Goal: Task Accomplishment & Management: Manage account settings

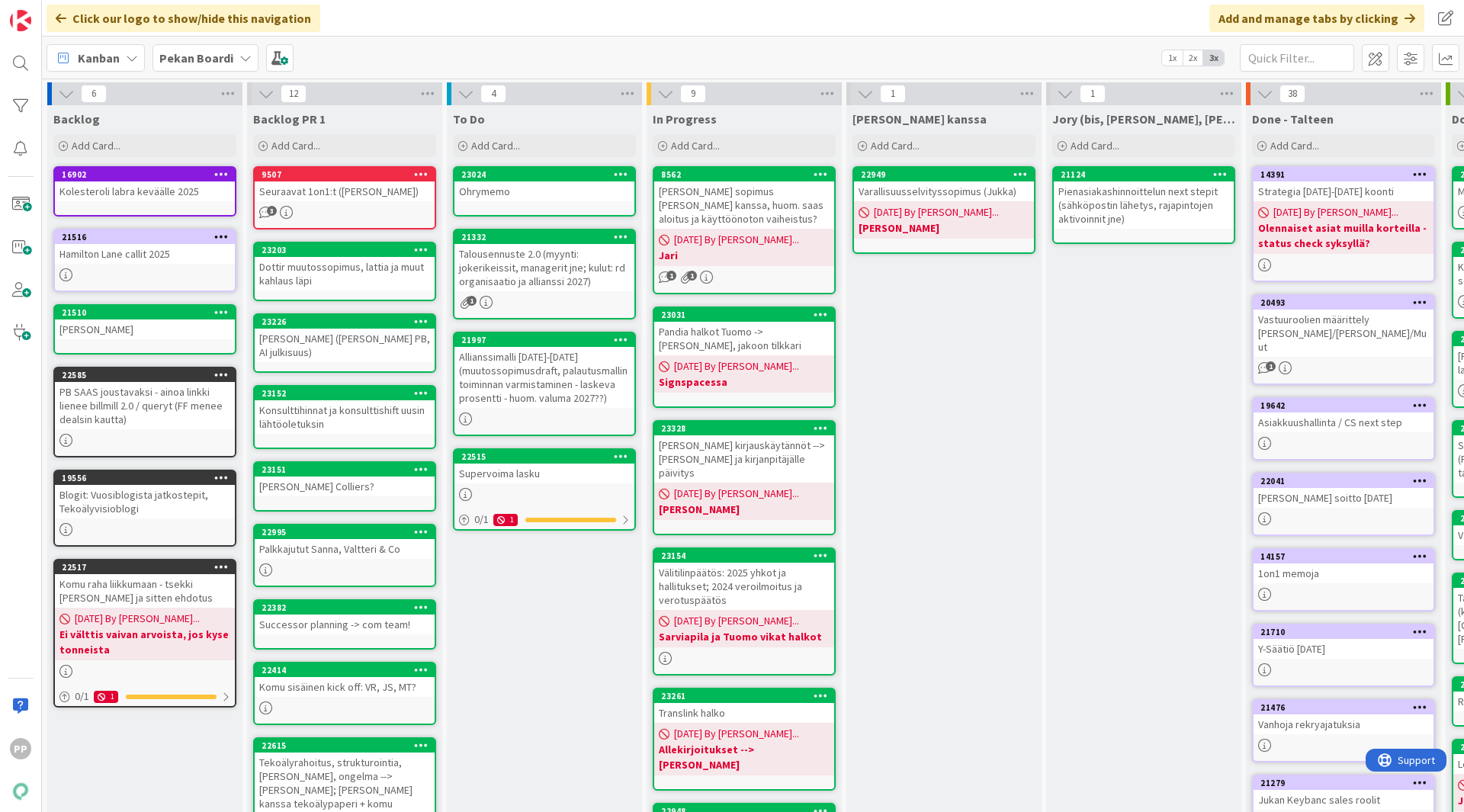
click at [532, 635] on div "To Do Add Card... 23024 Ohrymemo 21332 Talousennuste 2.0 (myynti: jokerikeissit…" at bounding box center [545, 728] width 195 height 1246
click at [533, 649] on div "To Do Add Card... 23024 Ohrymemo 21332 Talousennuste 2.0 (myynti: jokerikeissit…" at bounding box center [545, 728] width 195 height 1246
click at [963, 598] on div "[PERSON_NAME] kanssa Add Card... 22949 Varallisuusselvityssopimus ([PERSON_NAME…" at bounding box center [945, 728] width 195 height 1246
click at [945, 529] on div "[PERSON_NAME] kanssa Add Card... 22949 Varallisuusselvityssopimus ([PERSON_NAME…" at bounding box center [945, 728] width 195 height 1246
click at [1006, 380] on div "[PERSON_NAME] kanssa Add Card... 22949 Varallisuusselvityssopimus ([PERSON_NAME…" at bounding box center [945, 728] width 195 height 1246
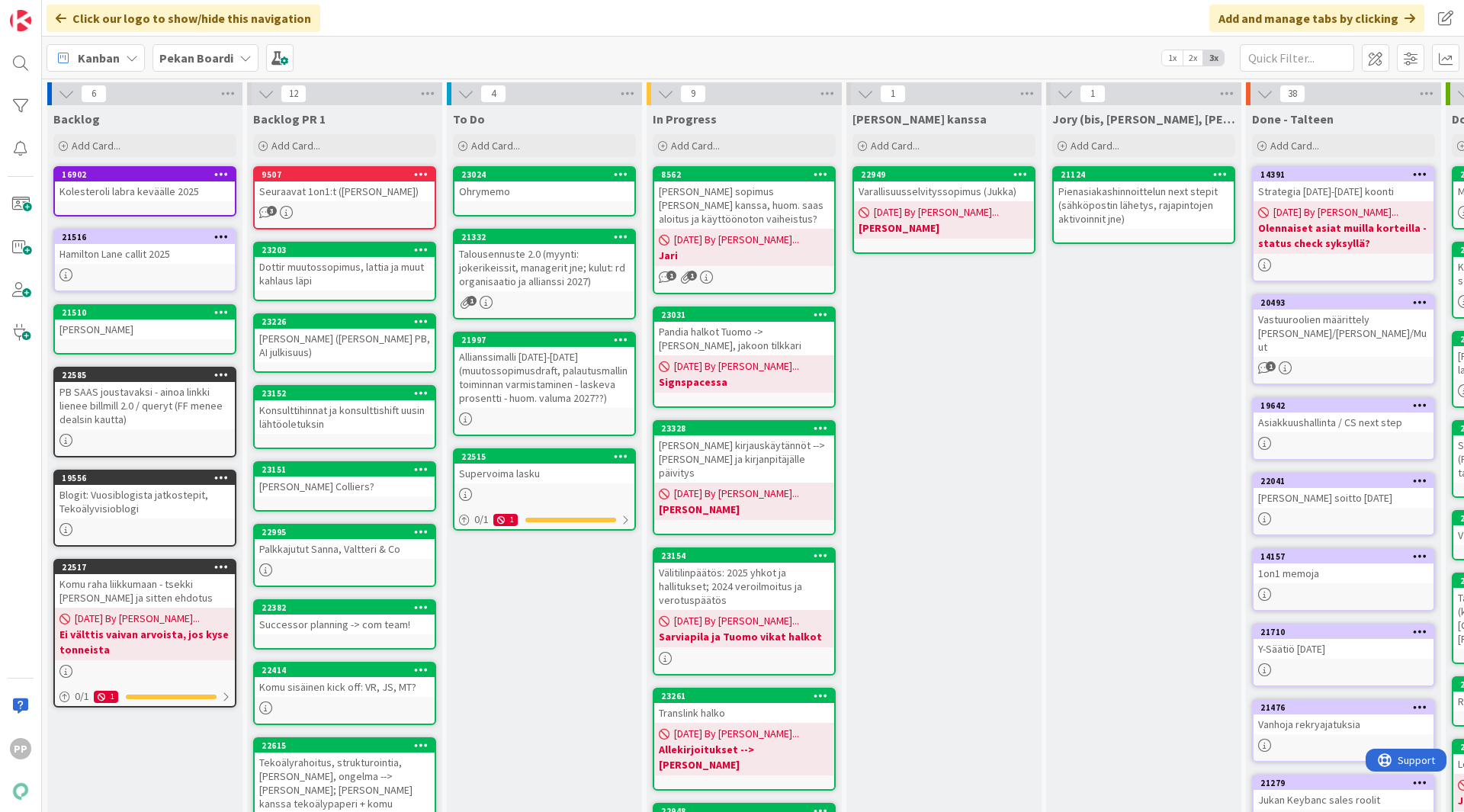
click at [229, 62] on b "Pekan Boardi" at bounding box center [196, 58] width 74 height 16
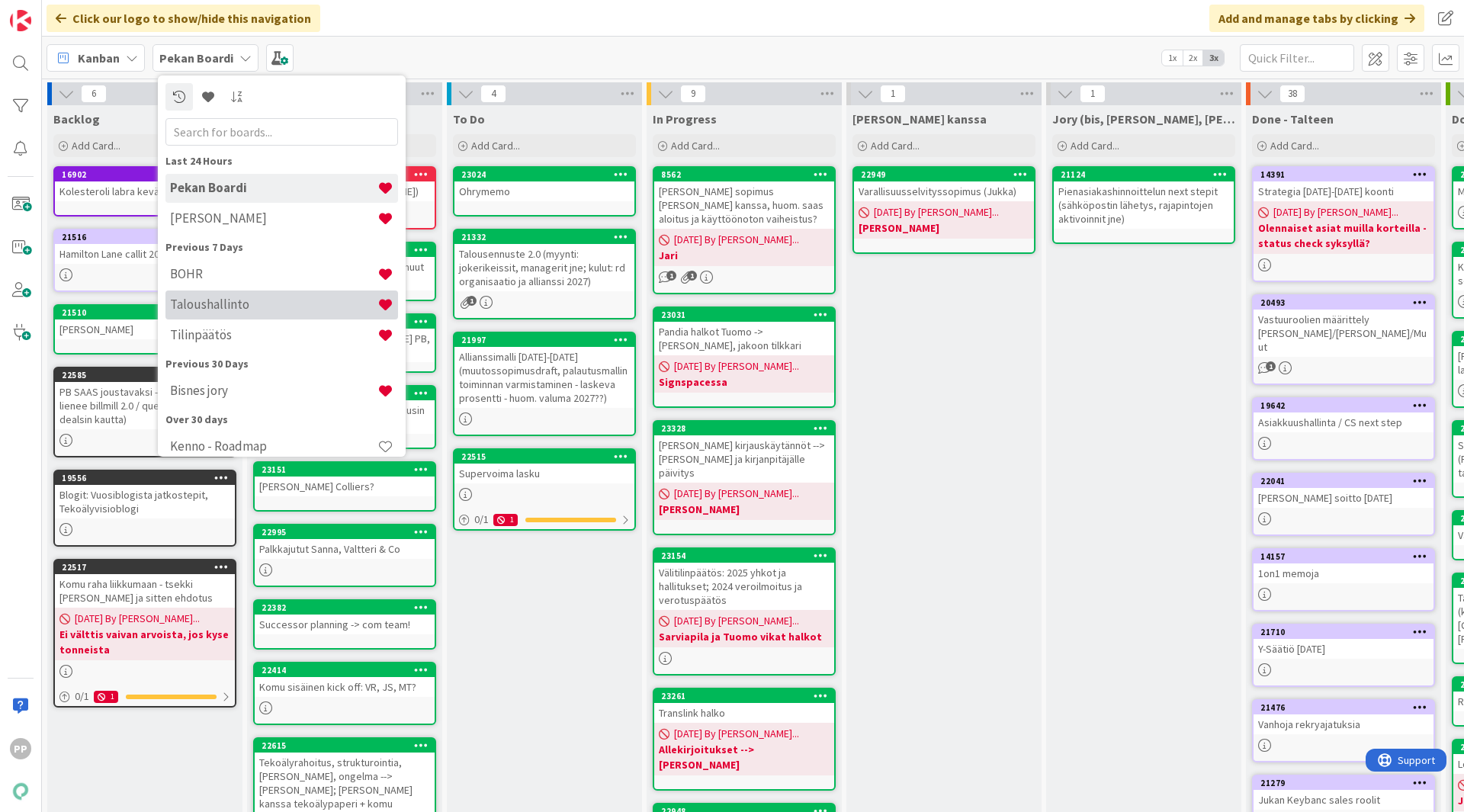
click at [270, 296] on div "Taloushallinto" at bounding box center [281, 304] width 233 height 29
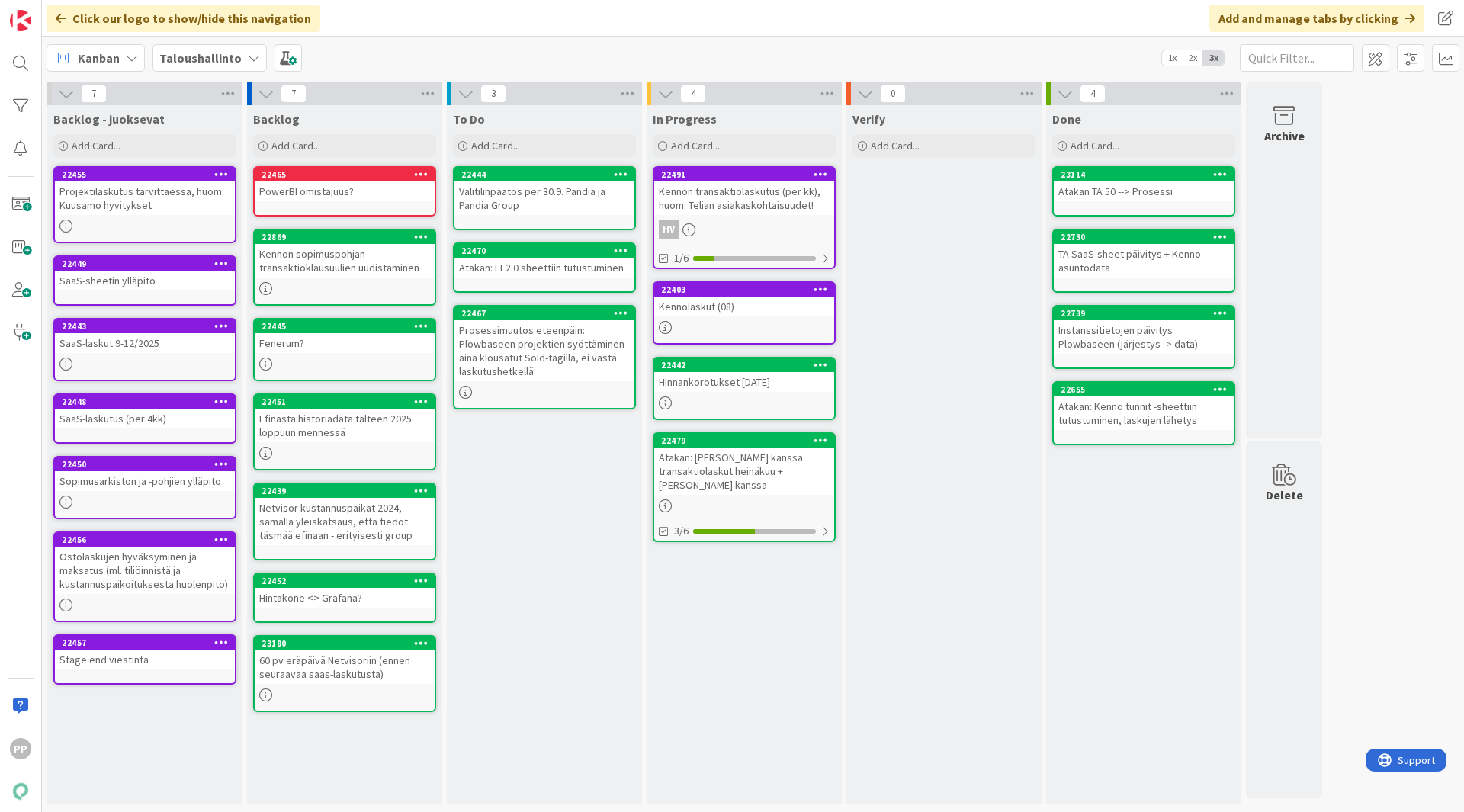
click at [590, 523] on div "To Do Add Card... 22444 Välitilinpäätös per 30.9. Pandia ja Pandia Group 22470 …" at bounding box center [545, 455] width 195 height 700
click at [546, 540] on div "To Do Add Card... 22444 Välitilinpäätös per 30.9. Pandia ja Pandia Group 22470 …" at bounding box center [545, 455] width 195 height 700
click at [952, 484] on div "Verify Add Card..." at bounding box center [945, 455] width 195 height 700
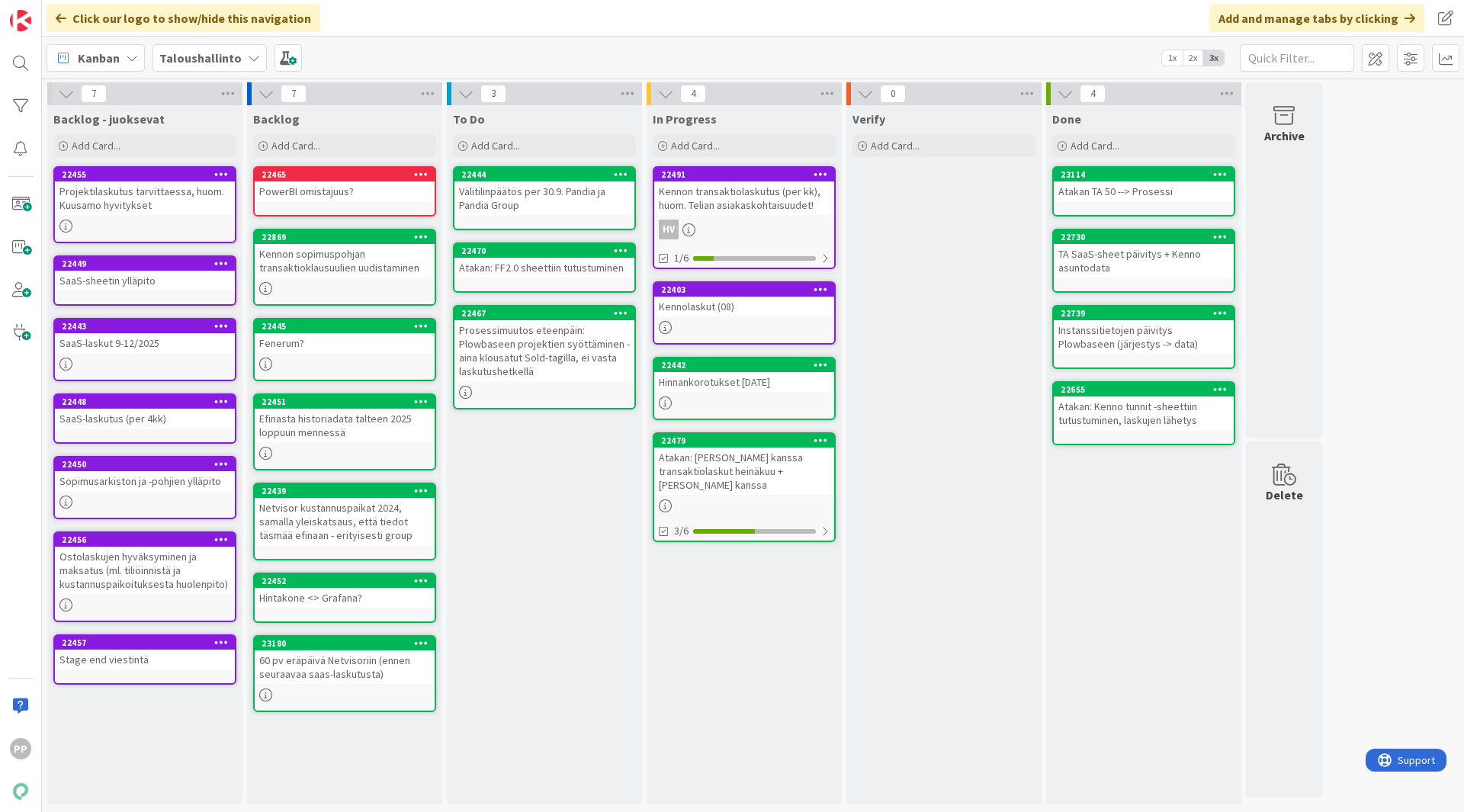
click at [757, 611] on div "In Progress Add Card... 22491 Kennon transaktiolaskutus (per kk), huom. Telian …" at bounding box center [744, 455] width 195 height 700
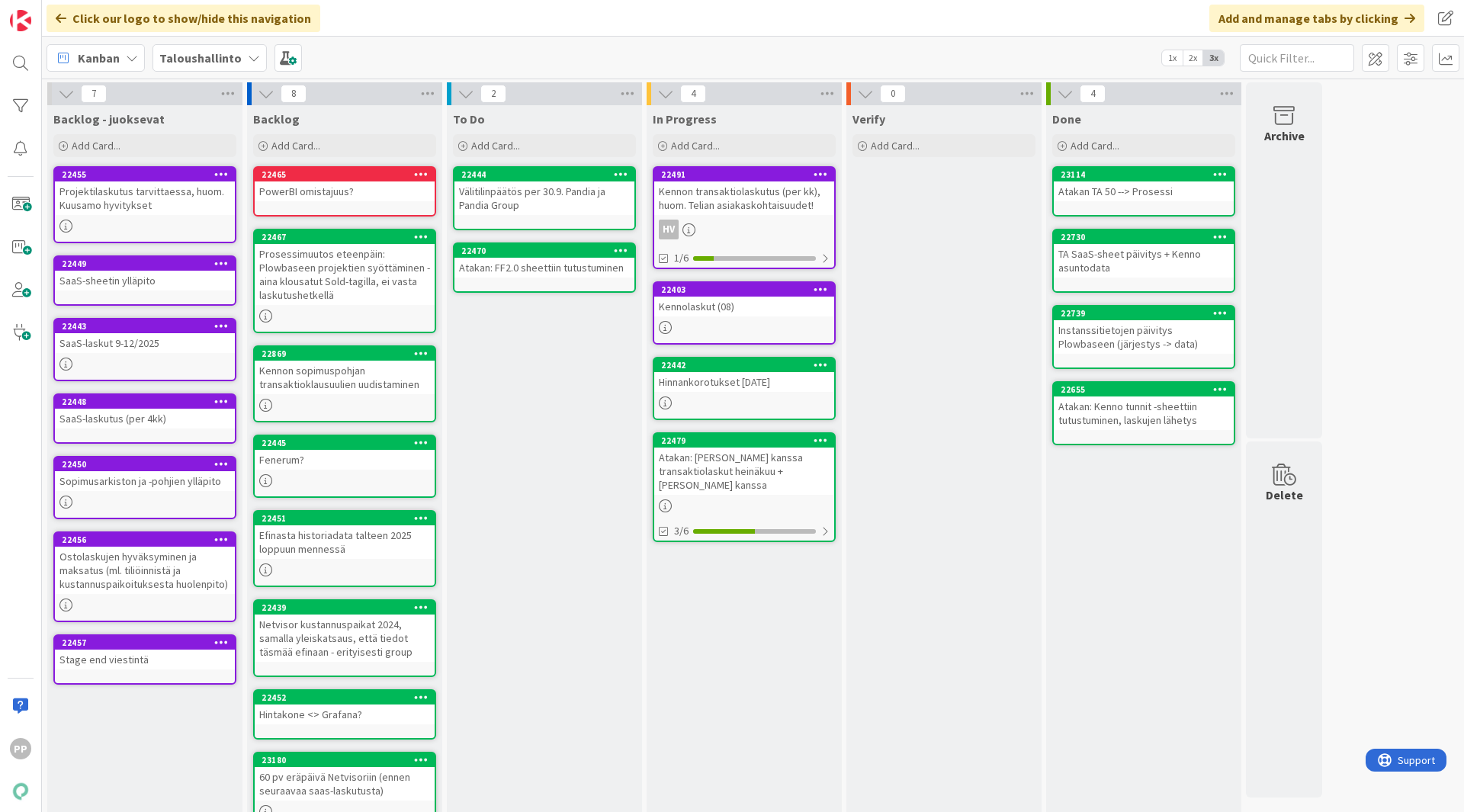
click at [554, 447] on div "To Do Add Card... 22444 Välitilinpäätös per 30.9. Pandia ja Pandia Group 22470 …" at bounding box center [545, 473] width 195 height 736
click at [514, 382] on div "To Do Add Card... 22444 Välitilinpäätös per 30.9. Pandia ja Pandia Group 22470 …" at bounding box center [545, 473] width 195 height 736
click at [387, 369] on div "Kennon sopimuspohjan transaktioklausuulien uudistaminen" at bounding box center [344, 377] width 180 height 34
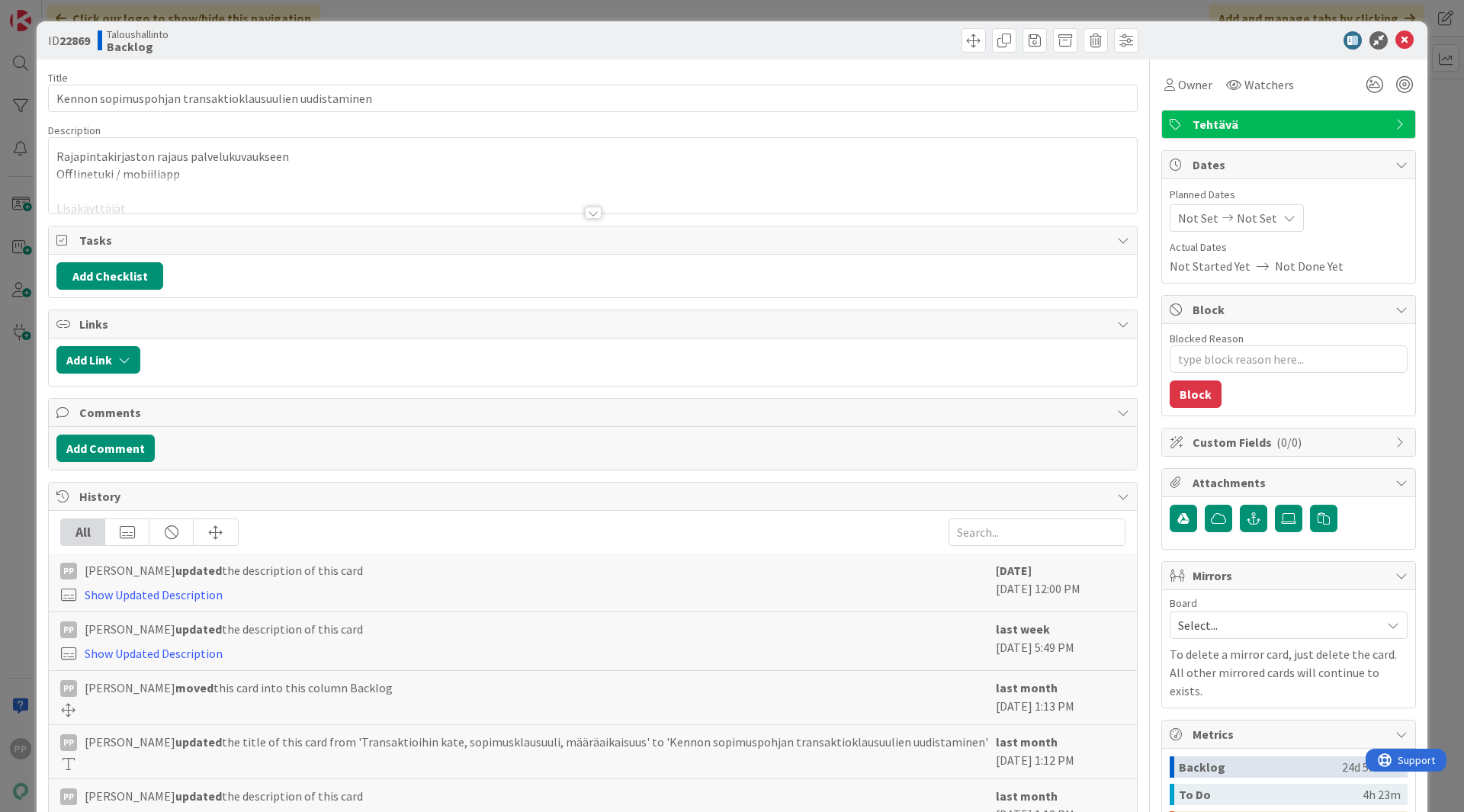
click at [405, 176] on div at bounding box center [593, 193] width 1088 height 39
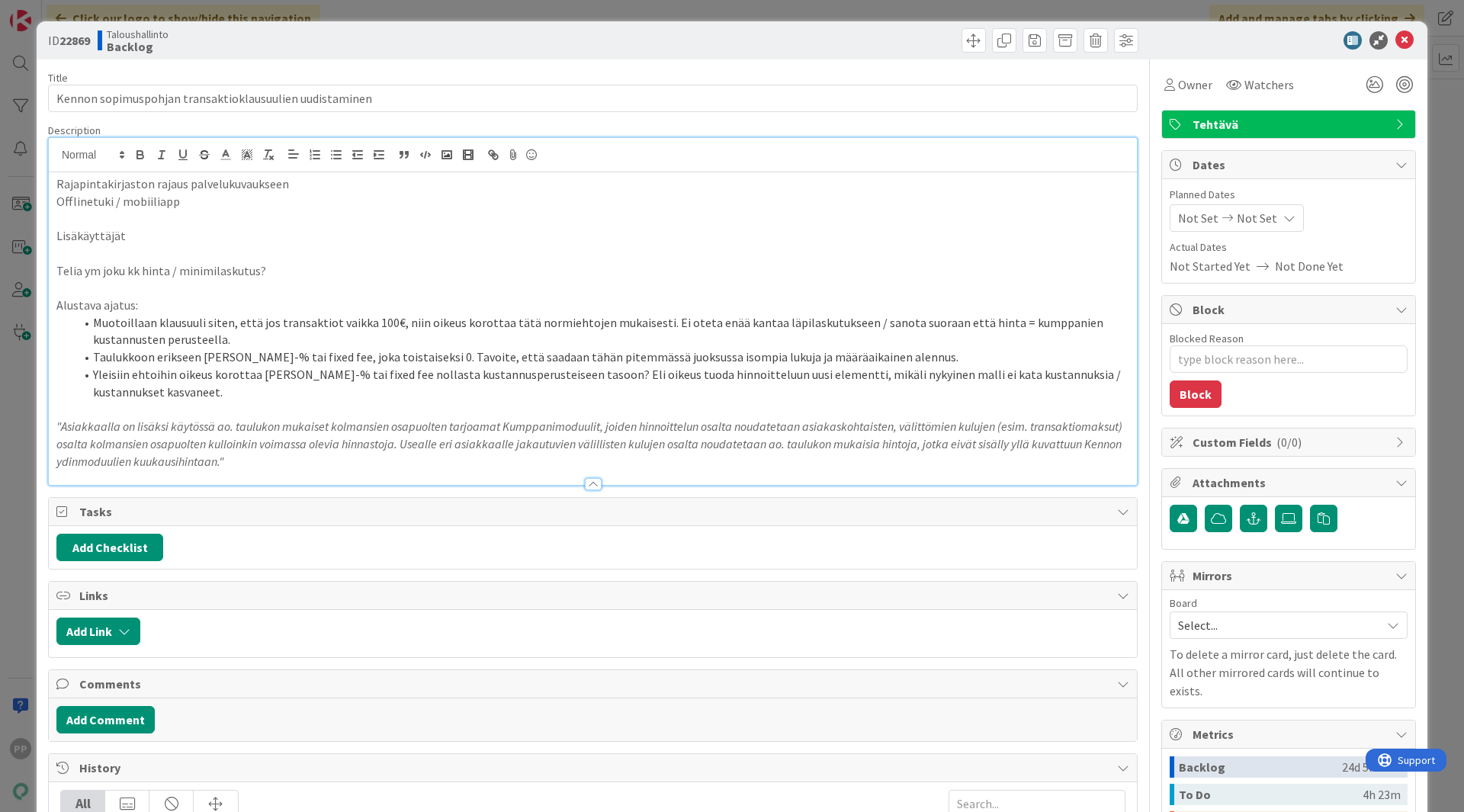
click at [379, 258] on p at bounding box center [593, 254] width 1073 height 17
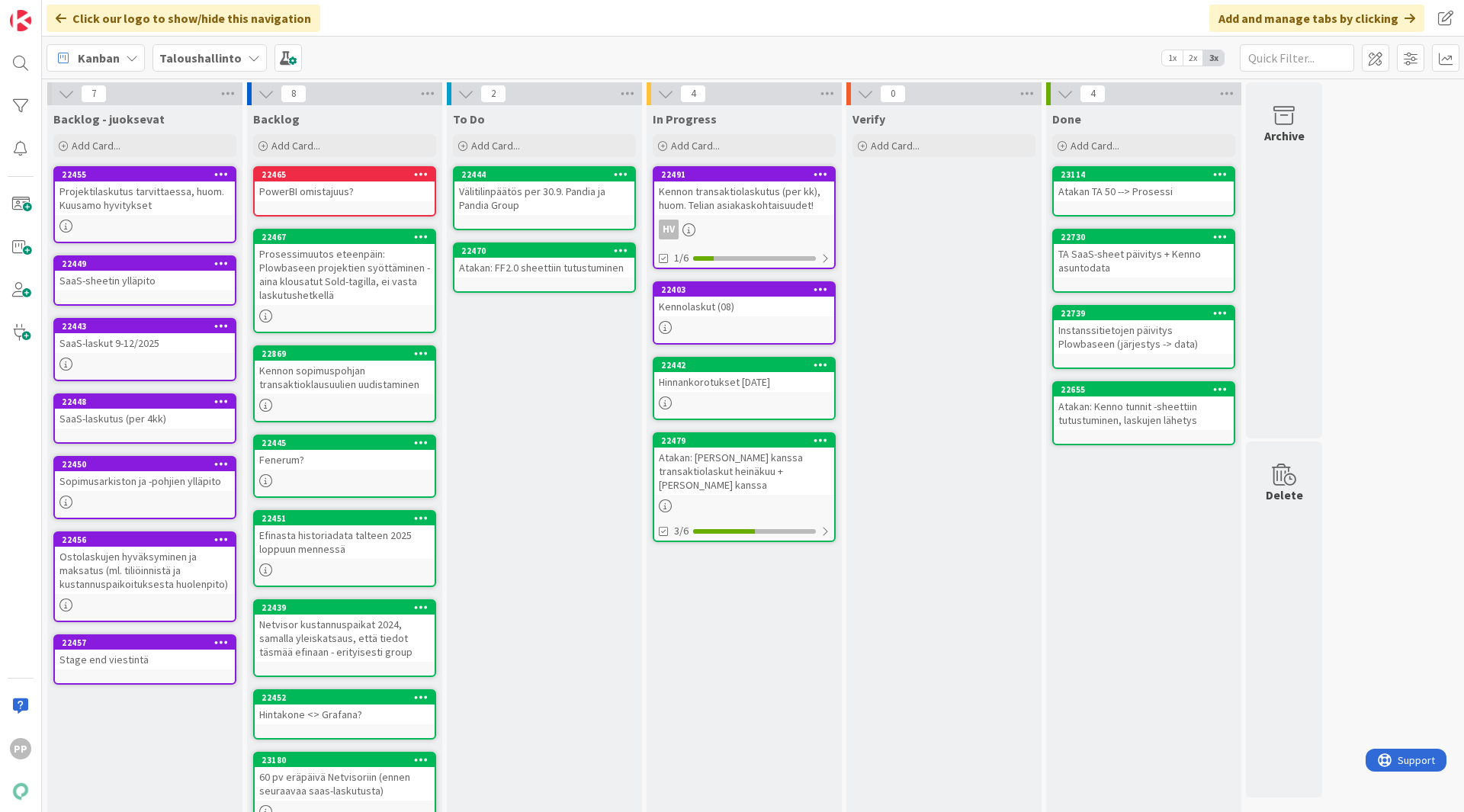
click at [584, 450] on div "To Do Add Card... 22444 Välitilinpäätös per 30.9. Pandia ja Pandia Group 22470 …" at bounding box center [545, 473] width 195 height 736
click at [521, 627] on div "To Do Add Card... 22444 Välitilinpäätös per 30.9. Pandia ja Pandia Group 22470 …" at bounding box center [545, 473] width 195 height 736
click at [537, 509] on div "To Do Add Card... 22444 Välitilinpäätös per 30.9. Pandia ja Pandia Group 22470 …" at bounding box center [545, 473] width 195 height 736
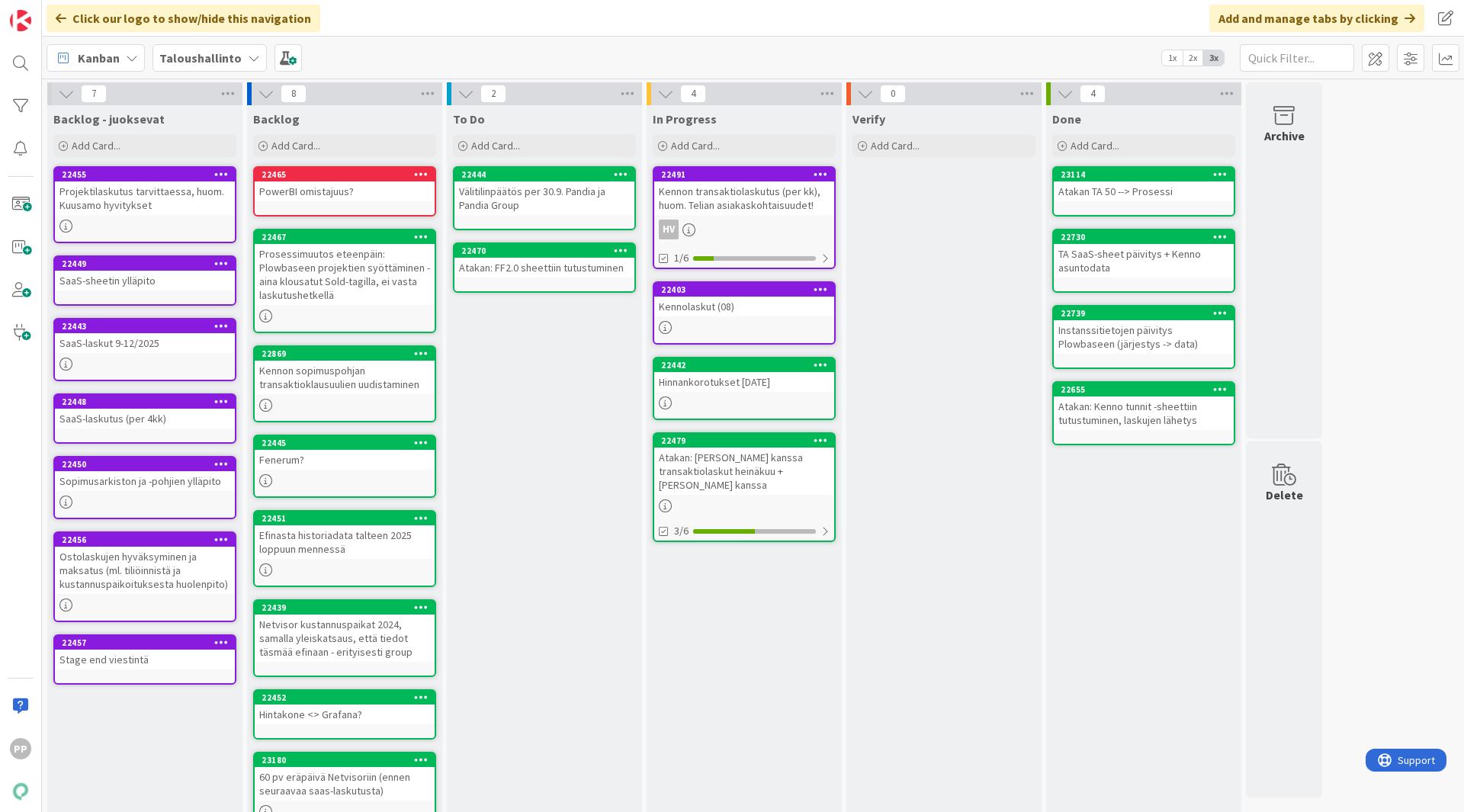
click at [537, 509] on div "To Do Add Card... 22444 Välitilinpäätös per 30.9. Pandia ja Pandia Group 22470 …" at bounding box center [545, 473] width 195 height 736
click at [200, 52] on b "Taloushallinto" at bounding box center [200, 58] width 83 height 16
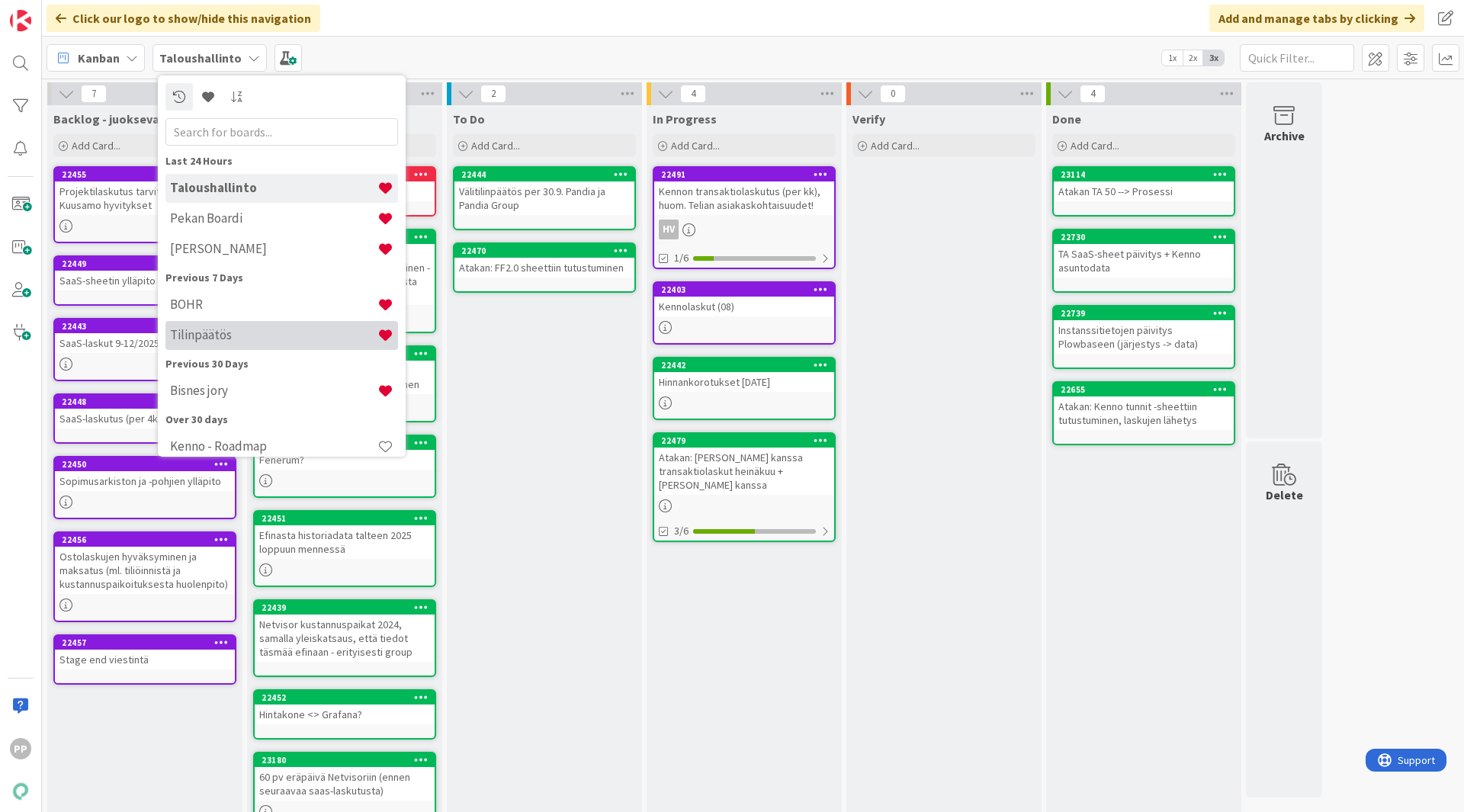
click at [257, 328] on h4 "Tilinpäätös" at bounding box center [274, 335] width 207 height 16
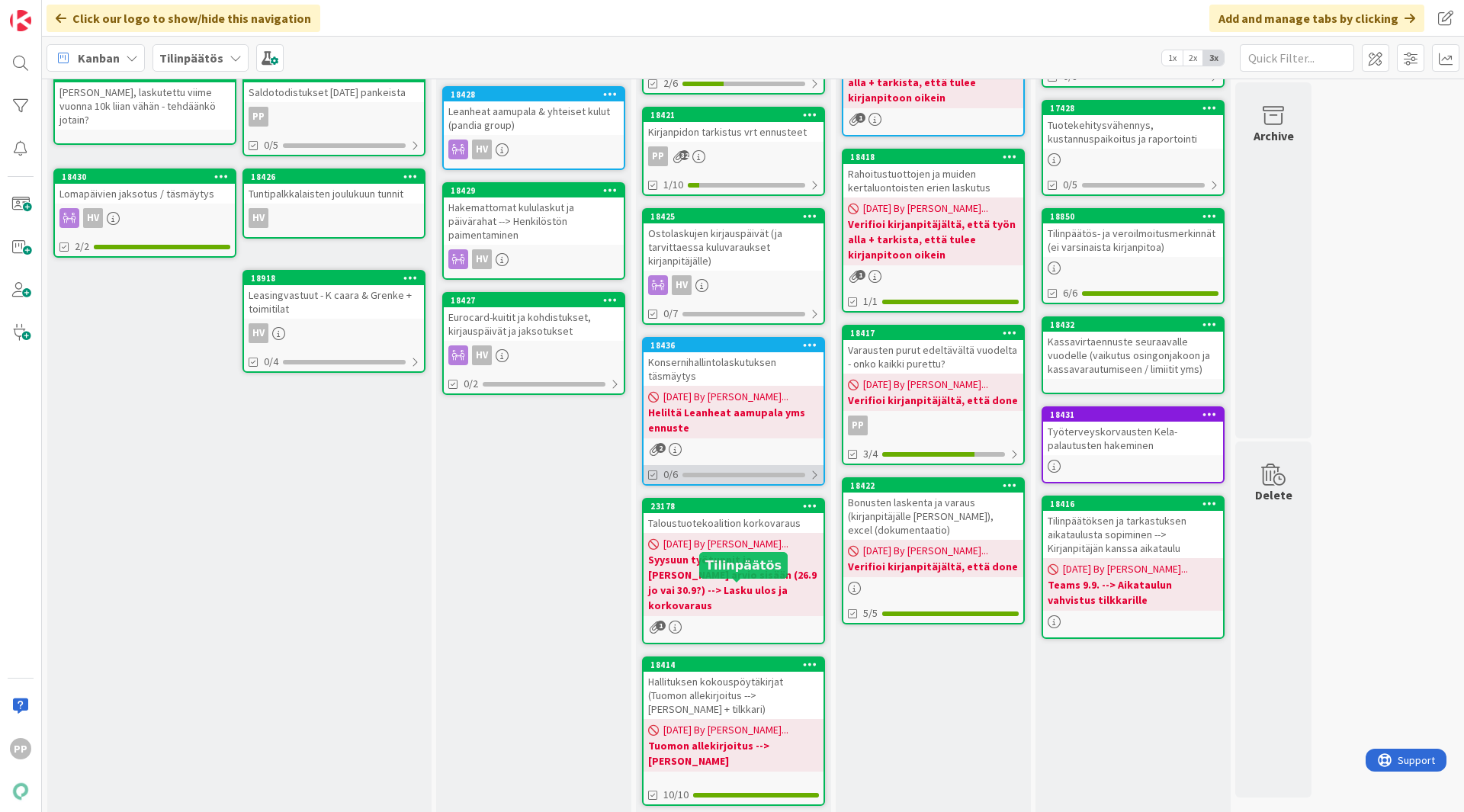
scroll to position [323, 0]
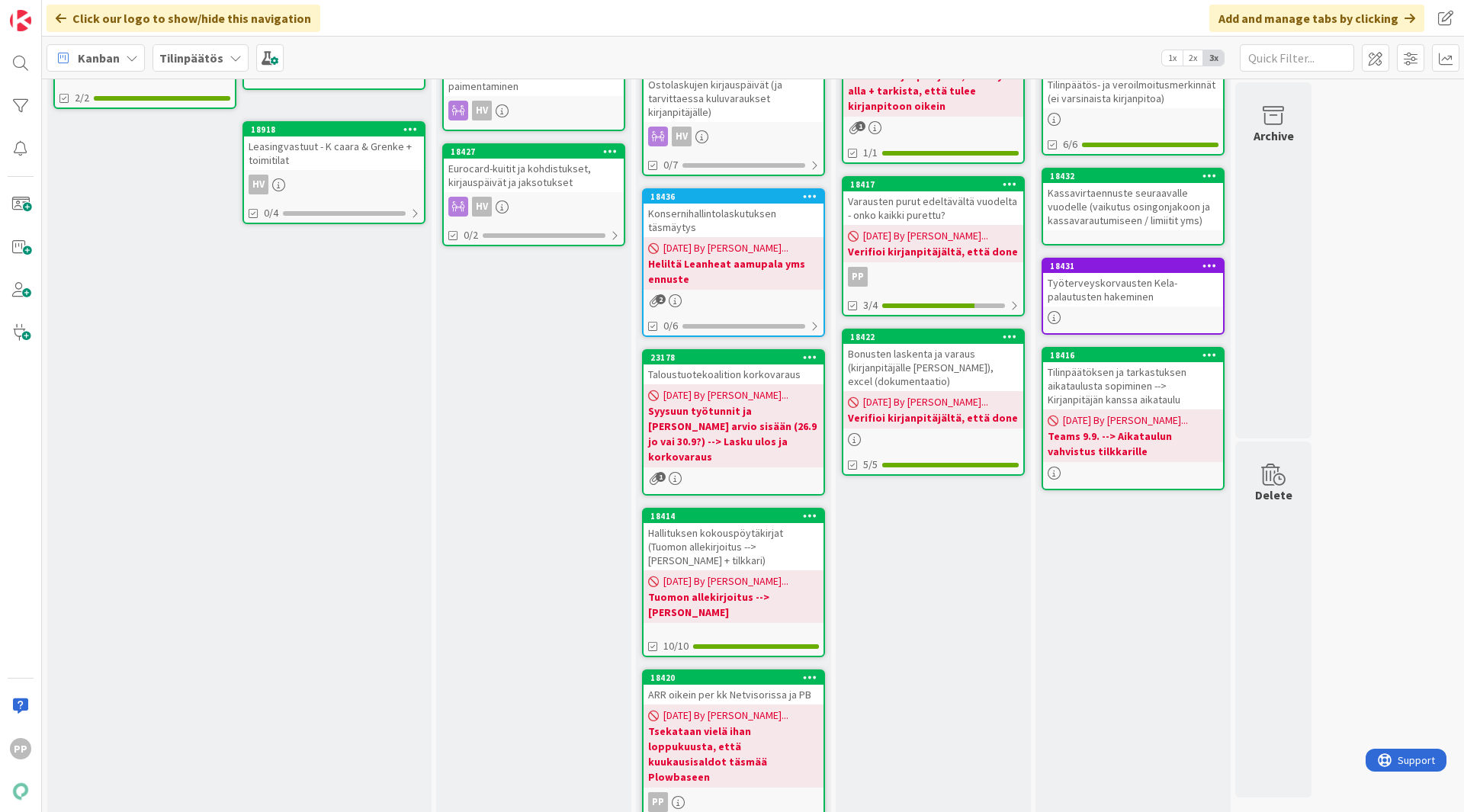
click at [949, 595] on div "Verify Add Card... 23028 SAC korkojaksotus, avainhenkilölainat [DATE] By [PERSO…" at bounding box center [933, 308] width 195 height 1053
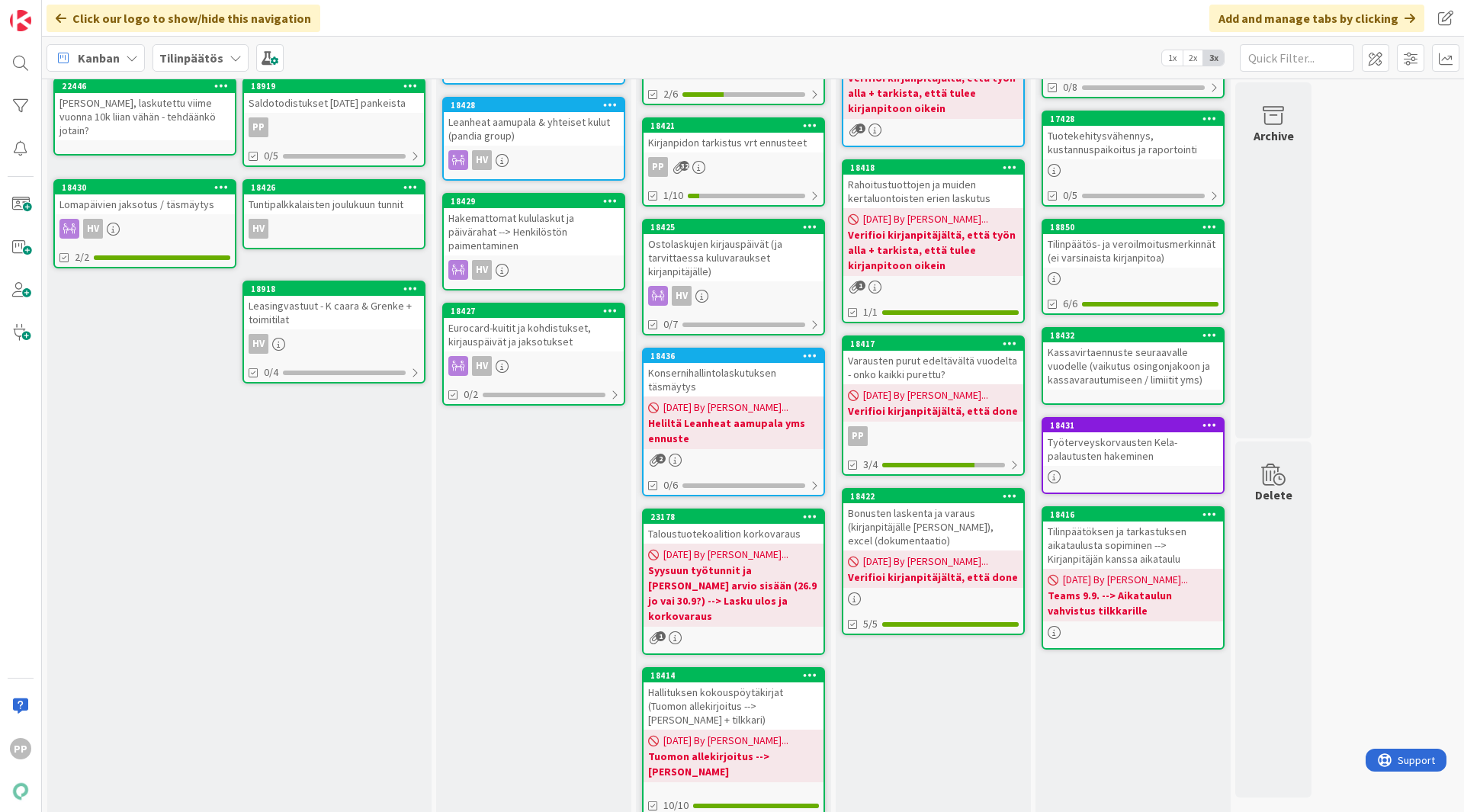
scroll to position [0, 0]
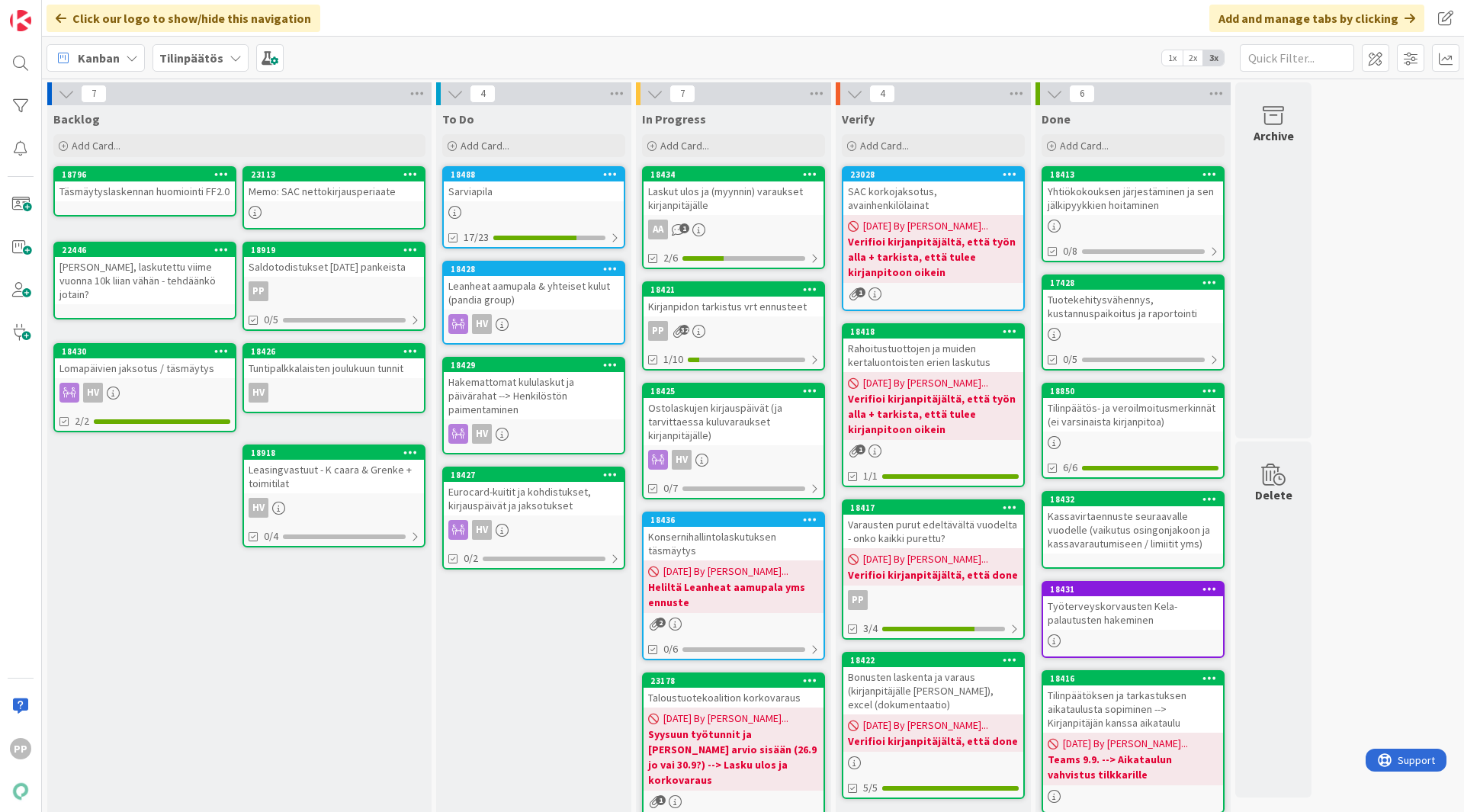
click at [1171, 418] on div "7 Backlog Add Card... 23113 Memo: SAC nettokirjausperiaate 18796 Täsmäytyslaske…" at bounding box center [753, 625] width 1416 height 1084
click at [486, 207] on div at bounding box center [533, 212] width 180 height 13
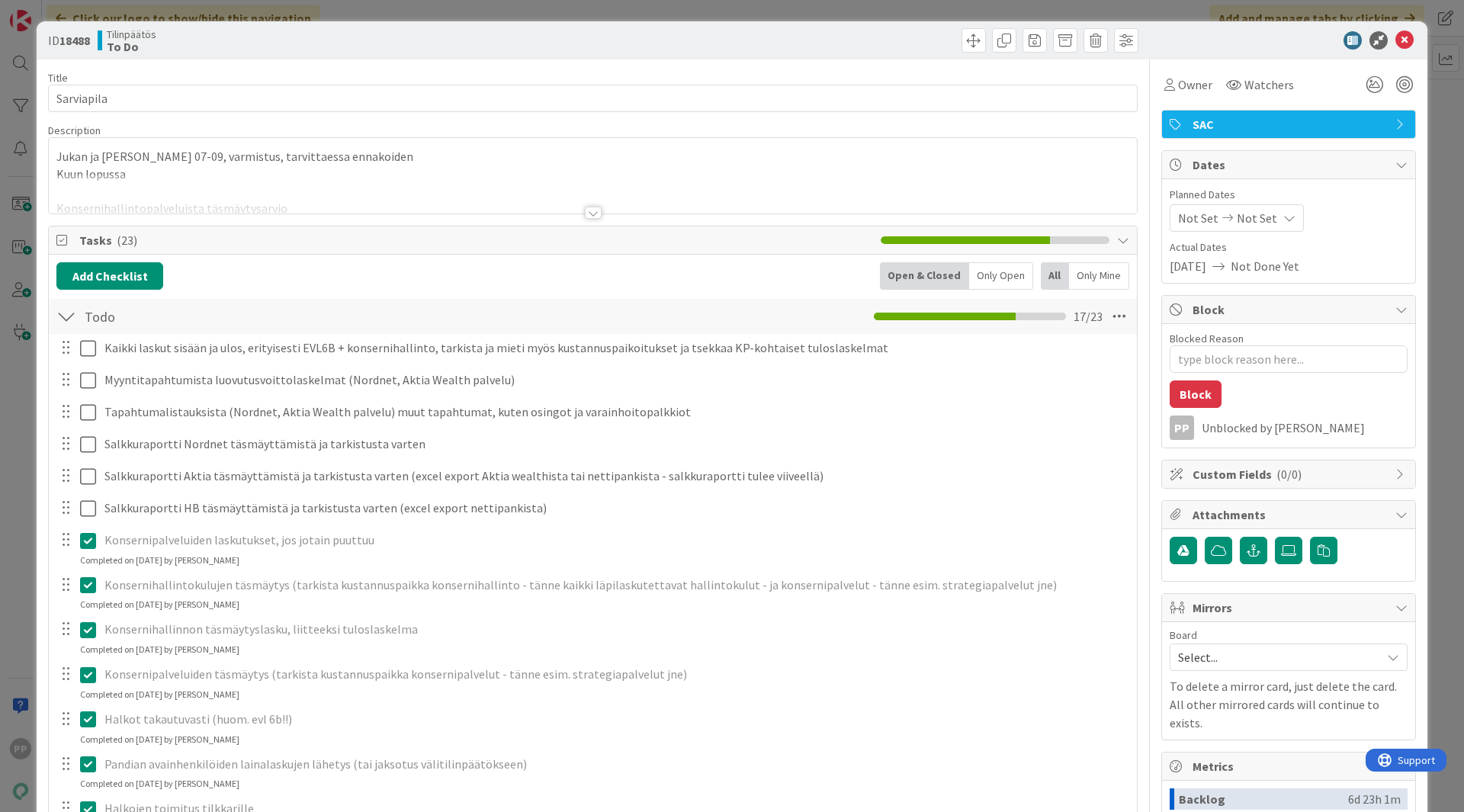
click at [408, 193] on div at bounding box center [593, 193] width 1088 height 39
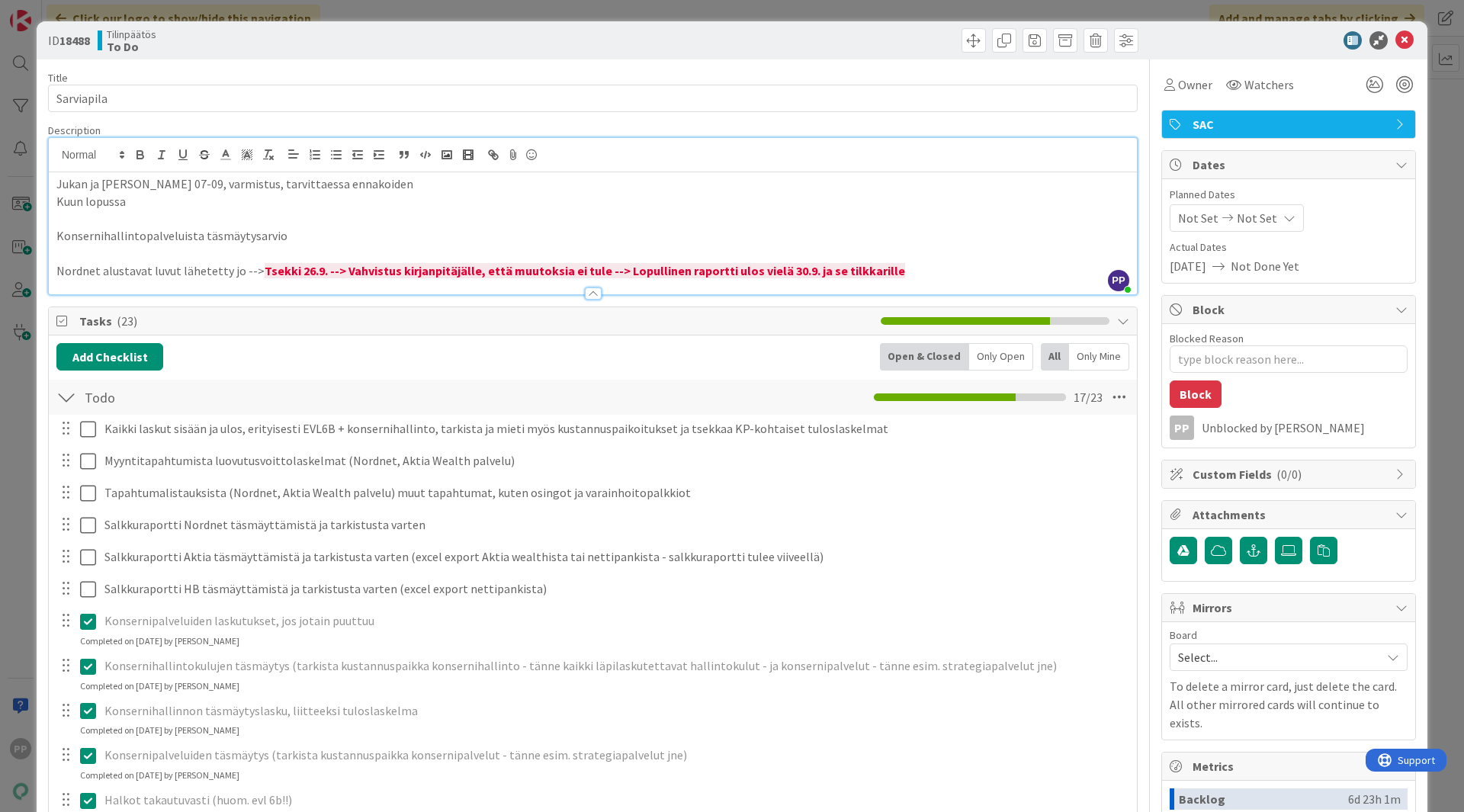
click at [364, 217] on p at bounding box center [593, 219] width 1073 height 17
click at [431, 185] on p "Jukan ja [PERSON_NAME] 07-09, varmistus, tarvittaessa ennakoiden" at bounding box center [593, 184] width 1073 height 17
drag, startPoint x: 215, startPoint y: 211, endPoint x: 37, endPoint y: 200, distance: 178.3
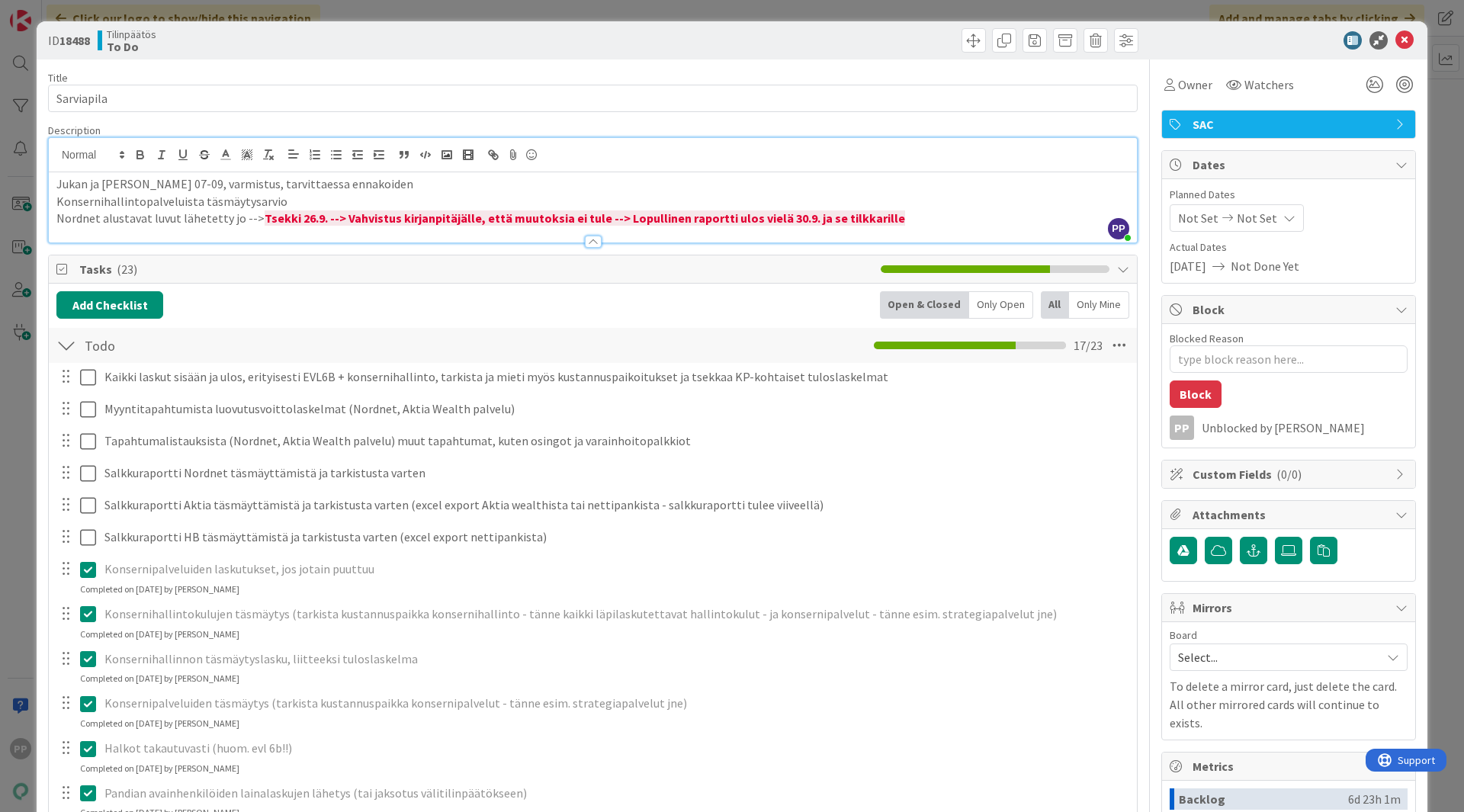
click at [315, 19] on div "ID 18488 Tilinpäätös To Do Title 10 / 128 Sarviapila Description PP [PERSON_NAM…" at bounding box center [732, 406] width 1464 height 812
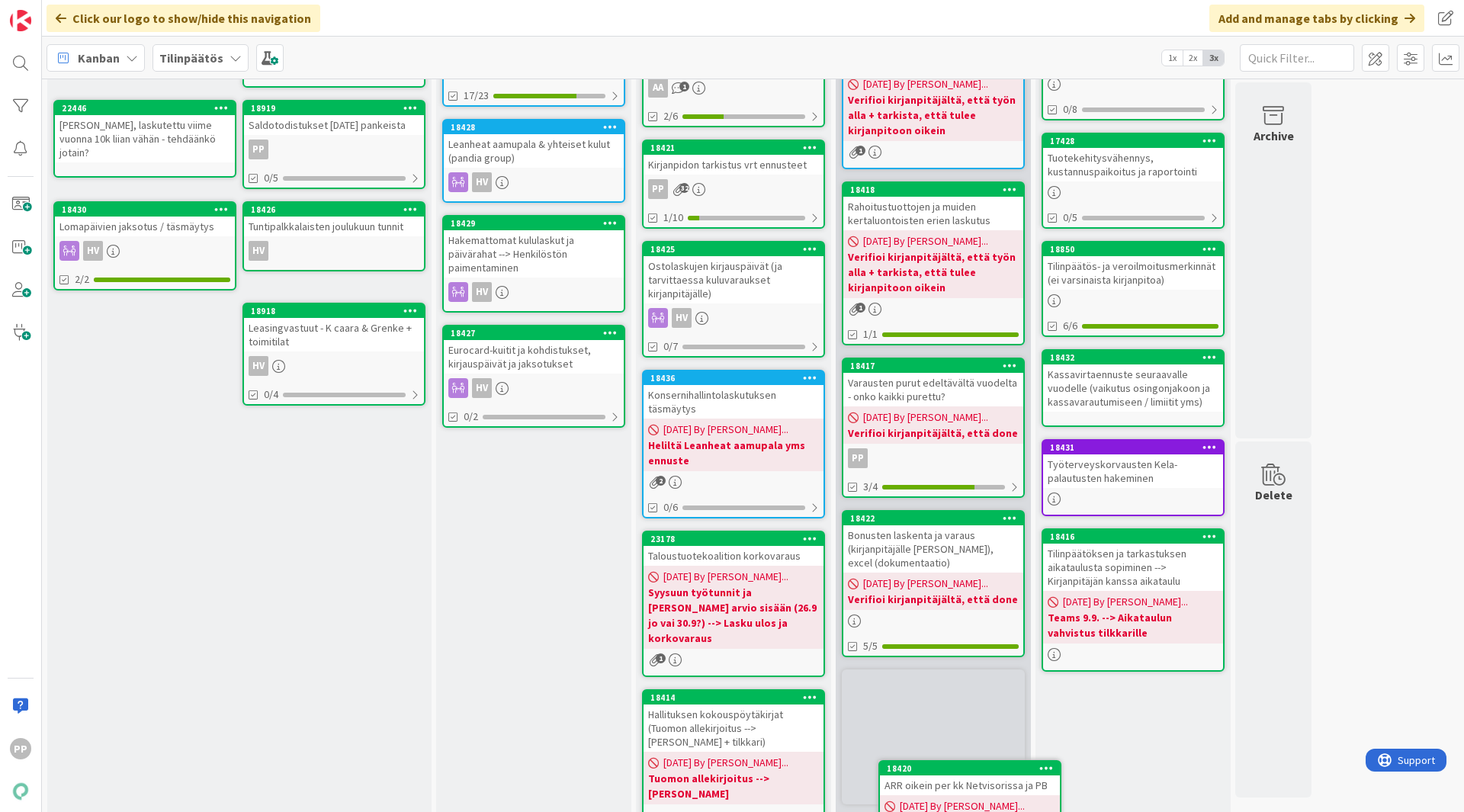
scroll to position [173, 0]
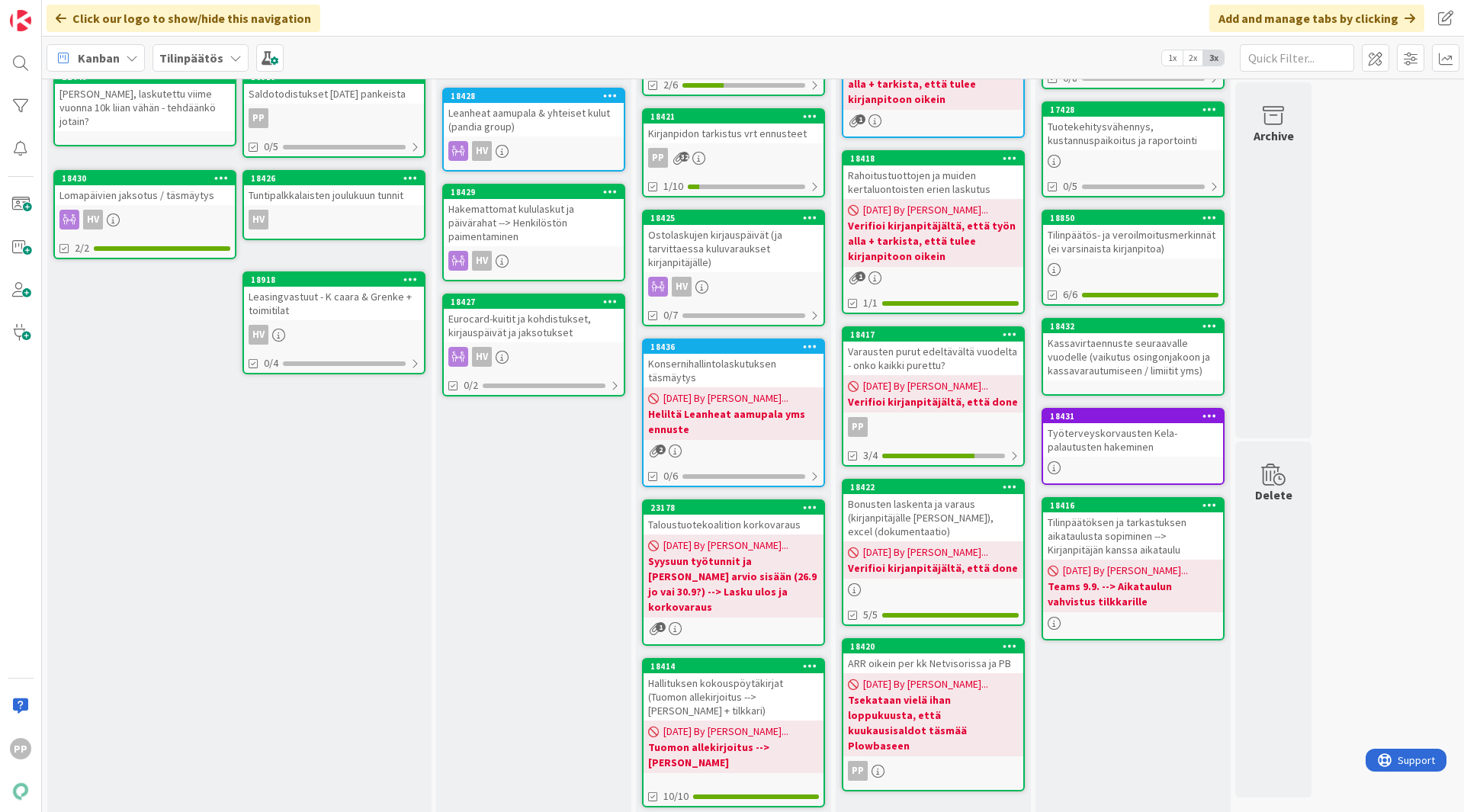
click at [1128, 649] on div "Done Add Card... 18413 Yhtiökokouksen järjestäminen ja sen jälkipyykkien hoitam…" at bounding box center [1134, 376] width 195 height 888
click at [965, 495] on div "Bonusten laskenta ja varaus (kirjanpitäjälle [PERSON_NAME]), excel (dokumentaat…" at bounding box center [933, 518] width 180 height 47
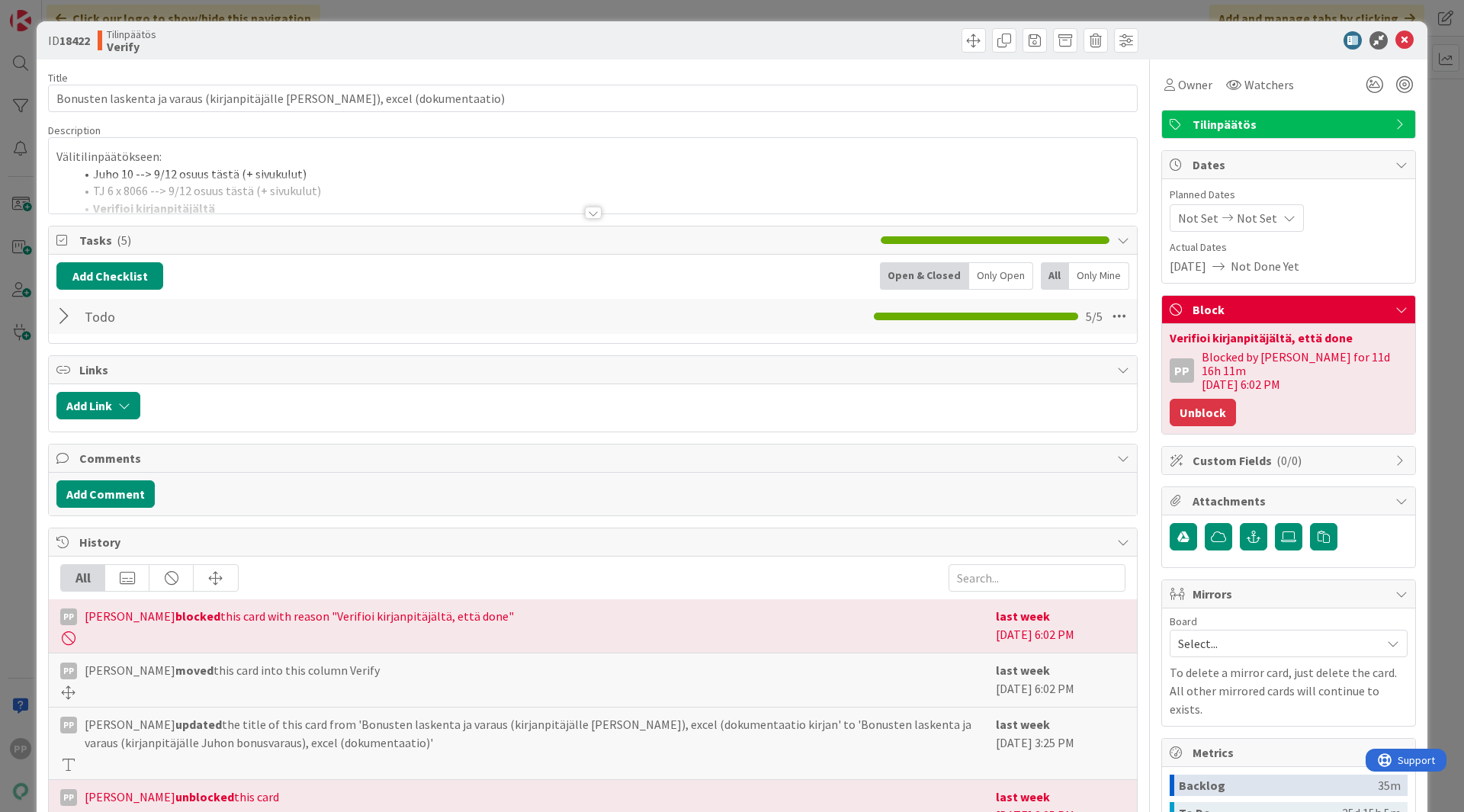
click at [1171, 405] on button "Unblock" at bounding box center [1203, 413] width 66 height 28
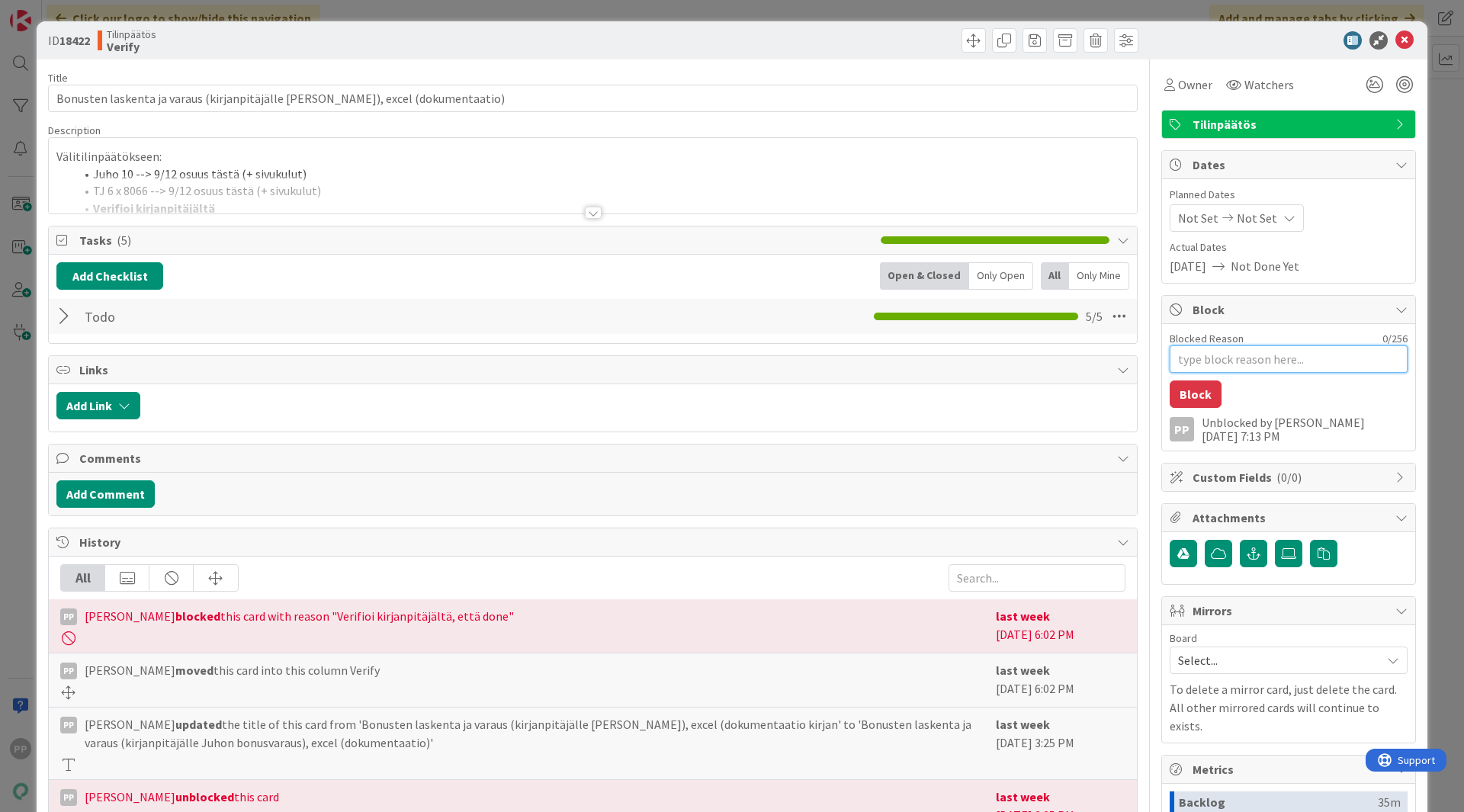
click at [1171, 353] on textarea "Blocked Reason" at bounding box center [1289, 359] width 238 height 28
type textarea "x"
type textarea "V"
type textarea "x"
type textarea "Ve"
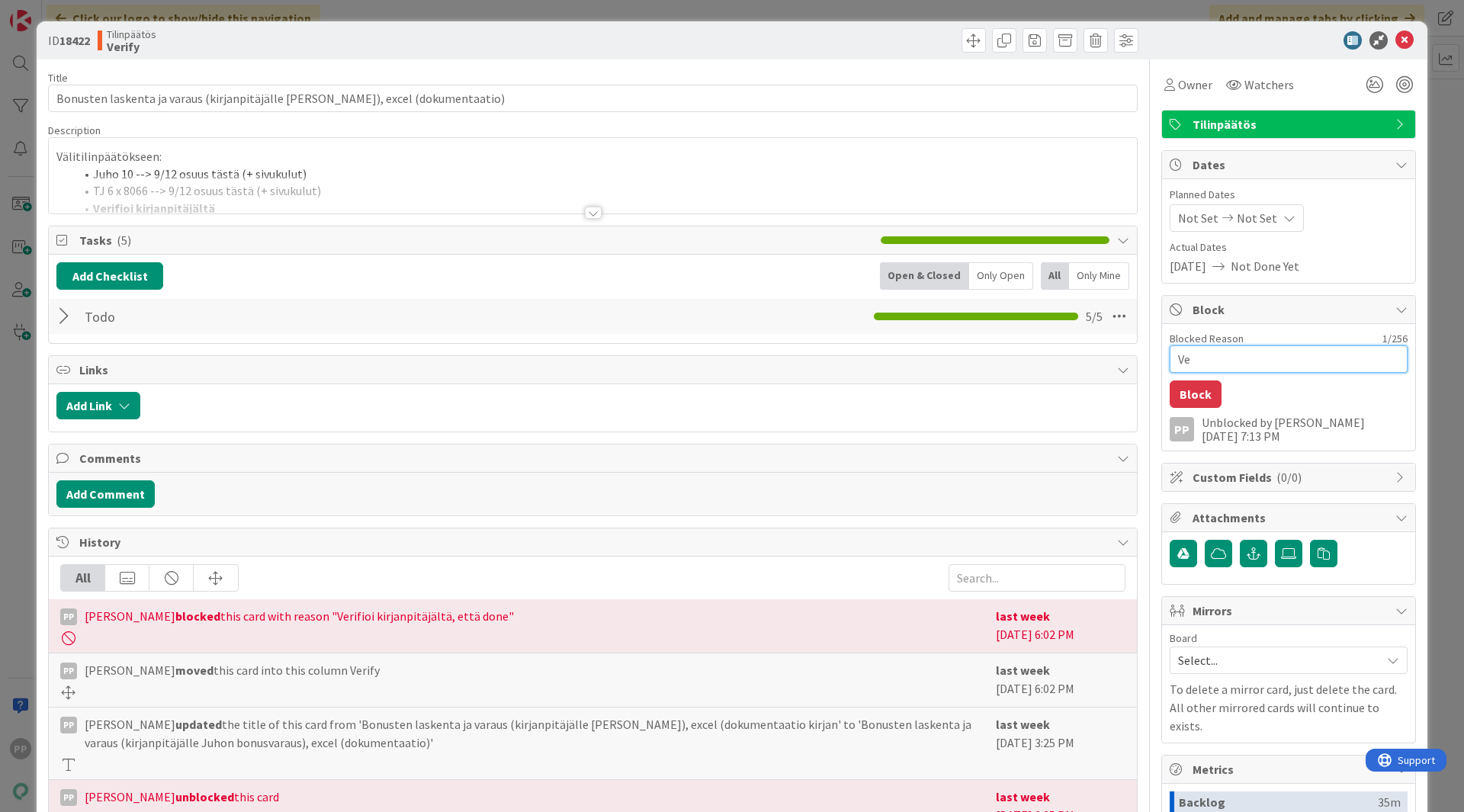
type textarea "x"
type textarea "Ver"
type textarea "x"
type textarea "Veri"
type textarea "x"
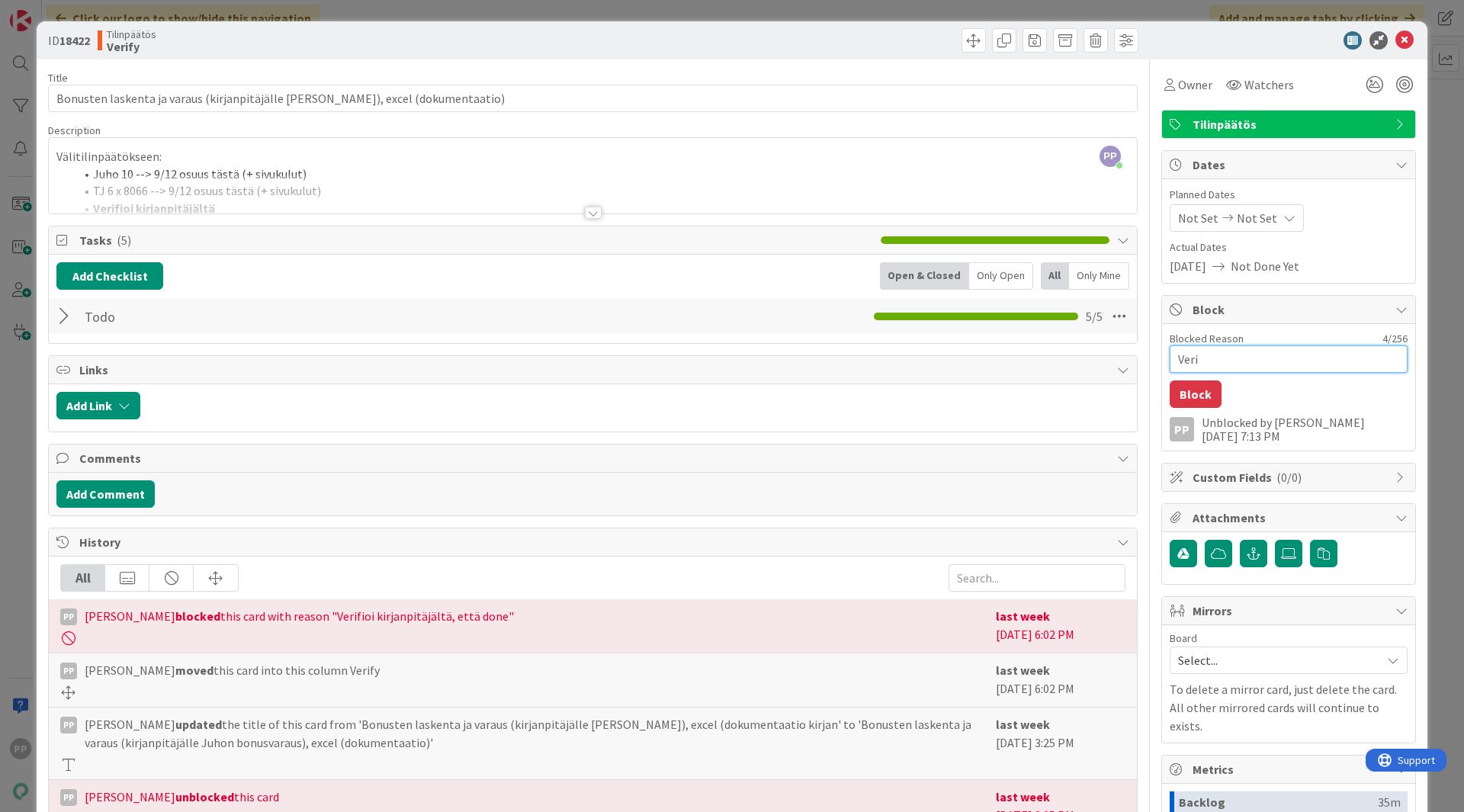
type textarea "Verif"
type textarea "x"
type textarea "Verifio"
type textarea "x"
type textarea "Verifioi"
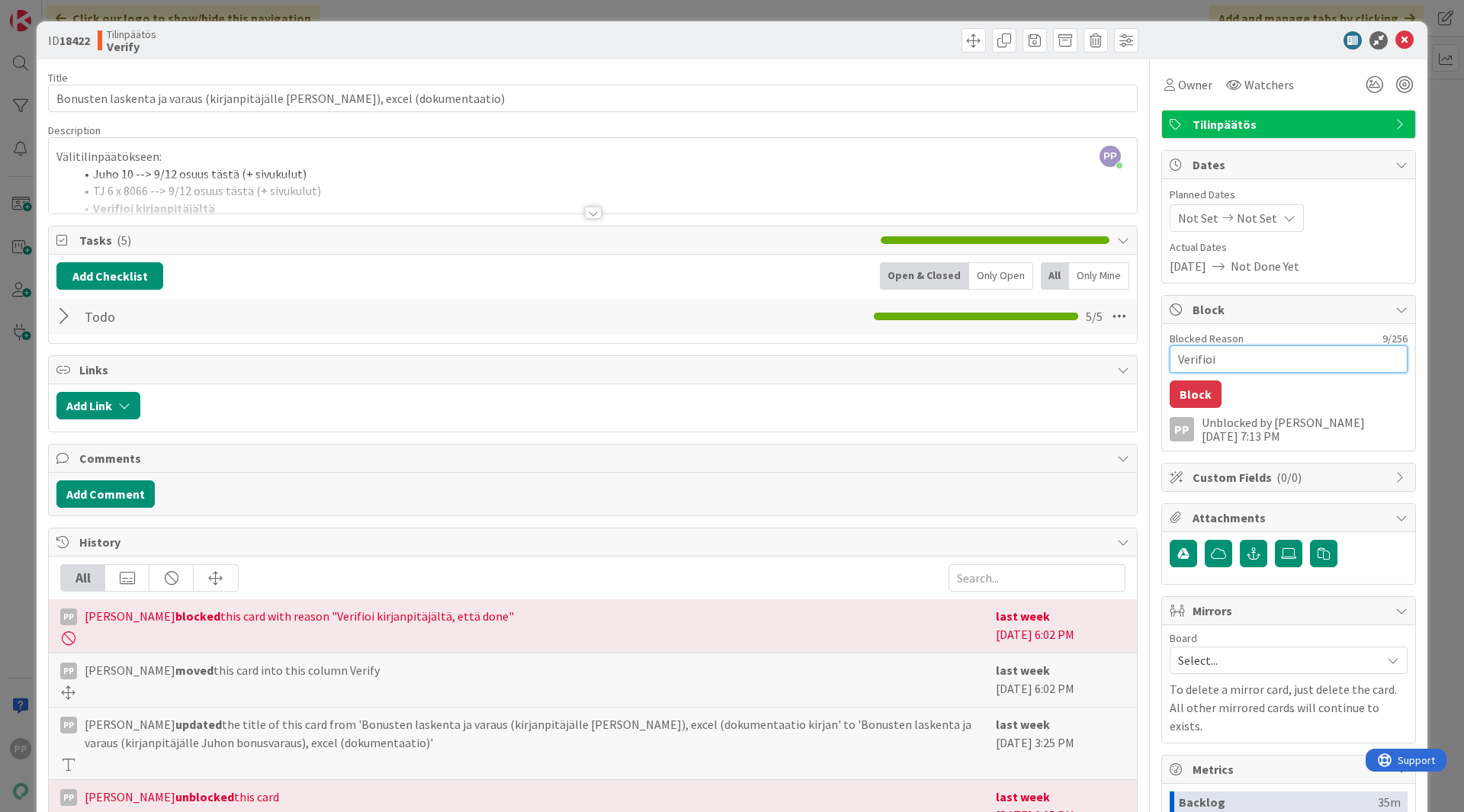
type textarea "x"
type textarea "Verifioi n"
type textarea "x"
type textarea "Verifioi ne"
type textarea "x"
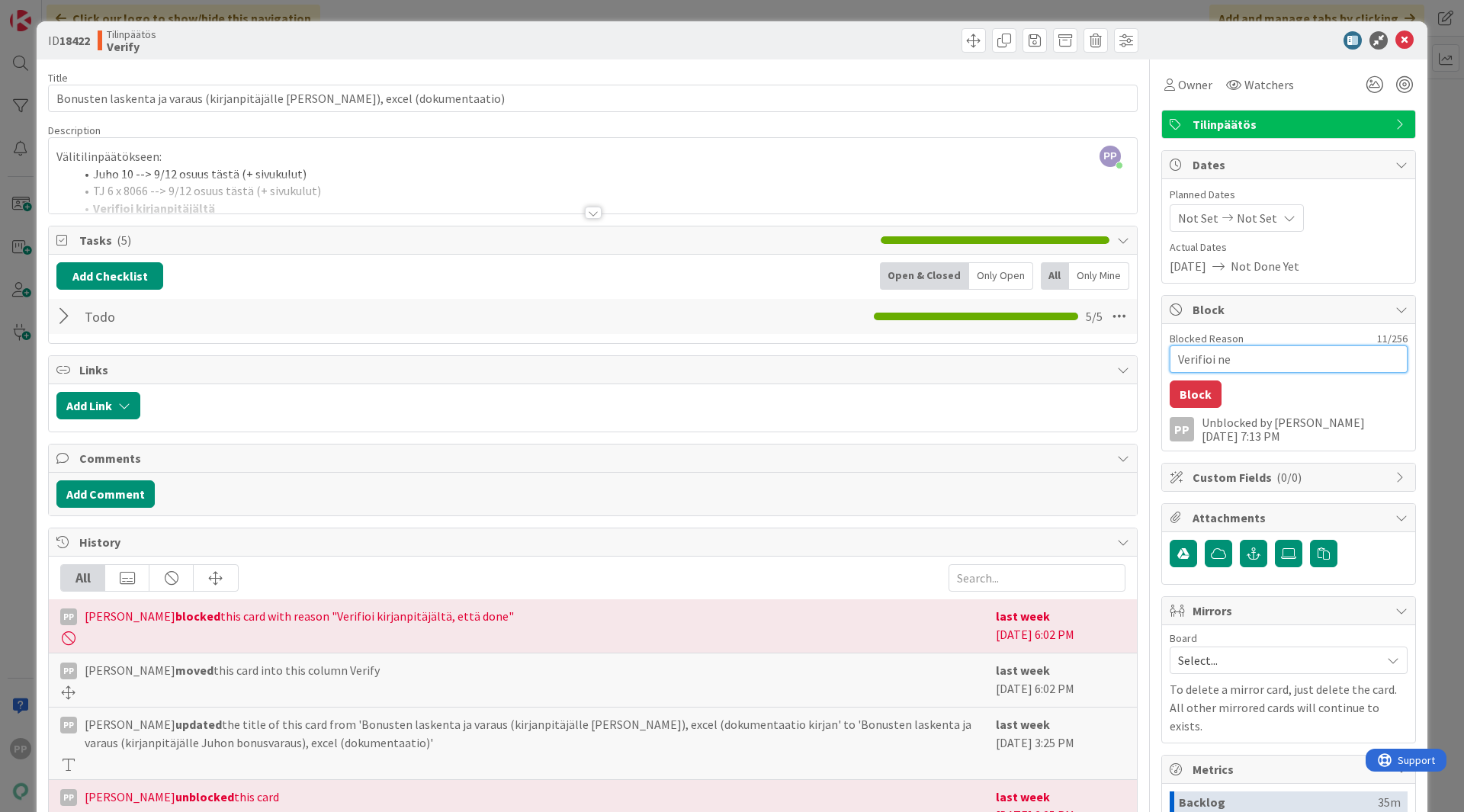
type textarea "Verifioi net"
type textarea "x"
type textarea "Verifioi netv"
type textarea "x"
type textarea "Verifioi netvi"
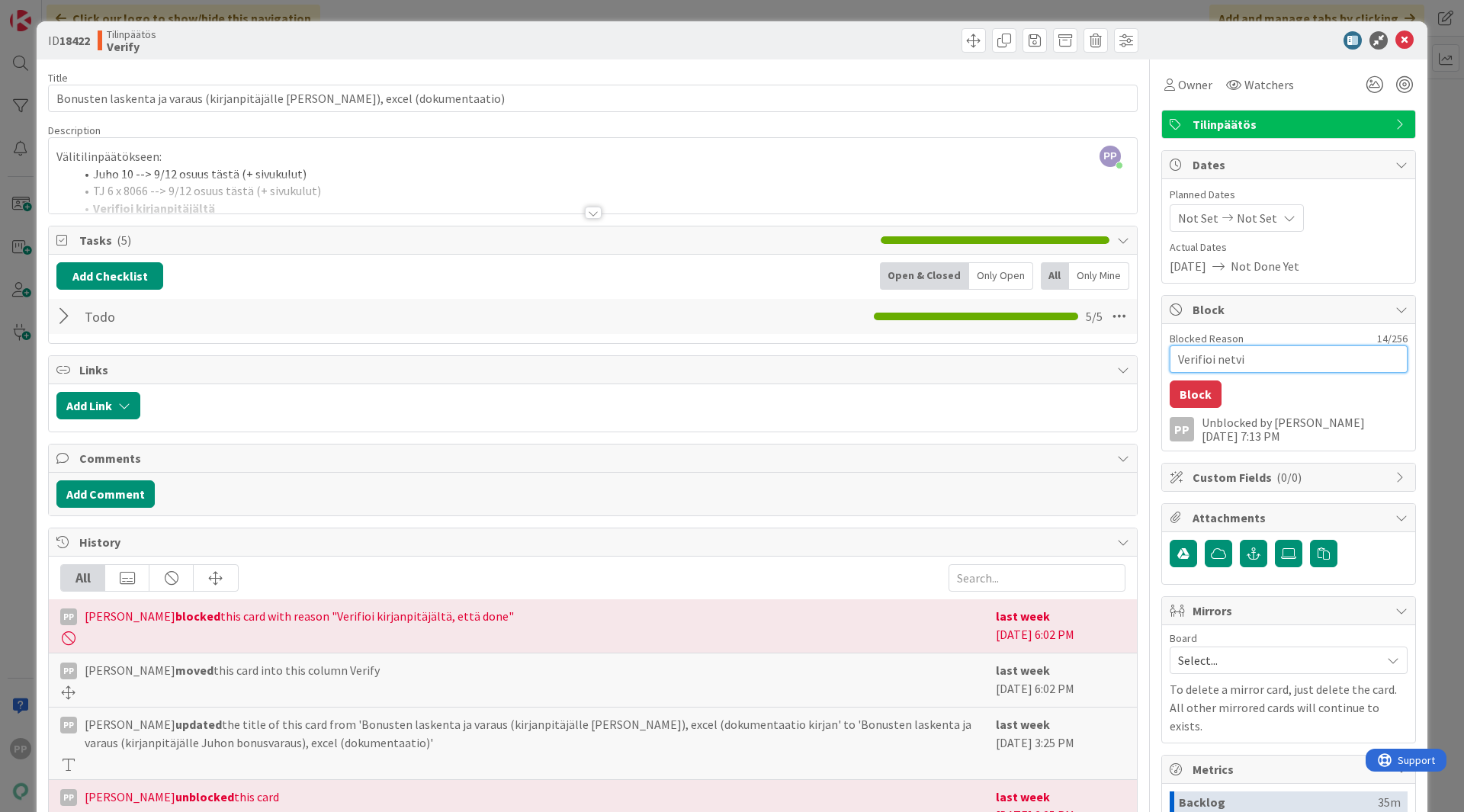
type textarea "x"
type textarea "Verifioi netv"
type textarea "x"
type textarea "Verifioi net"
type textarea "x"
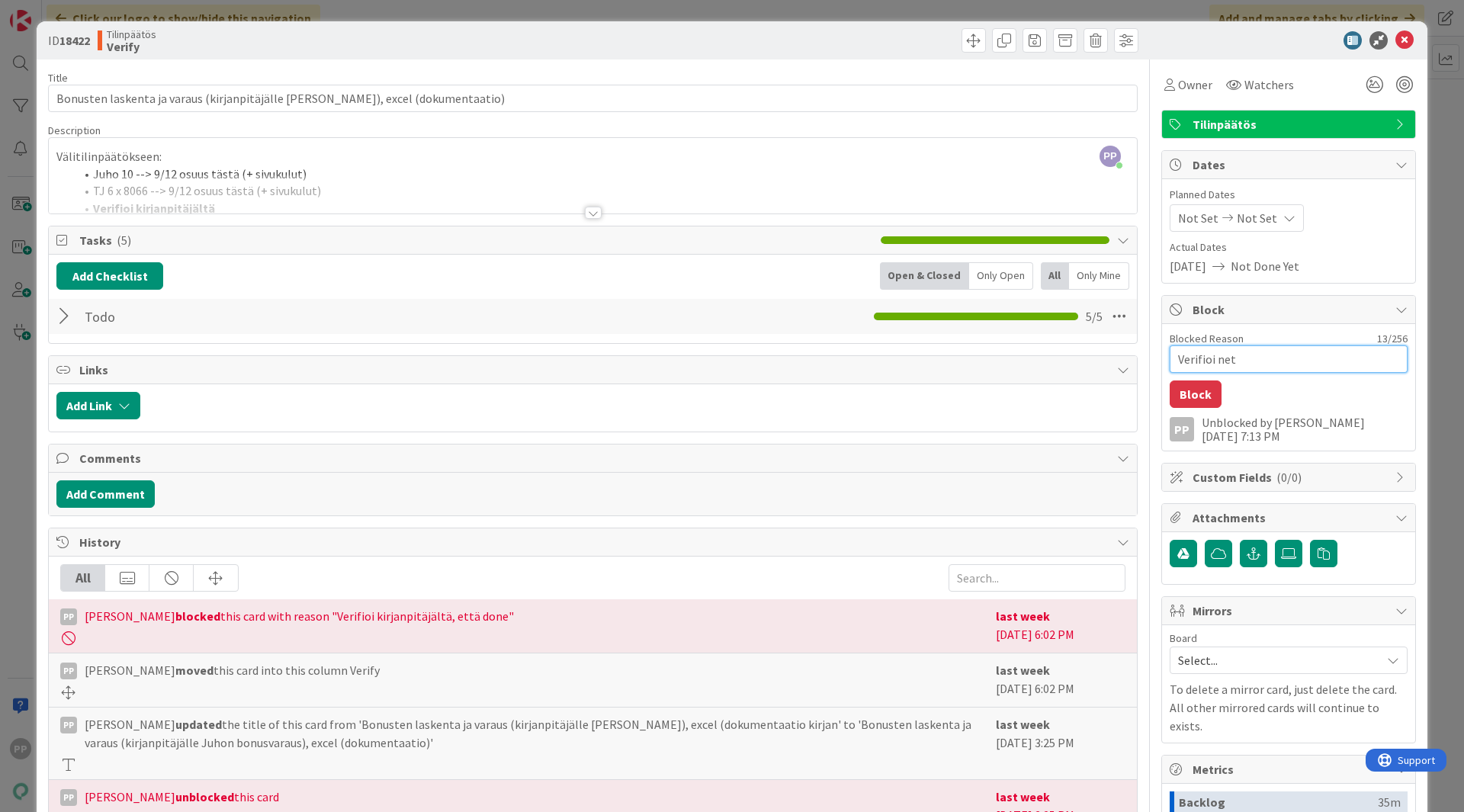
type textarea "Verifioi ne"
type textarea "x"
type textarea "Verifioi n"
type textarea "x"
type textarea "Verifioi"
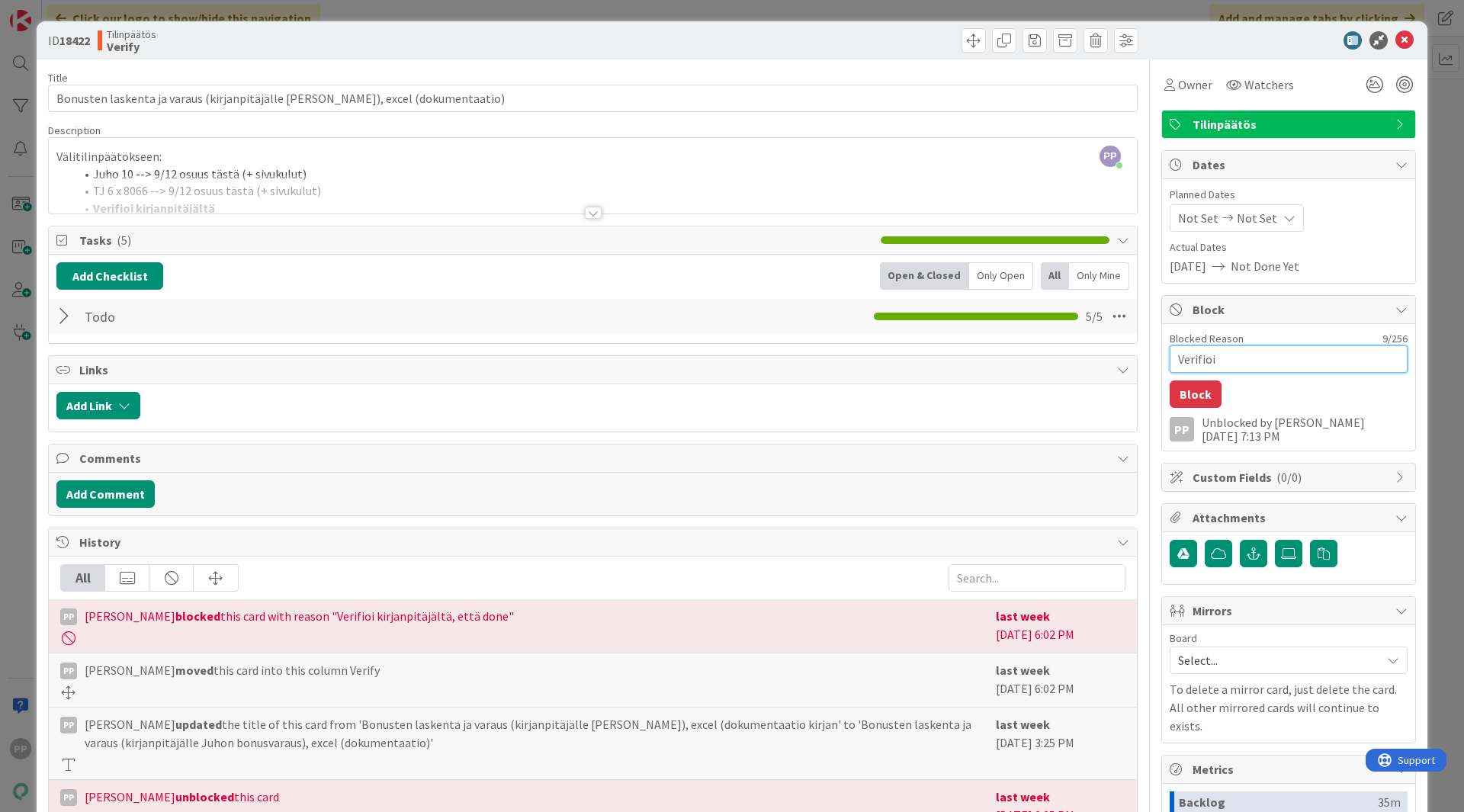
type textarea "x"
type textarea "Verifioi N"
type textarea "x"
type textarea "Verifioi Ne"
type textarea "x"
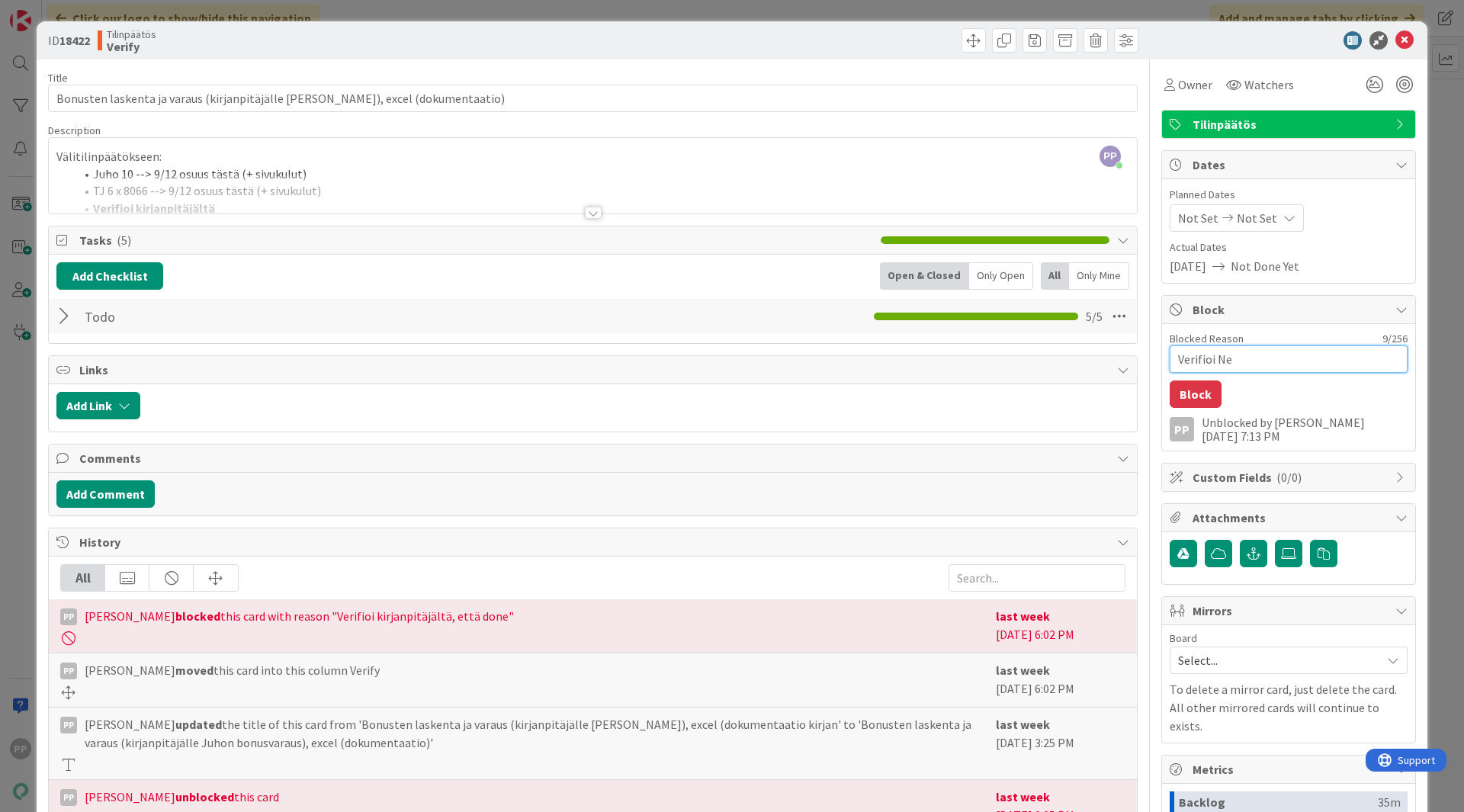
type textarea "Verifioi Net"
type textarea "x"
type textarea "Verifioi Netv"
type textarea "x"
type textarea "Verifioi Netvi"
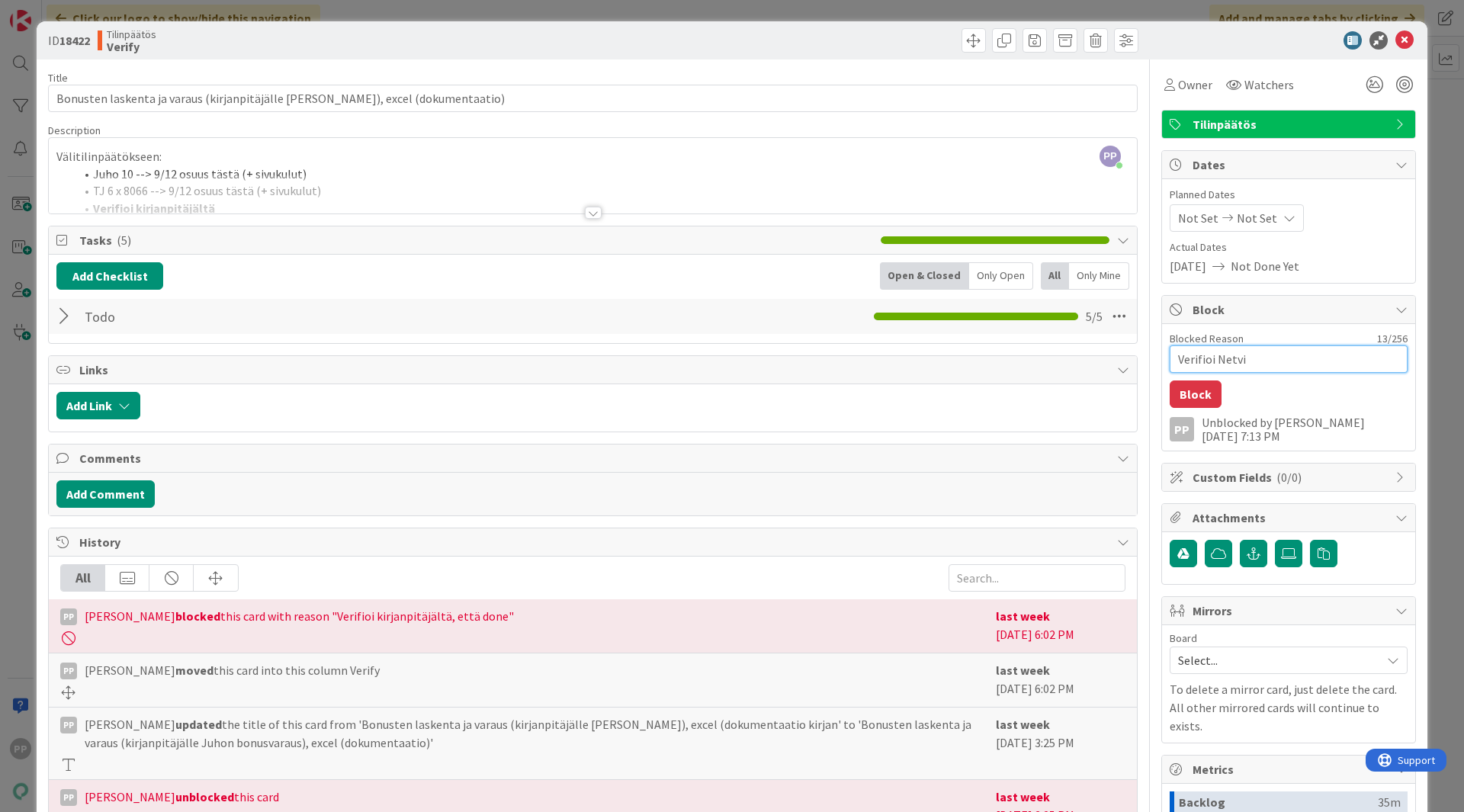
type textarea "x"
type textarea "Verifioi Netvis"
type textarea "x"
type textarea "Verifioi Netviso"
type textarea "x"
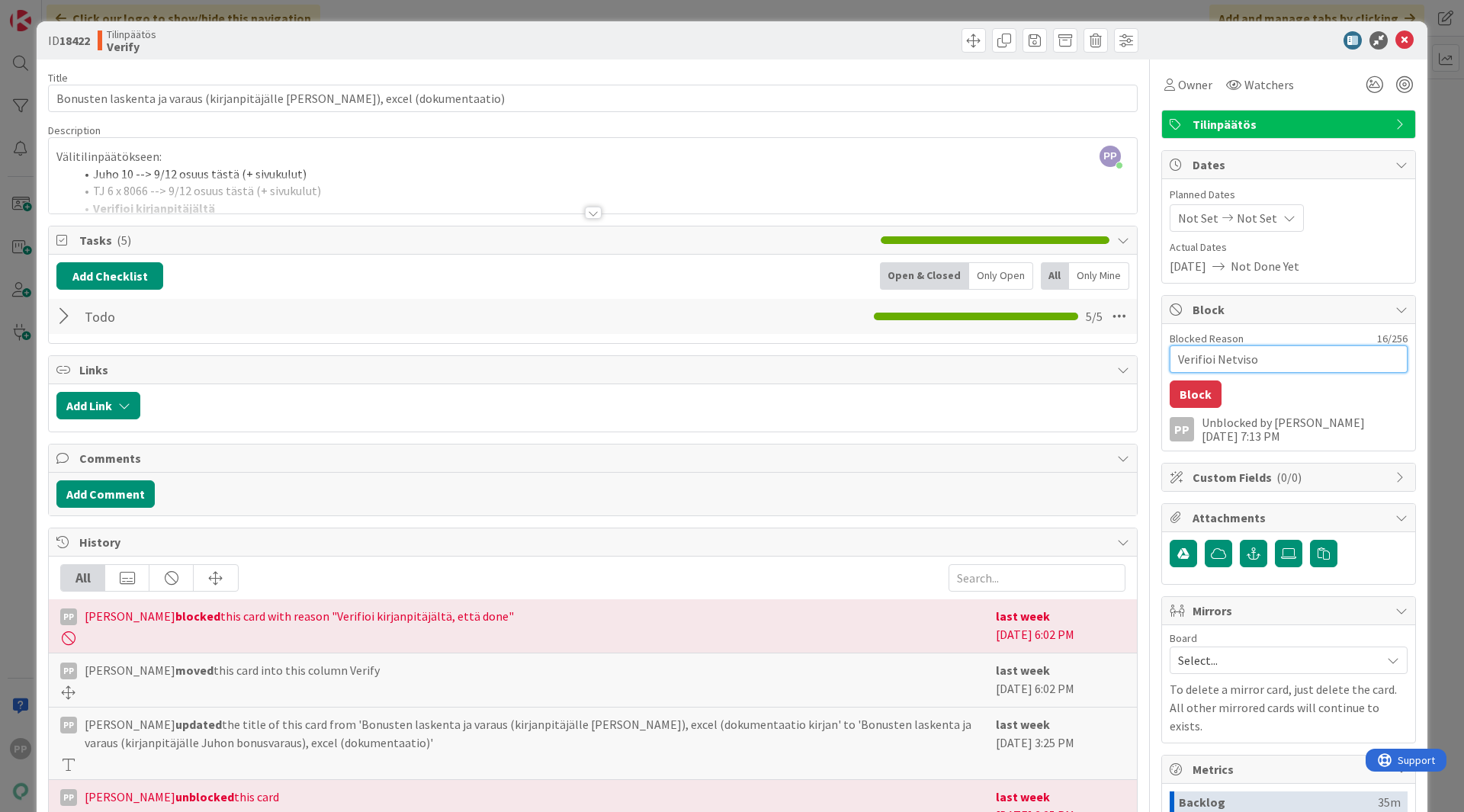
type textarea "Verifioi Netvisor"
type textarea "x"
type textarea "Verifioi Netvisori"
type textarea "x"
type textarea "Verifioi Netvisoris"
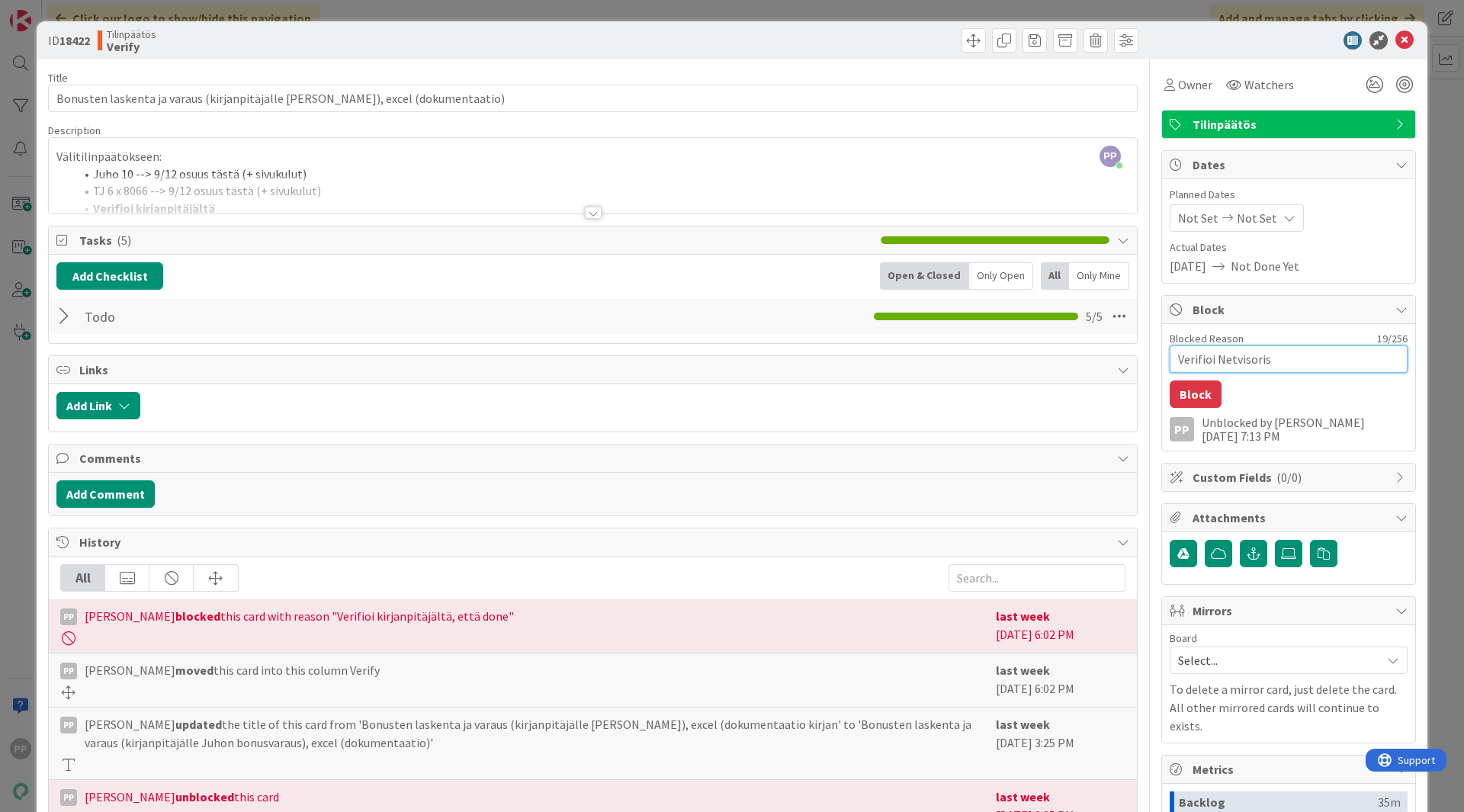
type textarea "x"
type textarea "Verifioi Netvisorist"
type textarea "x"
type textarea "Verifioi Netvisorista"
type textarea "x"
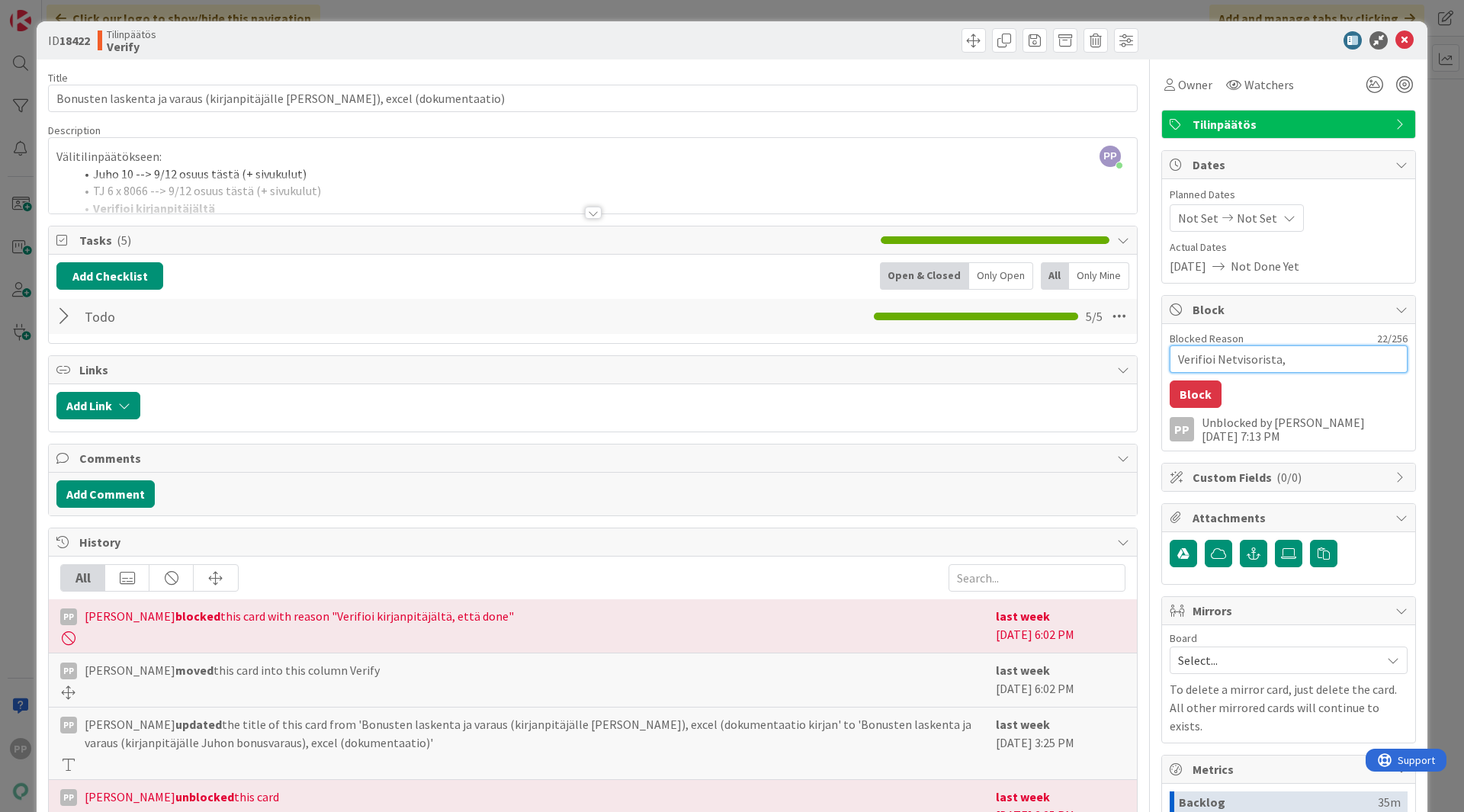
type textarea "Verifioi Netvisorista,"
type textarea "x"
type textarea "Verifioi Netvisorista, e"
type textarea "x"
type textarea "Verifioi Netvisorista, et"
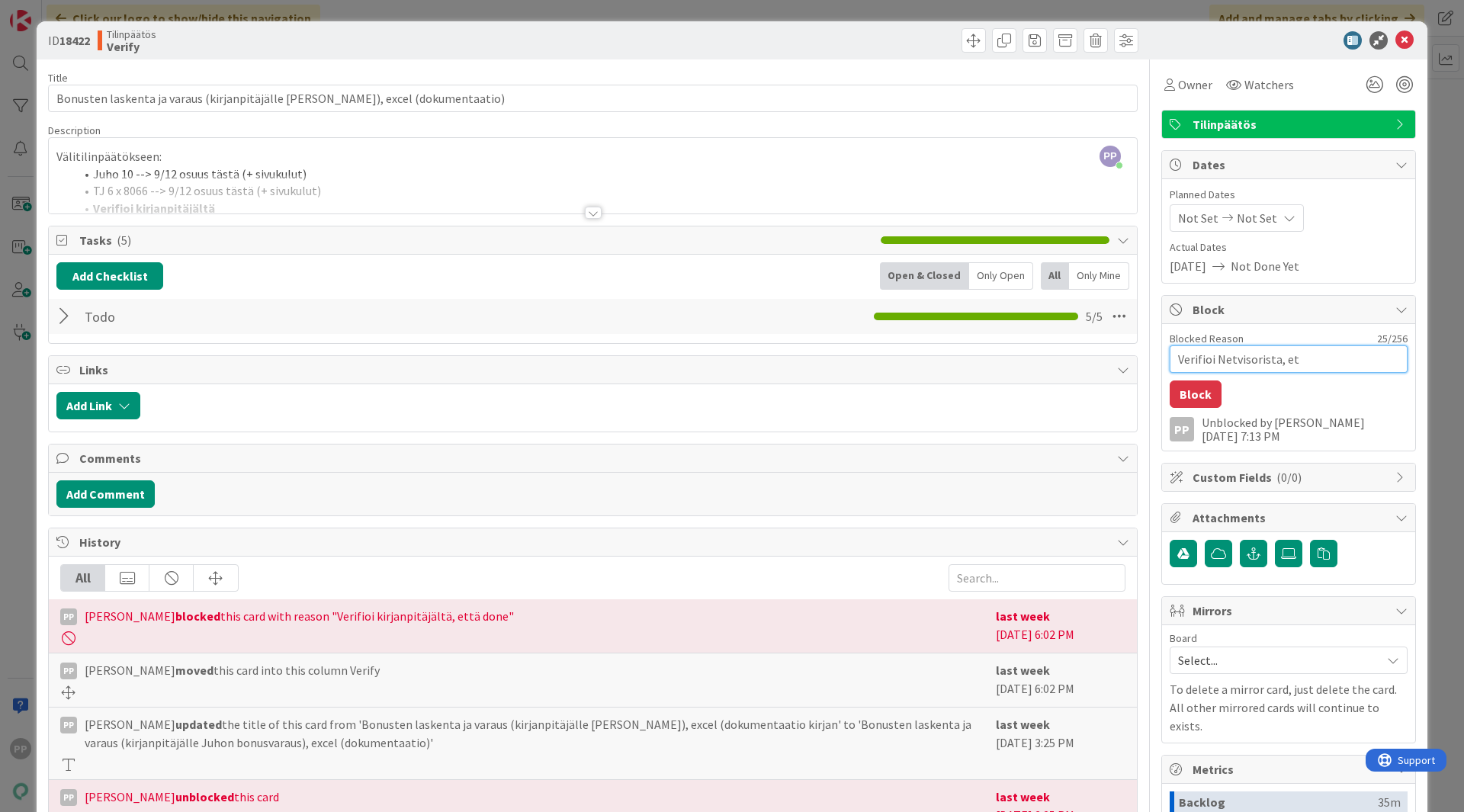
type textarea "x"
type textarea "Verifioi Netvisorista, ett"
type textarea "x"
type textarea "Verifioi Netvisorista, että"
type textarea "x"
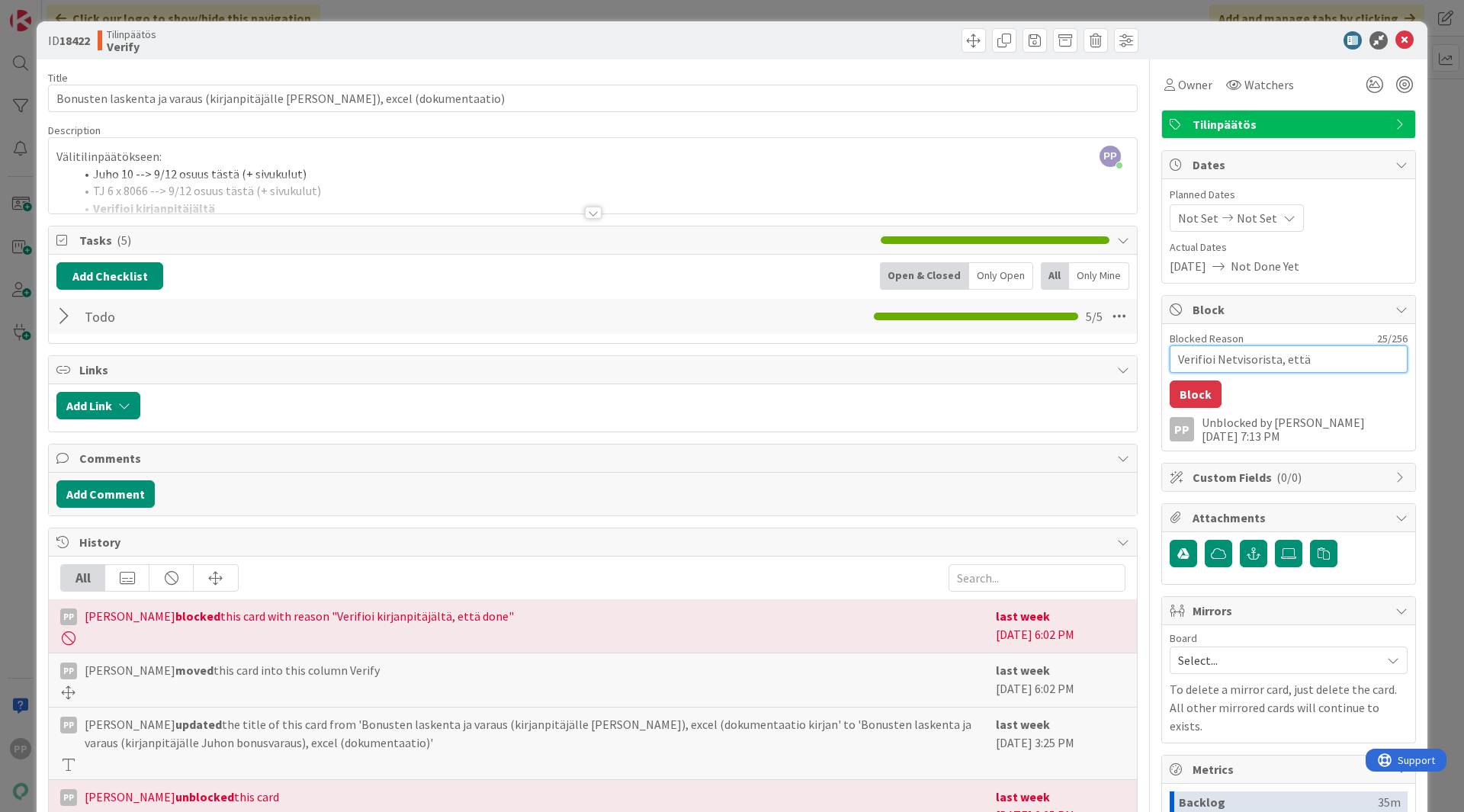
type textarea "Verifioi Netvisorista, että"
type textarea "x"
type textarea "Verifioi Netvisorista, että d"
type textarea "x"
type textarea "Verifioi Netvisorista, että do"
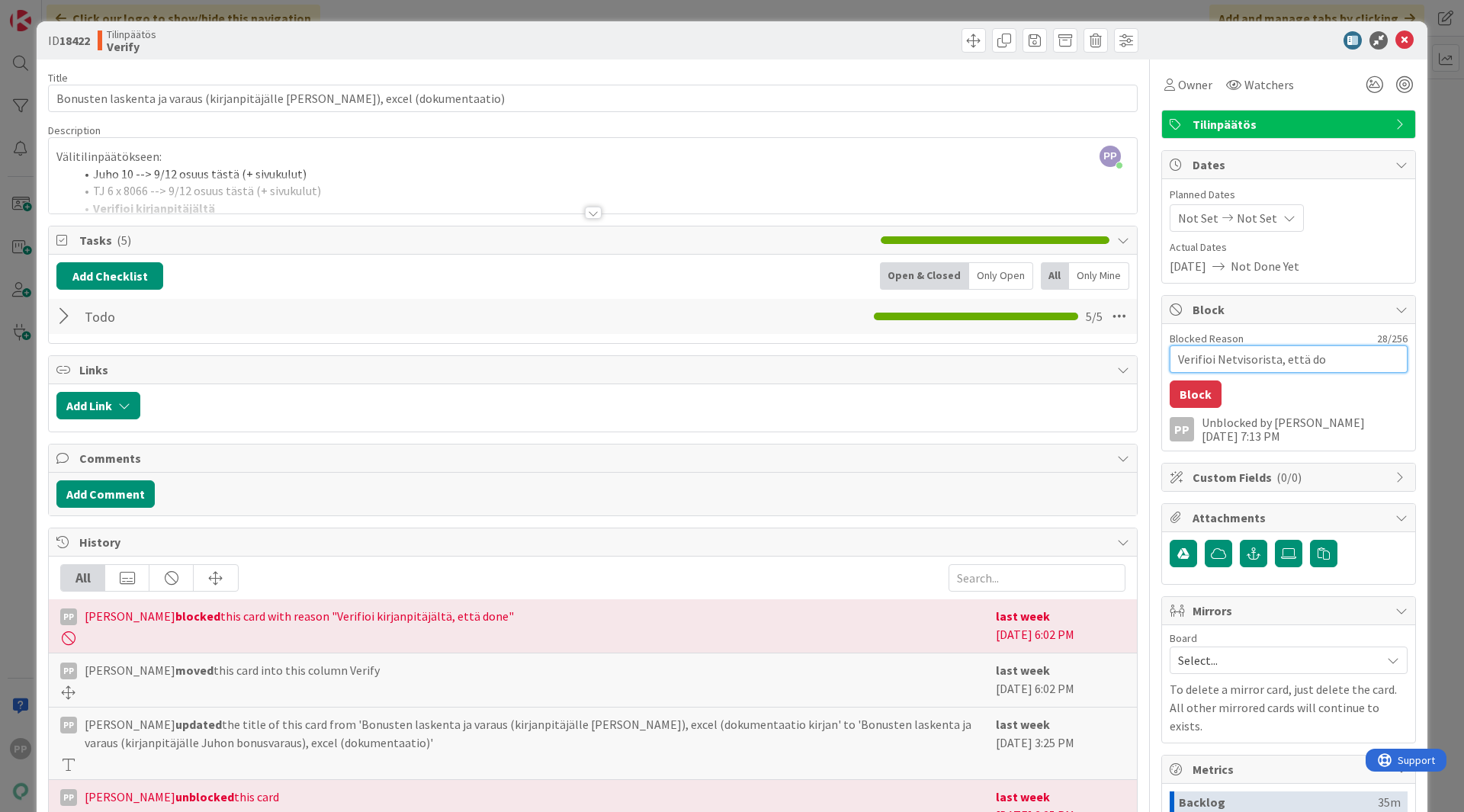
type textarea "x"
type textarea "Verifioi Netvisorista, että don"
type textarea "x"
type textarea "Verifioi Netvisorista, että done"
click at [1171, 403] on button "Block" at bounding box center [1196, 395] width 52 height 28
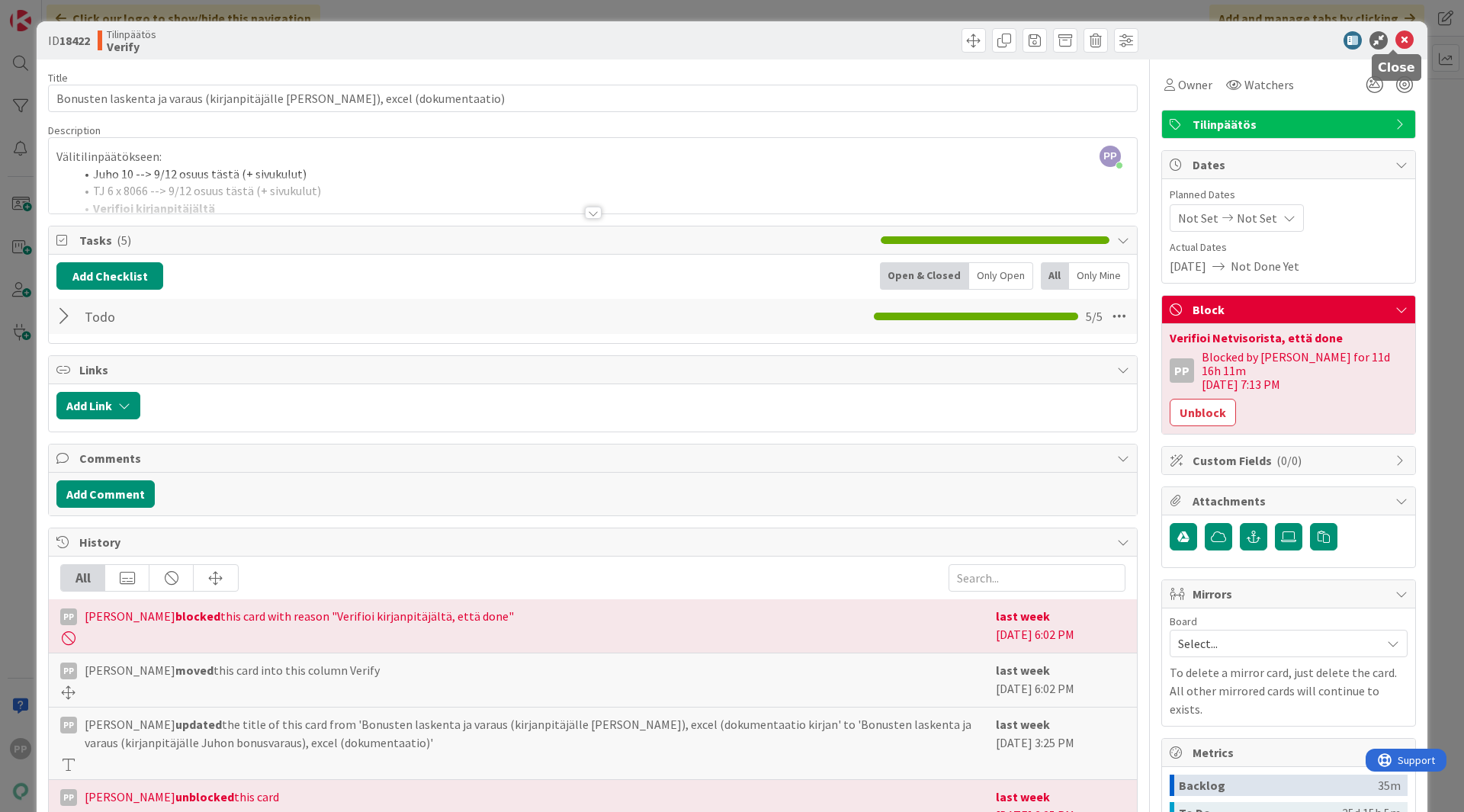
click at [1171, 34] on icon at bounding box center [1405, 40] width 18 height 18
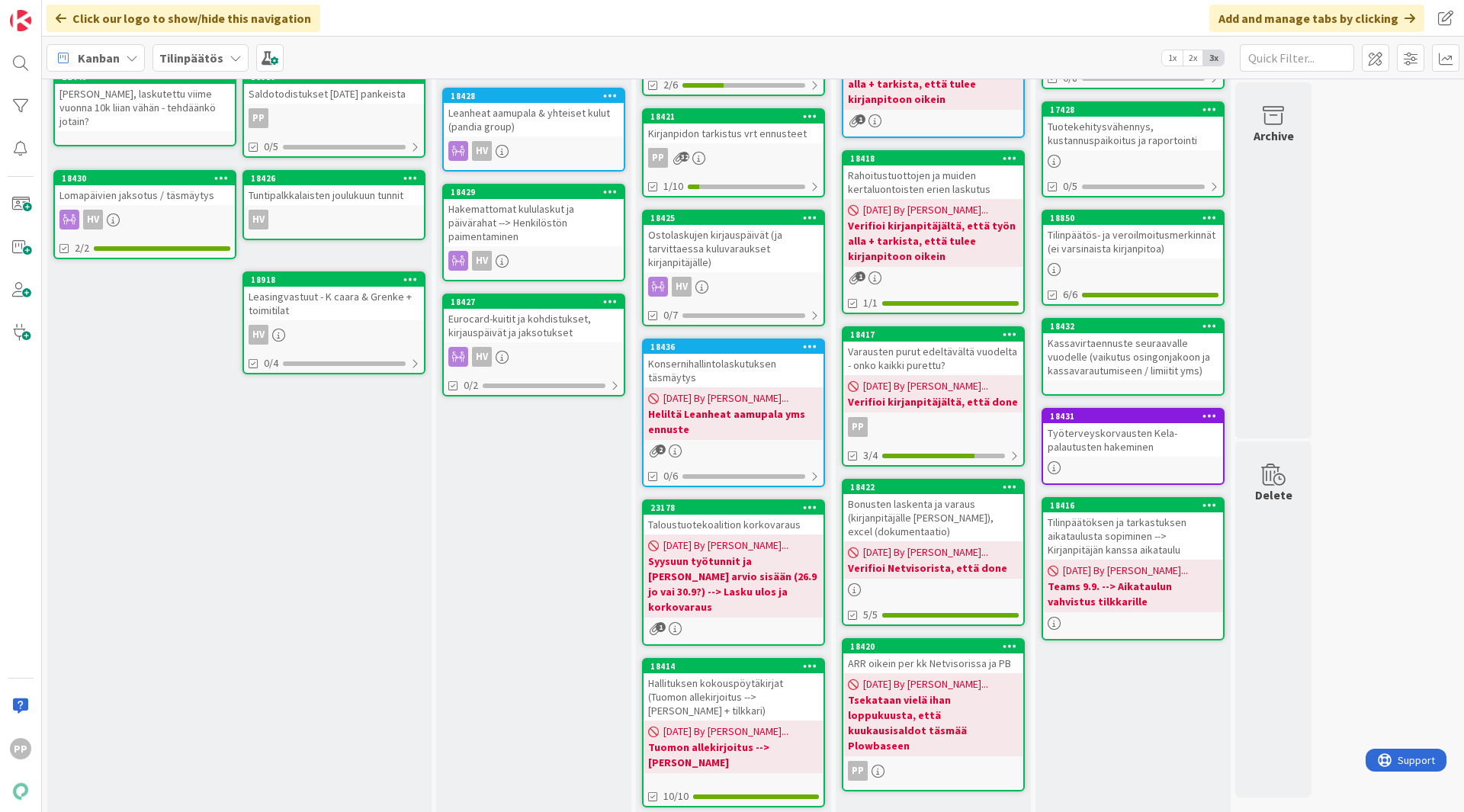
click at [955, 348] on div "Varausten purut edeltävältä vuodelta - onko kaikki purettu?" at bounding box center [933, 358] width 180 height 34
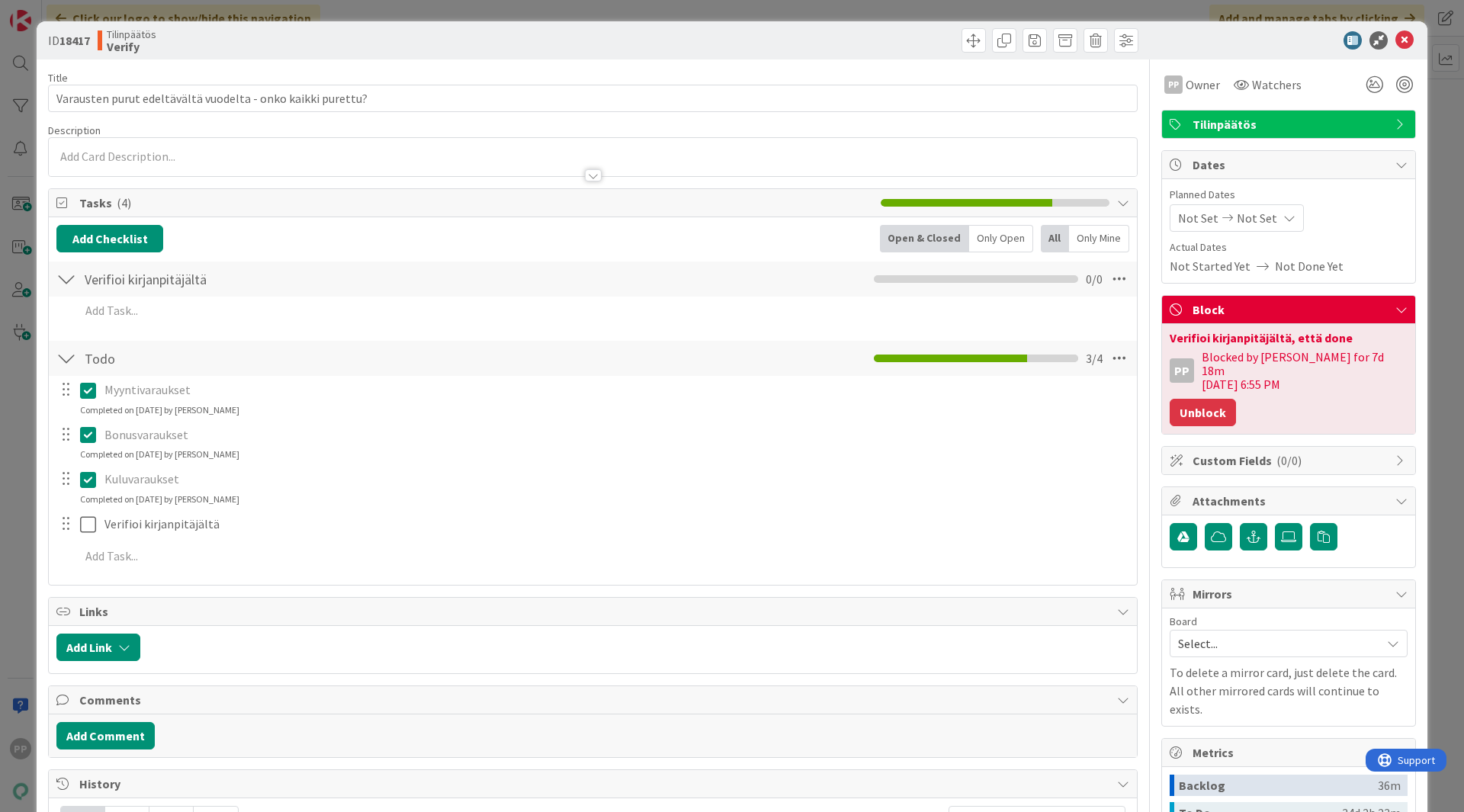
click at [1171, 399] on button "Unblock" at bounding box center [1203, 413] width 66 height 28
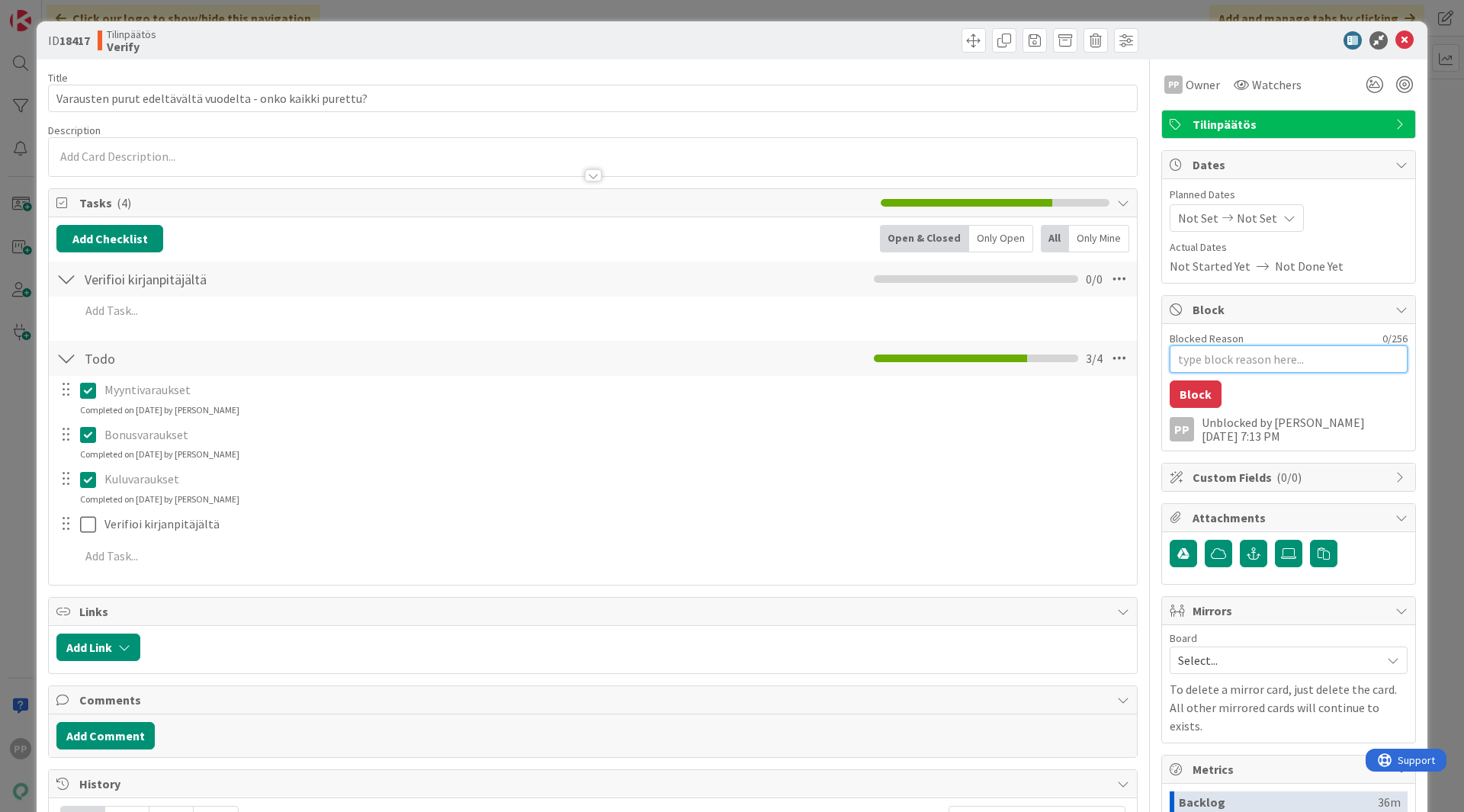
click at [1171, 358] on textarea "Blocked Reason" at bounding box center [1289, 359] width 238 height 28
paste textarea "Verifioi Netvisorista, että done"
type textarea "x"
type textarea "Verifioi Netvisorista, että done"
click at [1171, 389] on button "Block" at bounding box center [1196, 395] width 52 height 28
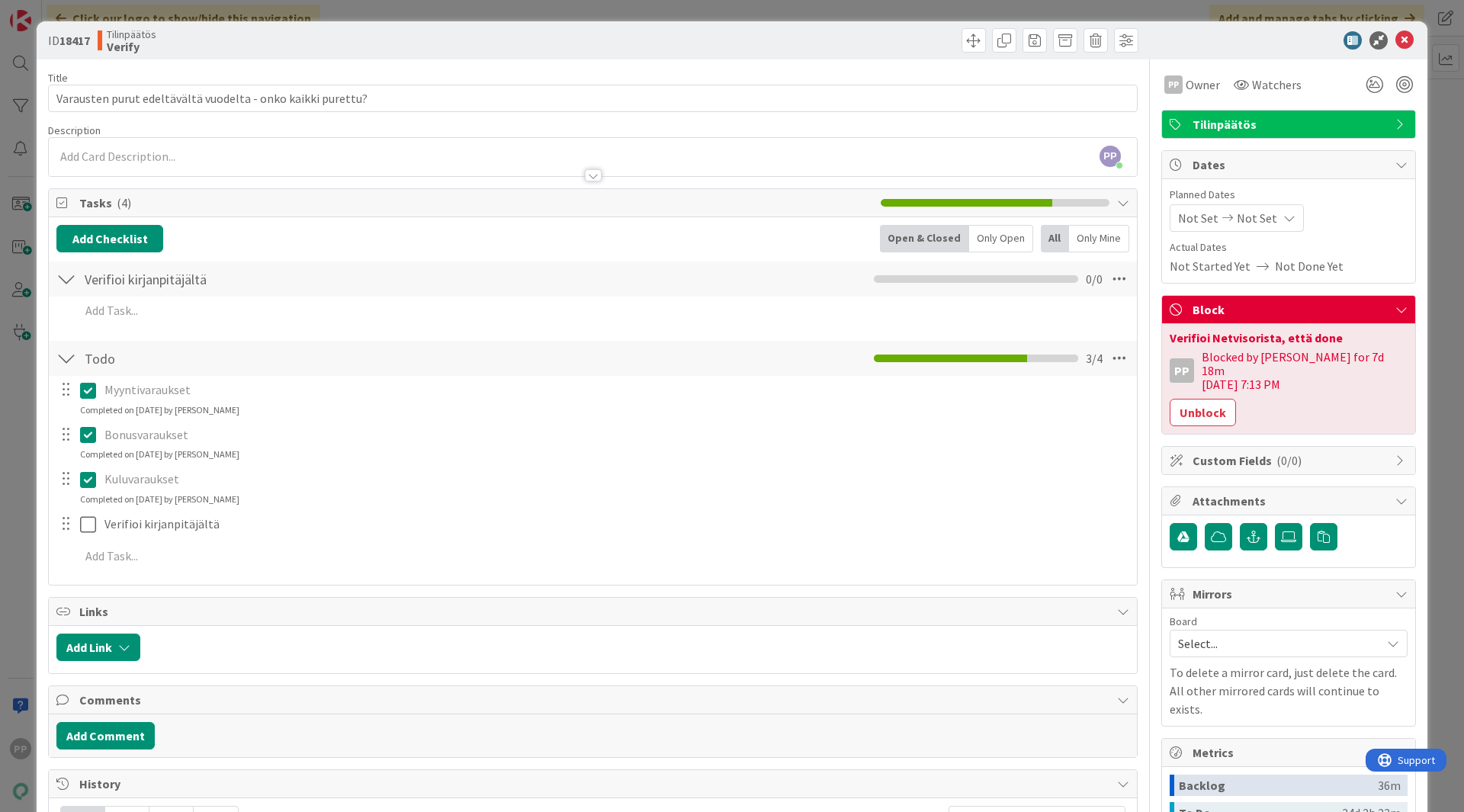
click at [1171, 308] on div "ID 18417 Tilinpäätös Verify Title 59 / 128 Varausten purut edeltävältä vuodelta…" at bounding box center [732, 406] width 1464 height 812
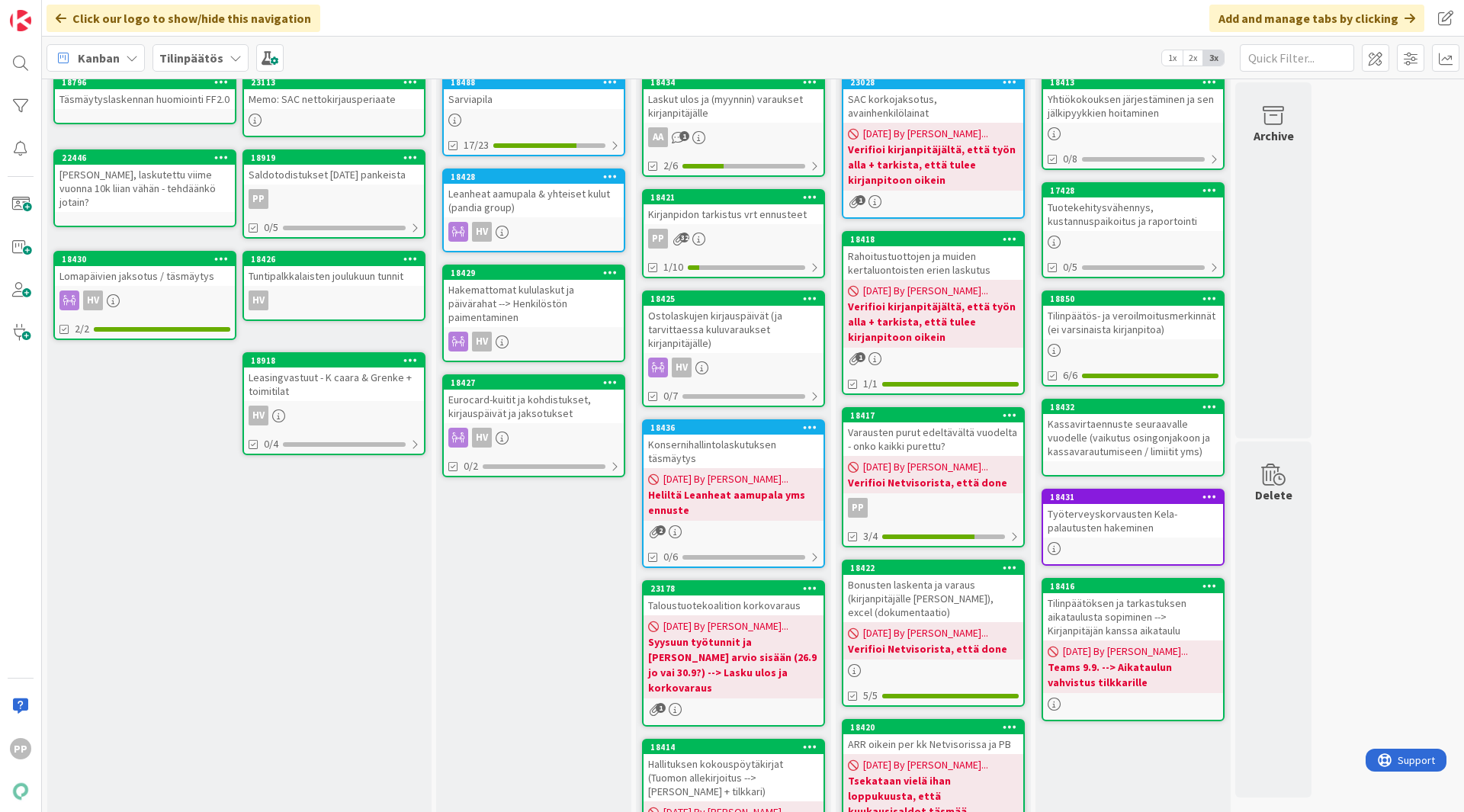
scroll to position [91, 0]
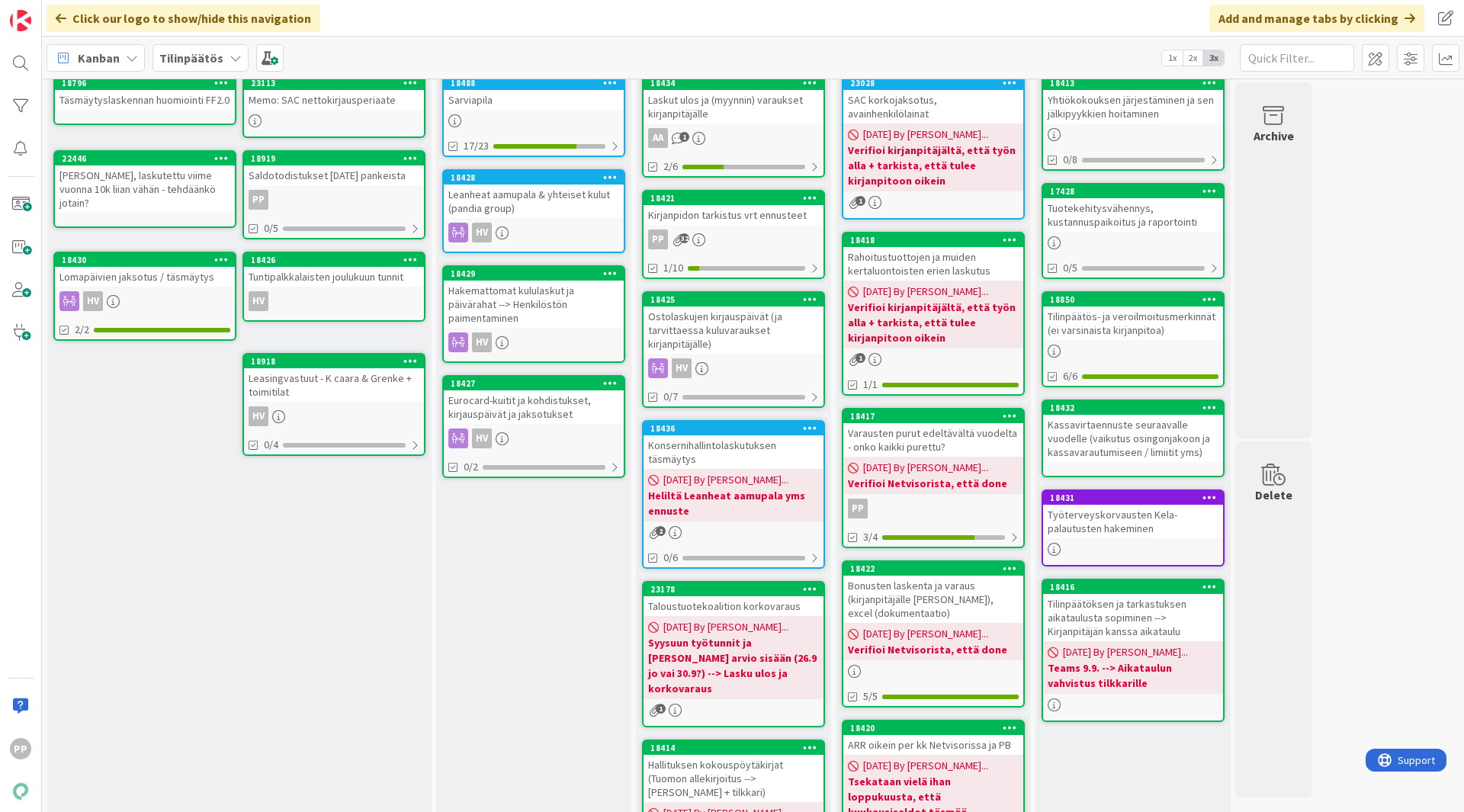
click at [962, 327] on b "Verifioi kirjanpitäjältä, että työn alla + tarkista, että tulee kirjanpitoon oi…" at bounding box center [933, 322] width 171 height 46
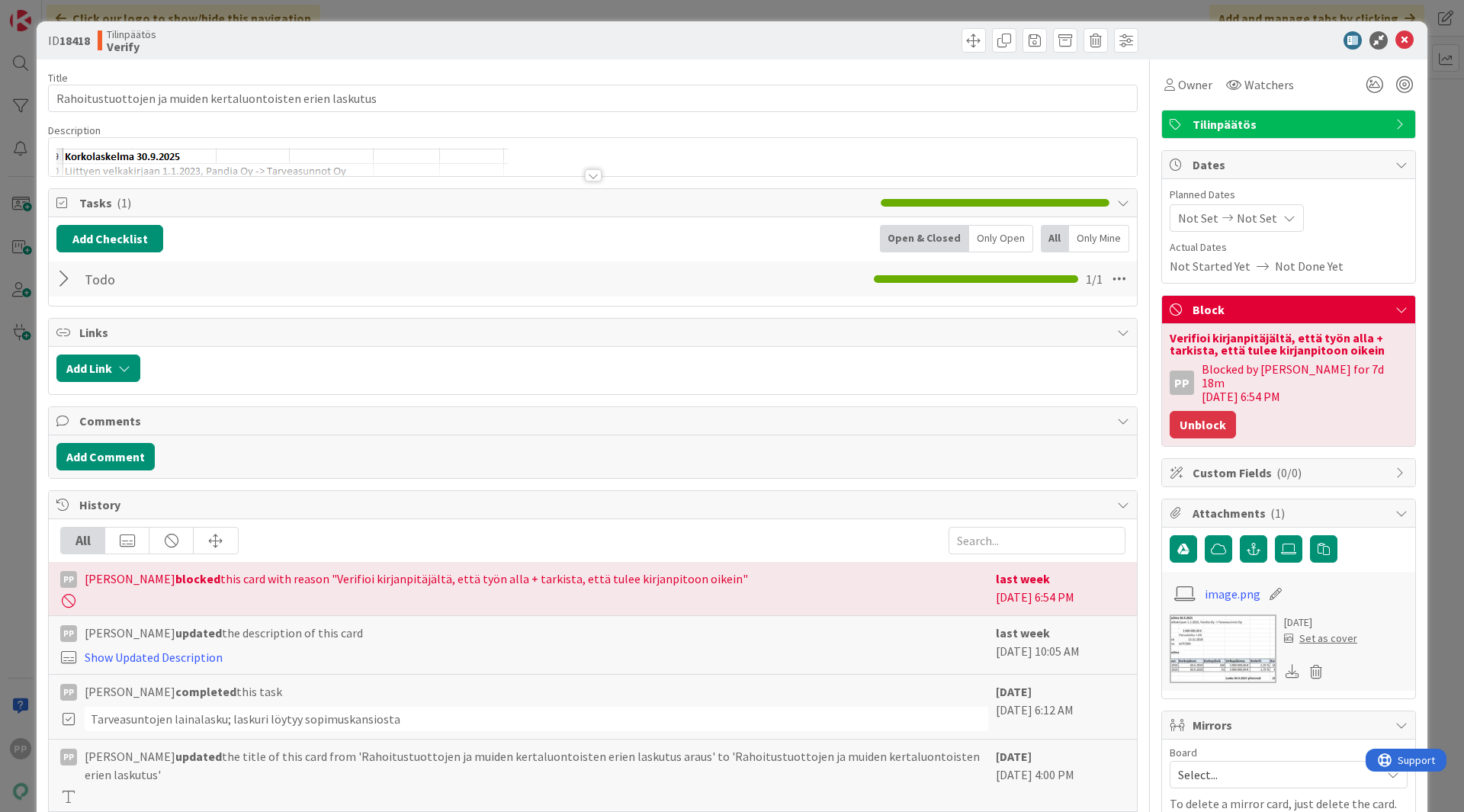
click at [1171, 416] on button "Unblock" at bounding box center [1203, 425] width 66 height 28
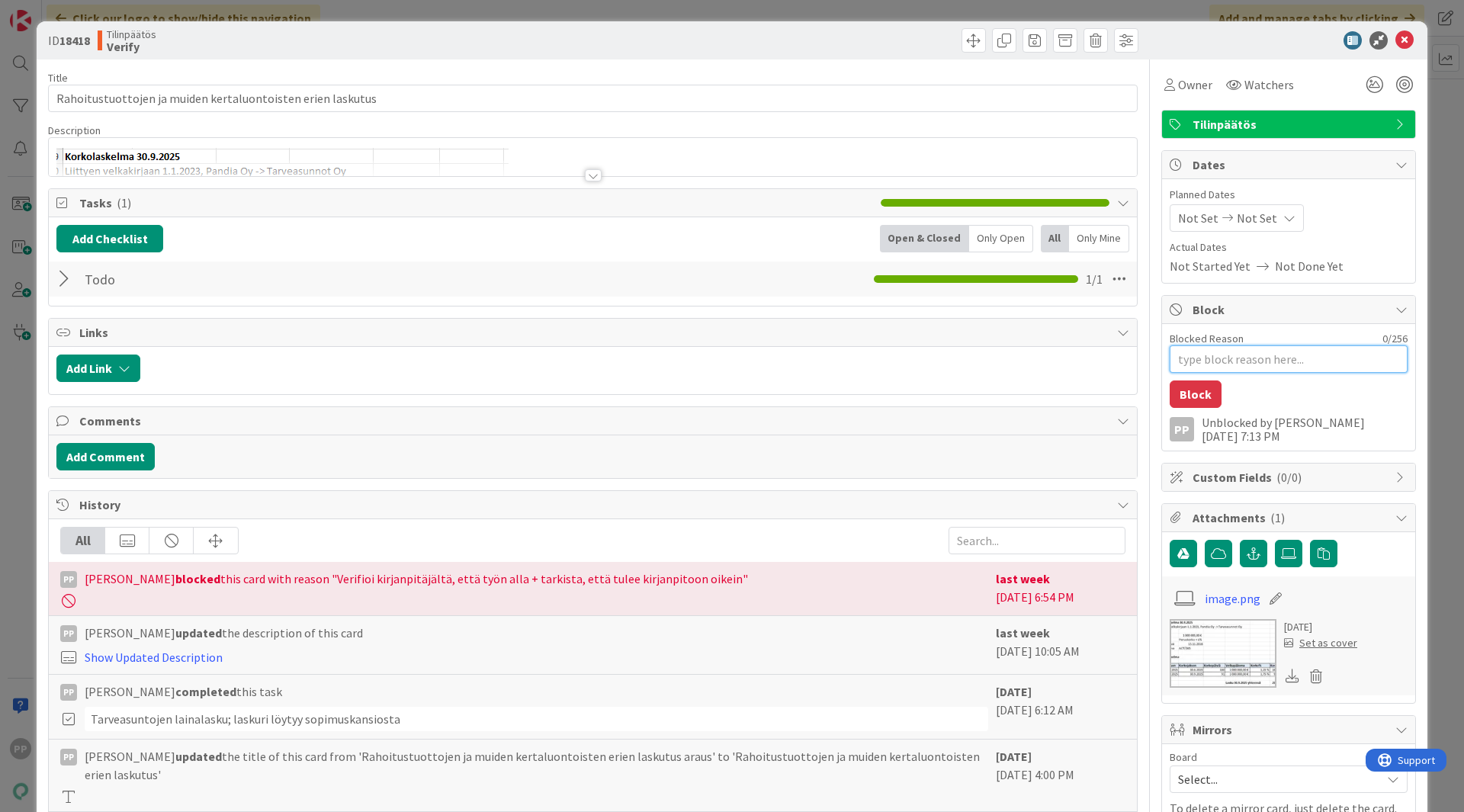
click at [1171, 362] on textarea "Blocked Reason" at bounding box center [1289, 359] width 238 height 28
paste textarea "Verifioi Netvisorista, että done"
type textarea "x"
type textarea "Verifioi Netvisorista, että done"
click at [1171, 403] on button "Block" at bounding box center [1196, 395] width 52 height 28
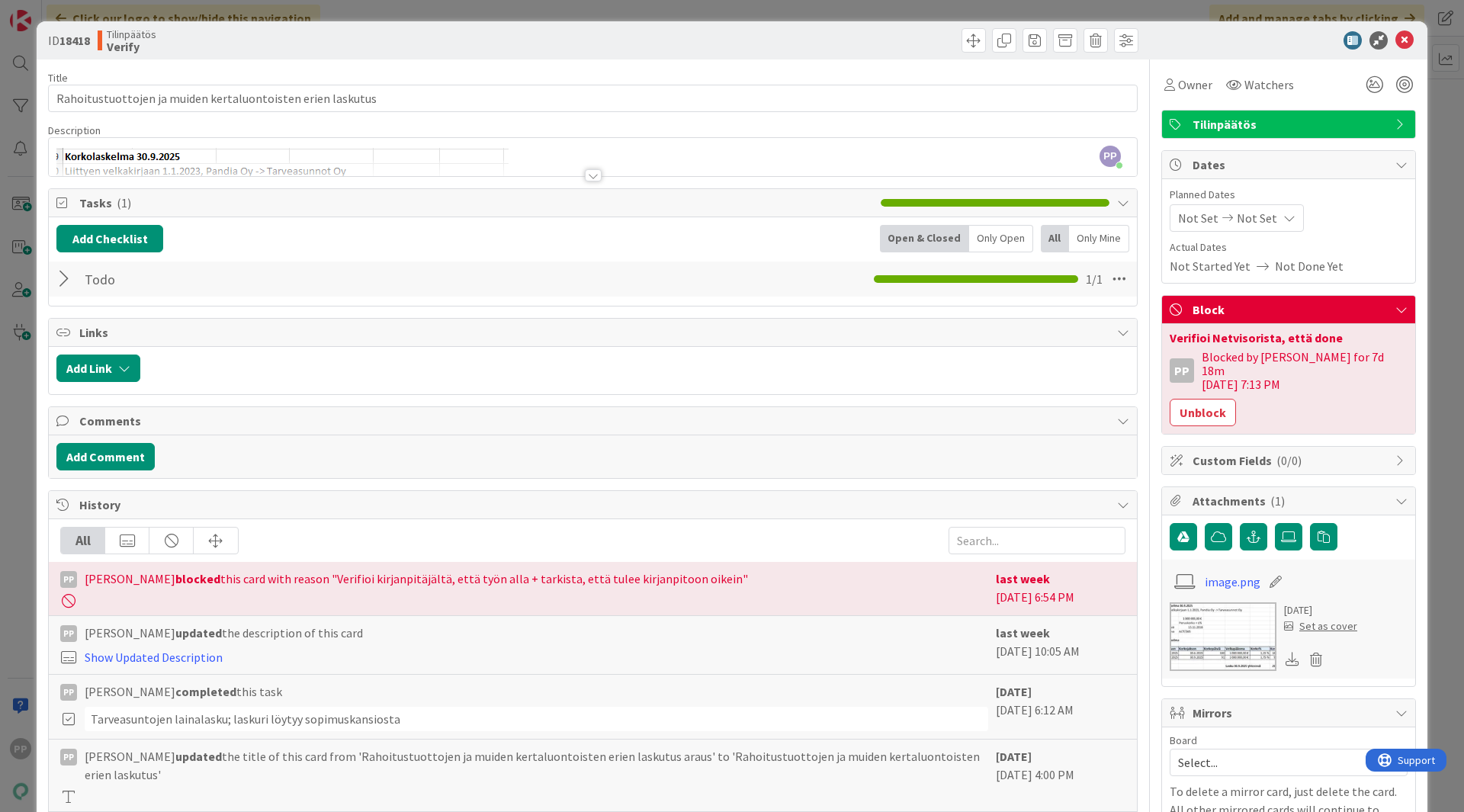
click at [672, 168] on div at bounding box center [593, 168] width 1088 height 16
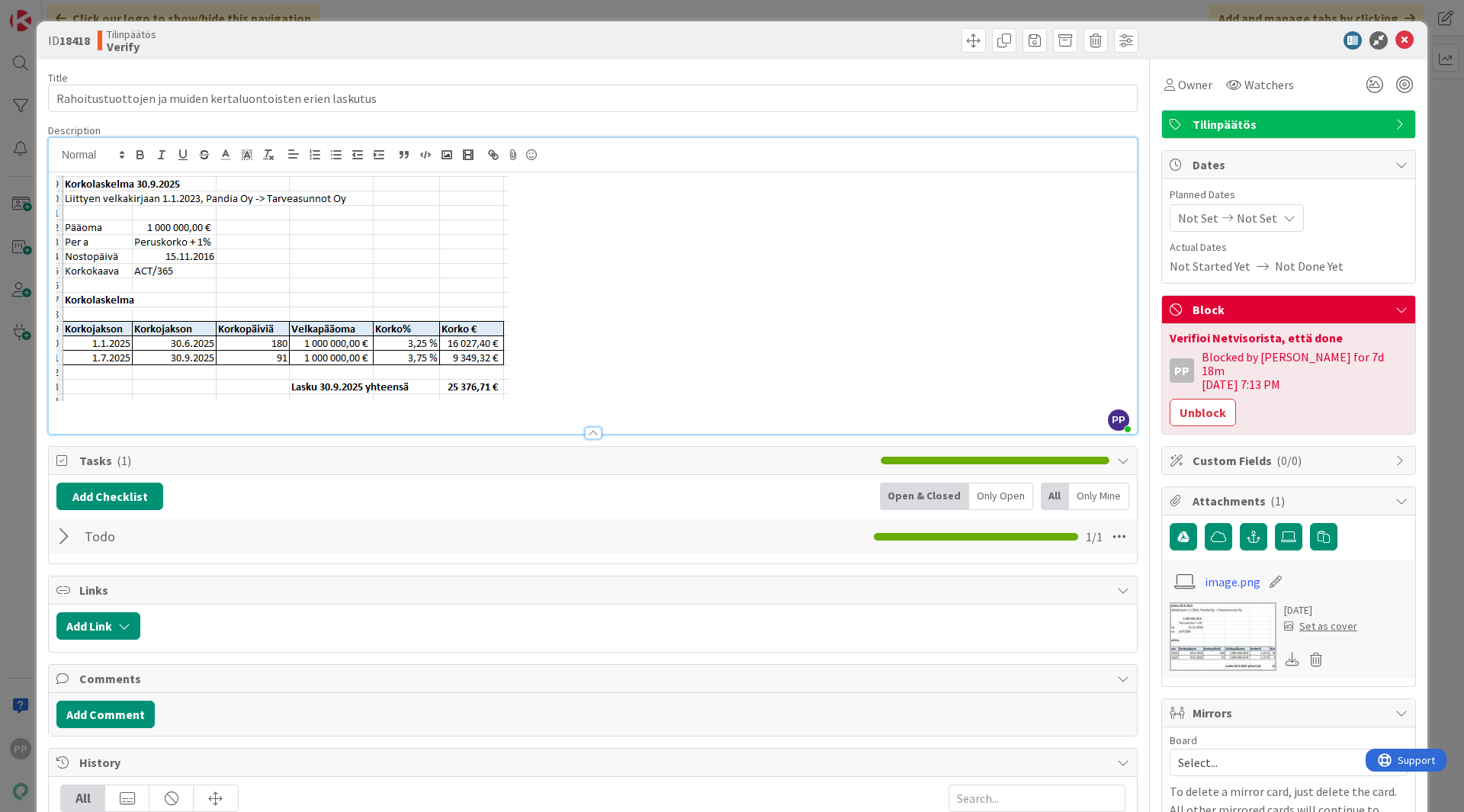
click at [1171, 426] on div "ID 18418 Tilinpäätös Verify Title 59 / 128 Rahoitustuottojen ja muiden kertaluo…" at bounding box center [732, 406] width 1464 height 812
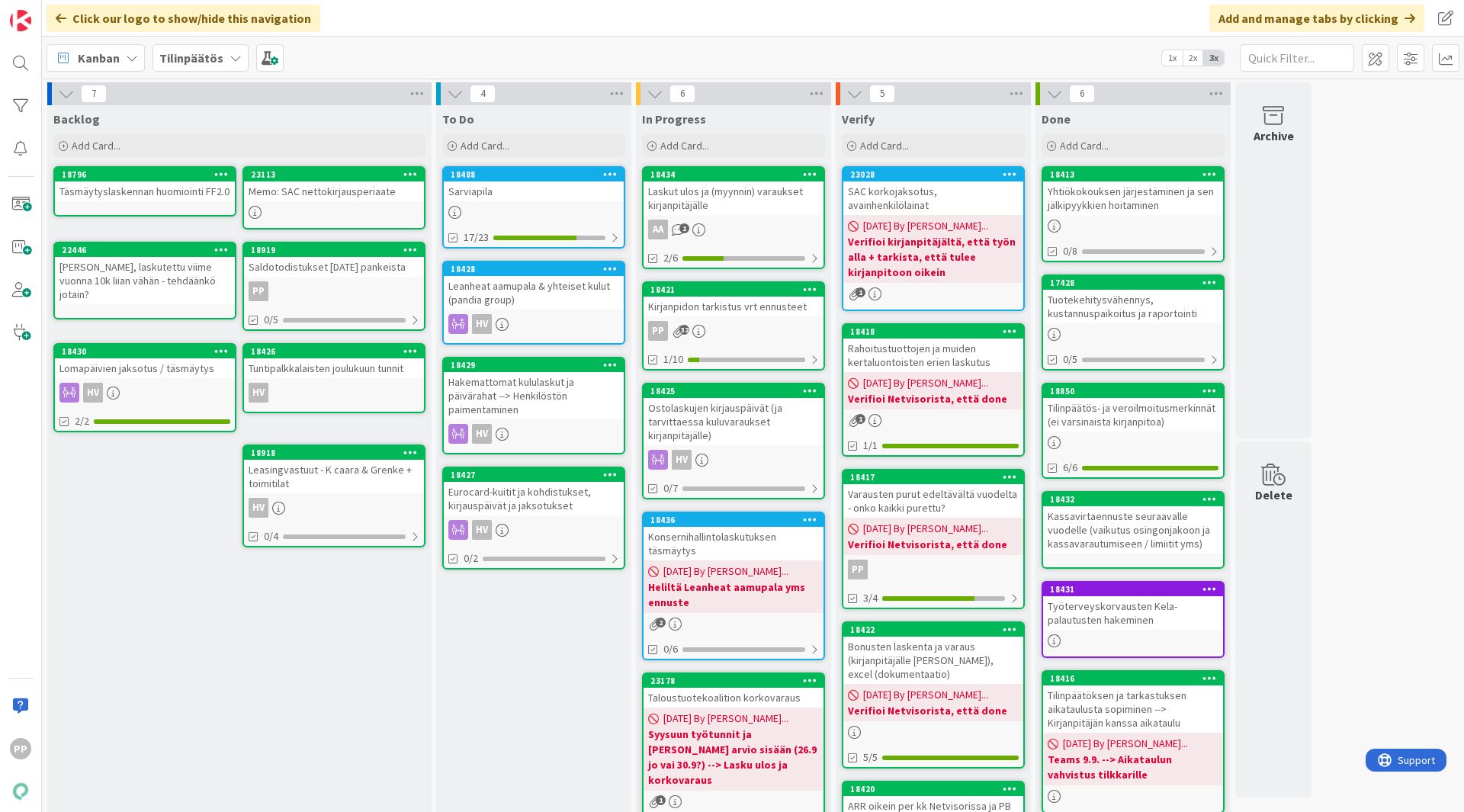
click at [959, 189] on div "SAC korkojaksotus, avainhenkilölainat" at bounding box center [933, 198] width 180 height 34
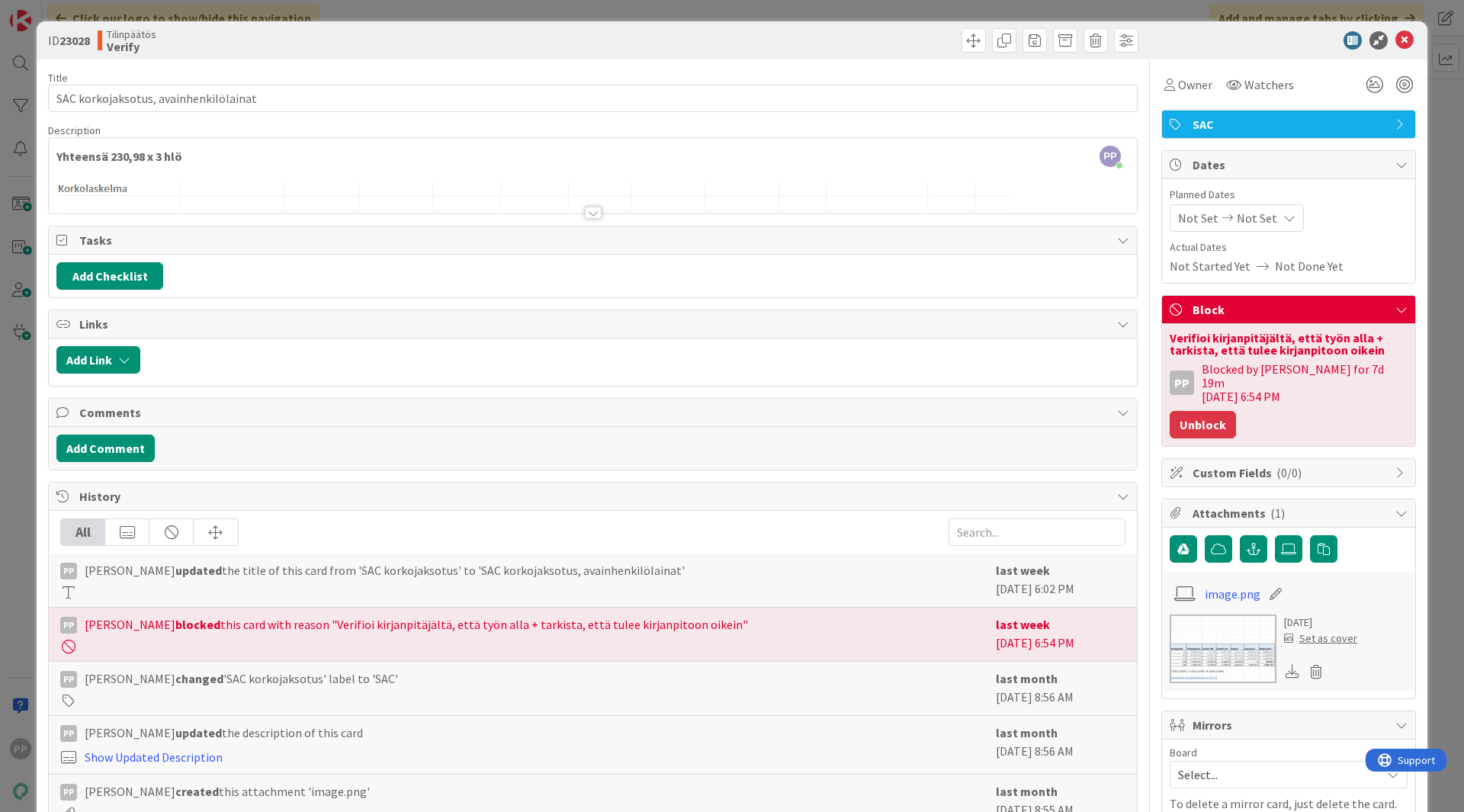
click at [1171, 411] on button "Unblock" at bounding box center [1203, 425] width 66 height 28
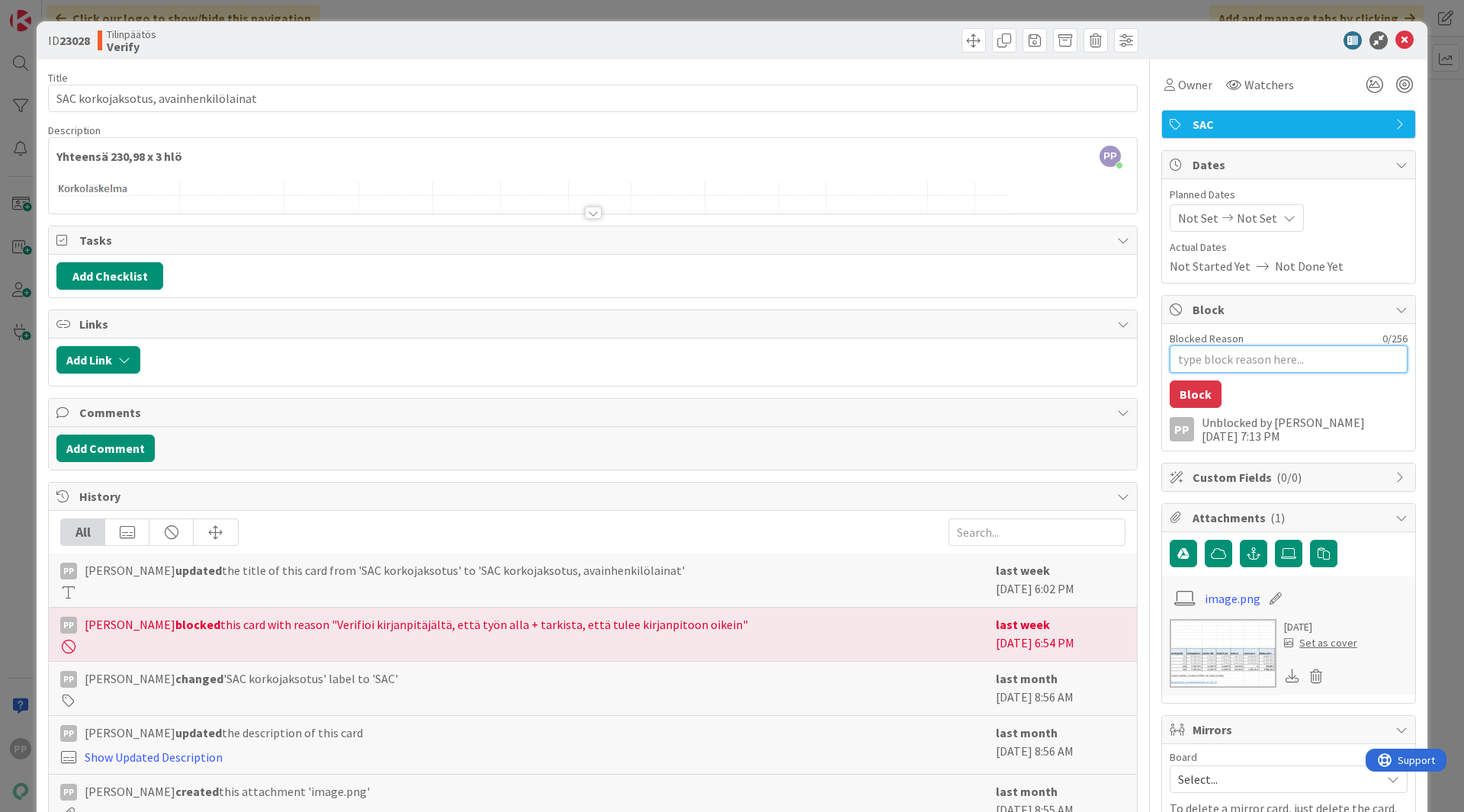
click at [1171, 351] on textarea "Blocked Reason" at bounding box center [1289, 359] width 238 height 28
paste textarea "Verifioi Netvisorista, että done"
type textarea "x"
type textarea "Verifioi Netvisorista, että done"
click at [1171, 392] on button "Block" at bounding box center [1196, 395] width 52 height 28
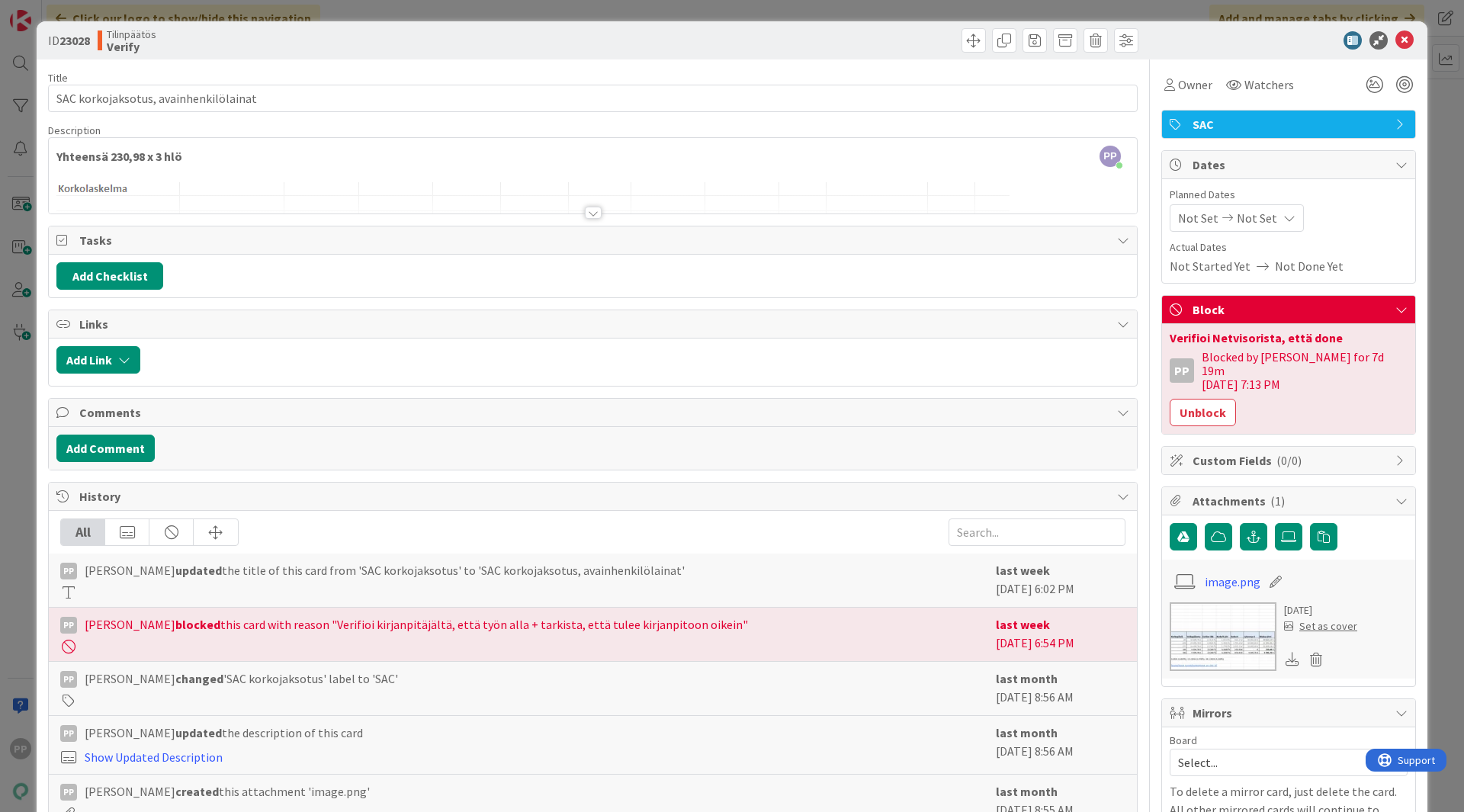
click at [1171, 341] on div "ID 23028 Tilinpäätös Verify Title 37 / 128 SAC korkojaksotus, avainhenkilölaina…" at bounding box center [732, 406] width 1464 height 812
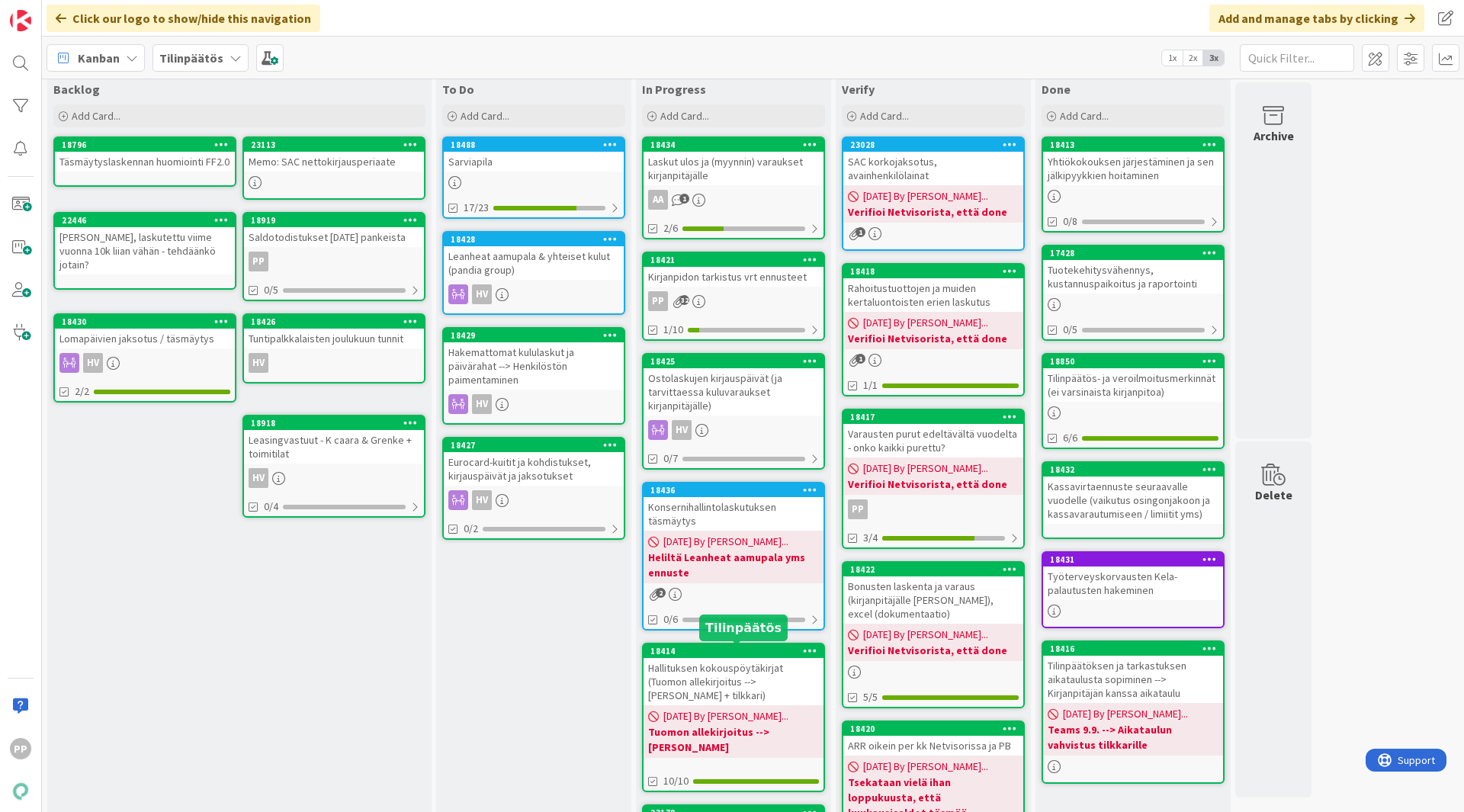
scroll to position [29, 0]
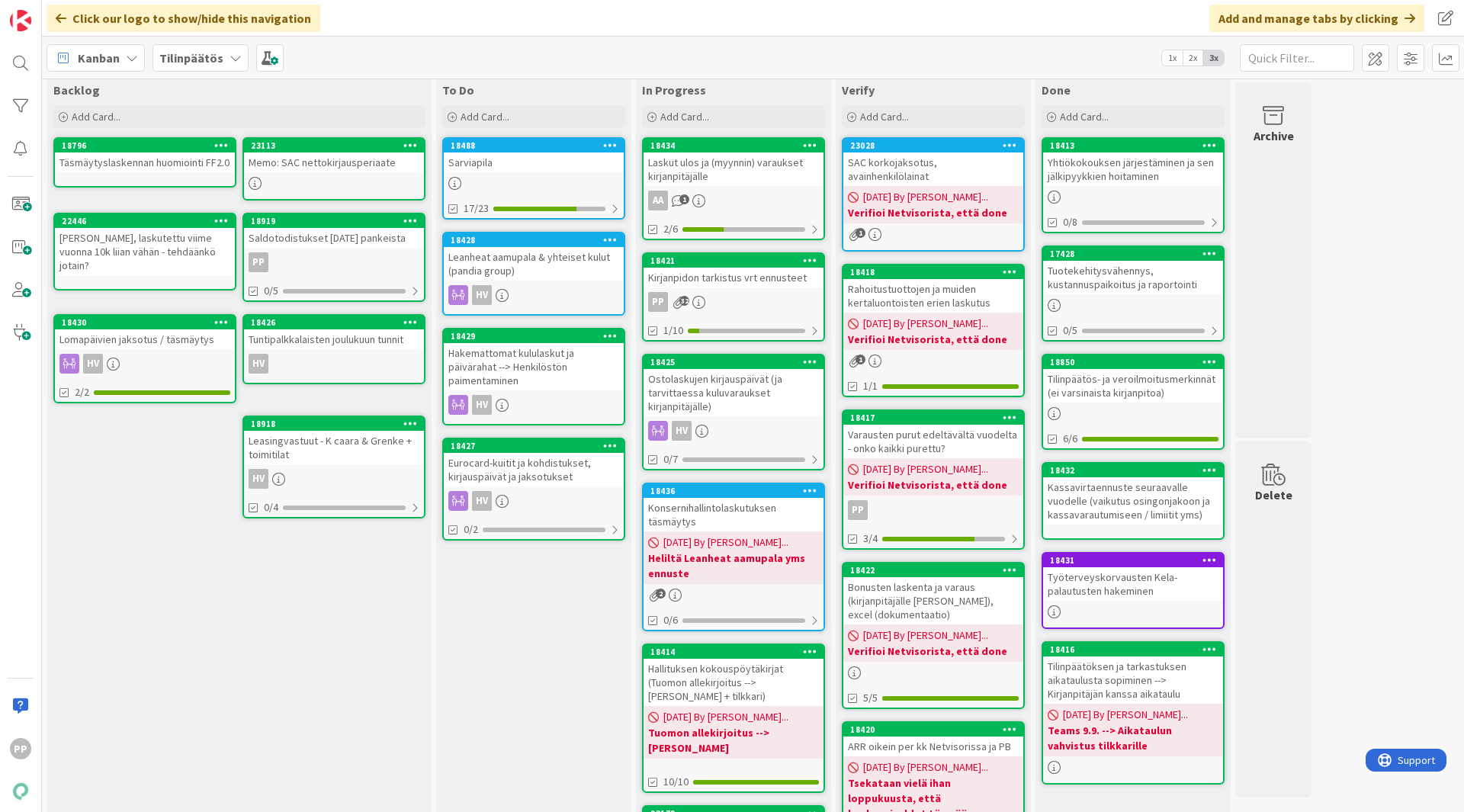
click at [741, 183] on div "Laskut ulos ja (myynnin) varaukset kirjanpitäjälle" at bounding box center [734, 169] width 180 height 34
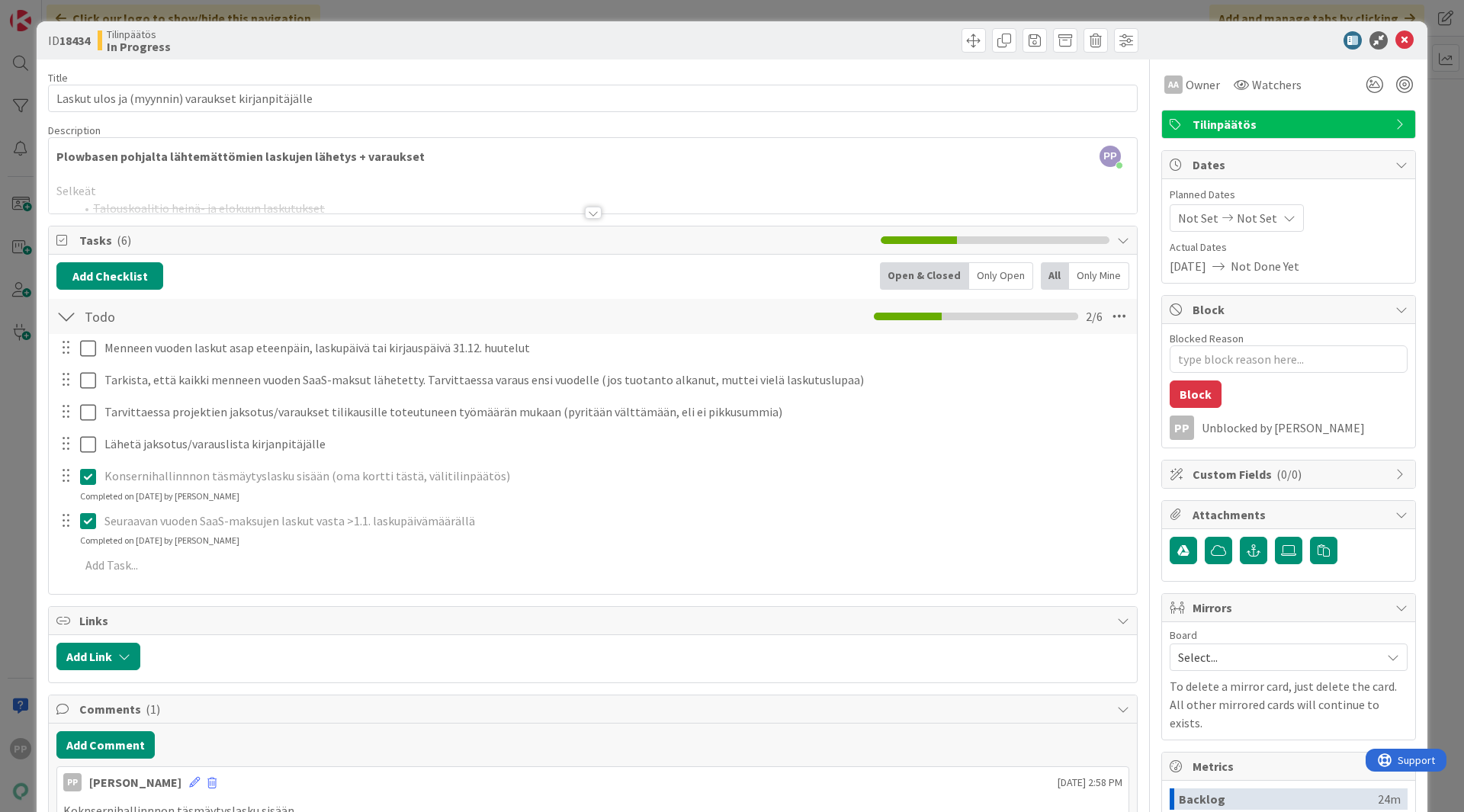
click at [14, 327] on div "ID 18434 Tilinpäätös In Progress Title 50 / 128 Laskut ulos ja (myynnin) varauk…" at bounding box center [732, 406] width 1464 height 812
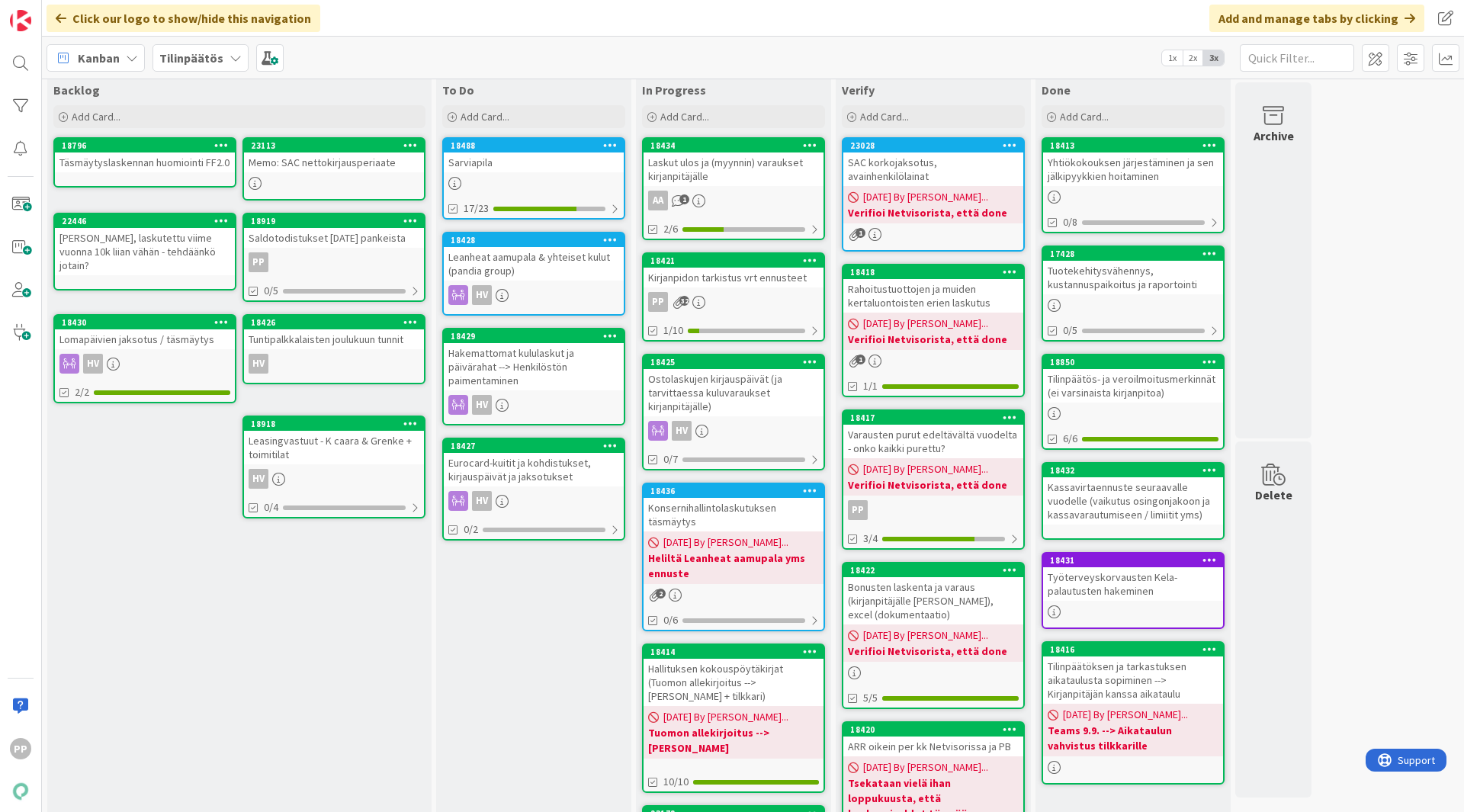
click at [552, 173] on link "18488 [GEOGRAPHIC_DATA] 17/23" at bounding box center [534, 179] width 183 height 83
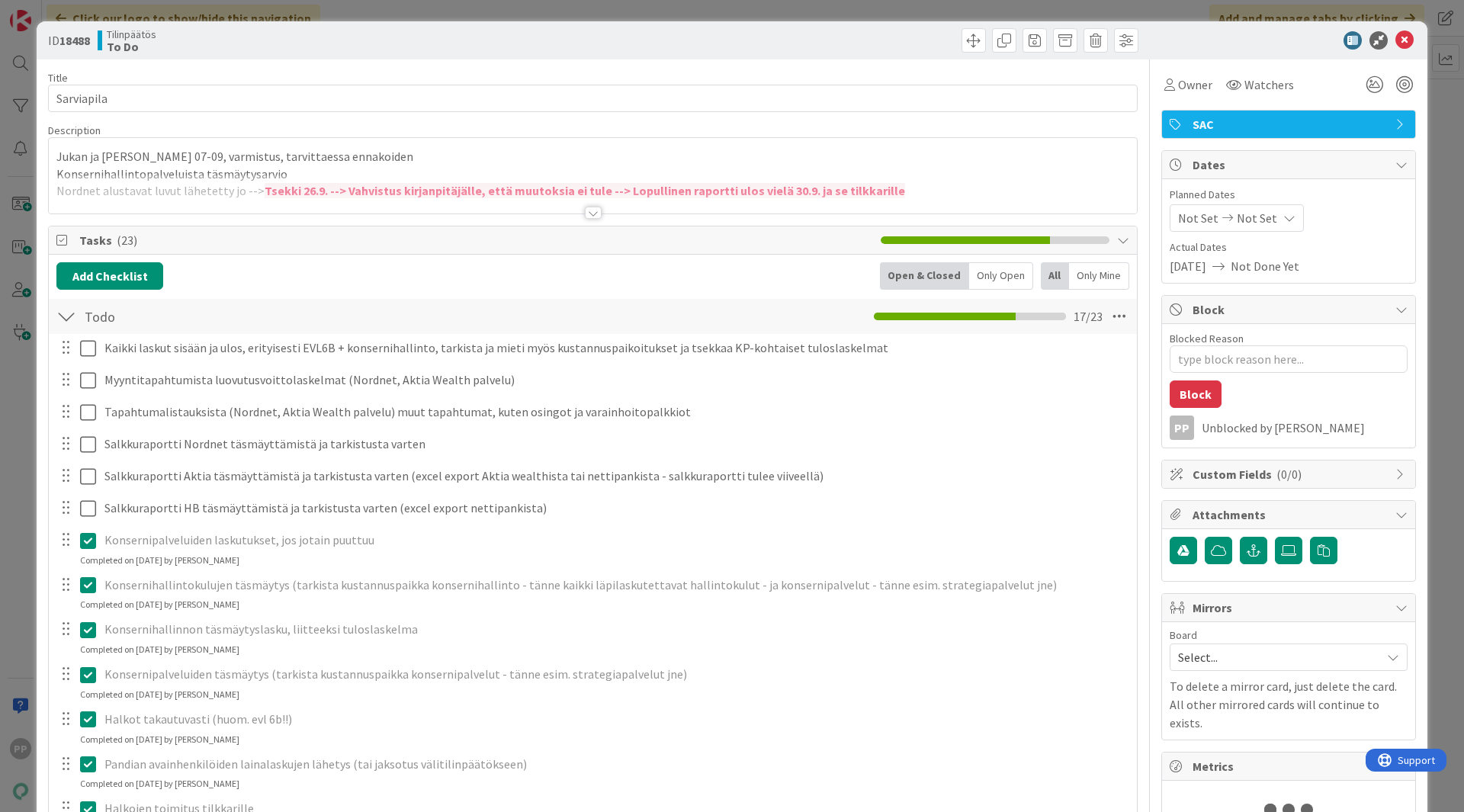
click at [543, 183] on div at bounding box center [593, 193] width 1088 height 39
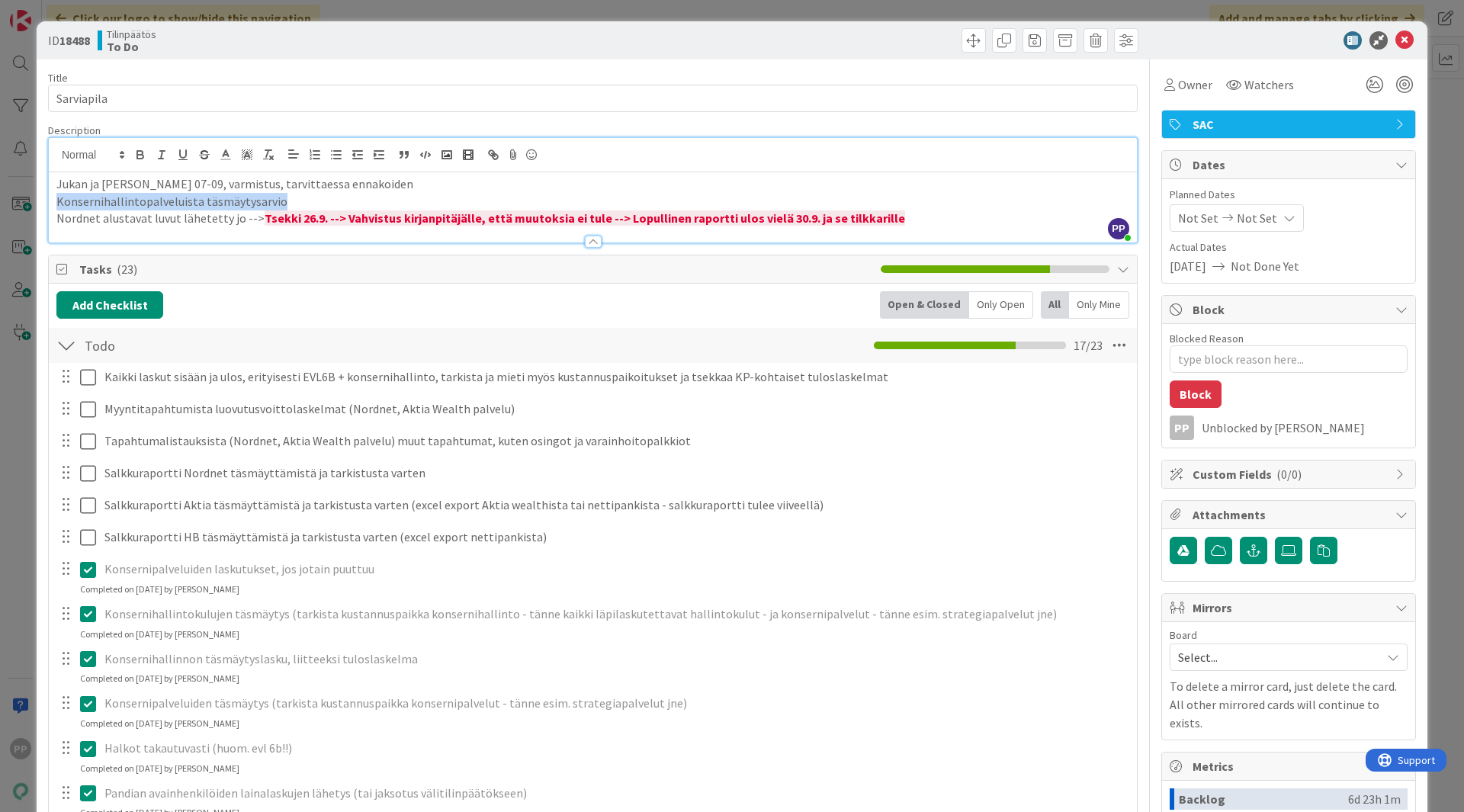
drag, startPoint x: 357, startPoint y: 201, endPoint x: 51, endPoint y: 202, distance: 306.0
click at [51, 202] on div "Jukan ja [PERSON_NAME] 07-09, varmistus, tarvittaessa ennakoiden Konsernihallin…" at bounding box center [593, 207] width 1088 height 71
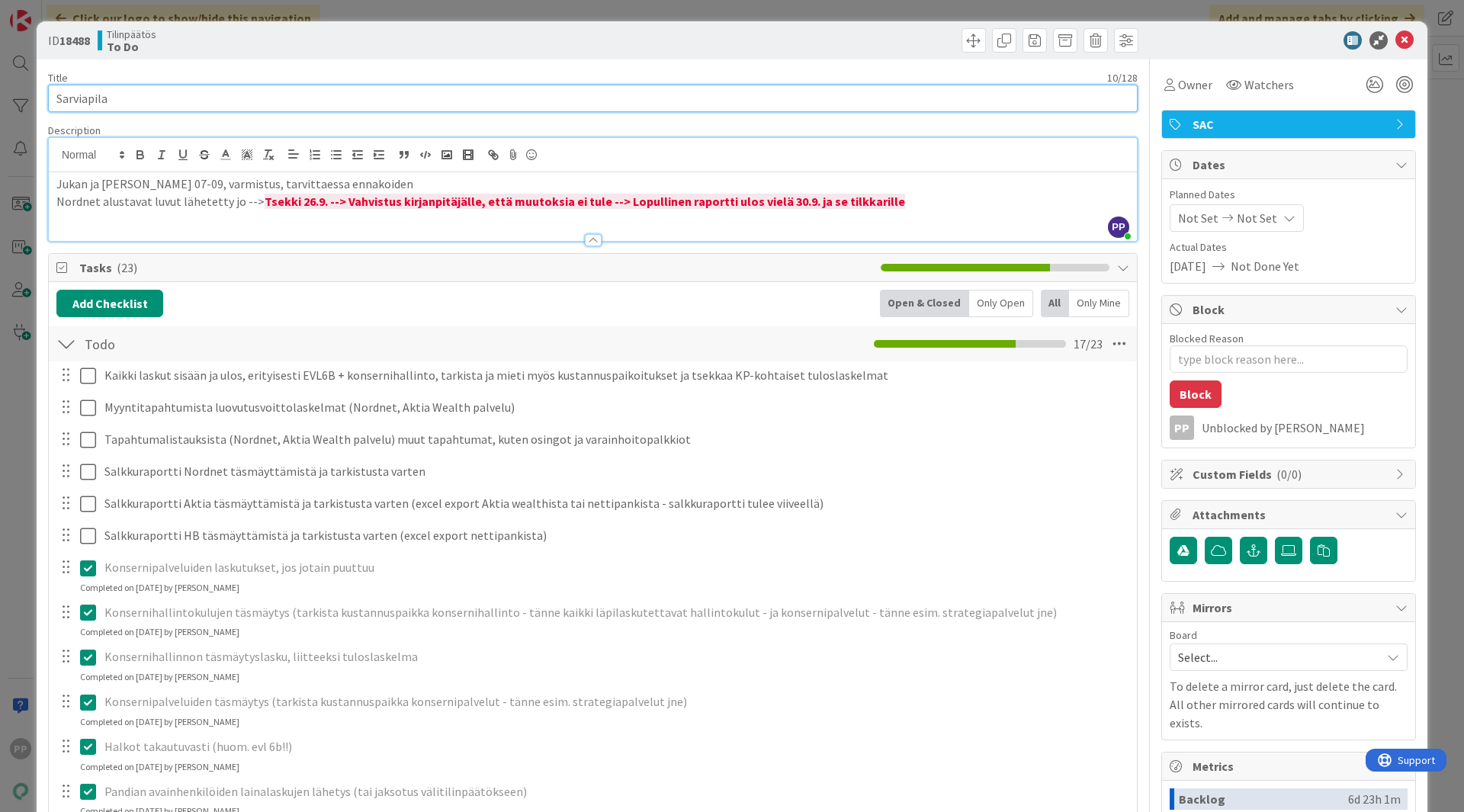
click at [215, 89] on input "Sarviapila" at bounding box center [593, 98] width 1090 height 28
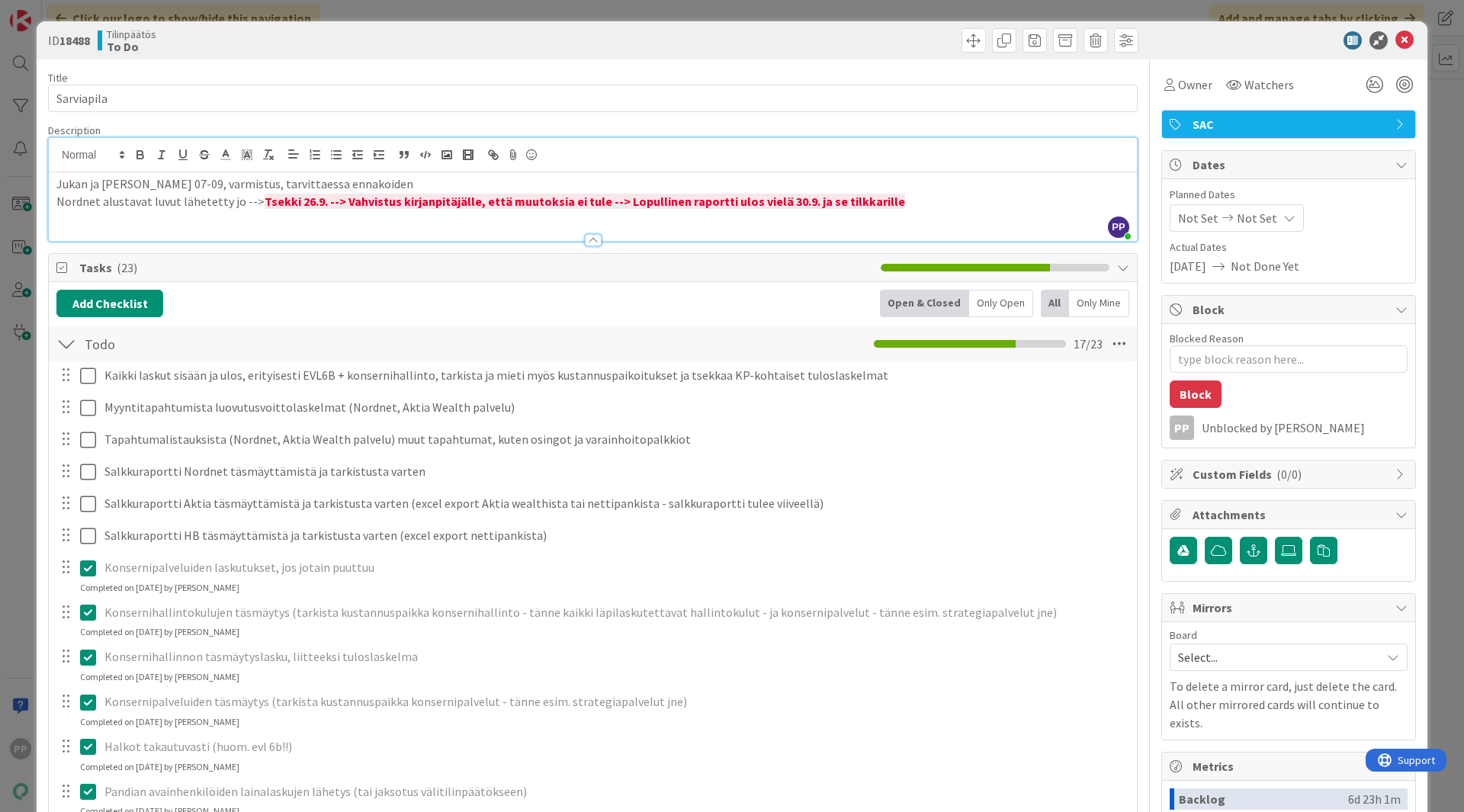
click at [219, 79] on div "Title 10 / 128" at bounding box center [593, 78] width 1090 height 14
click at [361, 12] on div "ID 18488 Tilinpäätös To Do Title 10 / 128 Sarviapila Description PP [PERSON_NAM…" at bounding box center [732, 406] width 1464 height 812
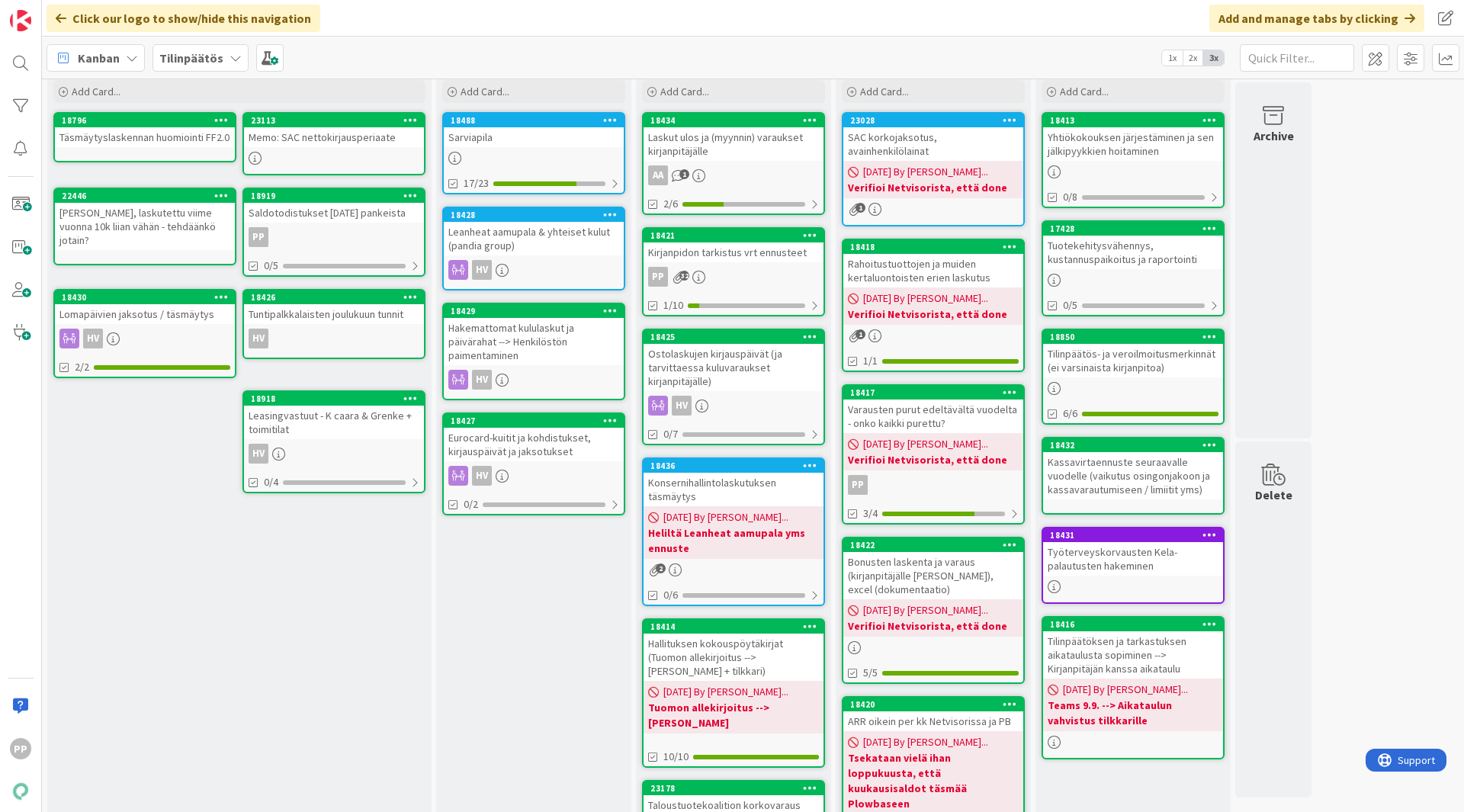
scroll to position [56, 0]
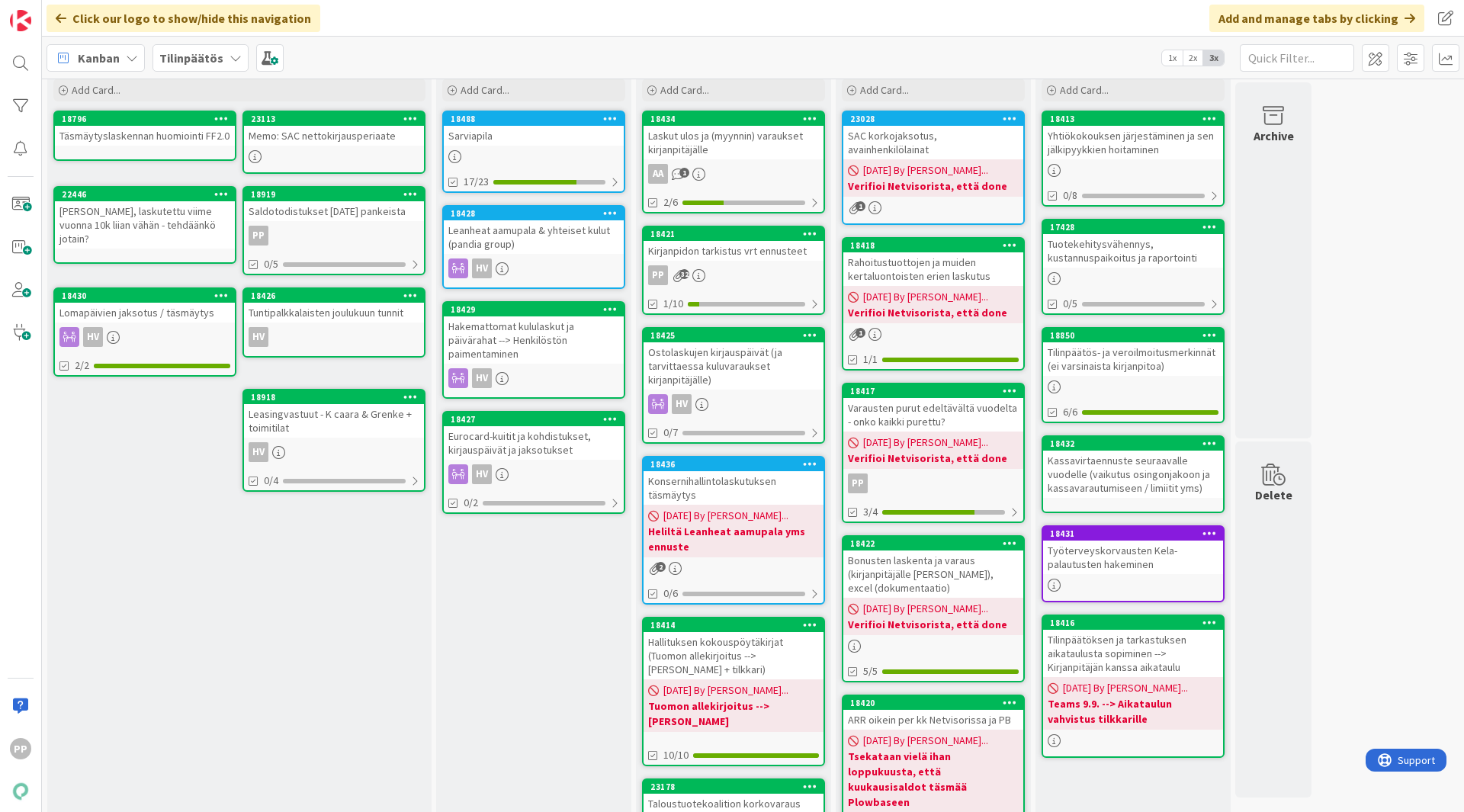
click at [790, 371] on div "Ostolaskujen kirjauspäivät (ja tarvittaessa kuluvaraukset kirjanpitäjälle)" at bounding box center [734, 366] width 180 height 47
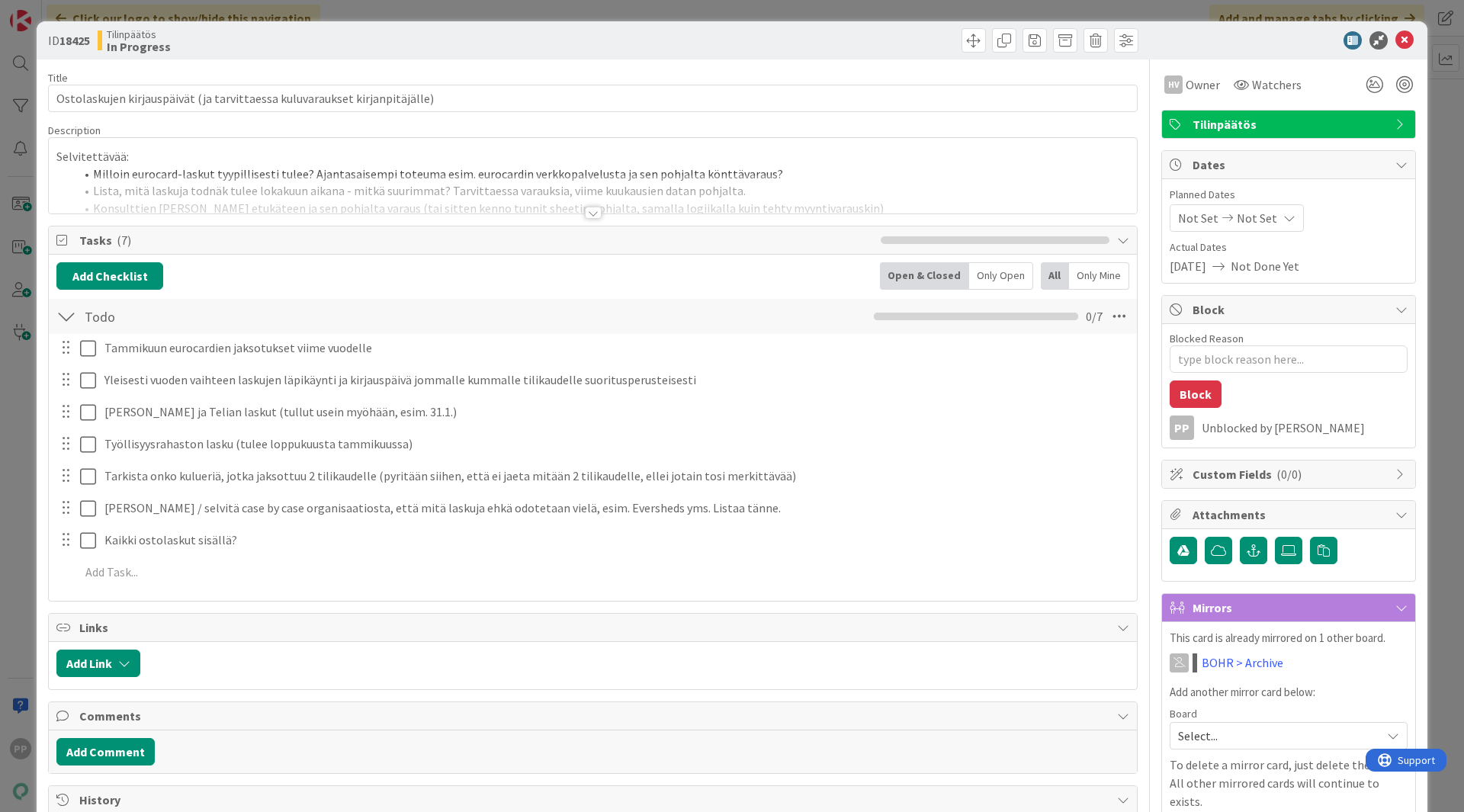
click at [515, 193] on div at bounding box center [593, 193] width 1088 height 39
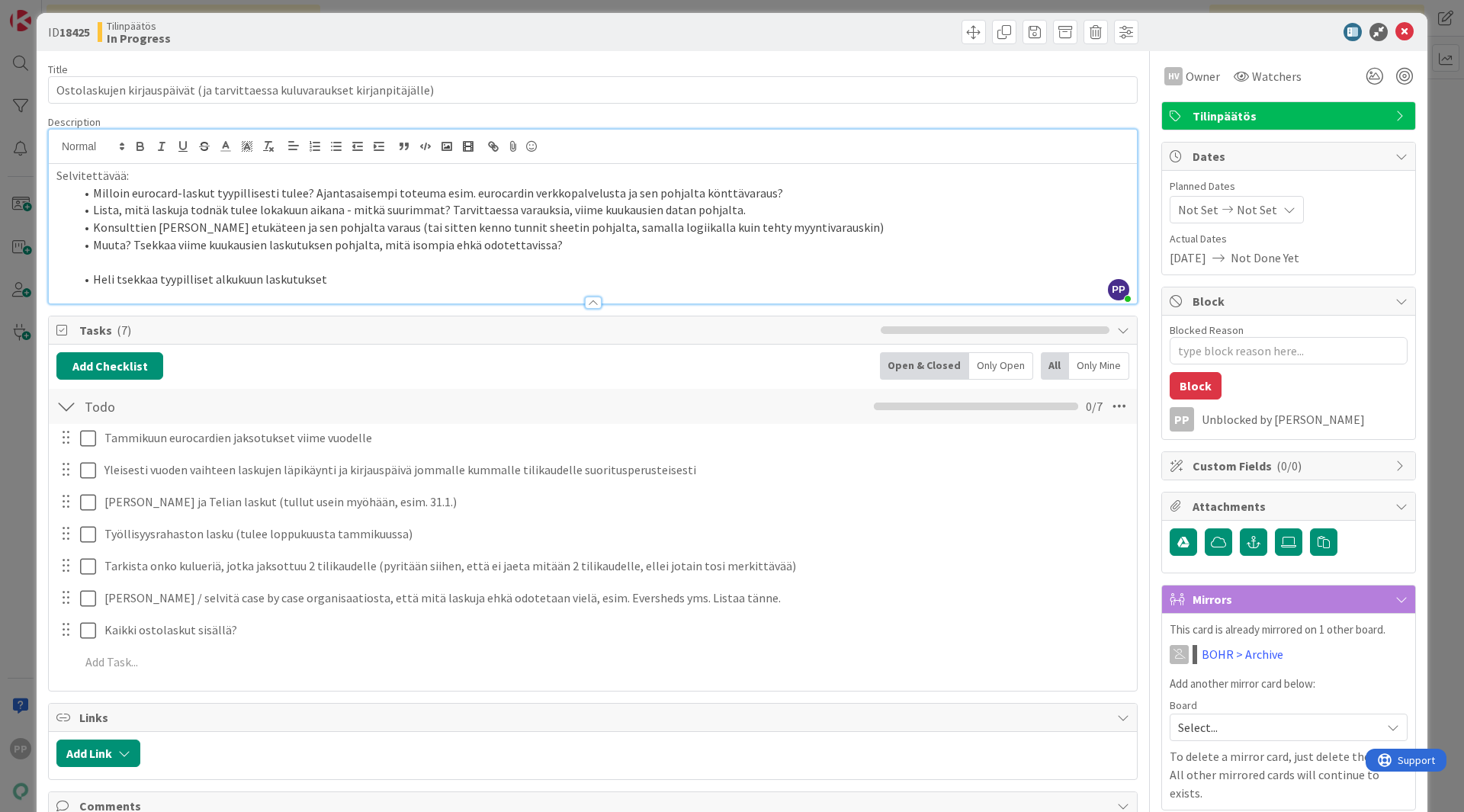
scroll to position [10, 0]
click at [552, 48] on div "ID 18425 Tilinpäätös In Progress" at bounding box center [732, 31] width 1391 height 38
click at [546, 5] on div "ID 18425 Tilinpäätös In Progress Title 74 / 128 Ostolaskujen kirjauspäivät (ja …" at bounding box center [732, 406] width 1464 height 812
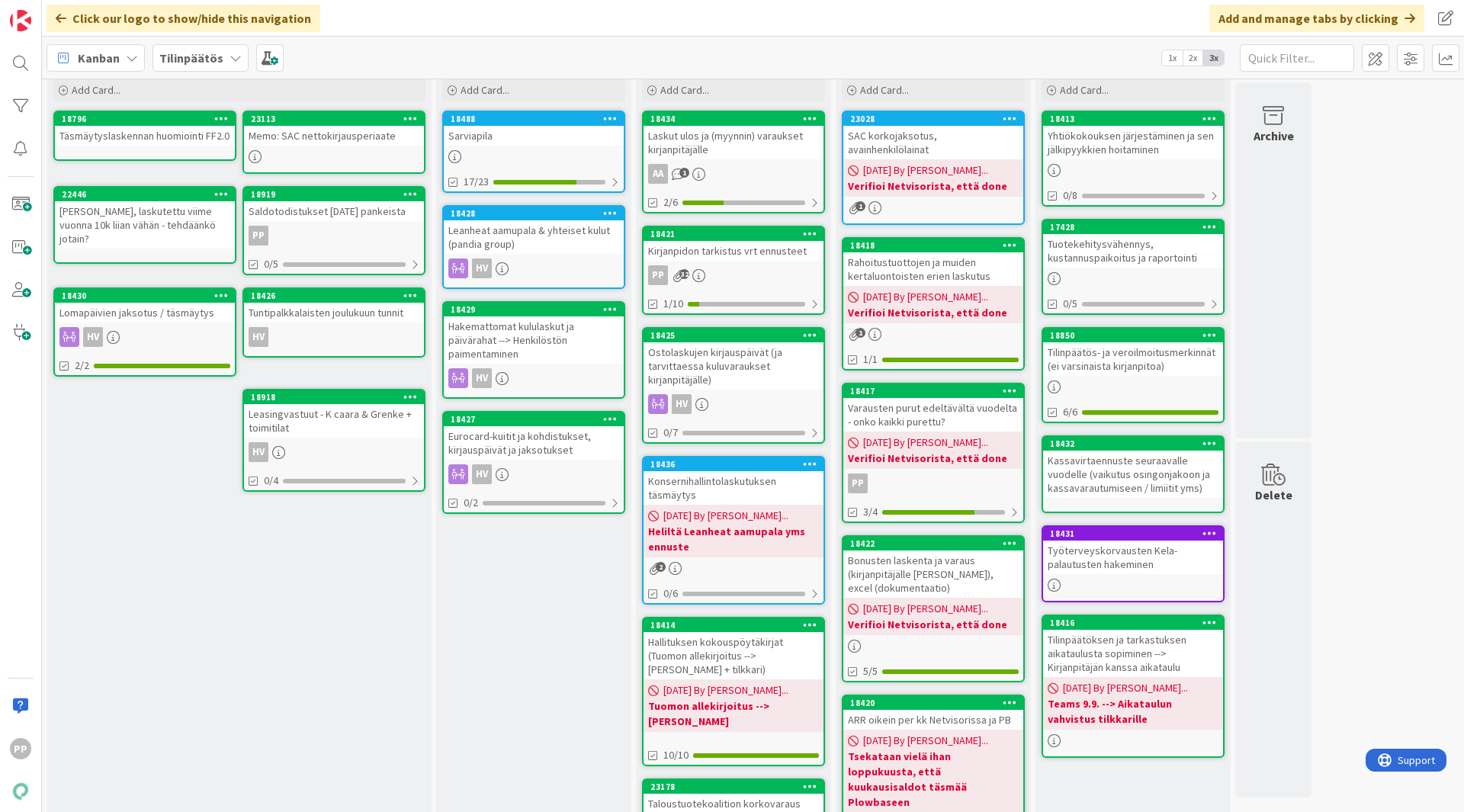
click at [768, 253] on div "Kirjanpidon tarkistus vrt ennusteet" at bounding box center [734, 251] width 180 height 20
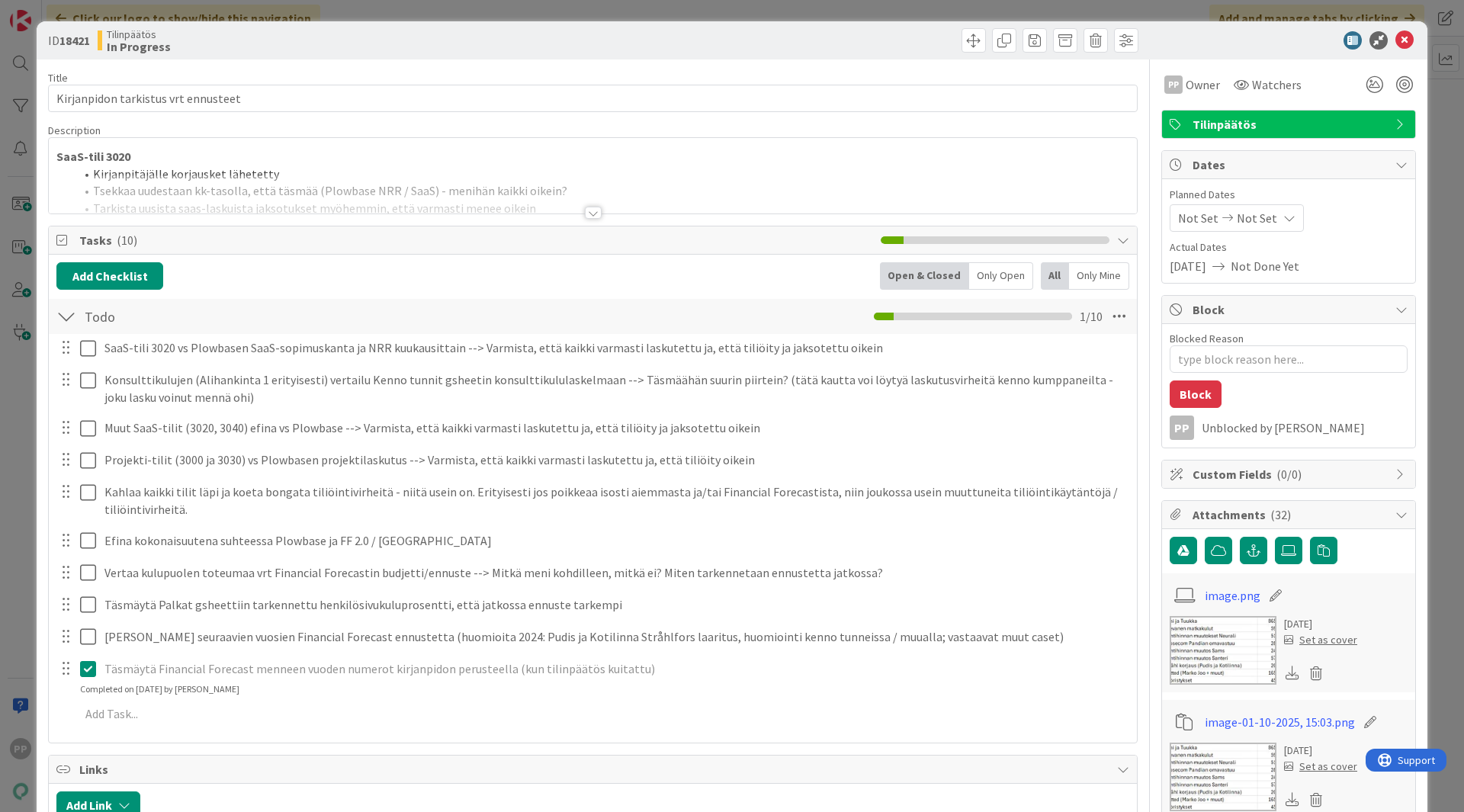
click at [607, 212] on div at bounding box center [593, 193] width 1088 height 39
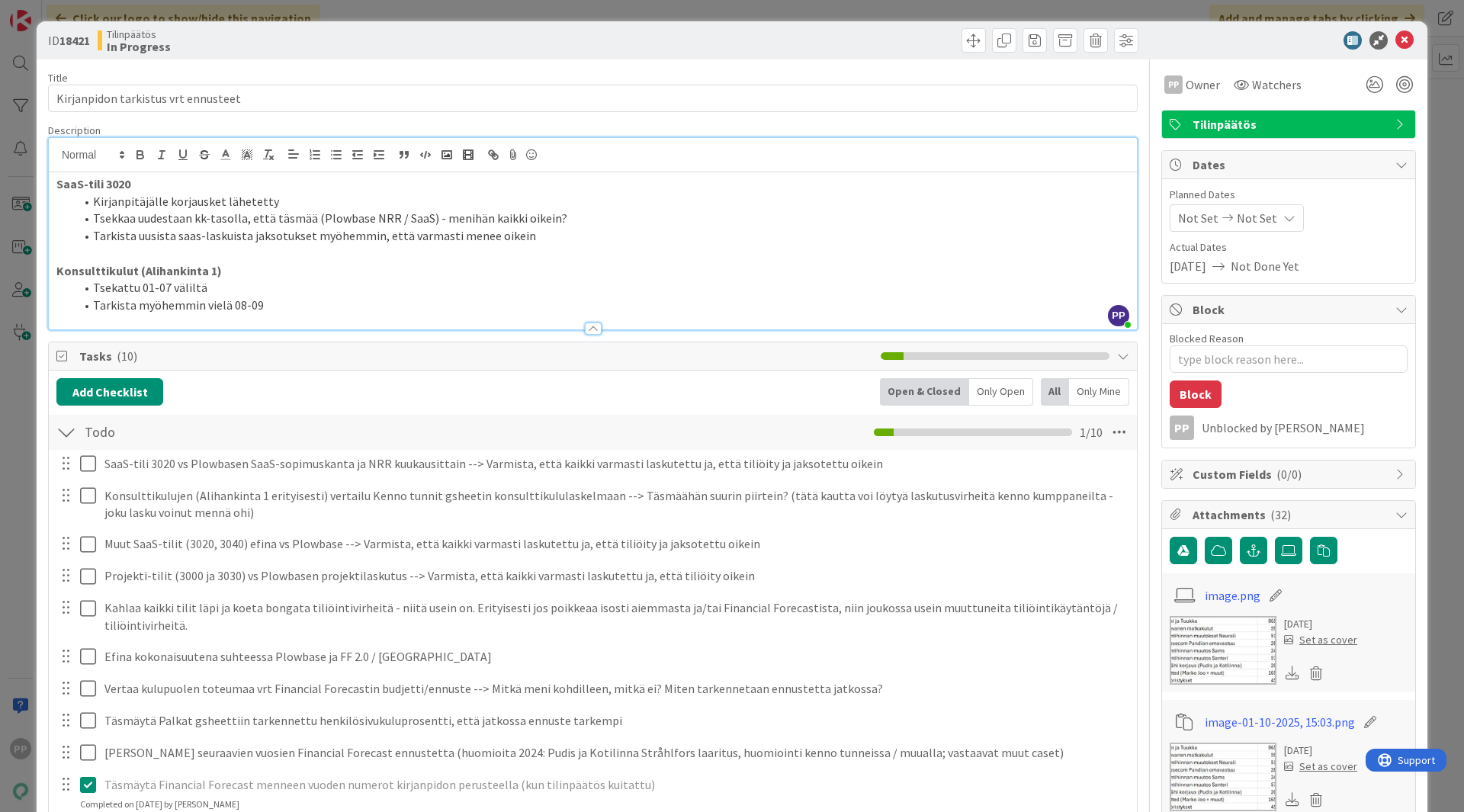
click at [596, 239] on li "Tarkista uusista saas-laskuista jaksotukset myöhemmin, että varmasti menee oike…" at bounding box center [602, 236] width 1054 height 17
click at [659, 12] on div "ID 18421 Tilinpäätös In Progress Title 35 / 128 Kirjanpidon tarkistus vrt ennus…" at bounding box center [732, 406] width 1464 height 812
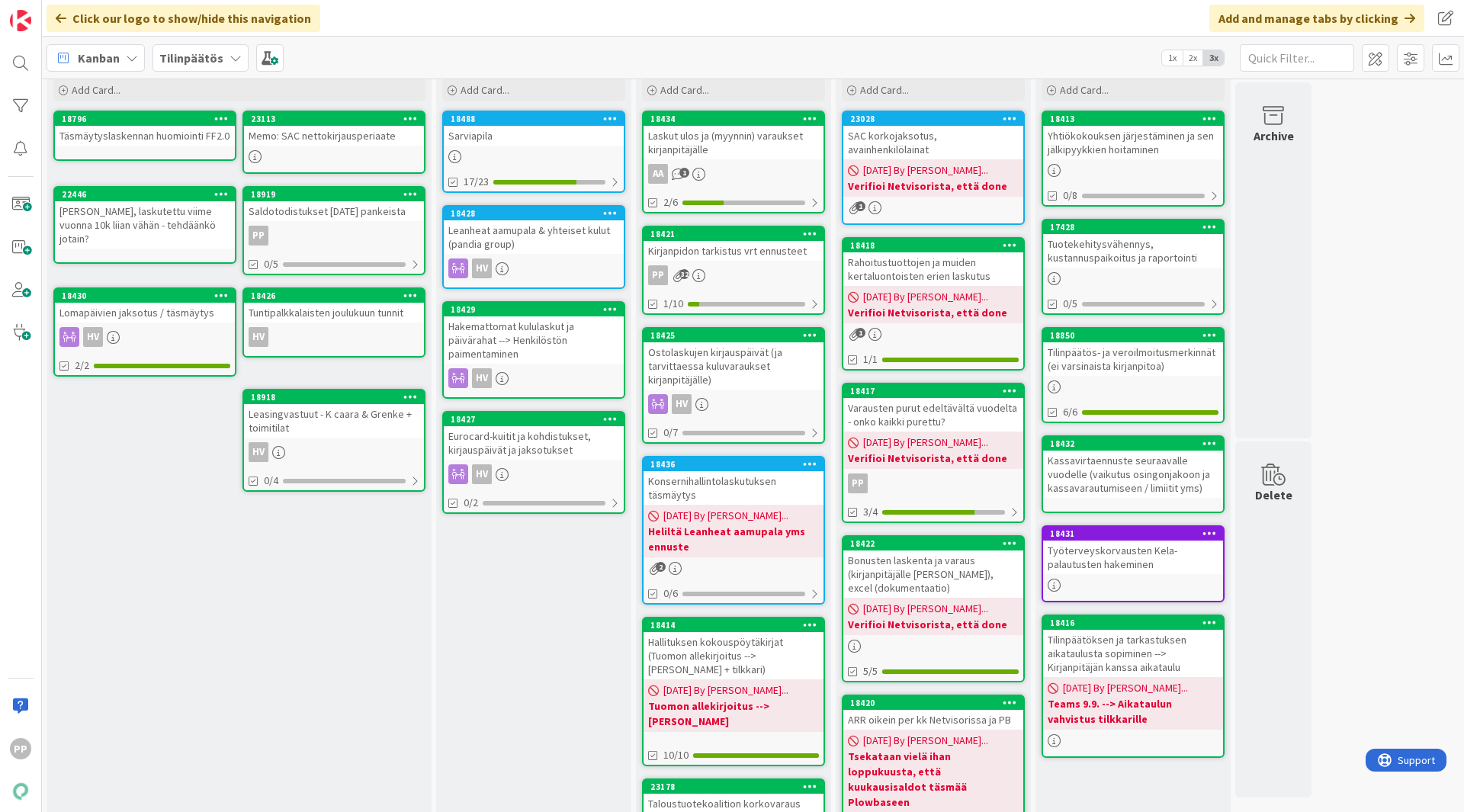
click at [539, 457] on div "Eurocard-kuitit ja kohdistukset, kirjauspäivät ja jaksotukset" at bounding box center [533, 443] width 180 height 34
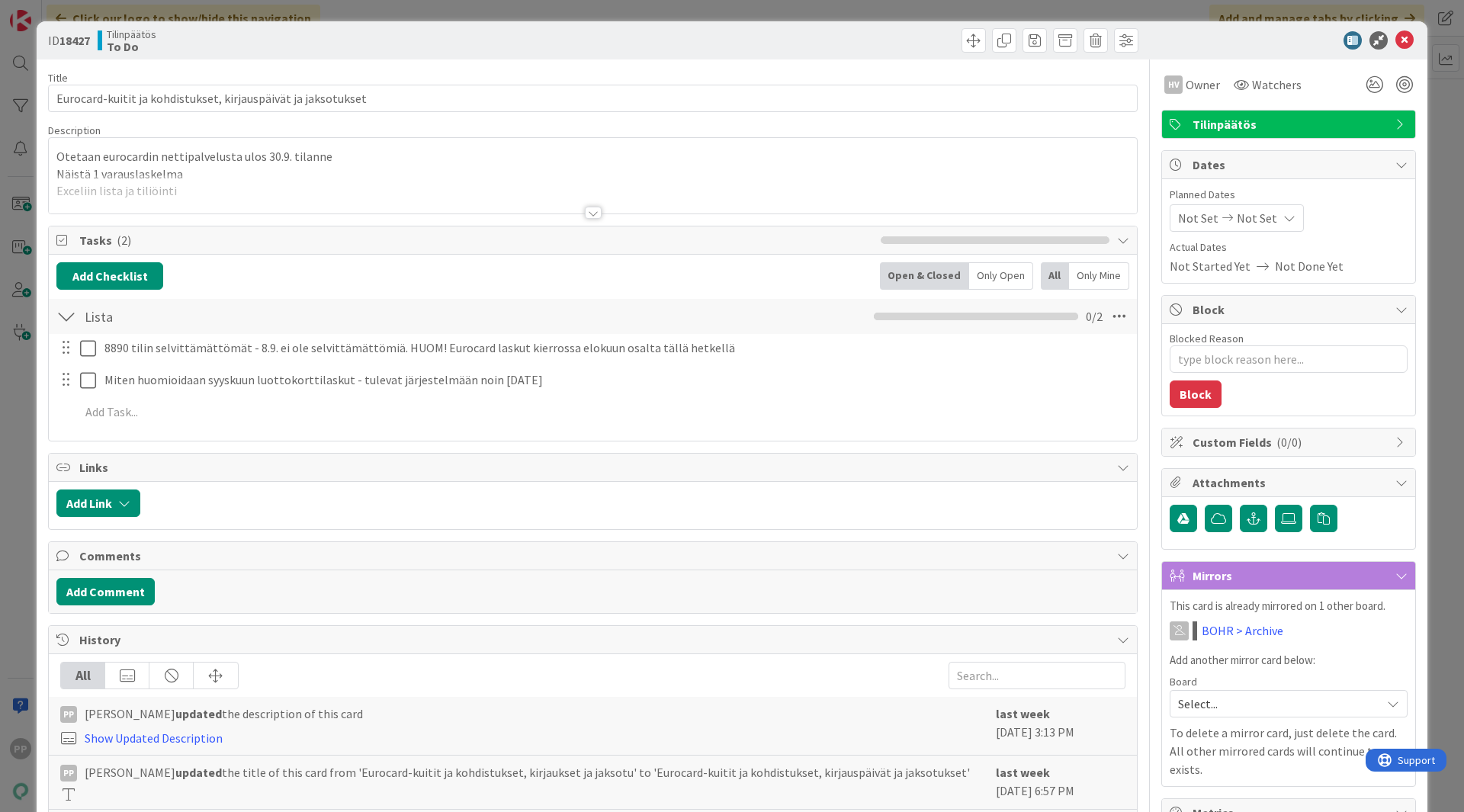
click at [332, 193] on div at bounding box center [593, 193] width 1088 height 39
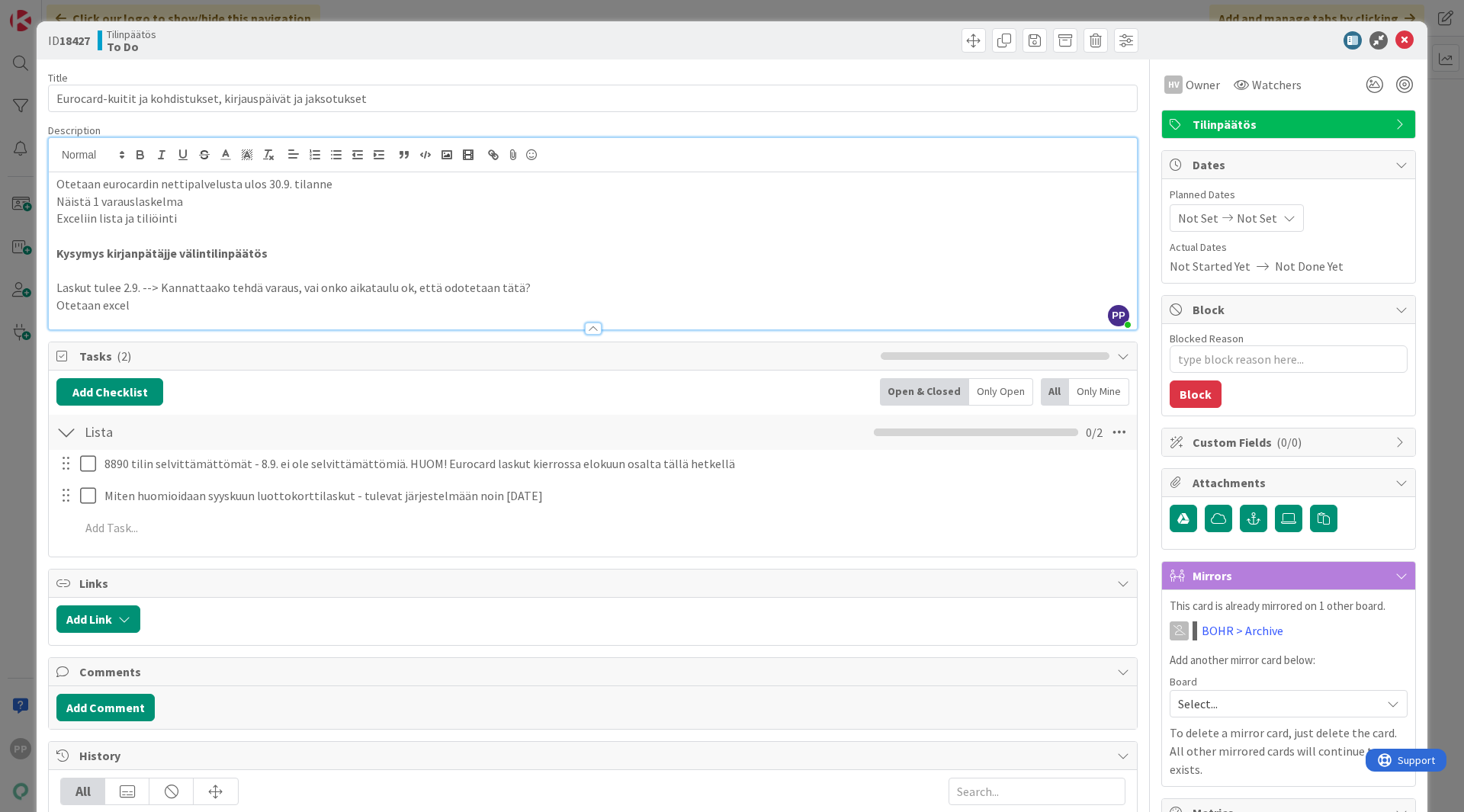
click at [419, 24] on div "ID 18427 Tilinpäätös To Do" at bounding box center [732, 41] width 1391 height 38
click at [416, 24] on div "ID 18427 Tilinpäätös To Do" at bounding box center [732, 41] width 1391 height 38
click at [415, 24] on div "ID 18427 Tilinpäätös To Do" at bounding box center [732, 41] width 1391 height 38
click at [406, 17] on div "ID 18427 Tilinpäätös To Do Title 61 / 128 Eurocard-kuitit ja kohdistukset, kirj…" at bounding box center [732, 406] width 1464 height 812
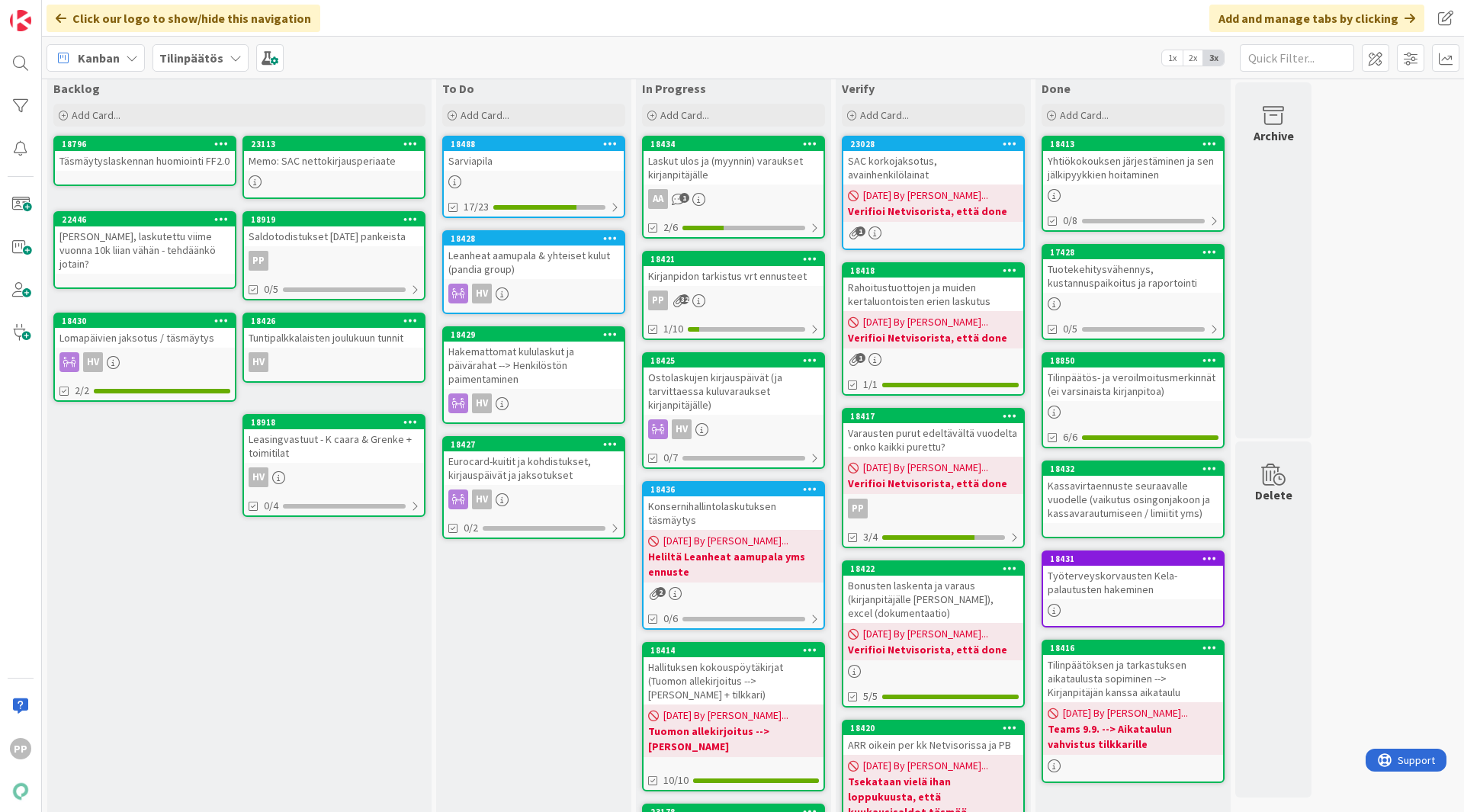
scroll to position [30, 0]
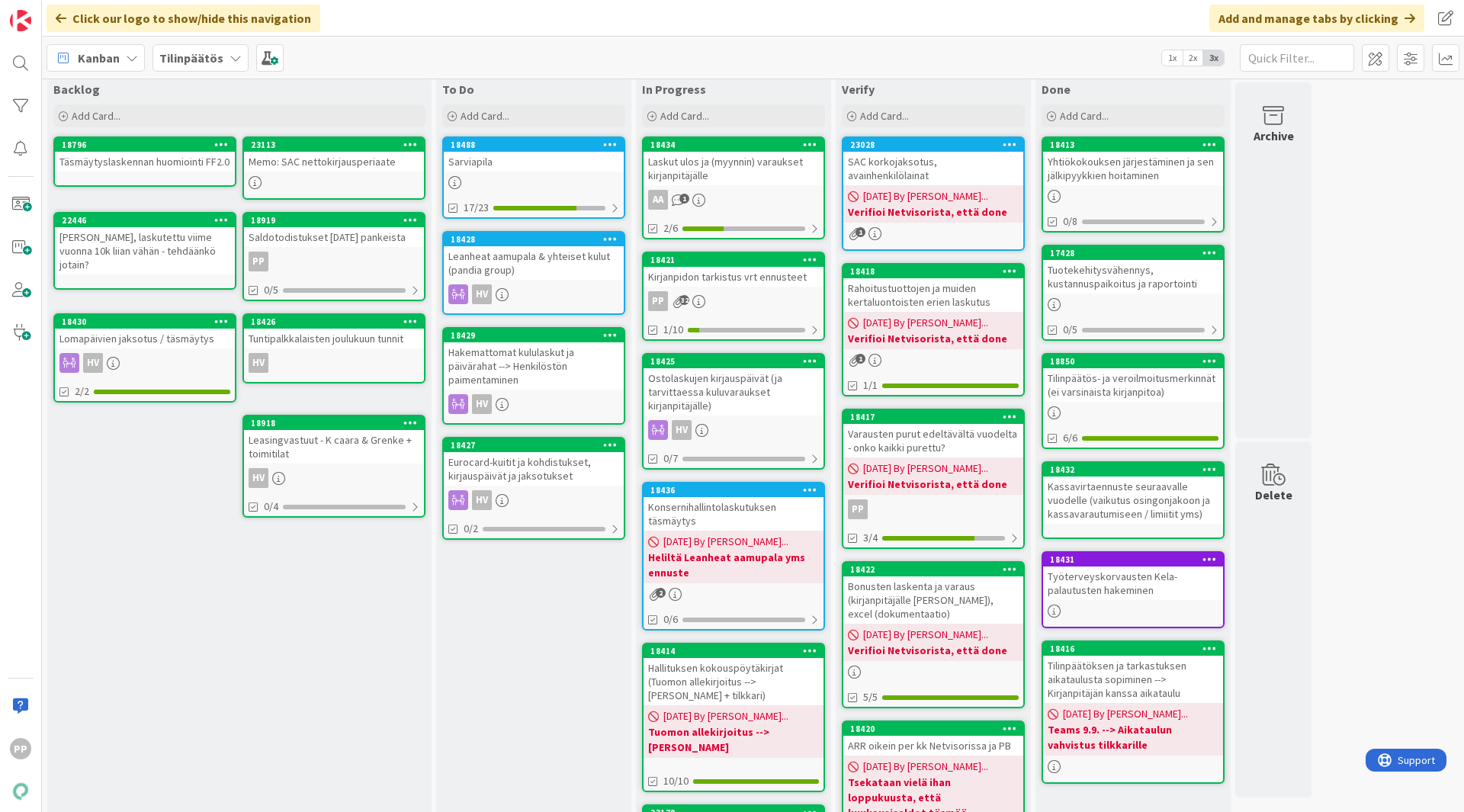
click at [582, 258] on div "Leanheat aamupala & yhteiset kulut (pandia group)" at bounding box center [533, 263] width 180 height 34
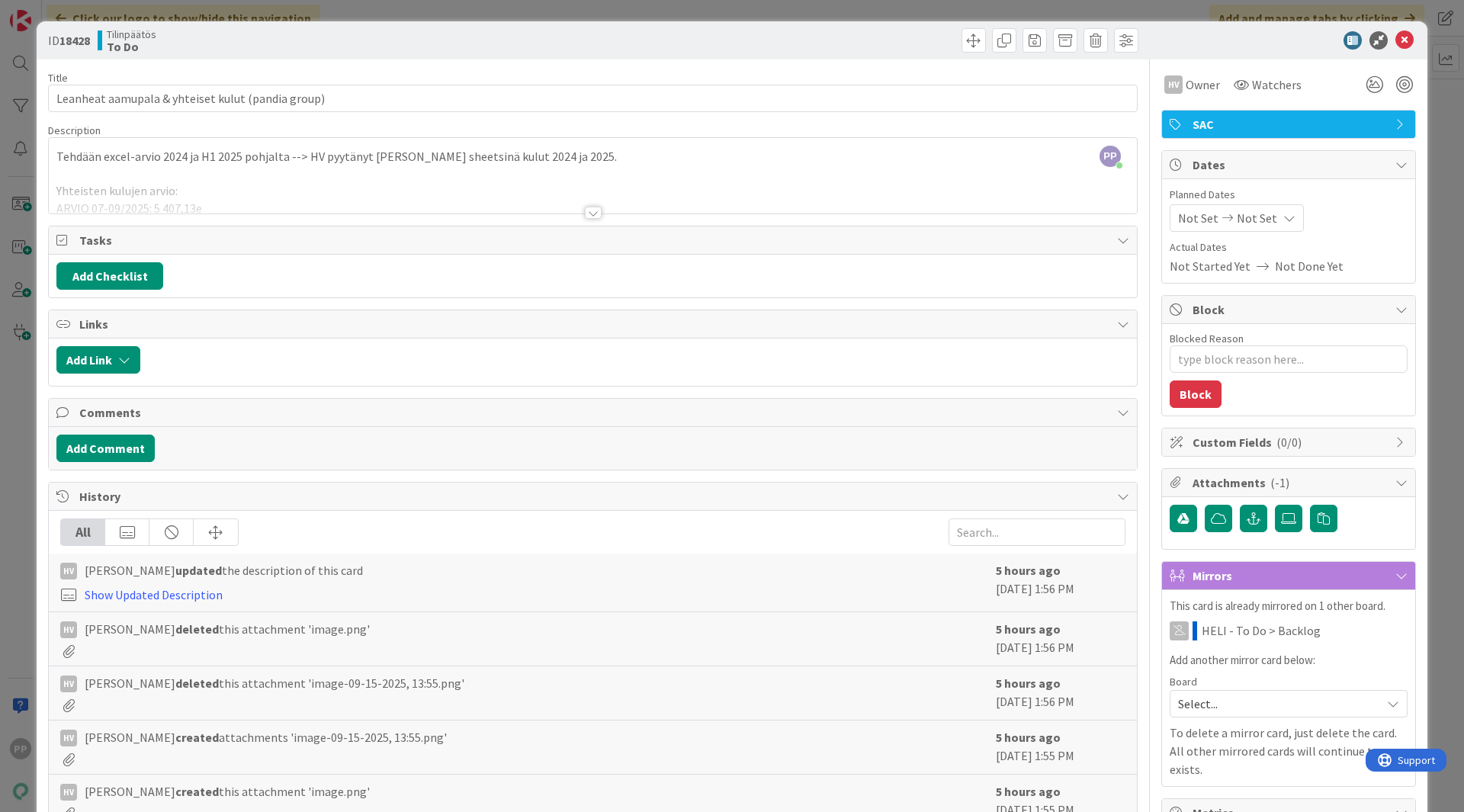
click at [13, 130] on div "ID 18428 Tilinpäätös To Do Title 49 / 128 Leanheat [PERSON_NAME] & yhteiset kul…" at bounding box center [732, 406] width 1464 height 812
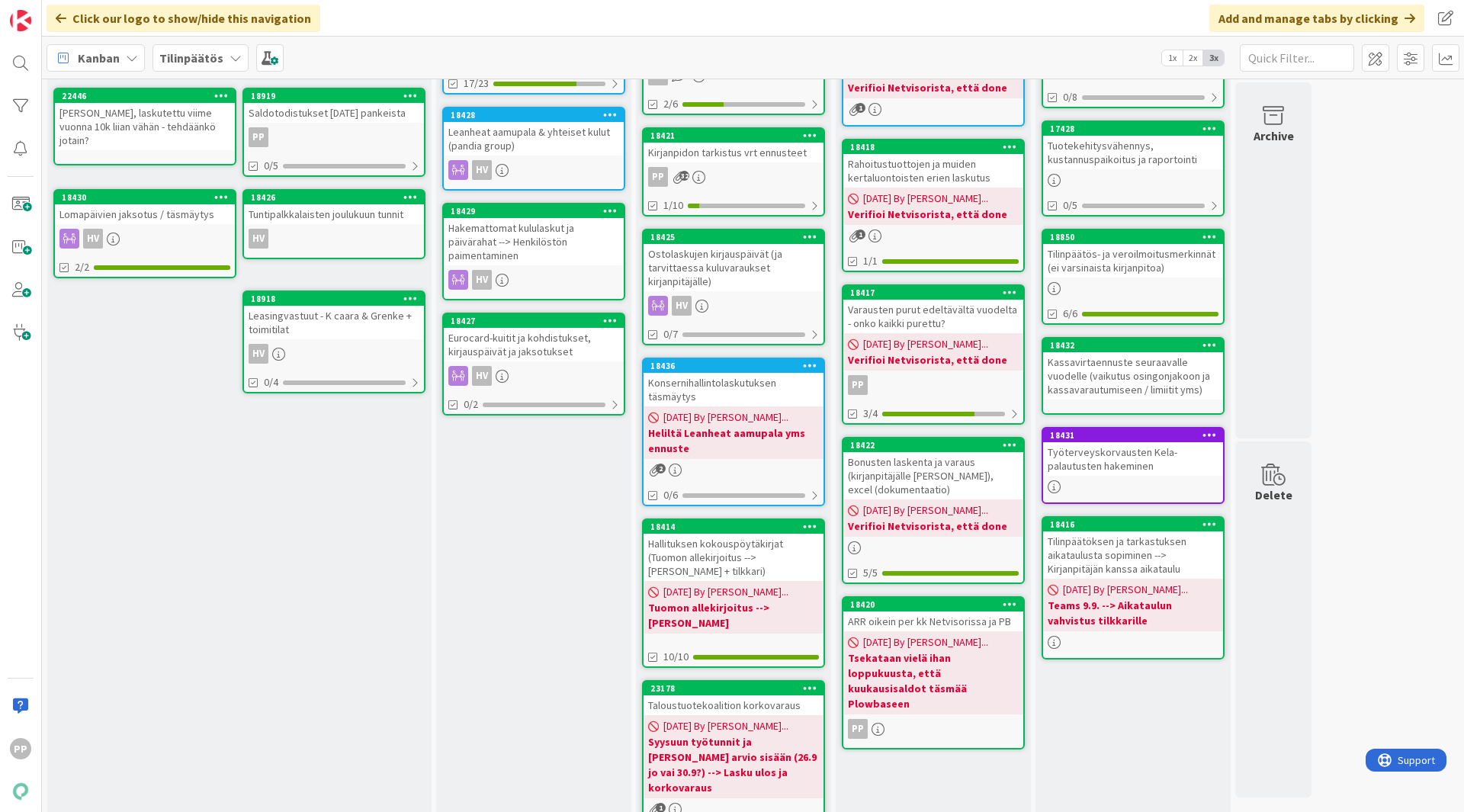
scroll to position [173, 0]
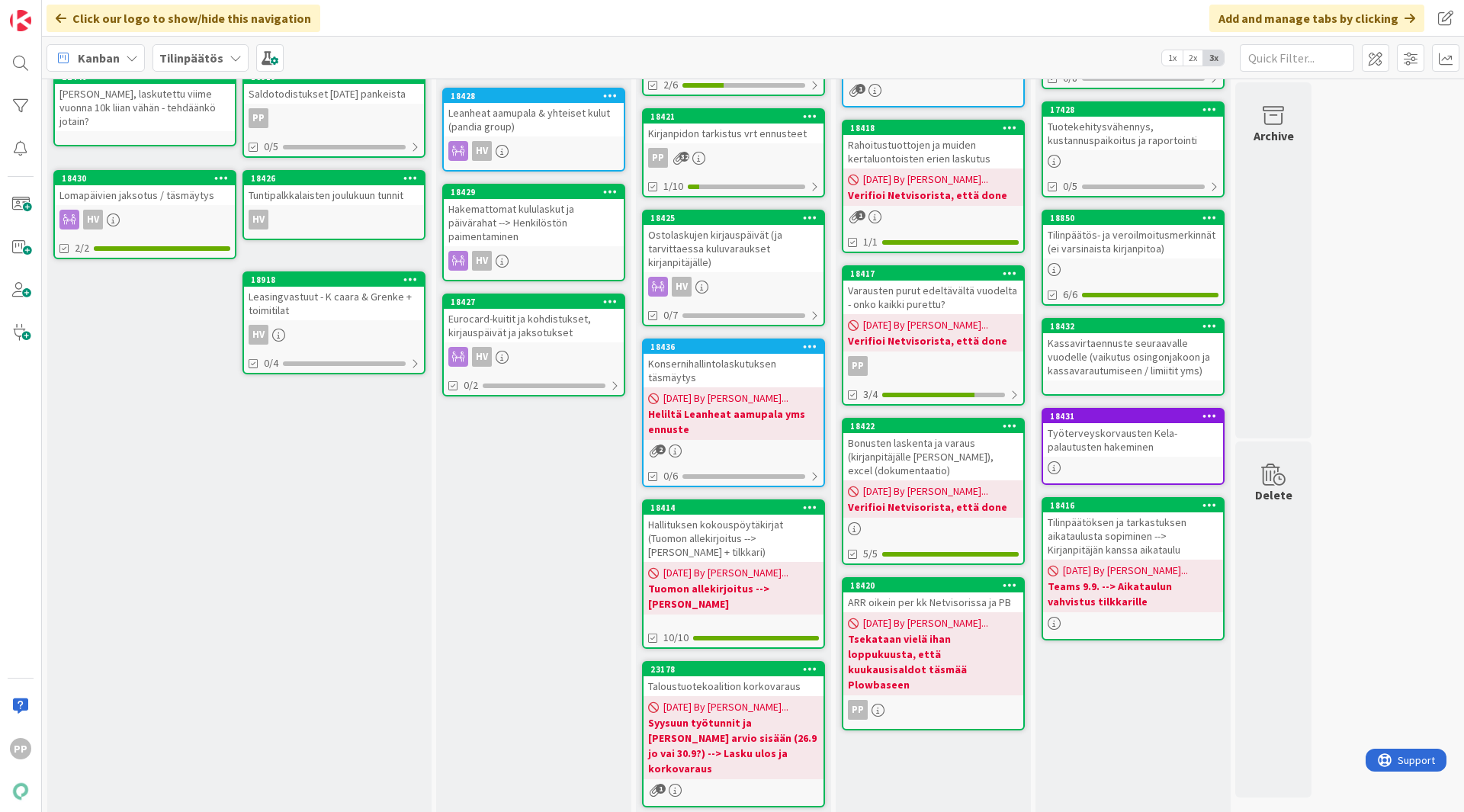
click at [539, 605] on div "To Do Add Card... 18488 [GEOGRAPHIC_DATA] 17/23 18428 Leanheat aamupala & yhtei…" at bounding box center [534, 376] width 195 height 888
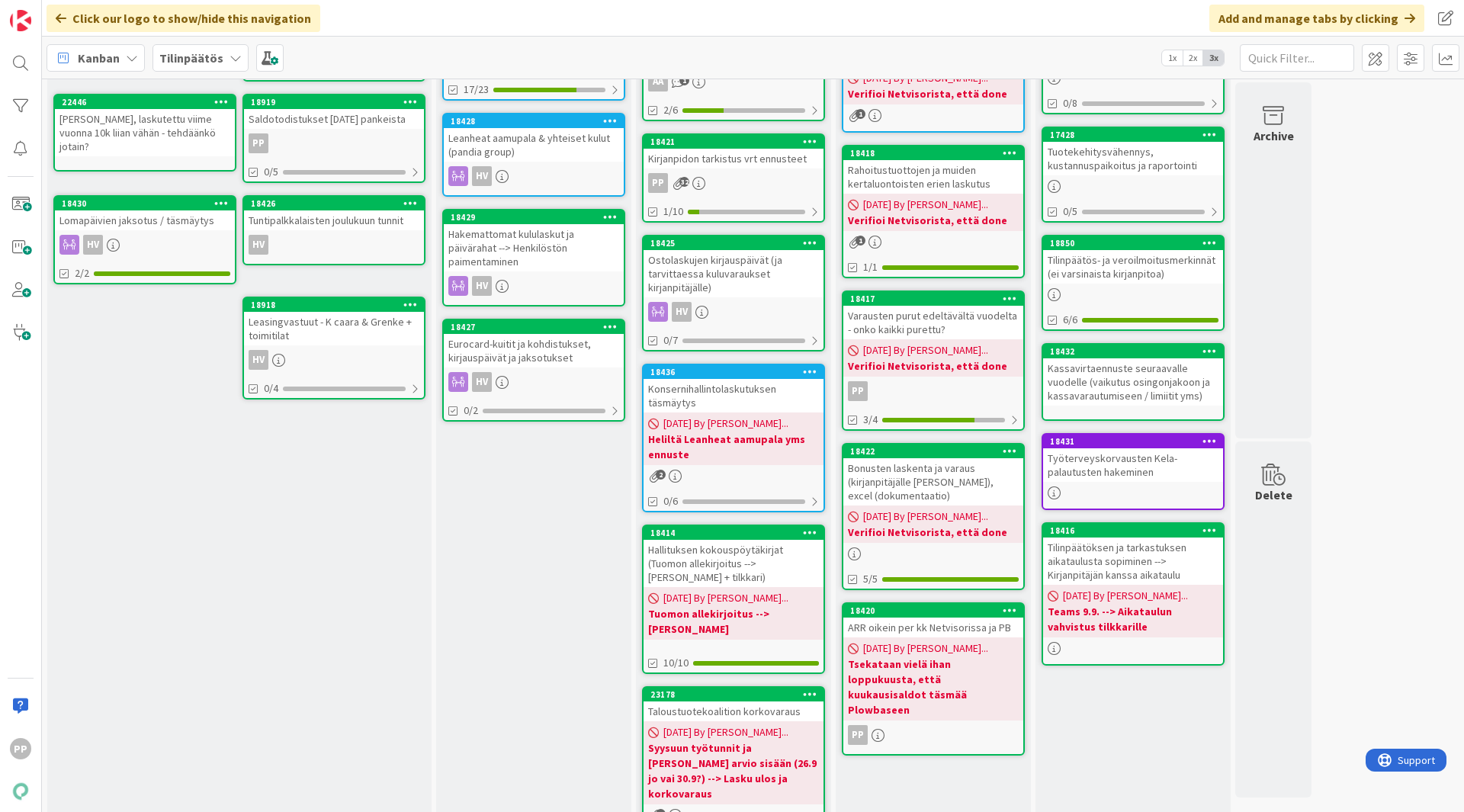
scroll to position [147, 0]
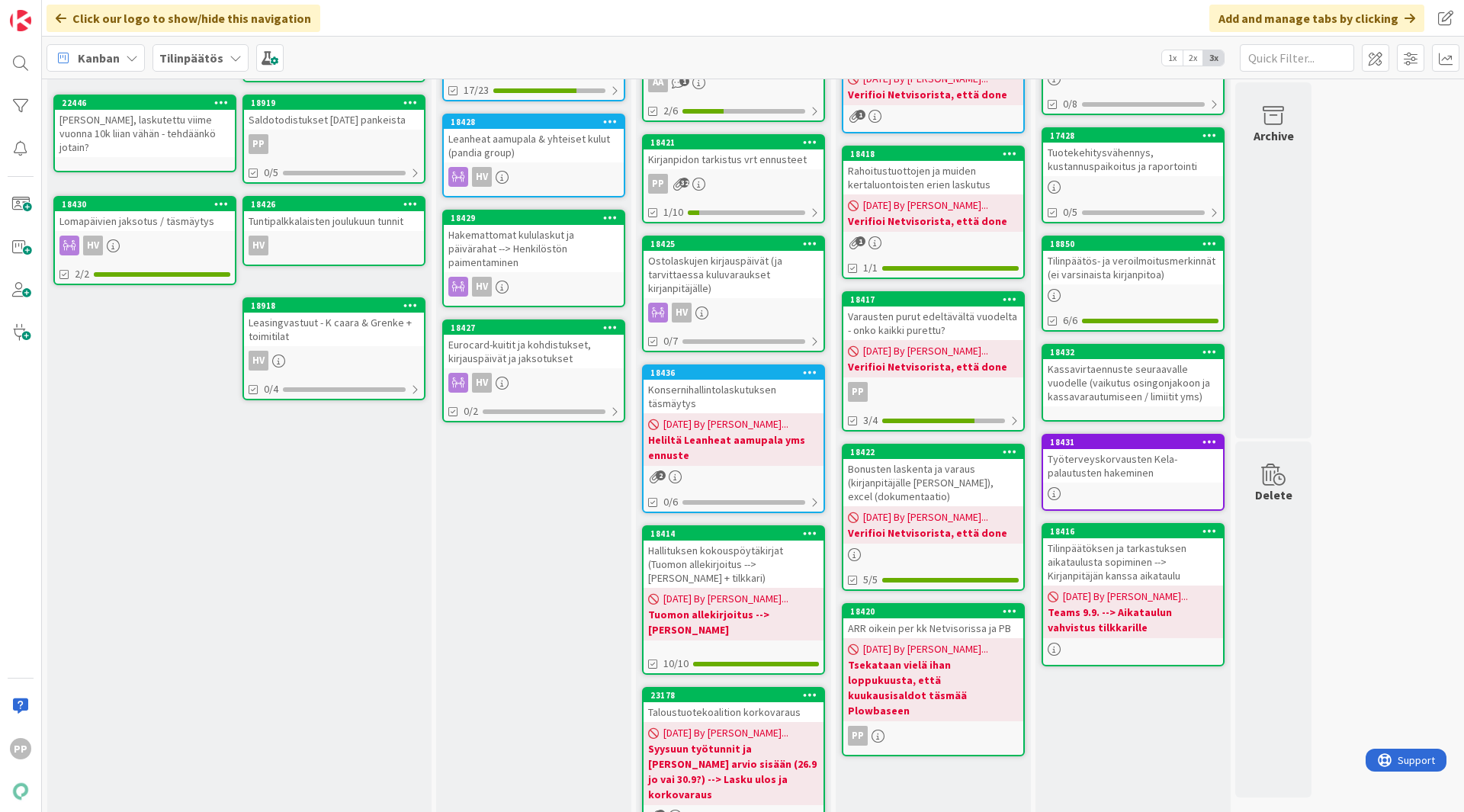
click at [519, 542] on div "To Do Add Card... 18488 [GEOGRAPHIC_DATA] 17/23 18428 Leanheat aamupala & yhtei…" at bounding box center [534, 402] width 195 height 888
click at [550, 572] on div "To Do Add Card... 18488 [GEOGRAPHIC_DATA] 17/23 18428 Leanheat aamupala & yhtei…" at bounding box center [534, 402] width 195 height 888
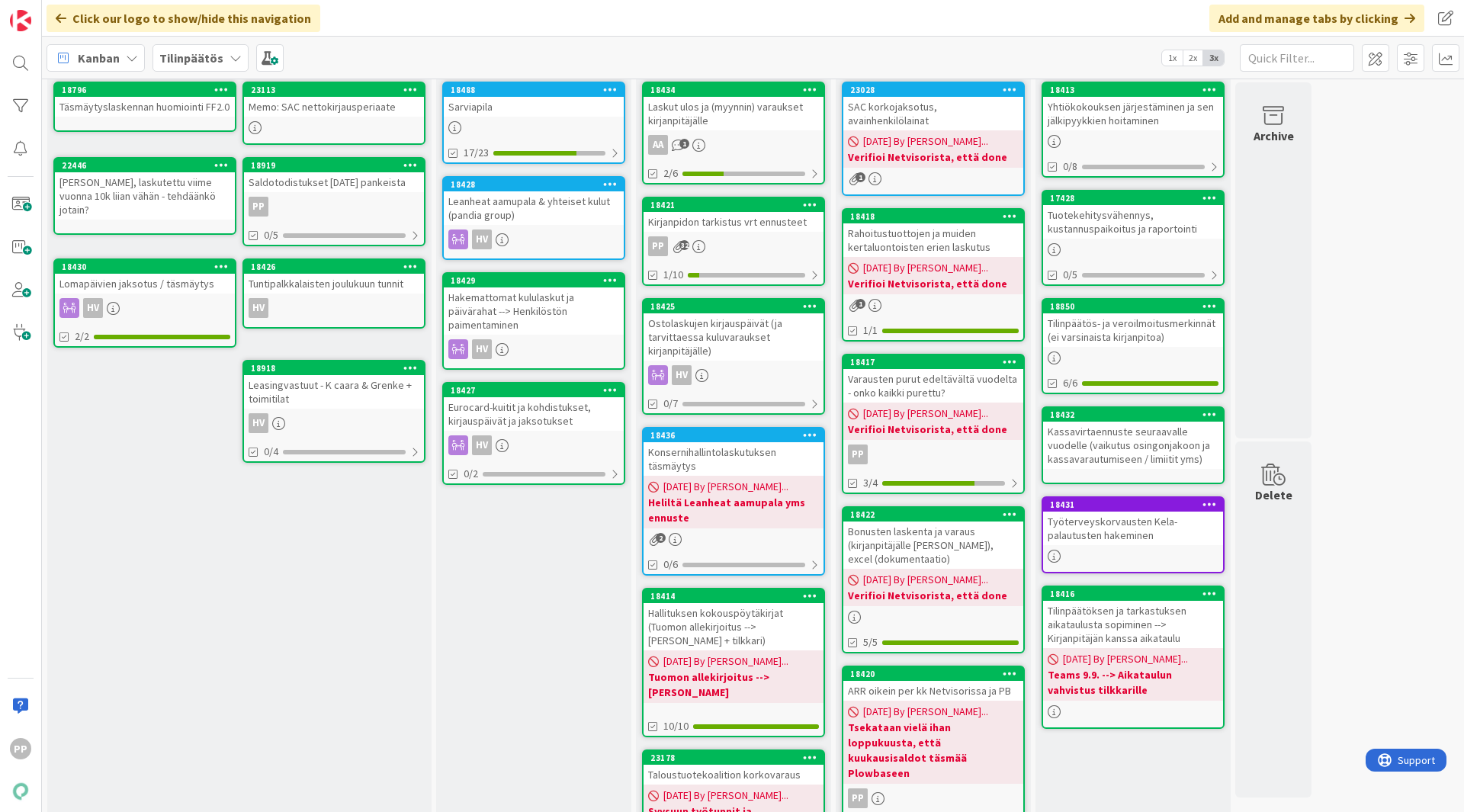
scroll to position [0, 0]
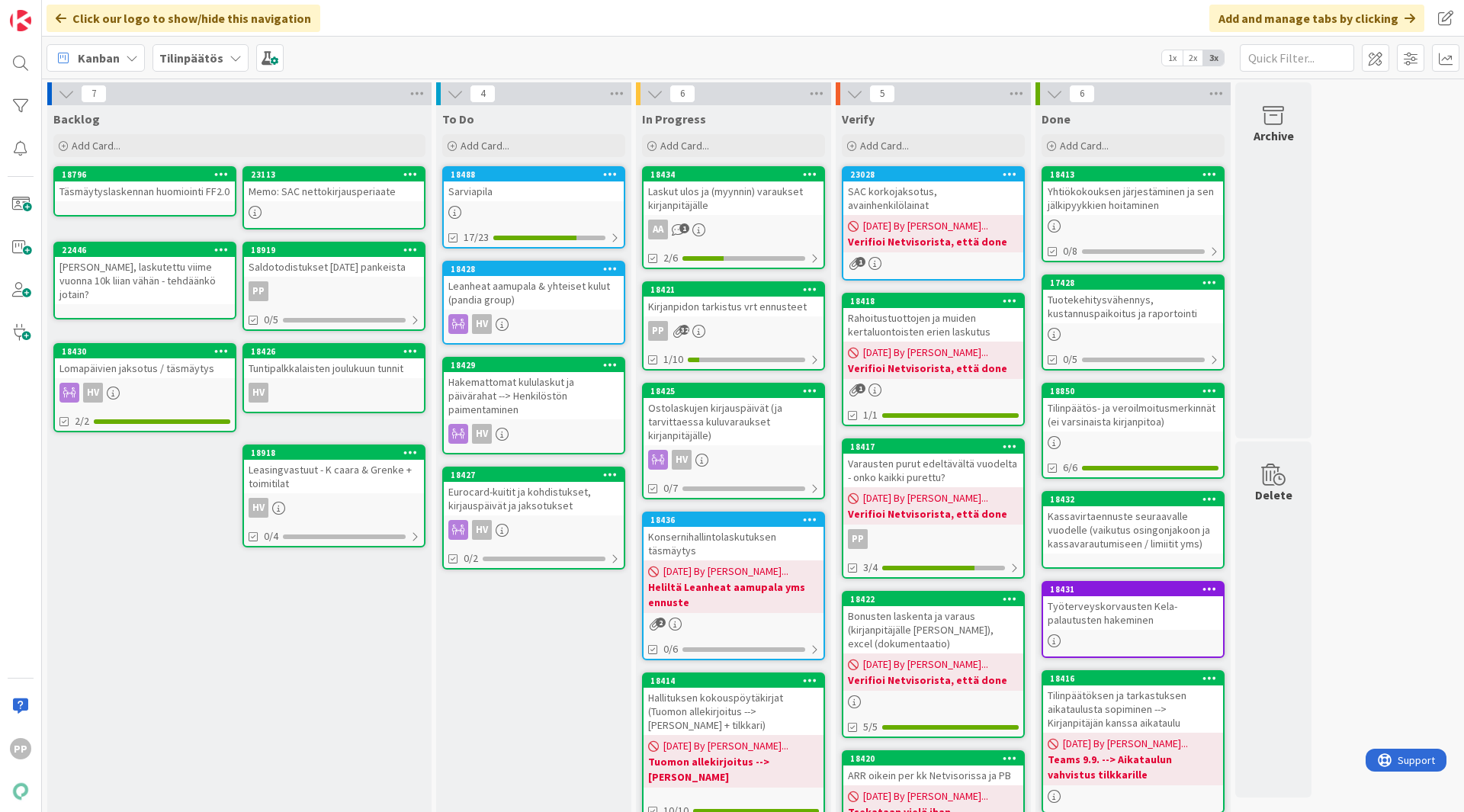
click at [712, 306] on div "Kirjanpidon tarkistus vrt ennusteet" at bounding box center [734, 306] width 180 height 20
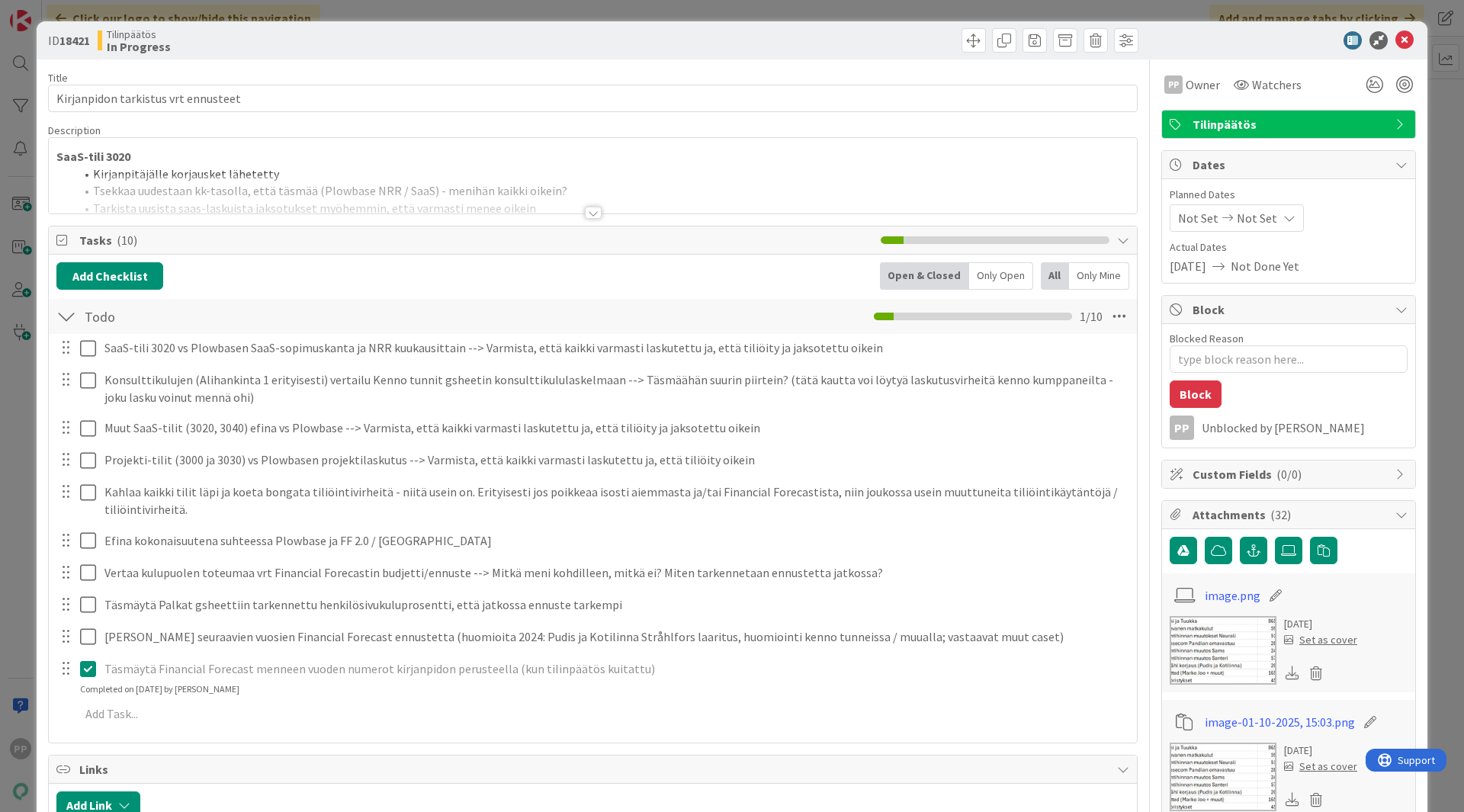
click at [311, 186] on div at bounding box center [593, 193] width 1088 height 39
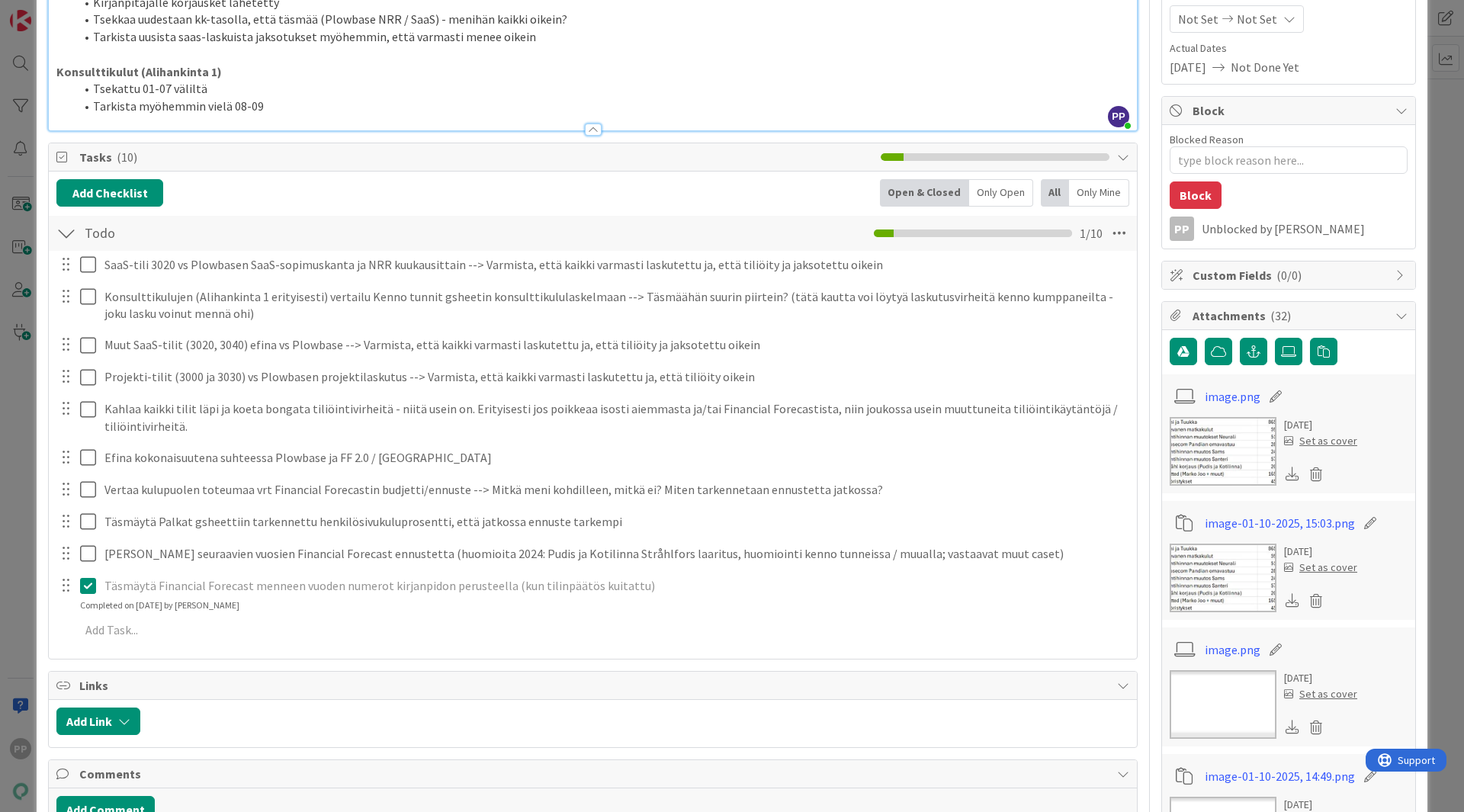
scroll to position [199, 0]
click at [4, 443] on div "ID 18421 Tilinpäätös In Progress Title 35 / 128 Kirjanpidon tarkistus vrt ennus…" at bounding box center [732, 406] width 1464 height 812
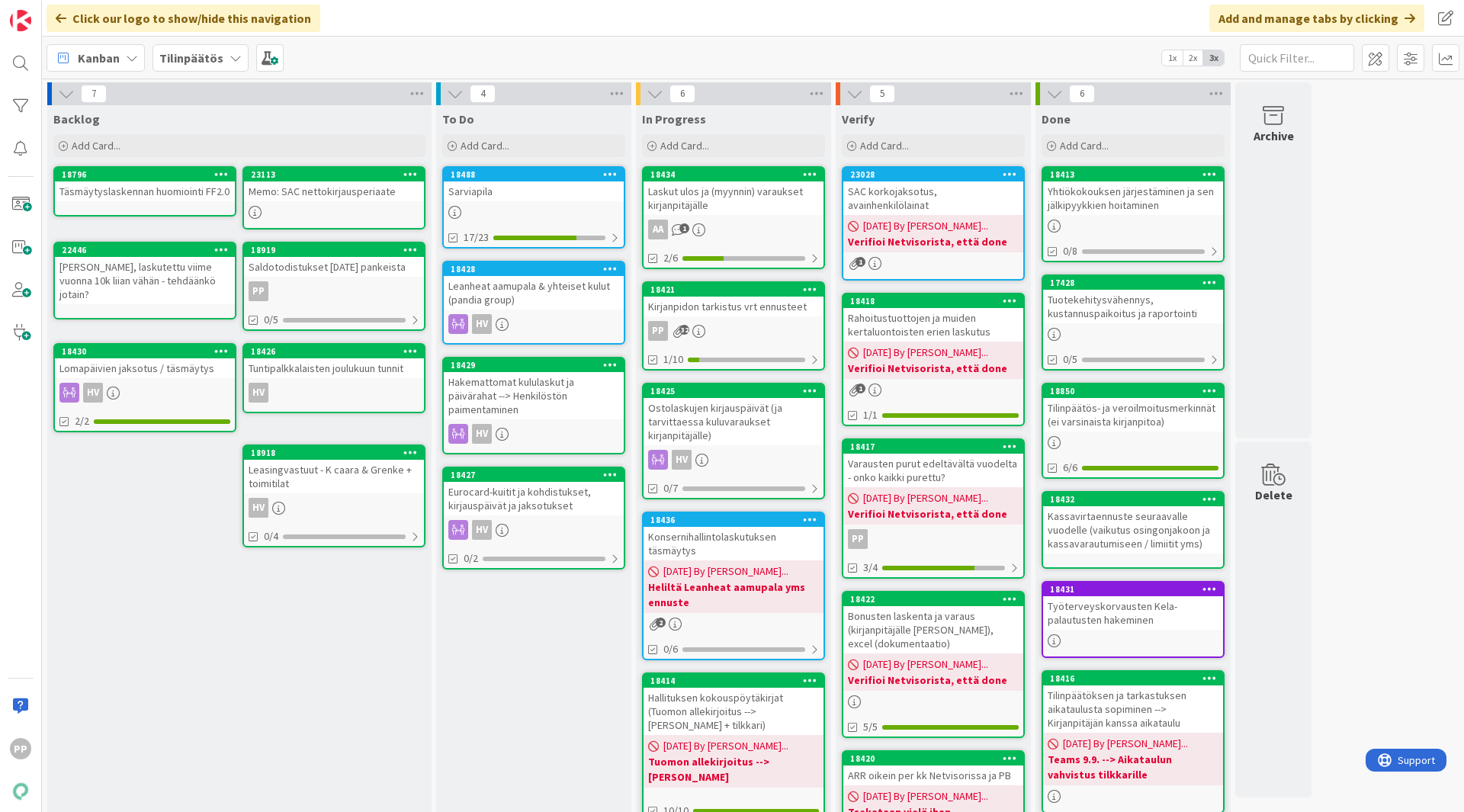
click at [517, 196] on div "Sarviapila" at bounding box center [533, 191] width 180 height 20
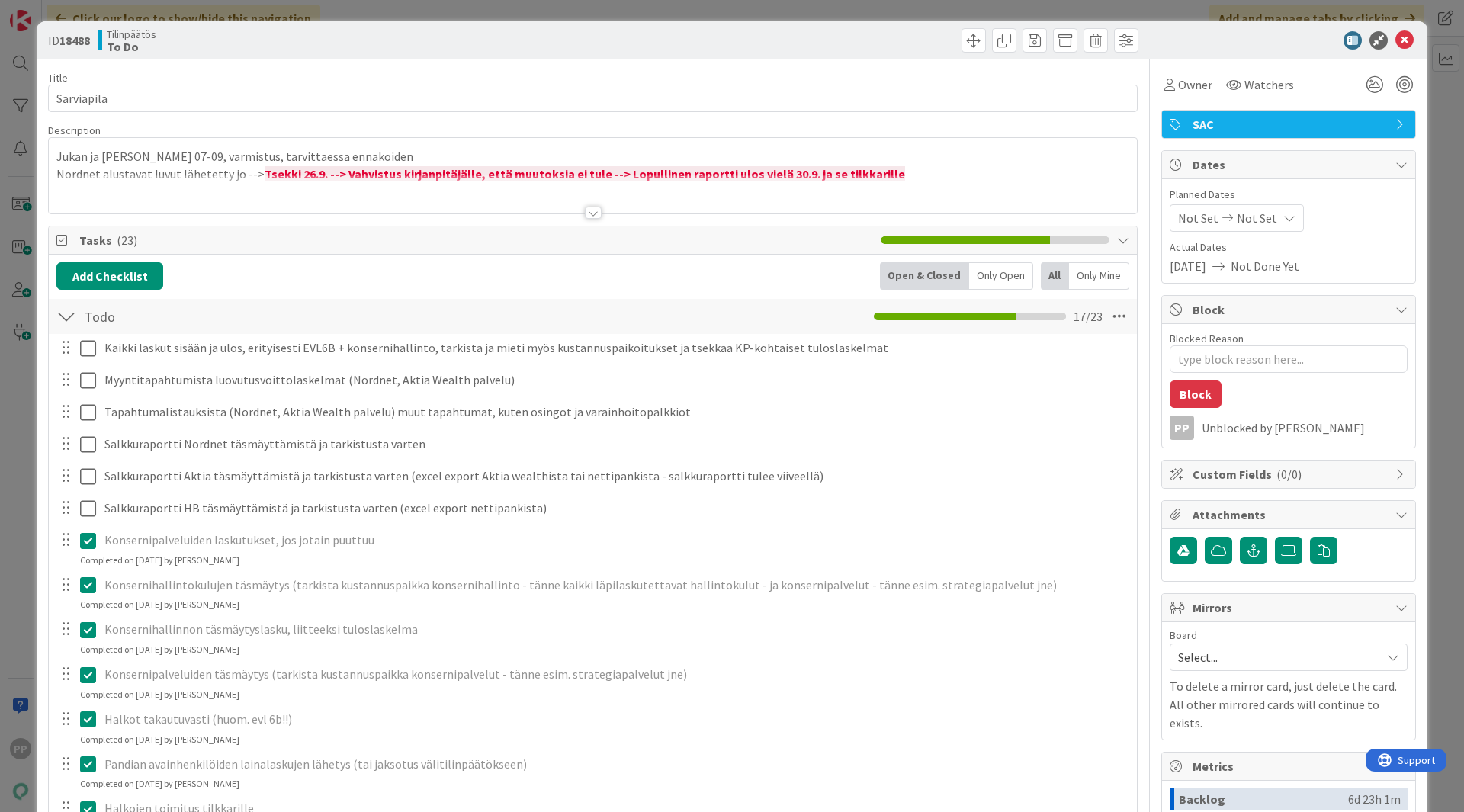
click at [26, 193] on div "ID 18488 Tilinpäätös To Do Title 10 / 128 Sarviapila Description Jukan ja [PERS…" at bounding box center [732, 406] width 1464 height 812
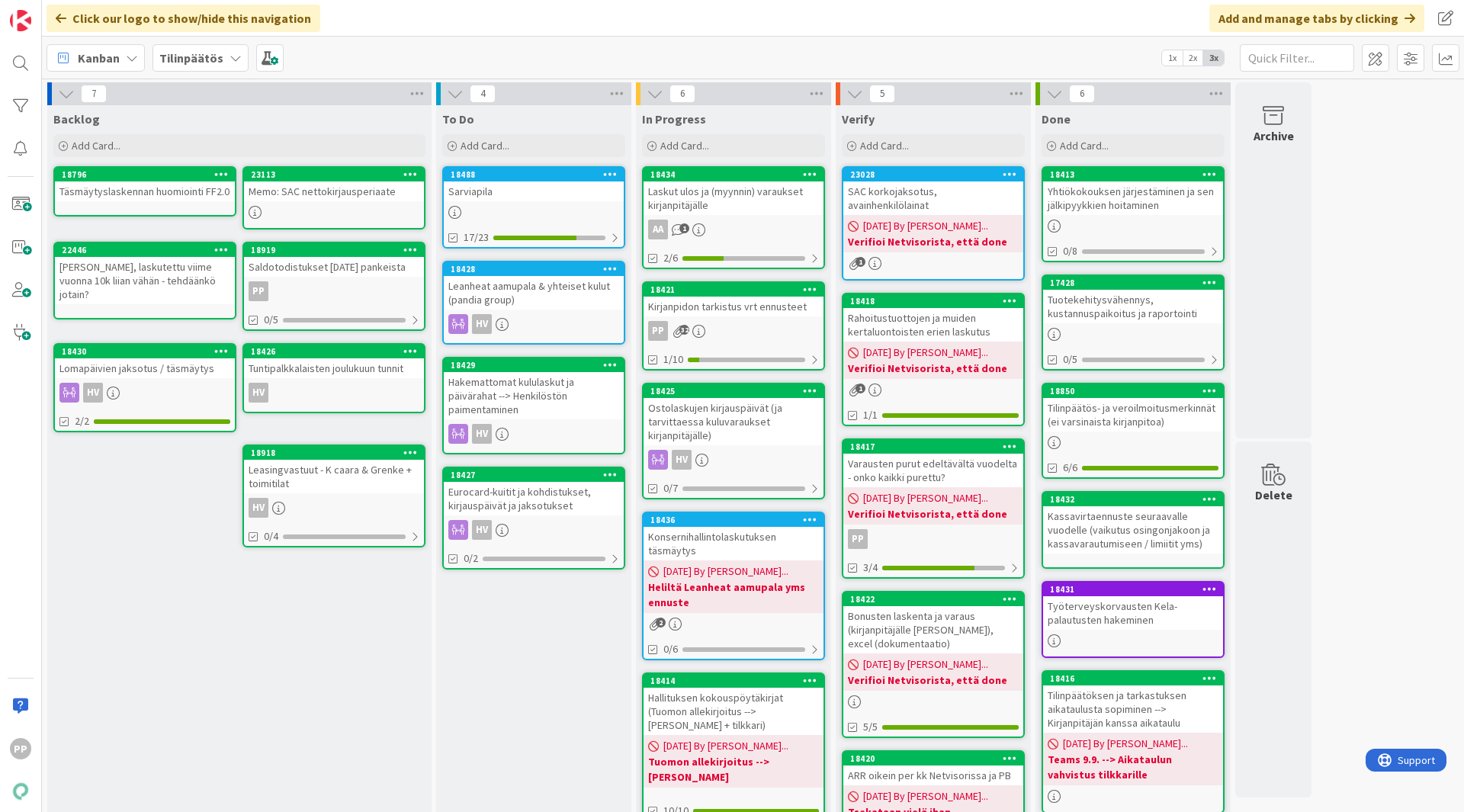
click at [759, 432] on div "Ostolaskujen kirjauspäivät (ja tarvittaessa kuluvaraukset kirjanpitäjälle)" at bounding box center [734, 422] width 180 height 47
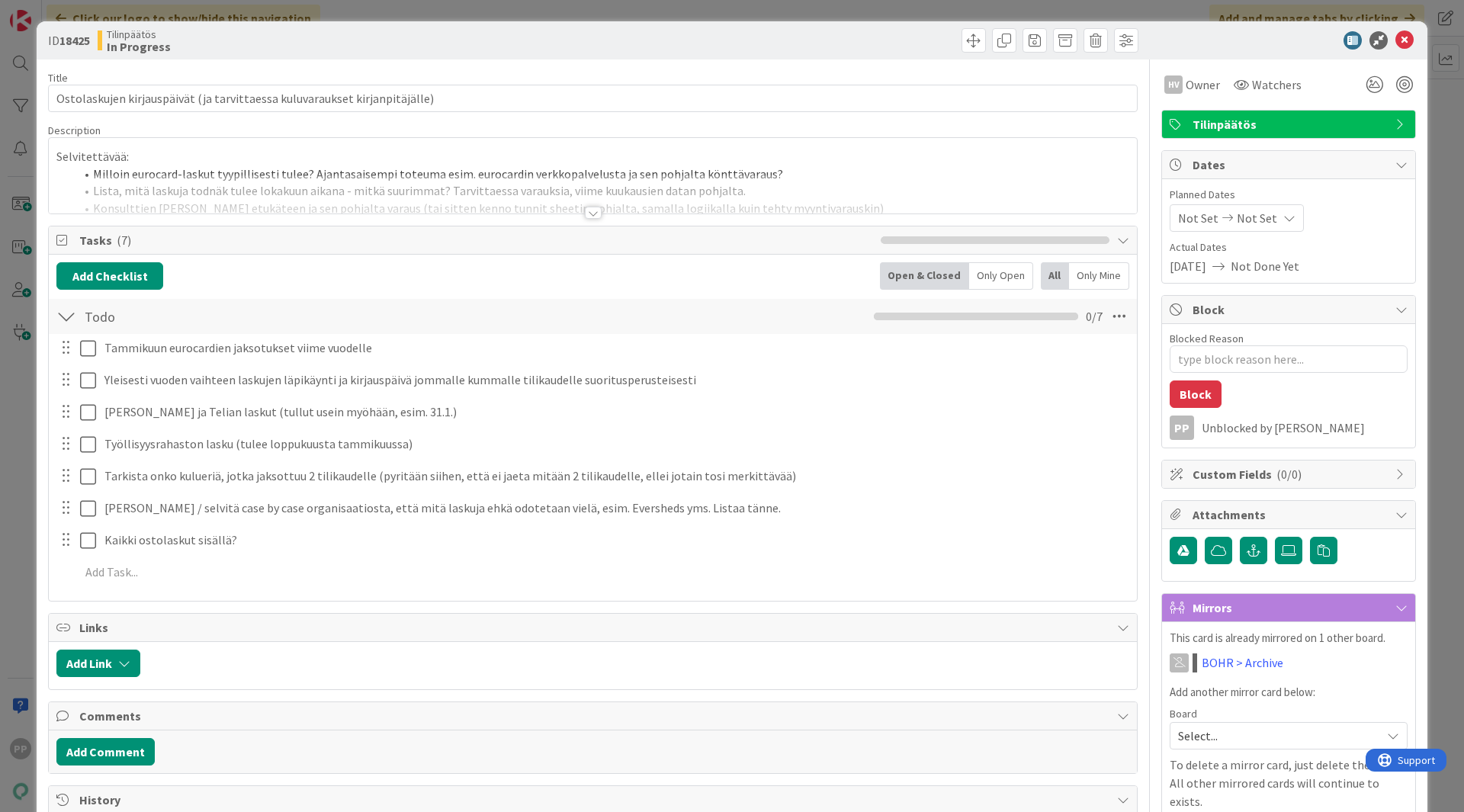
click at [383, 189] on div at bounding box center [593, 193] width 1088 height 39
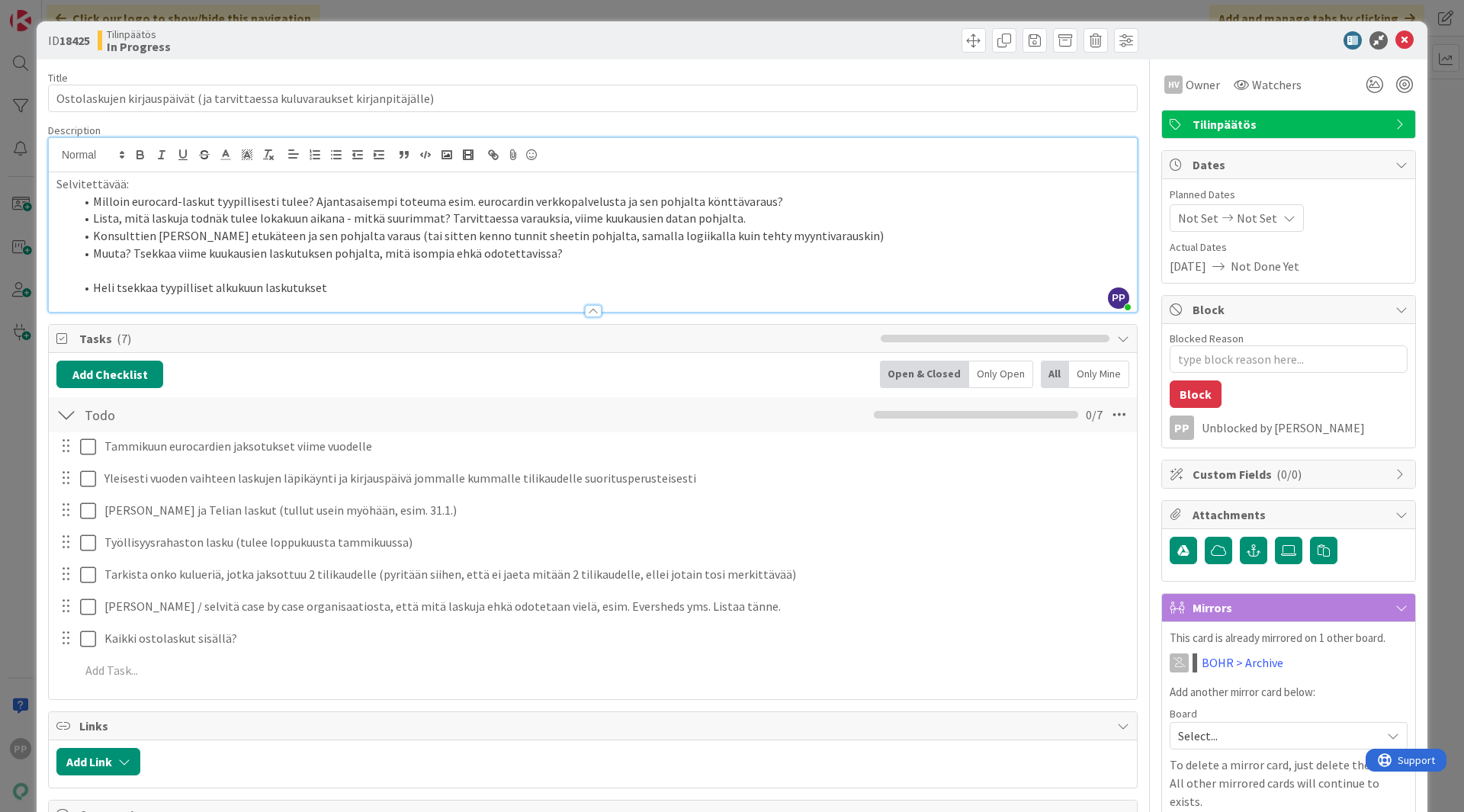
click at [17, 227] on div "ID 18425 Tilinpäätös In Progress Title 74 / 128 Ostolaskujen kirjauspäivät (ja …" at bounding box center [732, 406] width 1464 height 812
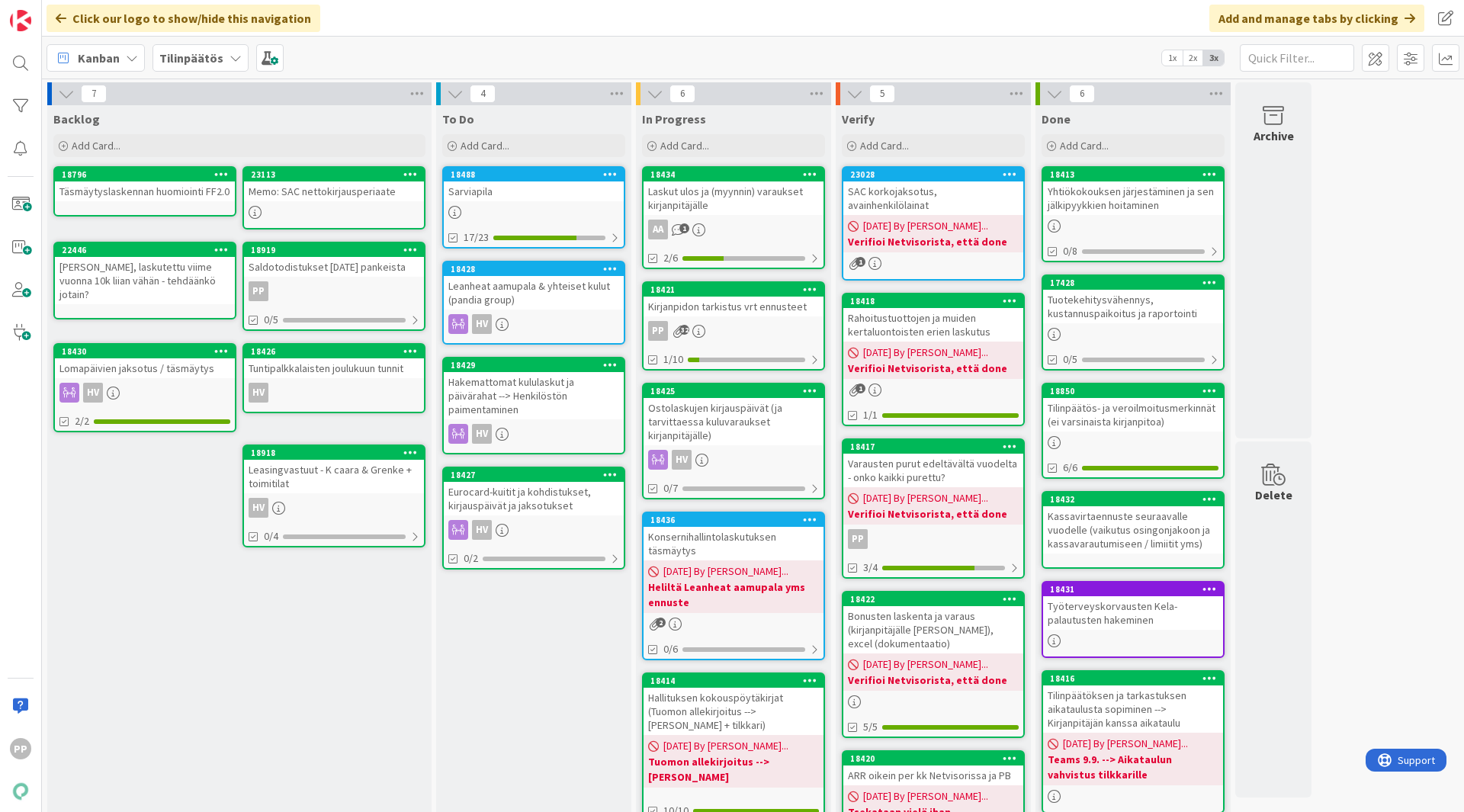
click at [716, 199] on div "Laskut ulos ja (myynnin) varaukset kirjanpitäjälle" at bounding box center [734, 198] width 180 height 34
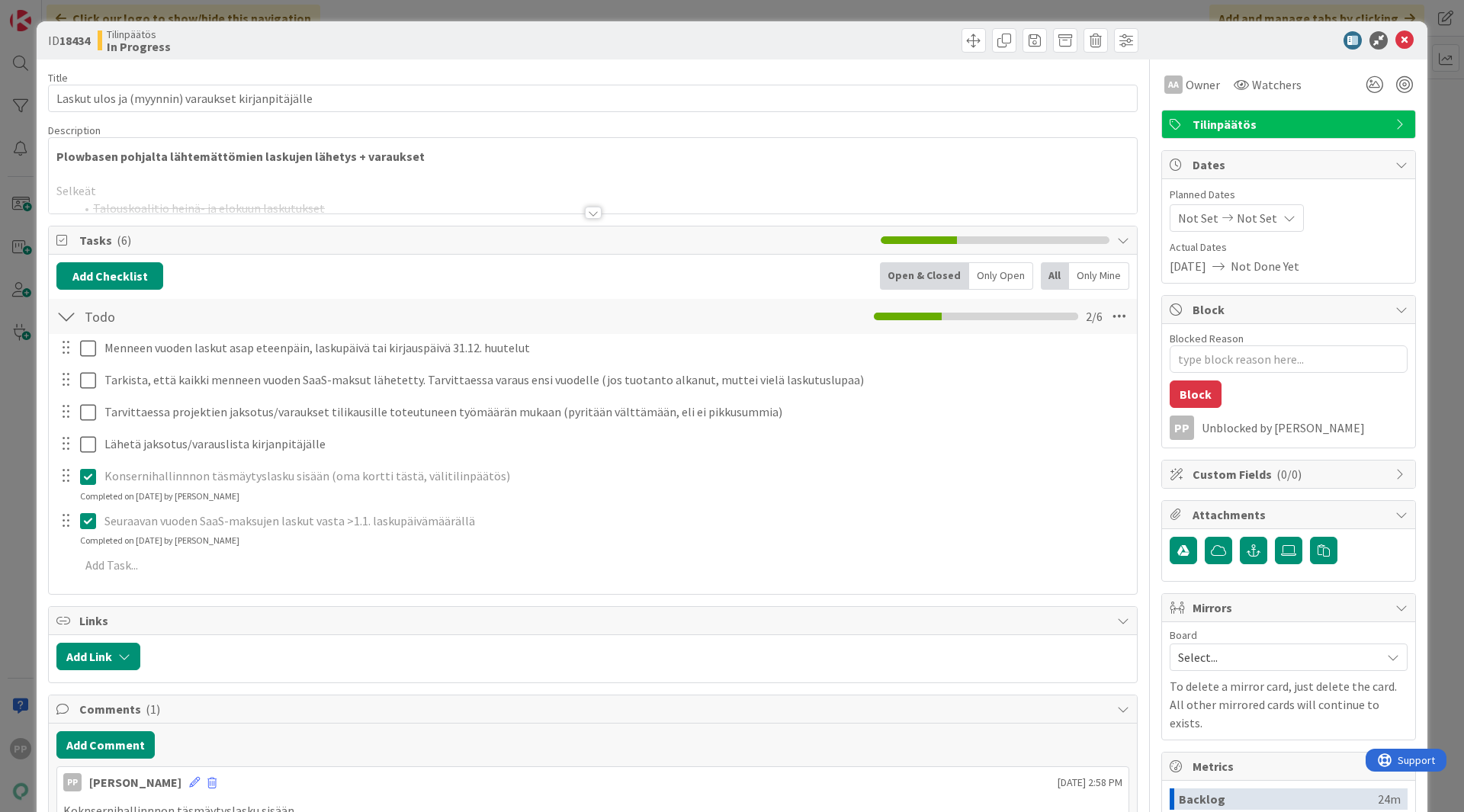
click at [220, 166] on p at bounding box center [593, 174] width 1073 height 17
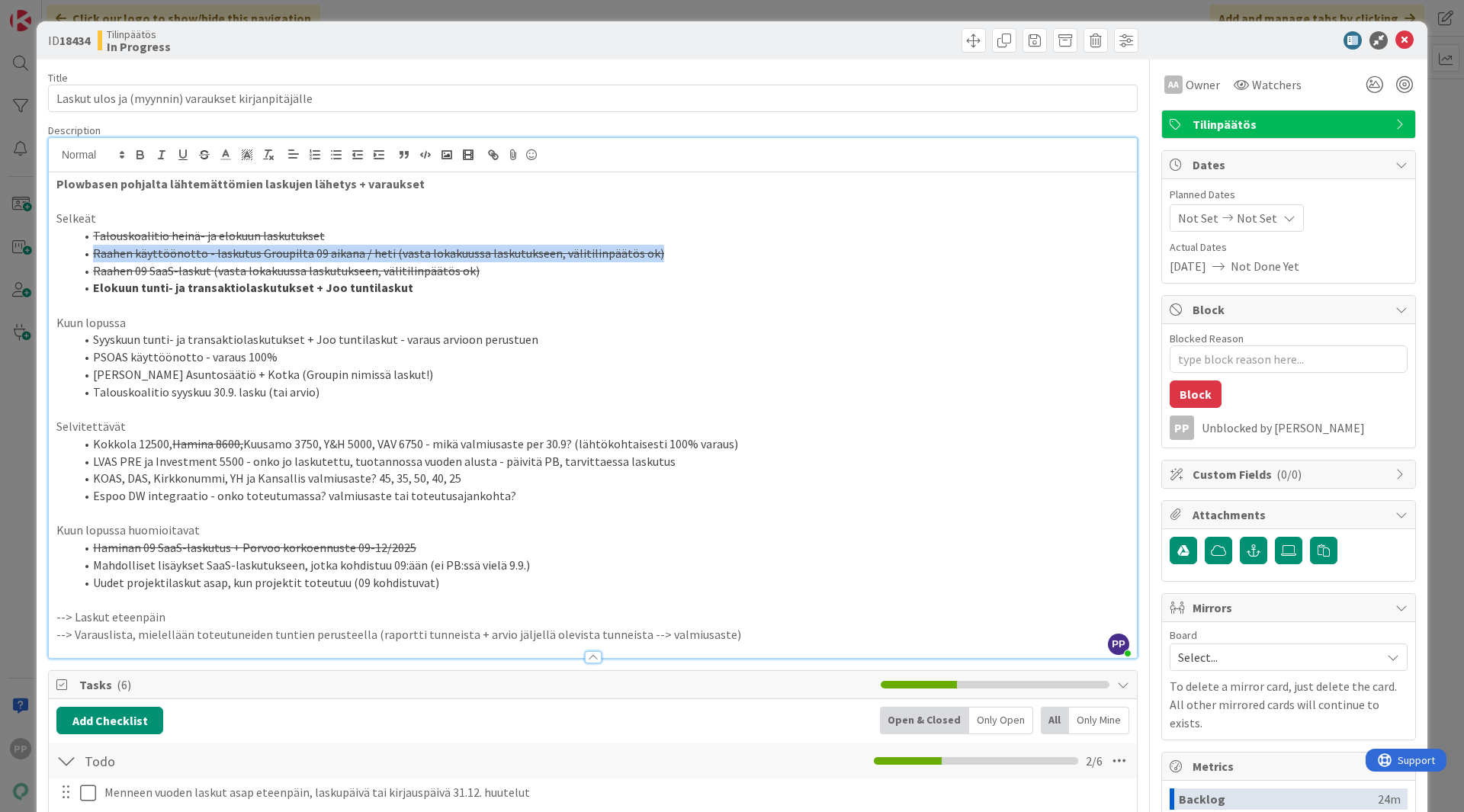
drag, startPoint x: 683, startPoint y: 255, endPoint x: 83, endPoint y: 252, distance: 600.0
click at [83, 252] on li "Raahen käyttöönotto - laskutus Groupilta 09 aikana / heti (vasta lokakuussa las…" at bounding box center [602, 254] width 1054 height 17
click at [210, 155] on icon "button" at bounding box center [205, 155] width 14 height 14
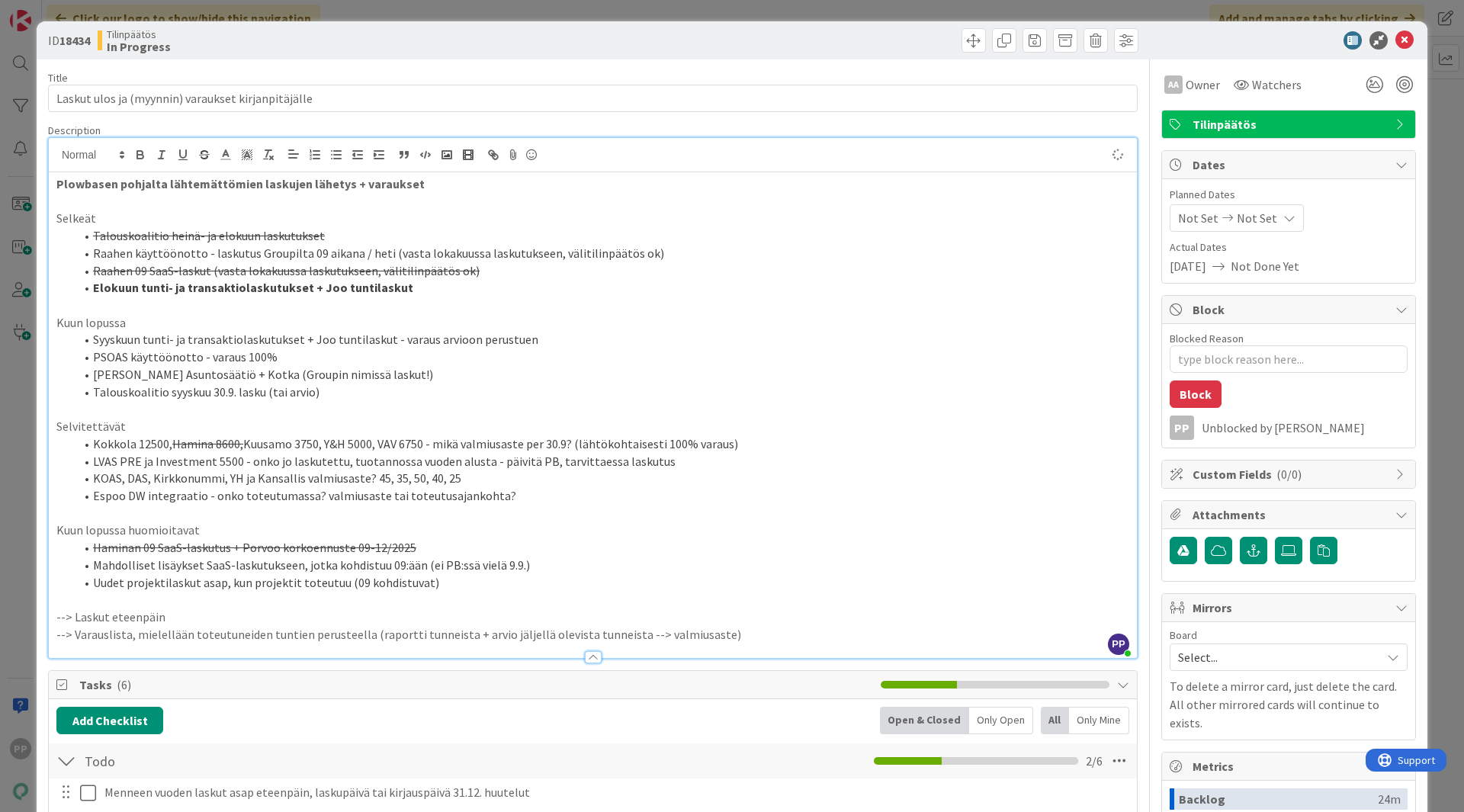
click at [261, 367] on li "[PERSON_NAME] Asuntosäätiö + Kotka (Groupin nimissä laskut!)" at bounding box center [602, 375] width 1054 height 17
drag, startPoint x: 261, startPoint y: 367, endPoint x: 339, endPoint y: 388, distance: 80.8
click at [339, 388] on ol "Syyskuun tunti- ja transaktiolaskutukset + Joo tuntilaskut - varaus arvioon per…" at bounding box center [593, 366] width 1073 height 70
click at [339, 388] on li "Talouskoalitio syyskuu 30.9. lasku (tai arvio)" at bounding box center [602, 392] width 1054 height 17
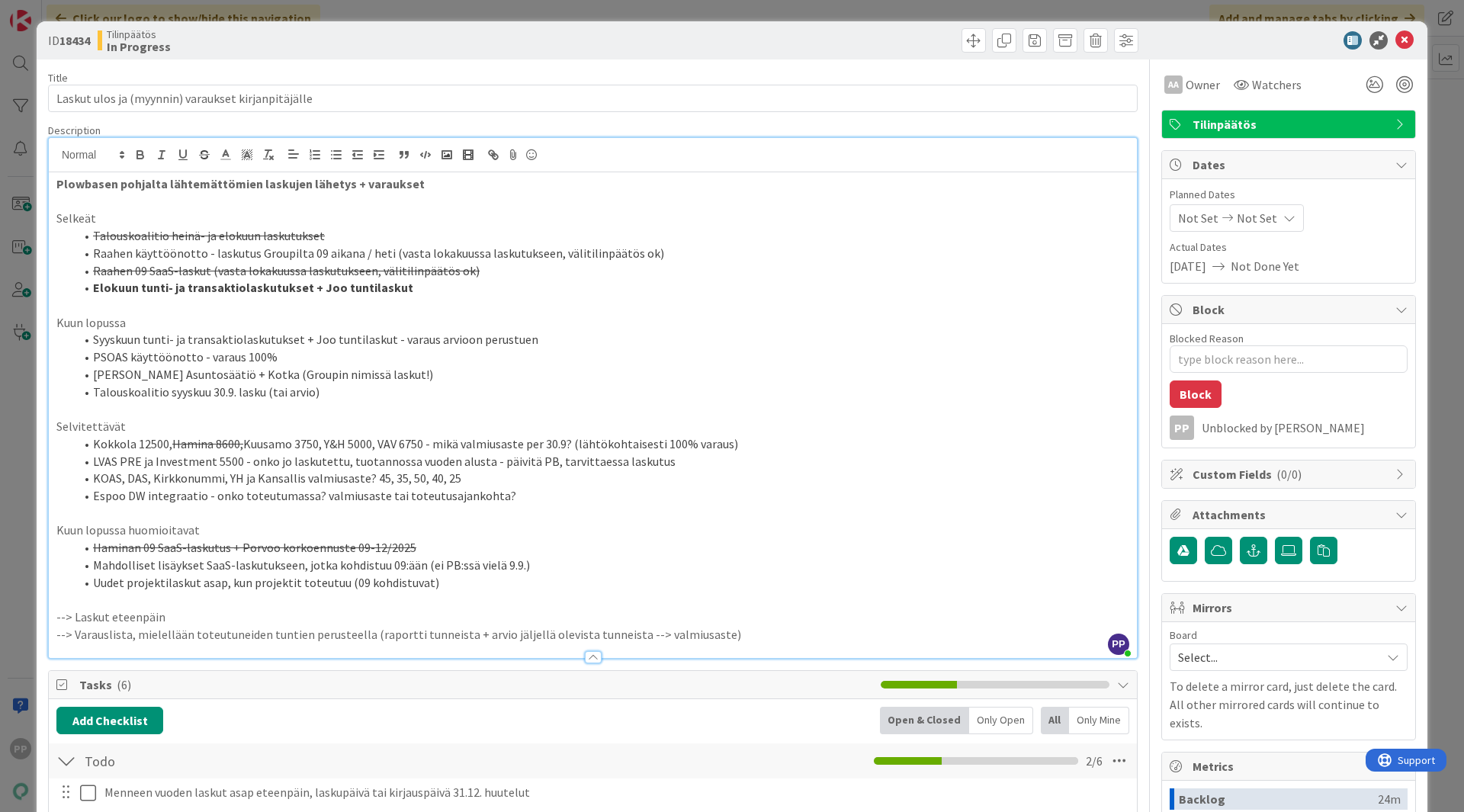
click at [69, 127] on span "Description" at bounding box center [74, 131] width 52 height 14
click at [71, 58] on div "ID 18434 Tilinpäätös In Progress" at bounding box center [732, 41] width 1391 height 38
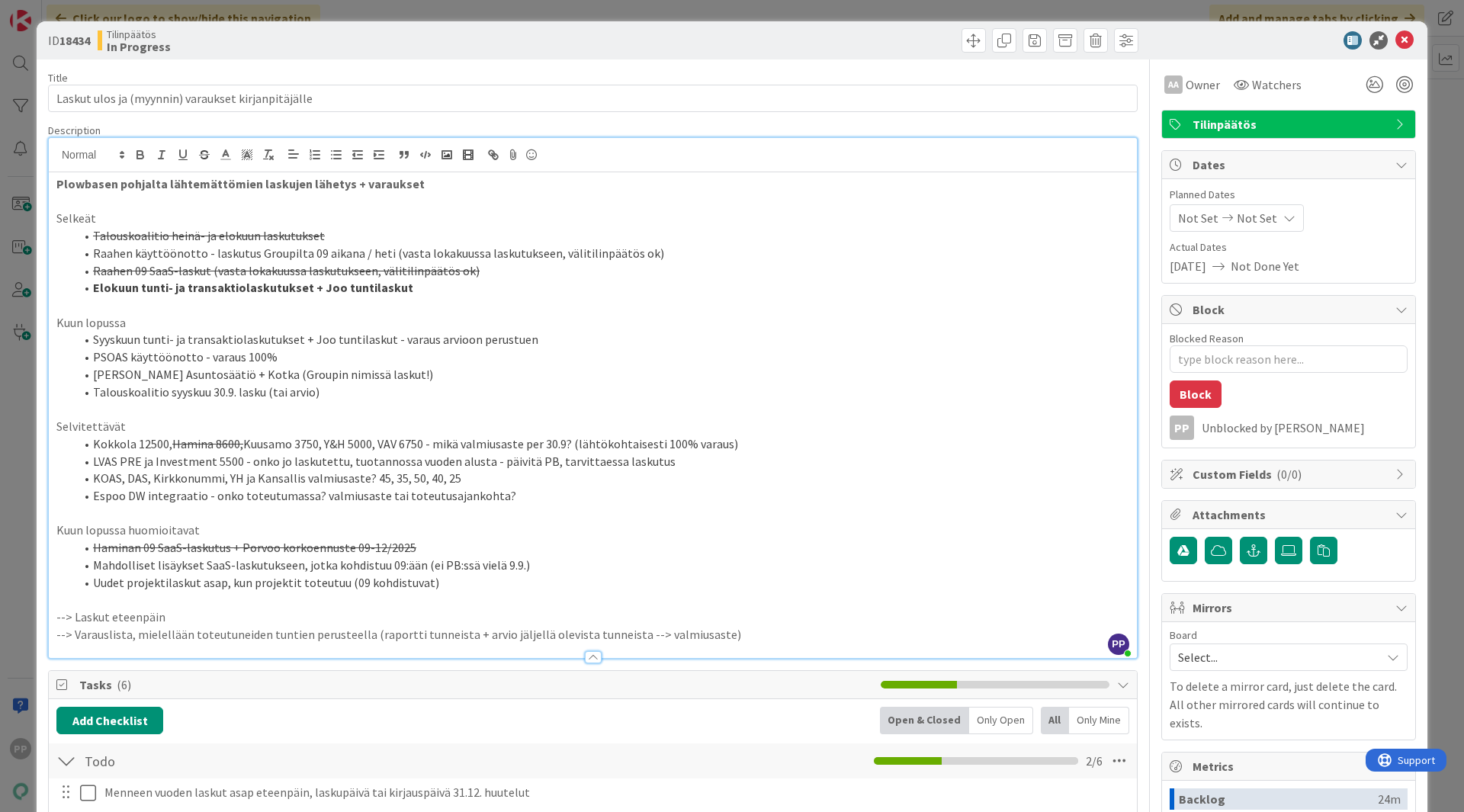
click at [48, 78] on label "Title" at bounding box center [58, 78] width 20 height 14
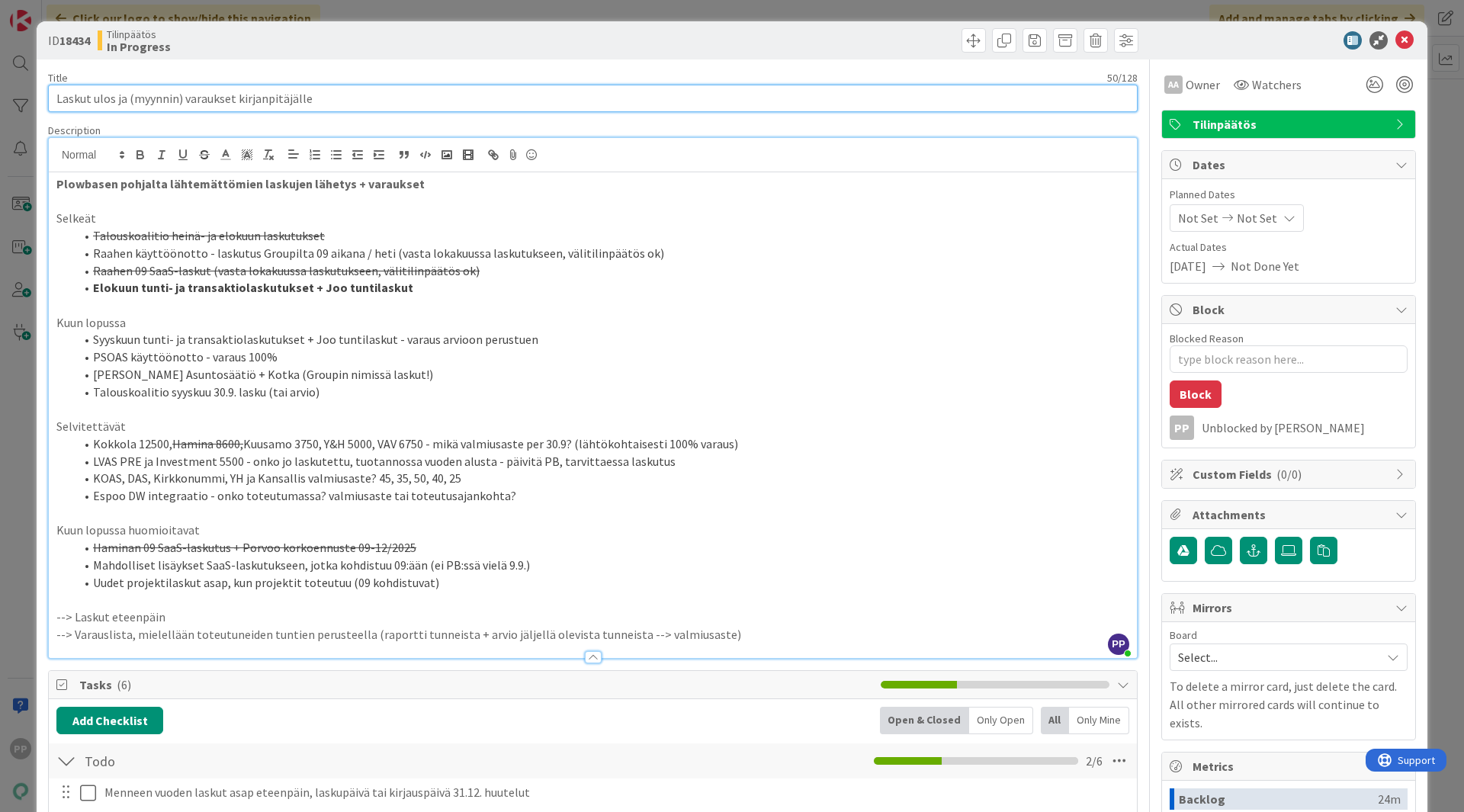
click at [48, 85] on input "Laskut ulos ja (myynnin) varaukset kirjanpitäjälle" at bounding box center [593, 98] width 1090 height 28
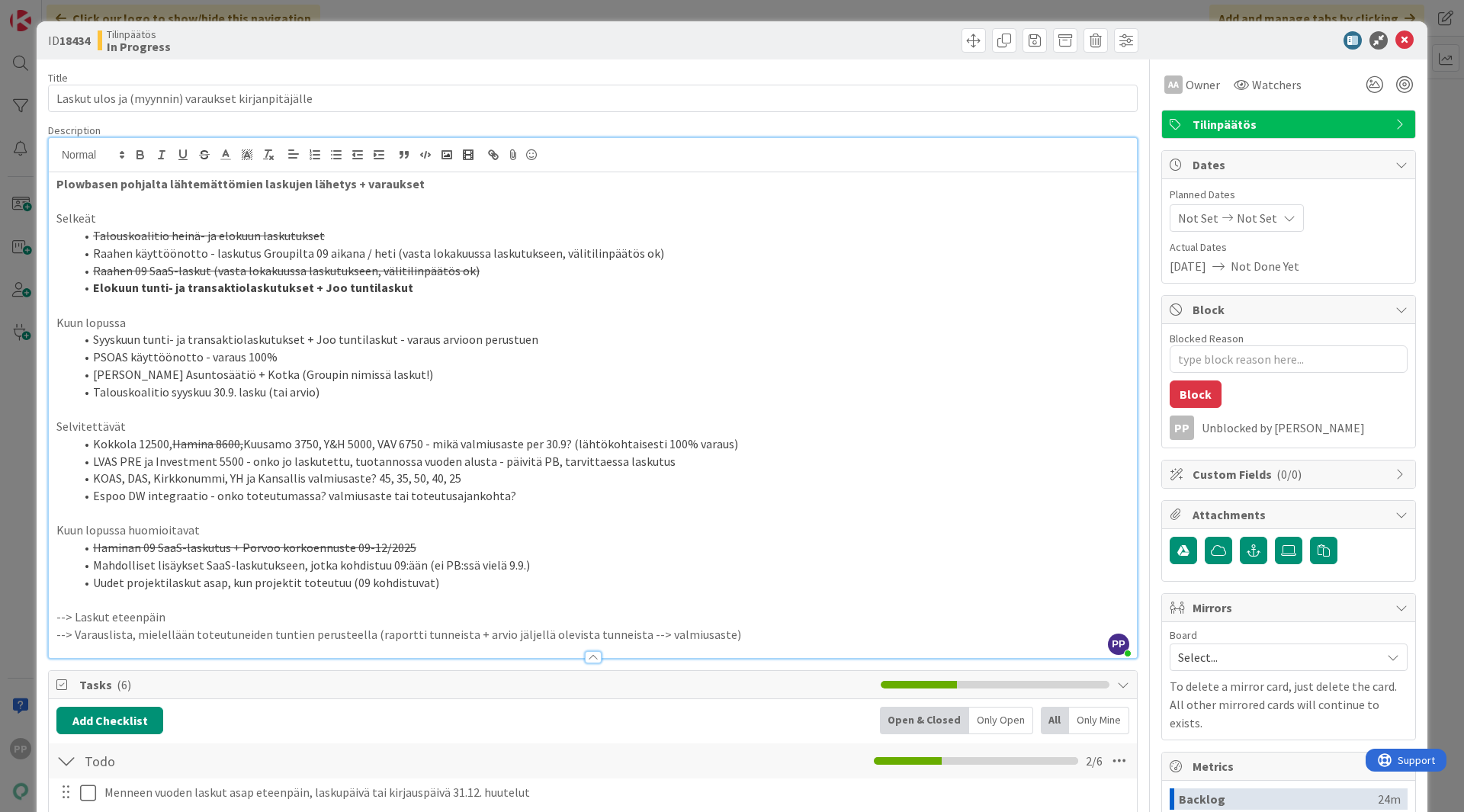
click at [48, 78] on label "Title" at bounding box center [58, 78] width 20 height 14
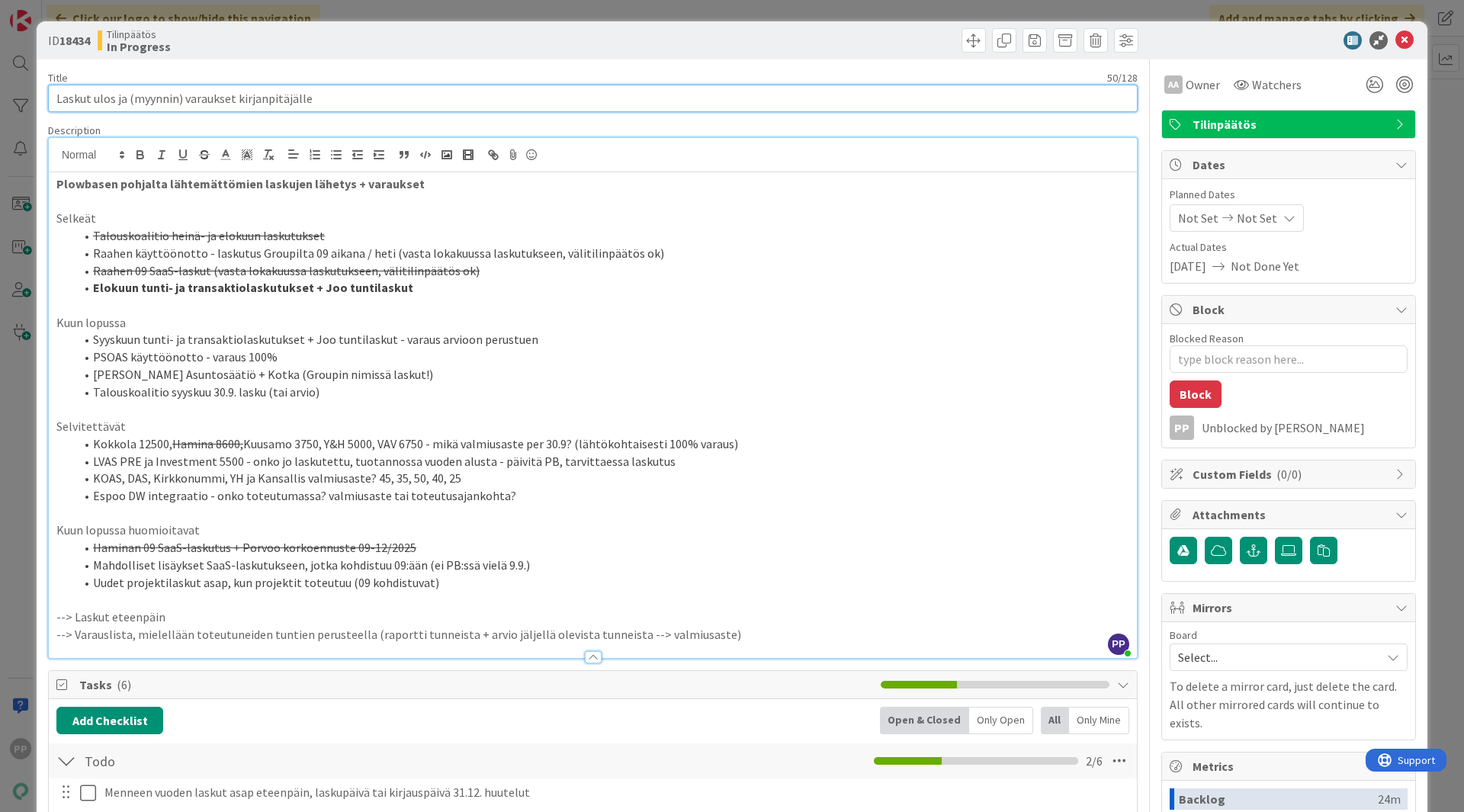
click at [48, 85] on input "Laskut ulos ja (myynnin) varaukset kirjanpitäjälle" at bounding box center [593, 98] width 1090 height 28
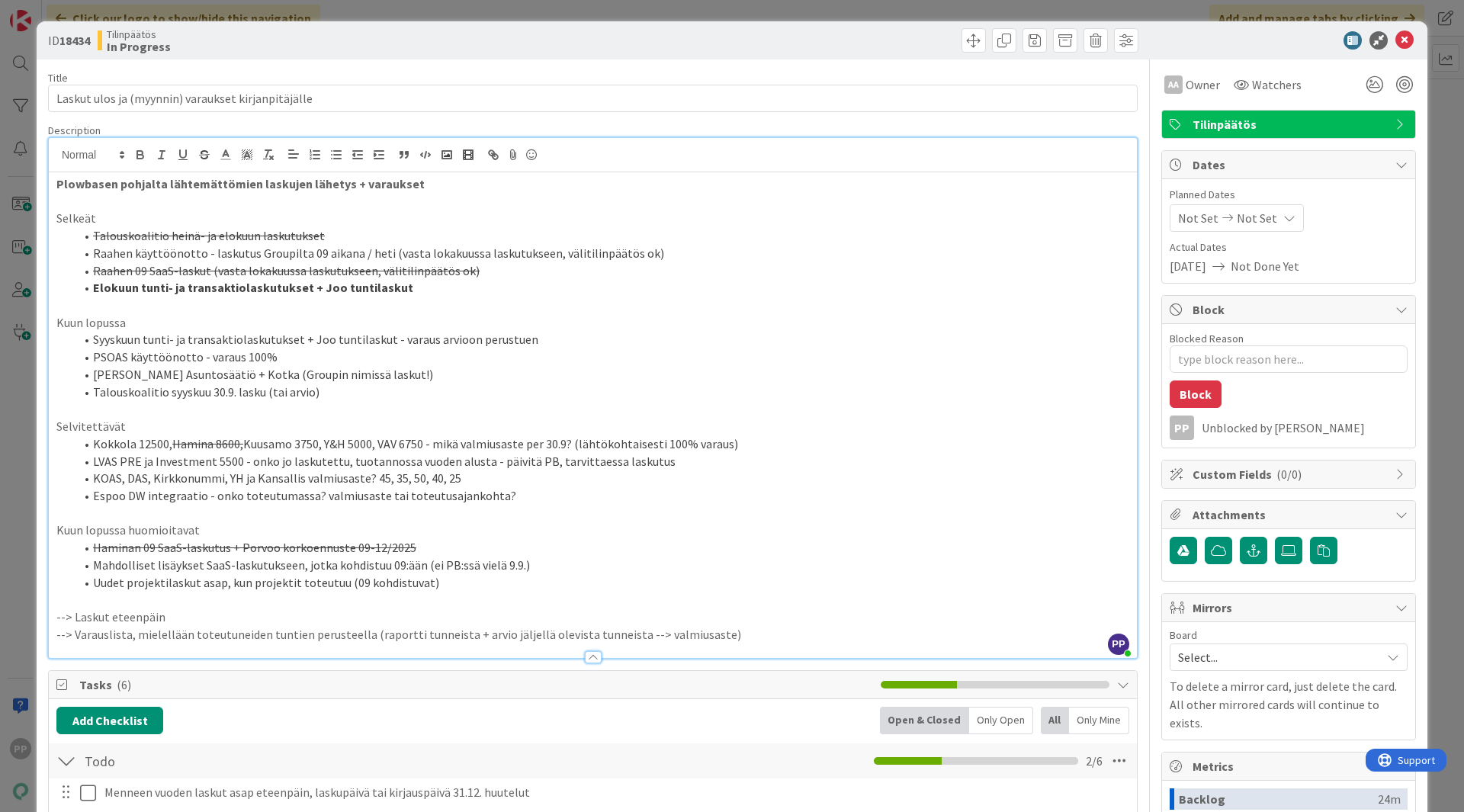
click at [48, 78] on label "Title" at bounding box center [58, 78] width 20 height 14
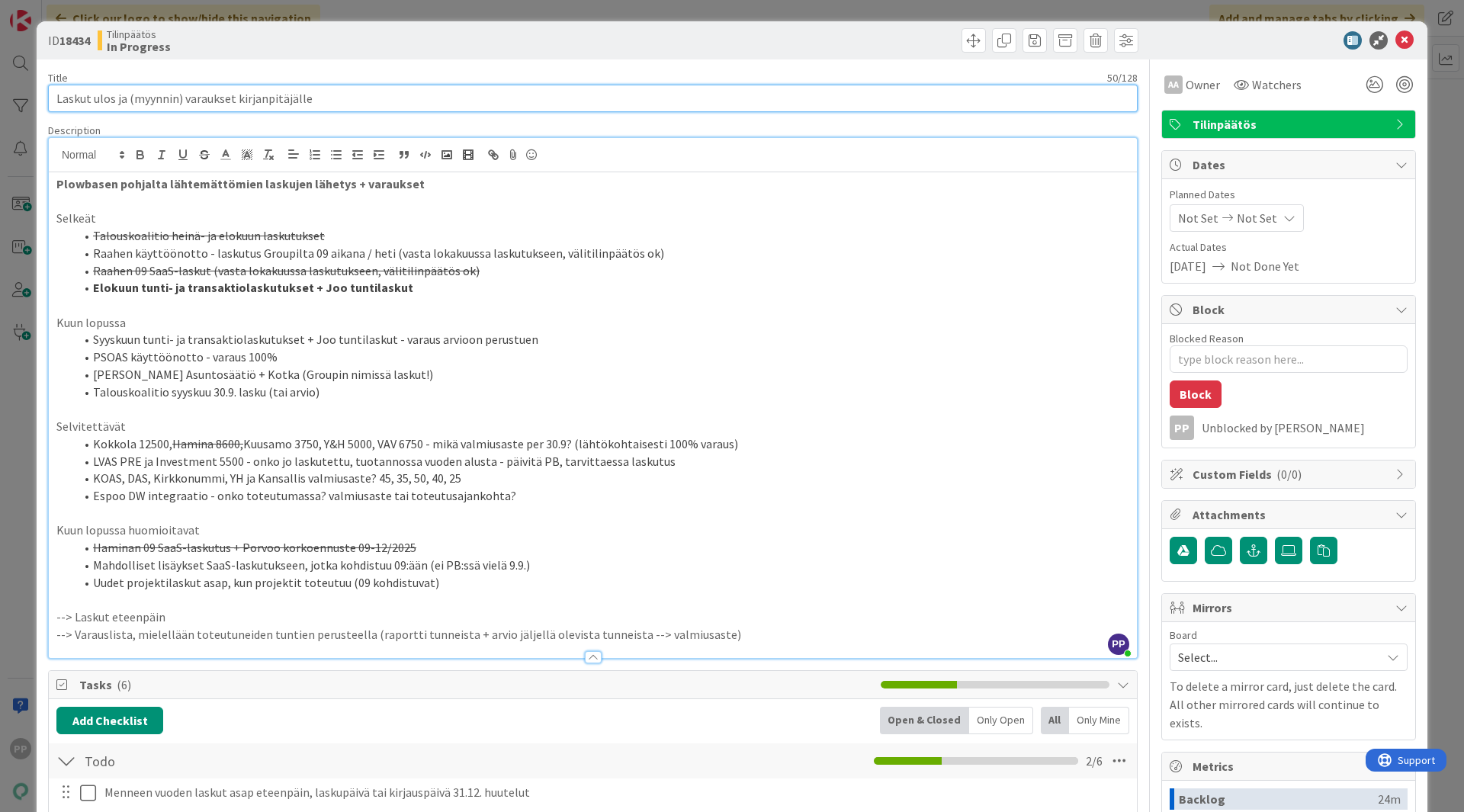
click at [48, 85] on input "Laskut ulos ja (myynnin) varaukset kirjanpitäjälle" at bounding box center [593, 98] width 1090 height 28
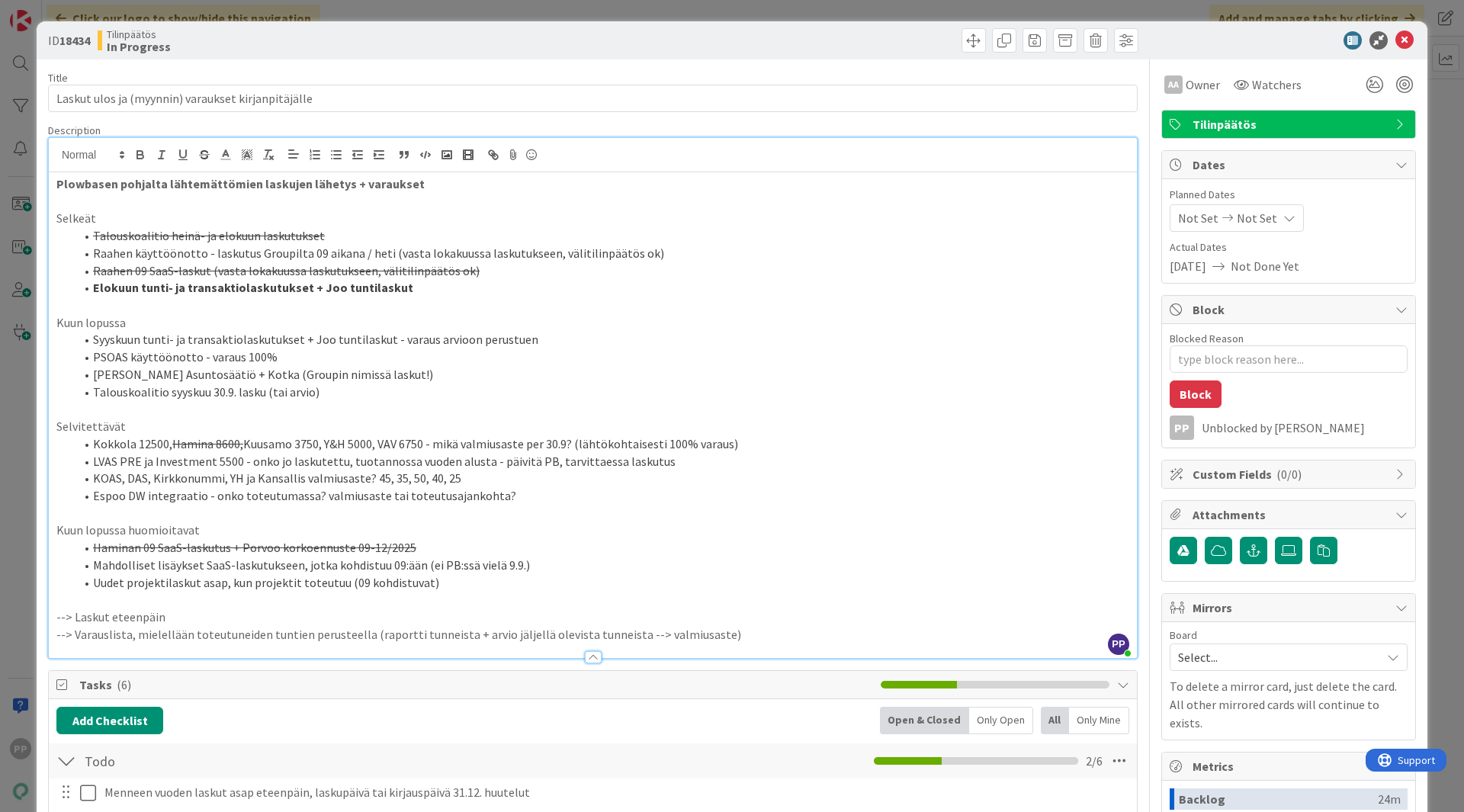
click at [48, 78] on label "Title" at bounding box center [58, 78] width 20 height 14
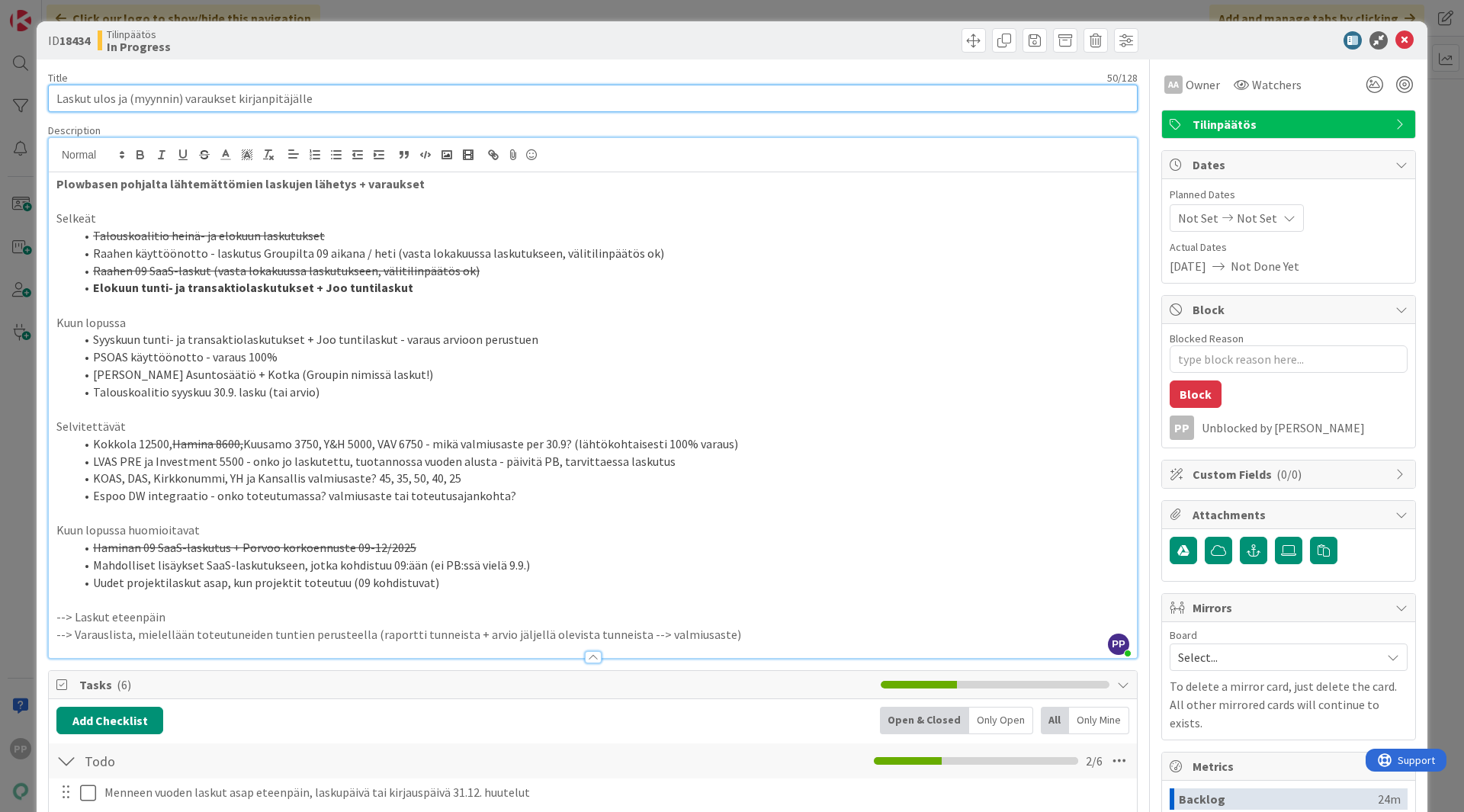
click at [48, 85] on input "Laskut ulos ja (myynnin) varaukset kirjanpitäjälle" at bounding box center [593, 98] width 1090 height 28
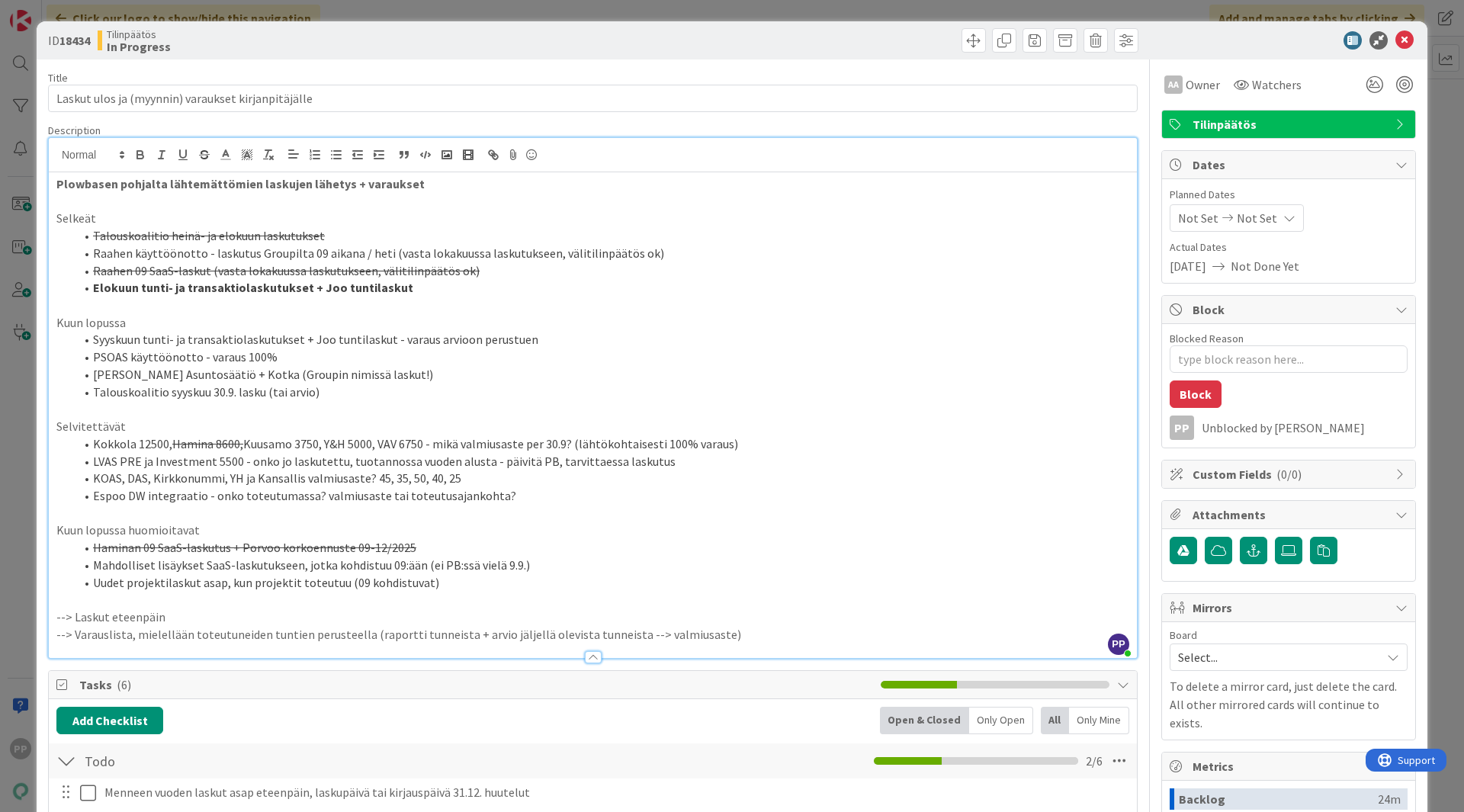
click at [53, 52] on div "ID 18434 Tilinpäätös In Progress" at bounding box center [732, 41] width 1391 height 38
click at [28, 68] on div "ID 18434 Tilinpäätös In Progress Title 50 / 128 Laskut ulos ja (myynnin) varauk…" at bounding box center [732, 406] width 1464 height 812
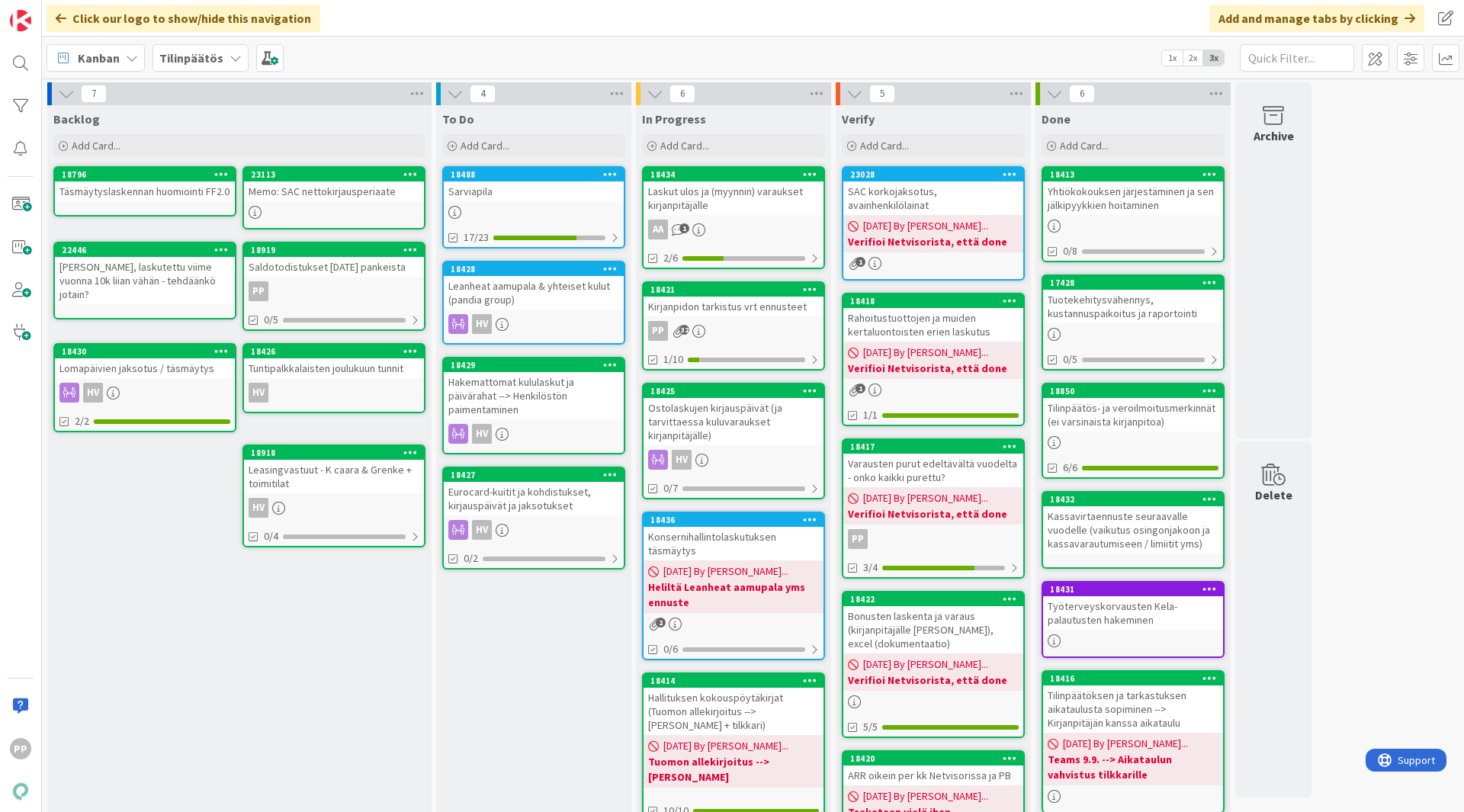
click at [205, 56] on b "Tilinpäätös" at bounding box center [192, 58] width 64 height 16
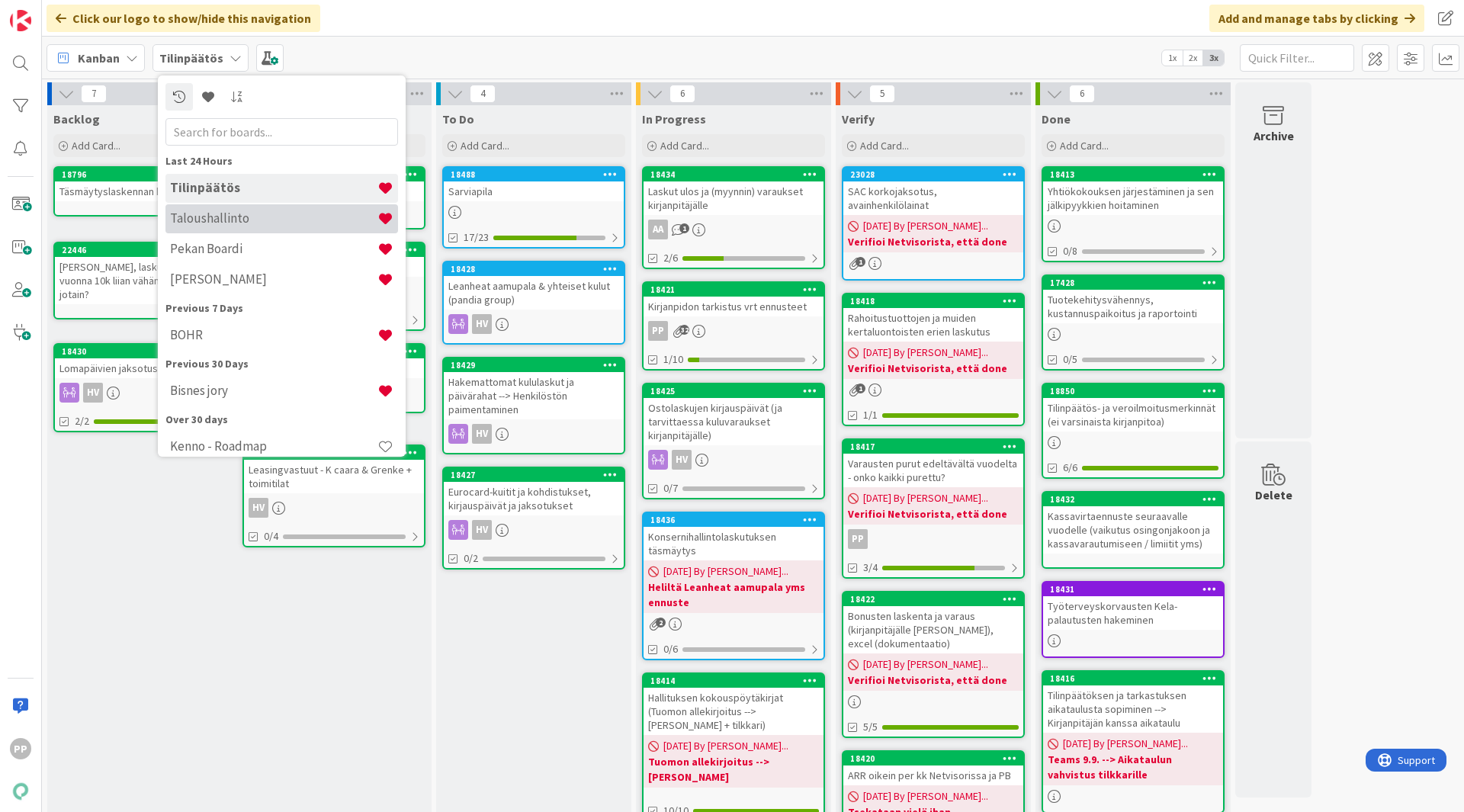
click at [246, 214] on h4 "Taloushallinto" at bounding box center [274, 219] width 207 height 16
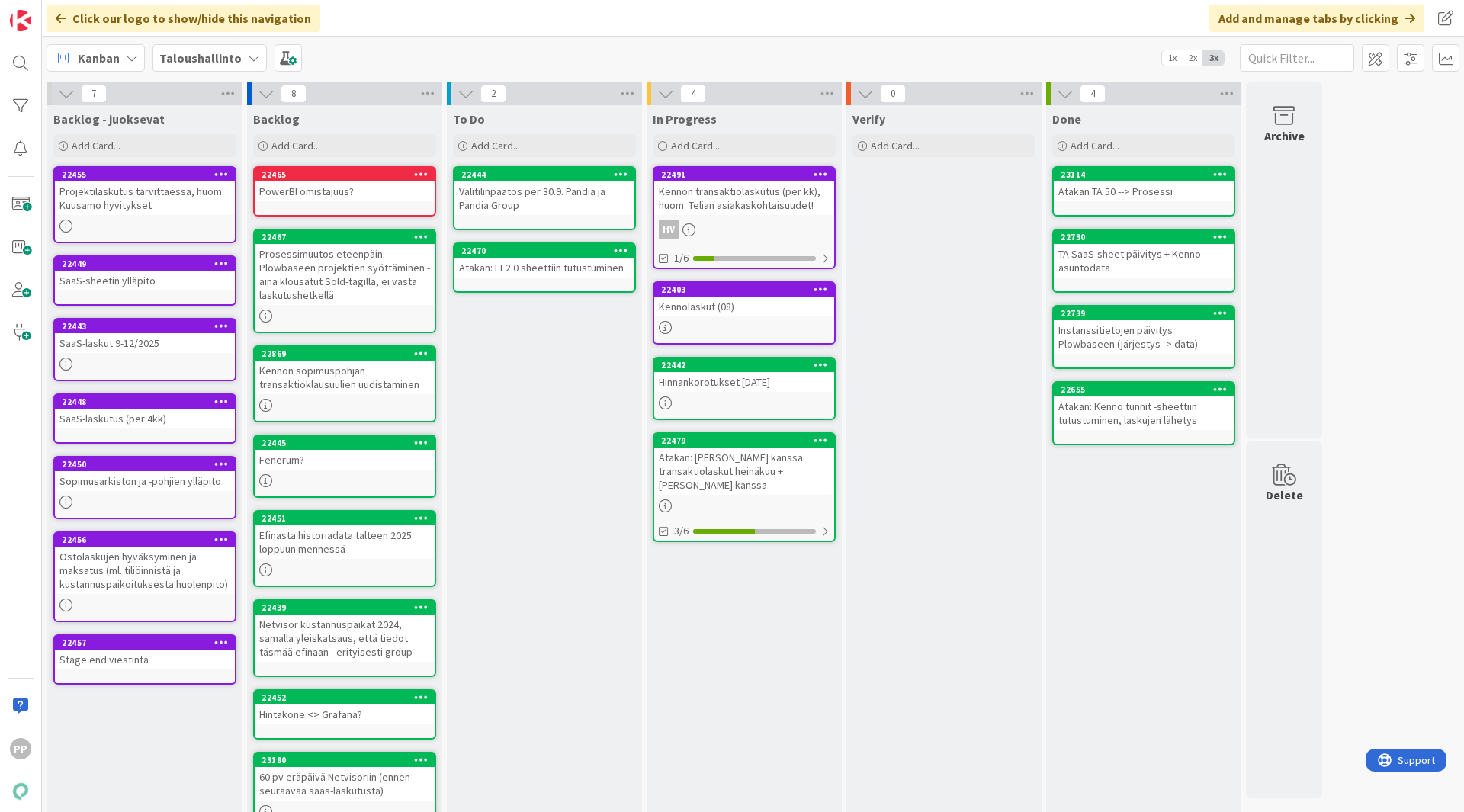
click at [606, 403] on div "To Do Add Card... 22444 Välitilinpäätös per 30.9. Pandia ja Pandia Group 22470 …" at bounding box center [545, 473] width 195 height 736
click at [590, 407] on div "To Do Add Card... 22444 Välitilinpäätös per 30.9. Pandia ja Pandia Group 22470 …" at bounding box center [545, 473] width 195 height 736
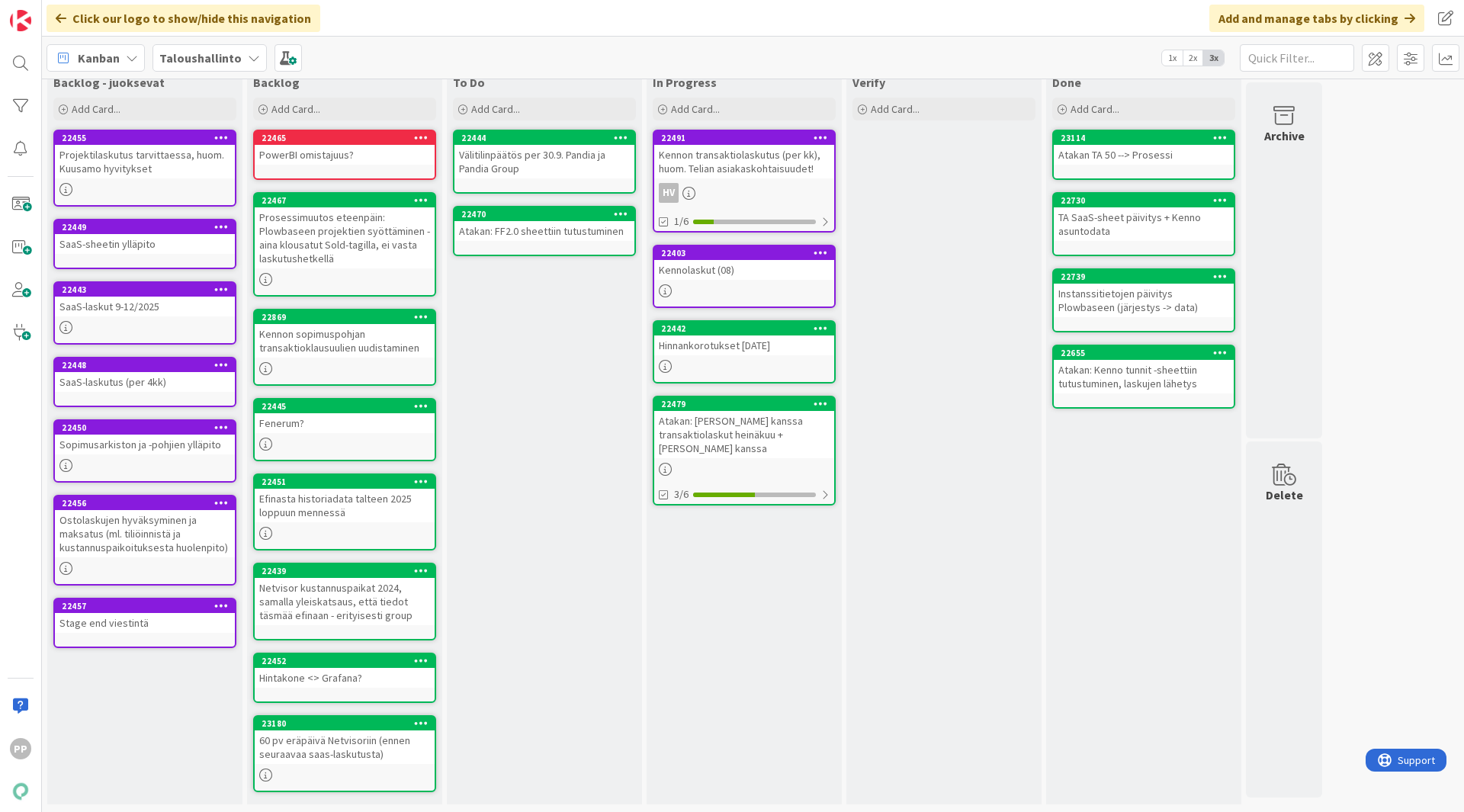
click at [547, 389] on div "To Do Add Card... 22444 Välitilinpäätös per 30.9. Pandia ja Pandia Group 22470 …" at bounding box center [545, 436] width 195 height 736
click at [546, 497] on div "To Do Add Card... 22444 Välitilinpäätös per 30.9. Pandia ja Pandia Group 22470 …" at bounding box center [545, 436] width 195 height 736
click at [558, 513] on div "To Do Add Card... 22444 Välitilinpäätös per 30.9. Pandia ja Pandia Group 22470 …" at bounding box center [545, 436] width 195 height 736
click at [551, 436] on div "To Do Add Card... 22444 Välitilinpäätös per 30.9. Pandia ja Pandia Group 22470 …" at bounding box center [545, 436] width 195 height 736
click at [961, 367] on div "Verify Add Card..." at bounding box center [945, 436] width 195 height 736
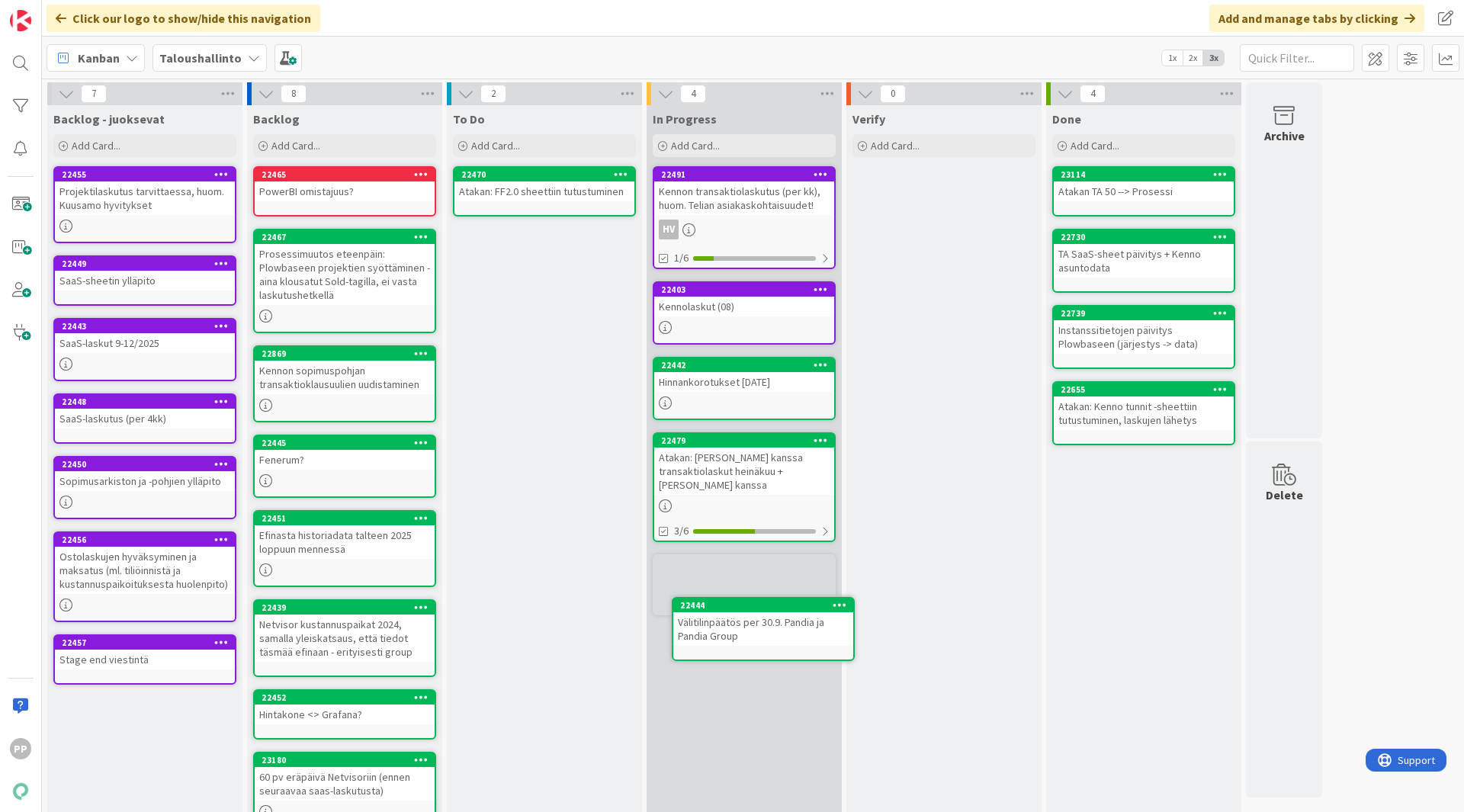
scroll to position [3, 0]
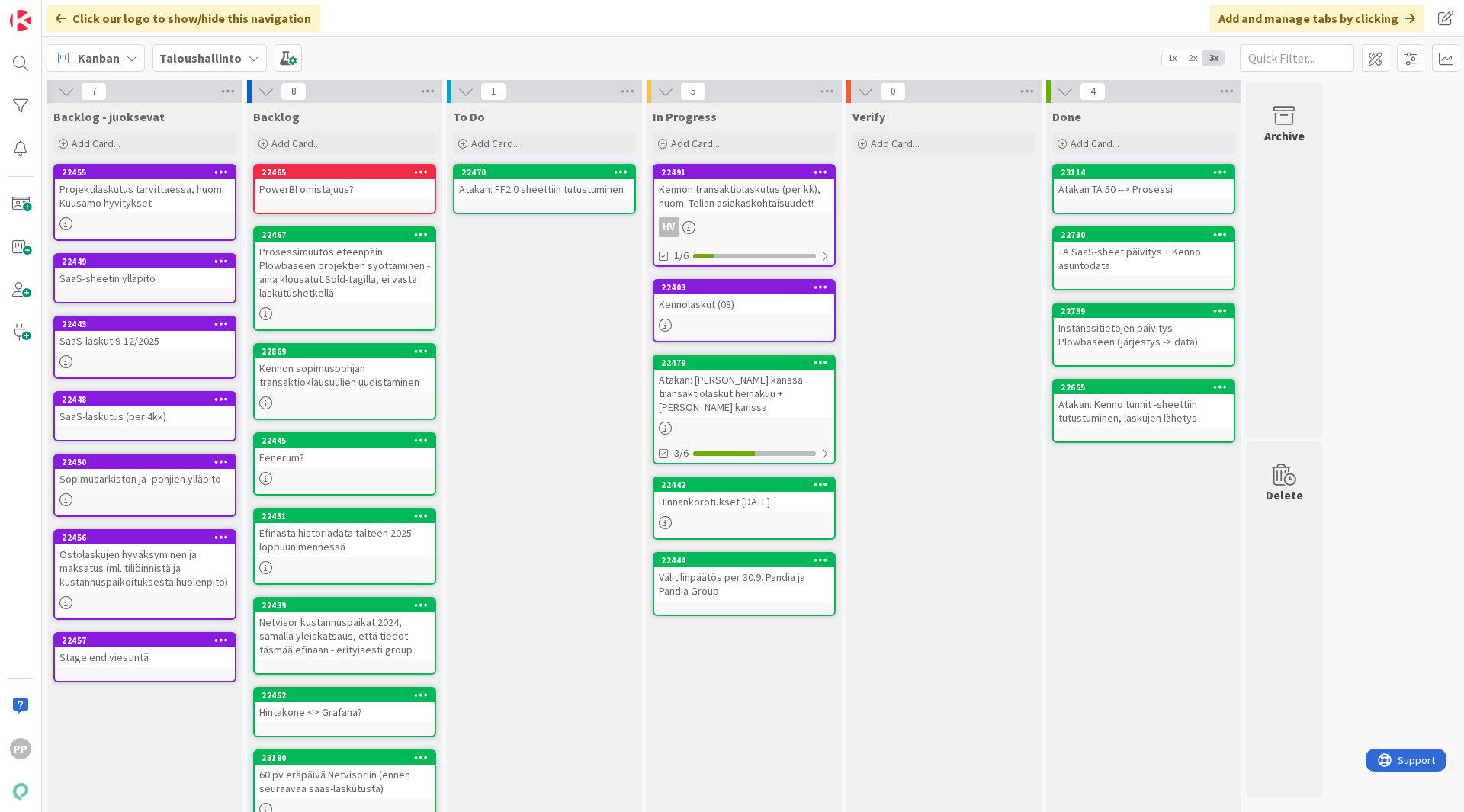
click at [940, 350] on div "Verify Add Card..." at bounding box center [945, 470] width 195 height 736
click at [817, 387] on div "Atakan: [PERSON_NAME] kanssa transaktiolaskut heinäkuu + [PERSON_NAME] kanssa" at bounding box center [744, 393] width 180 height 47
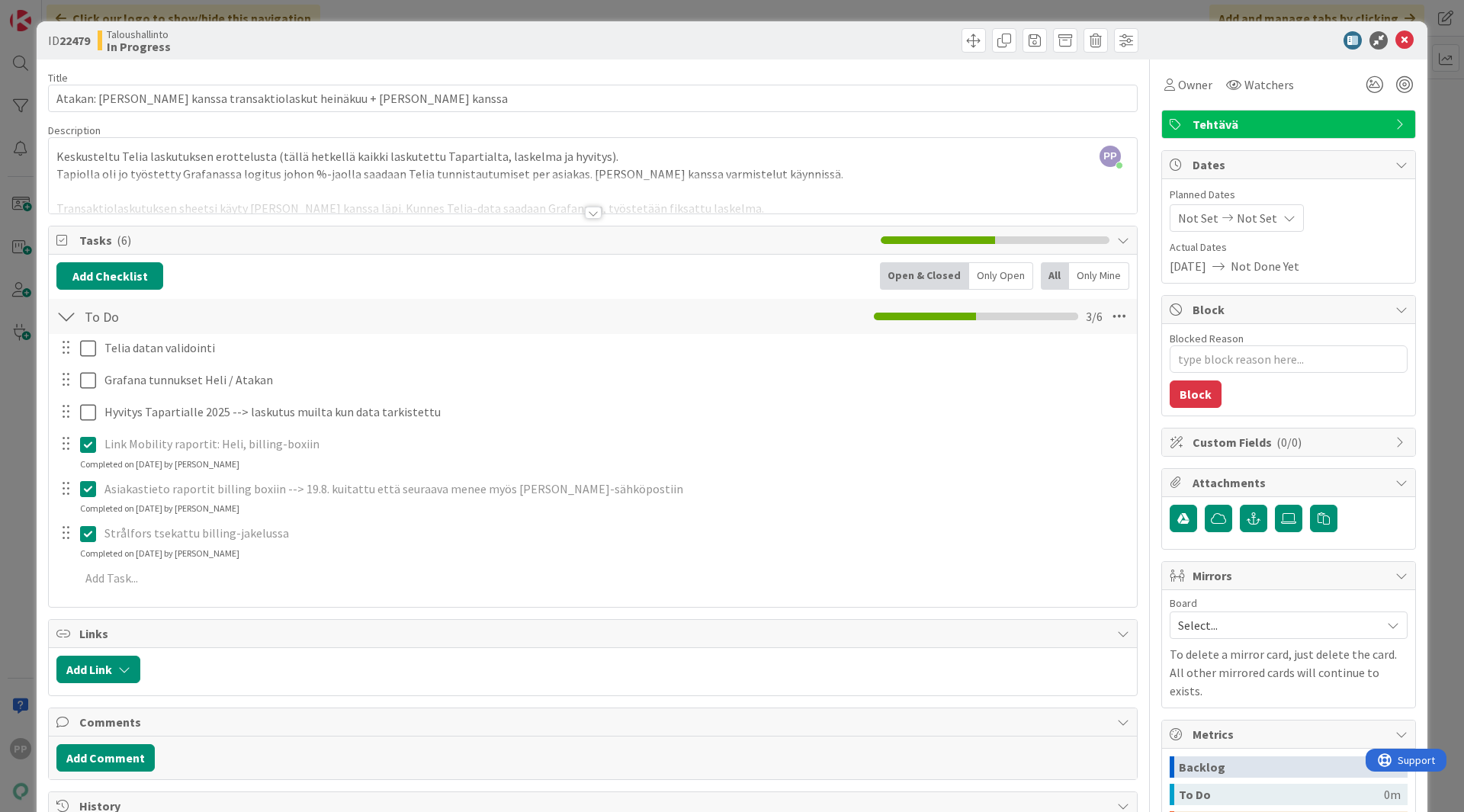
click at [768, 14] on div "ID 22479 Taloushallinto In Progress Title 68 / 128 Atakan: [PERSON_NAME] kanssa…" at bounding box center [732, 406] width 1464 height 812
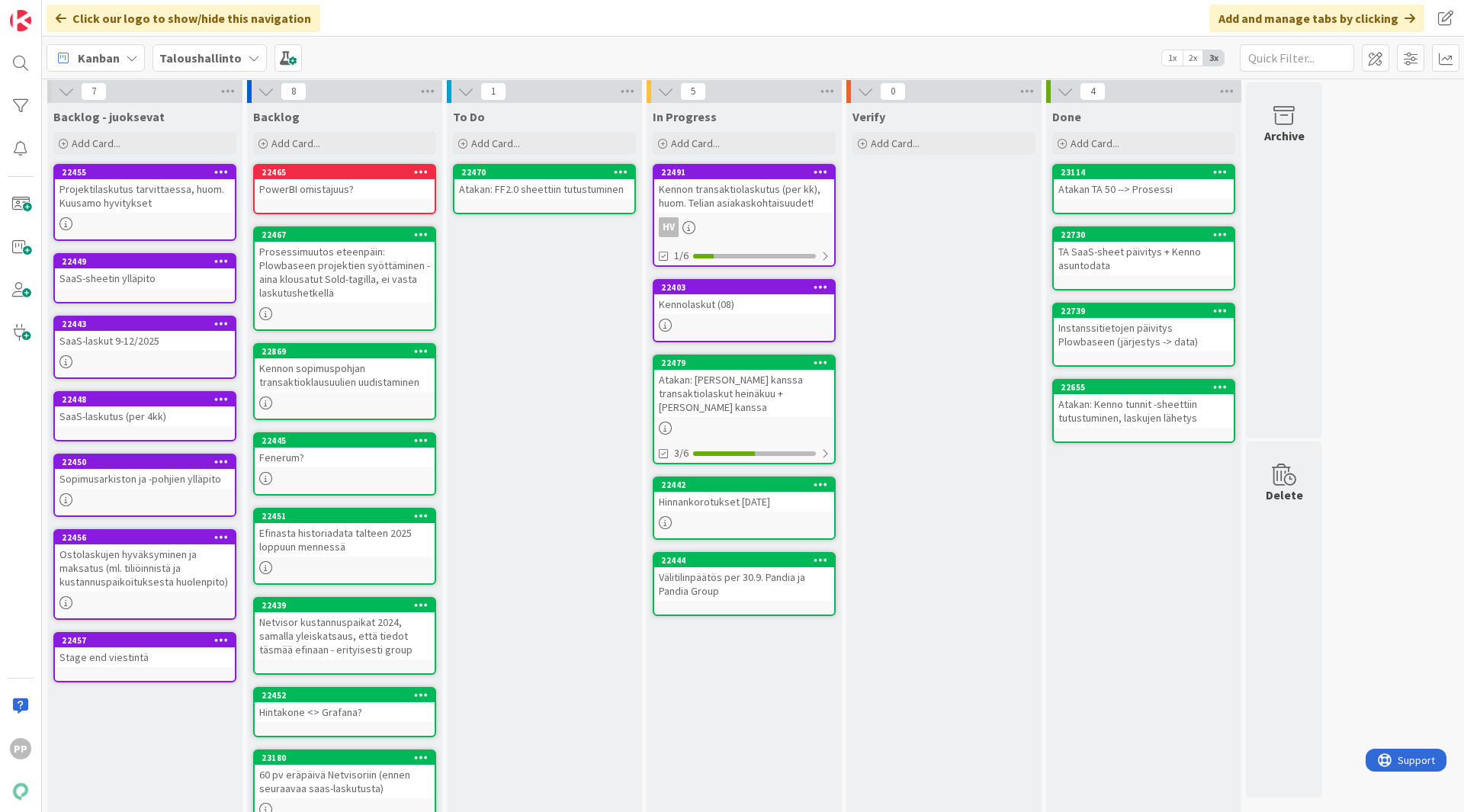
click at [602, 339] on div "To Do Add Card... 22470 Atakan: FF2.0 sheettiin tutustuminen" at bounding box center [545, 470] width 195 height 736
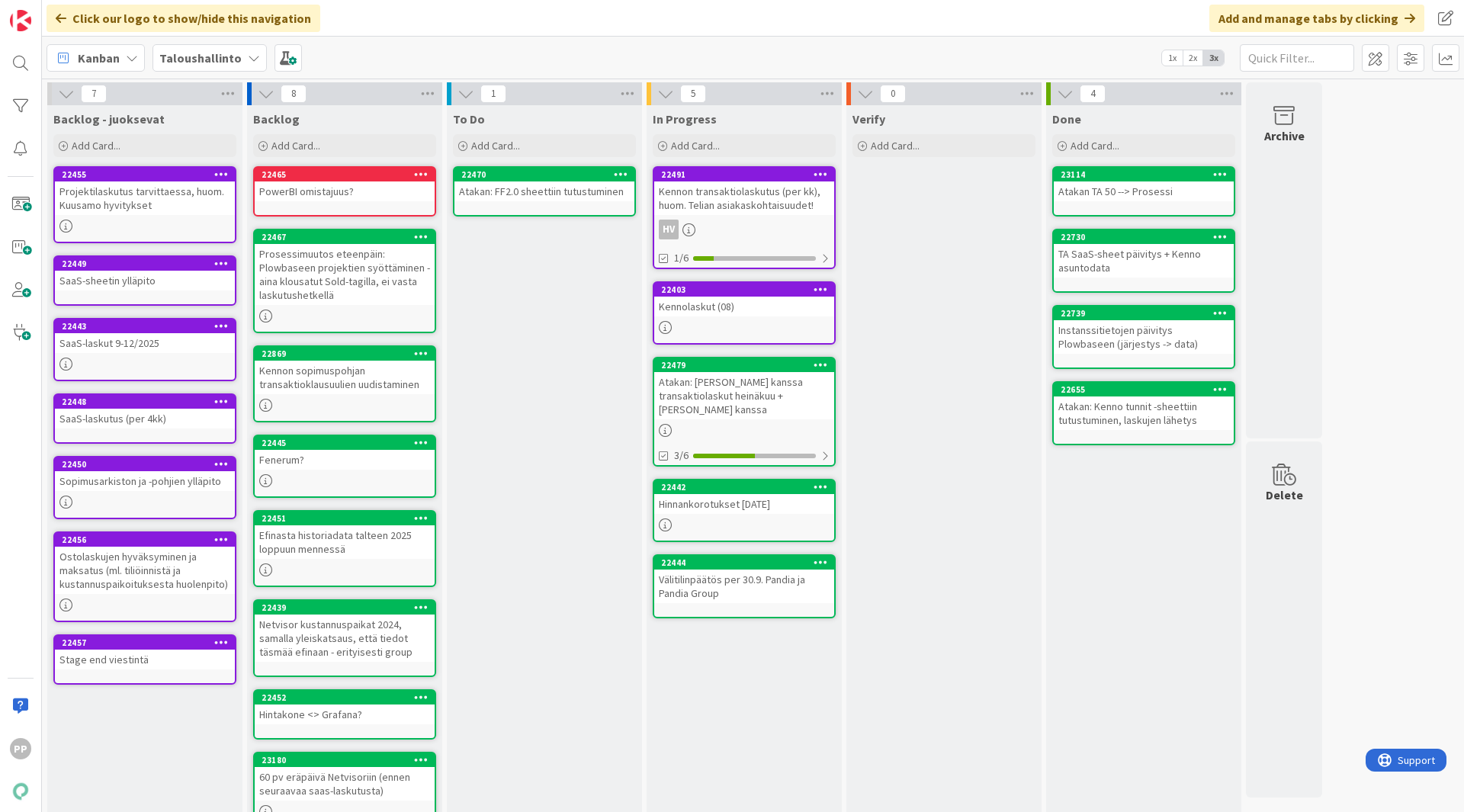
click at [196, 57] on b "Taloushallinto" at bounding box center [200, 58] width 83 height 16
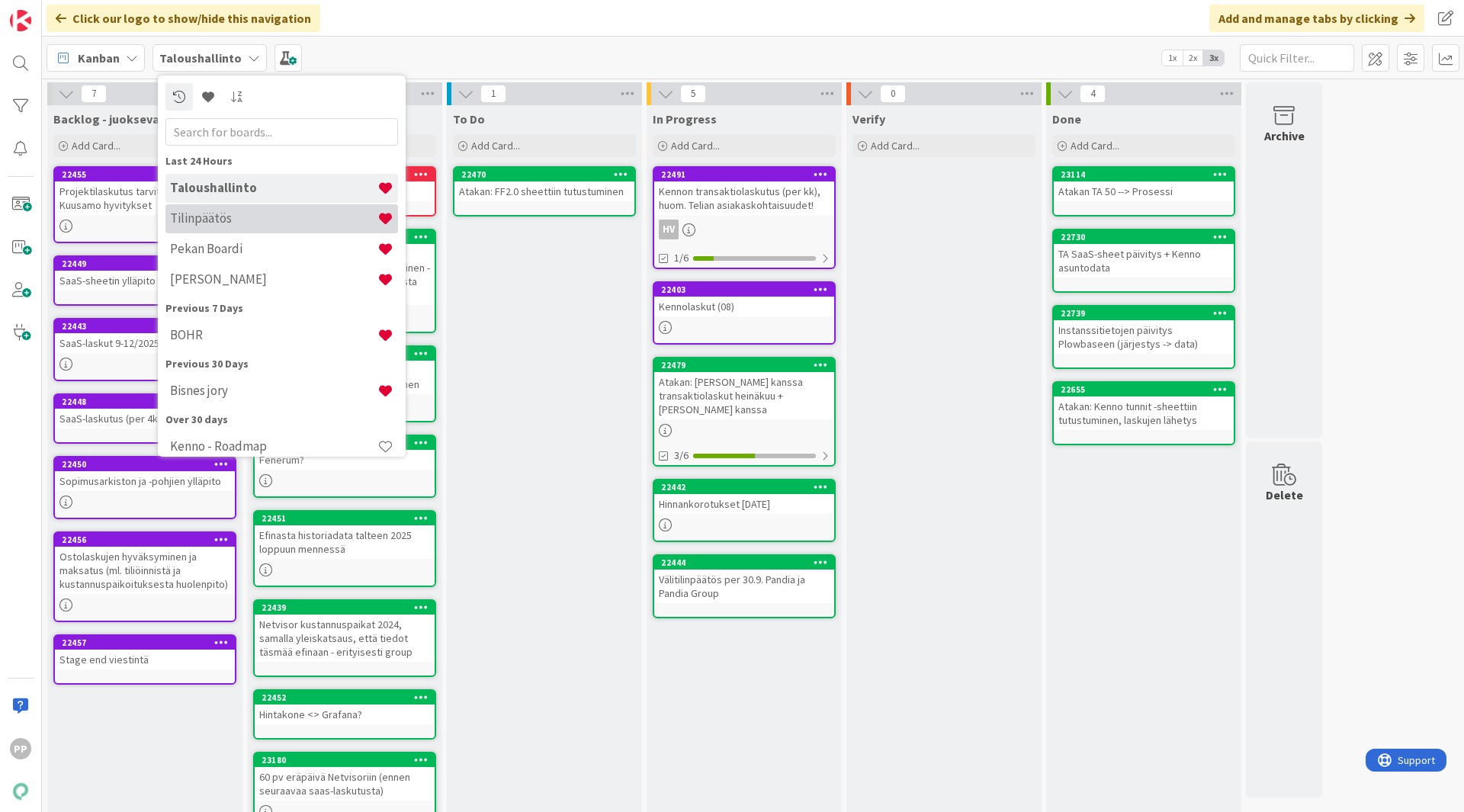
click at [217, 217] on h4 "Tilinpäätös" at bounding box center [274, 219] width 207 height 16
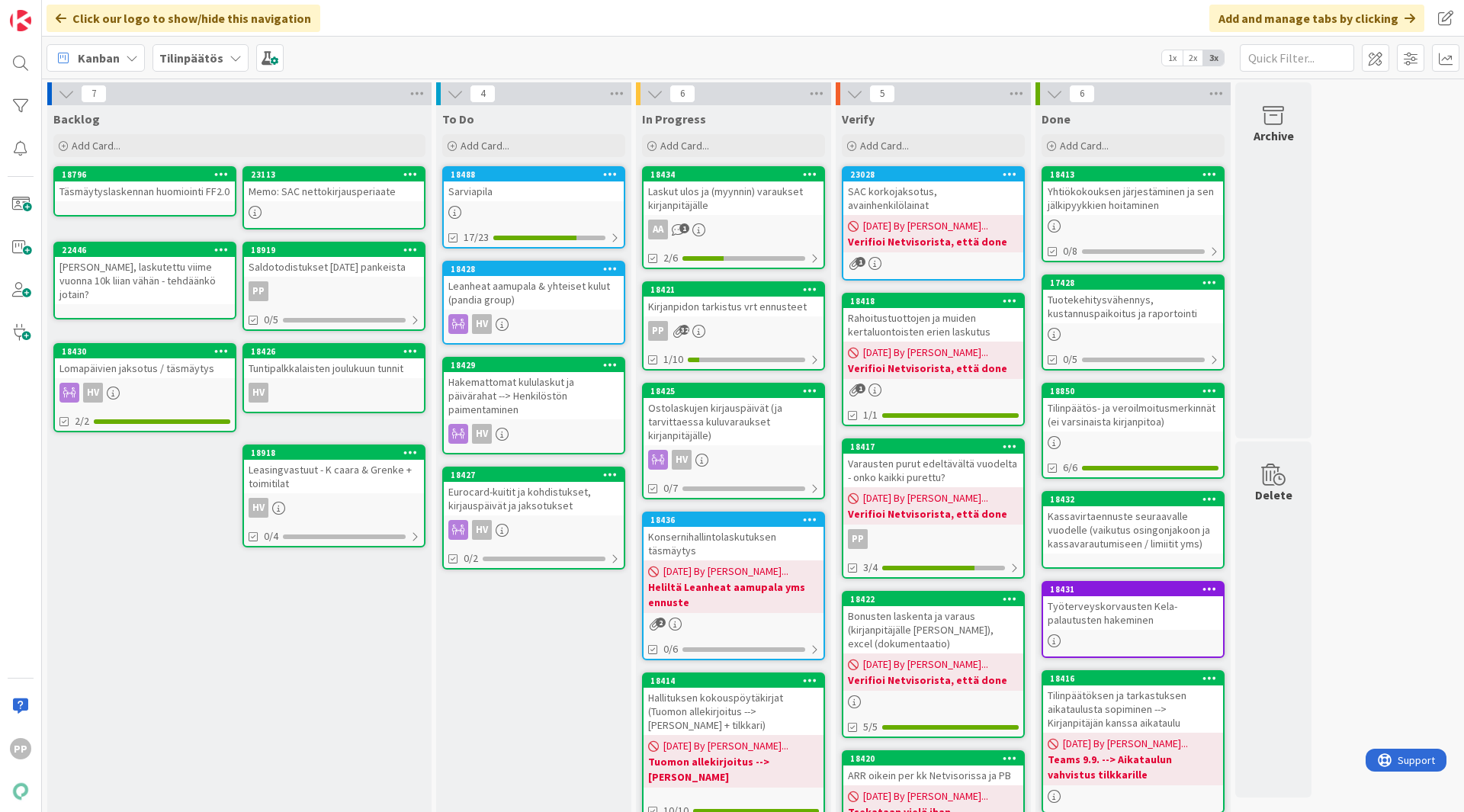
click at [505, 649] on div "To Do Add Card... 18488 [GEOGRAPHIC_DATA] 17/23 18428 Leanheat aamupala & yhtei…" at bounding box center [534, 549] width 195 height 888
click at [723, 198] on div "Laskut ulos ja (myynnin) varaukset kirjanpitäjälle" at bounding box center [734, 198] width 180 height 34
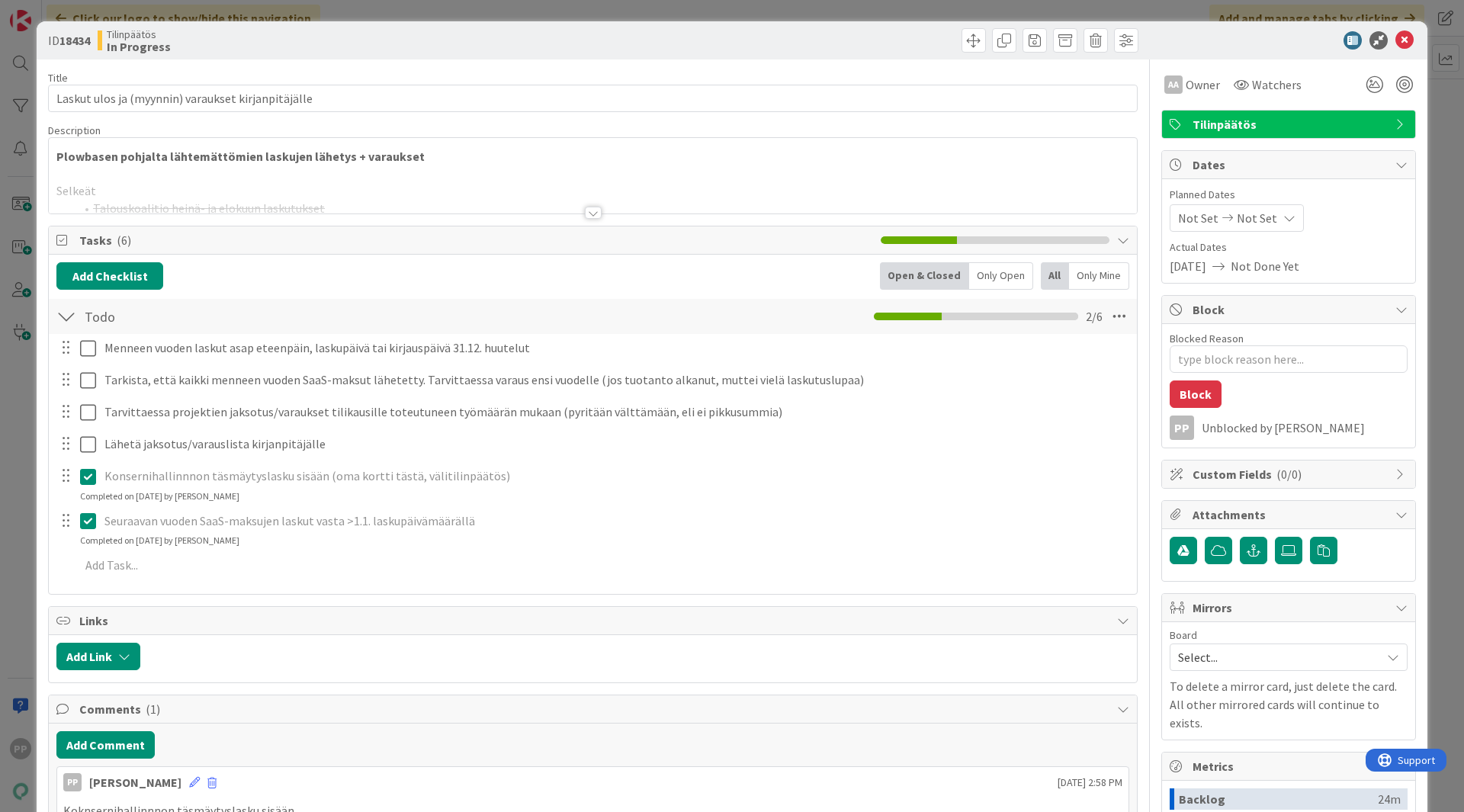
click at [403, 200] on div at bounding box center [593, 193] width 1088 height 39
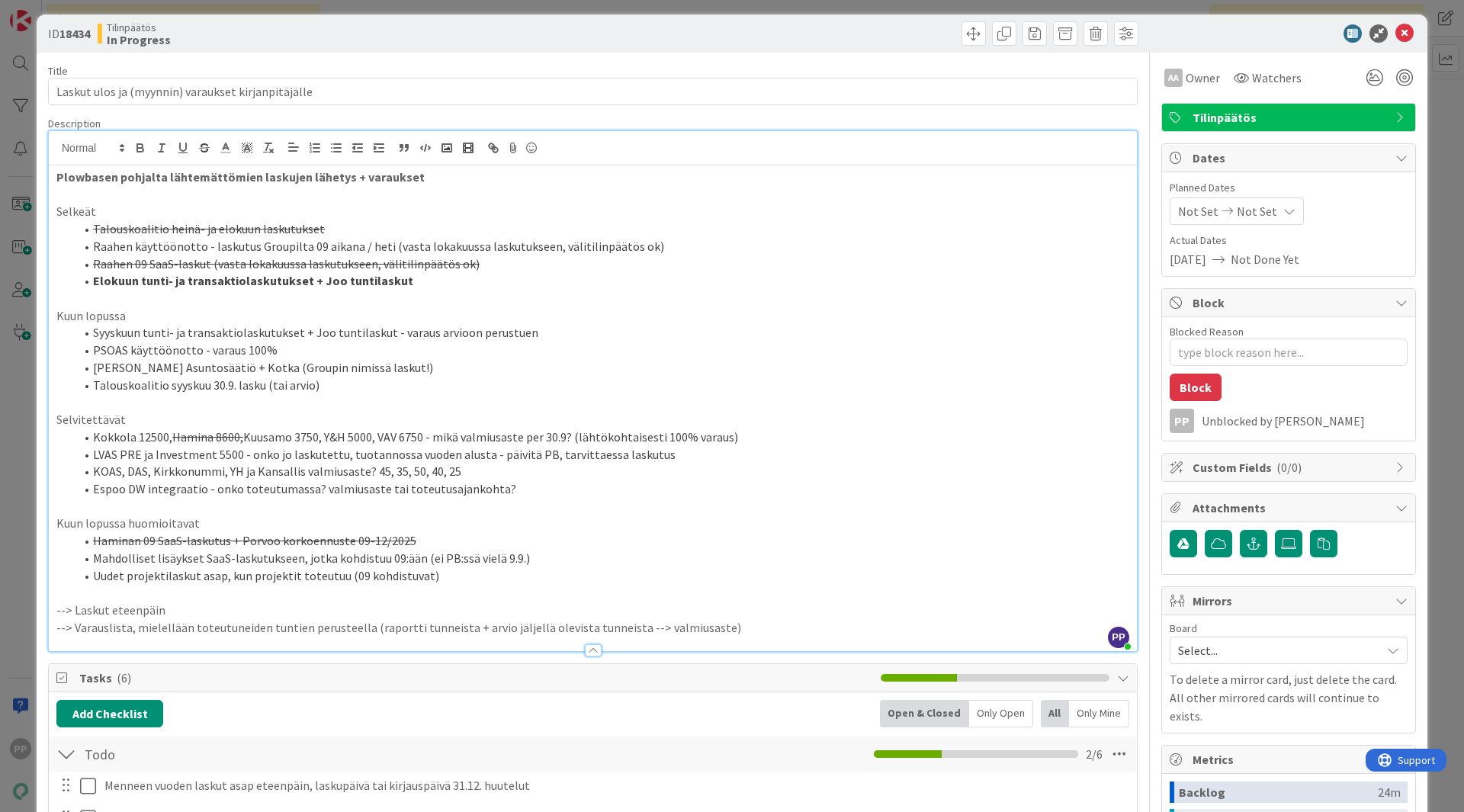
scroll to position [8, 0]
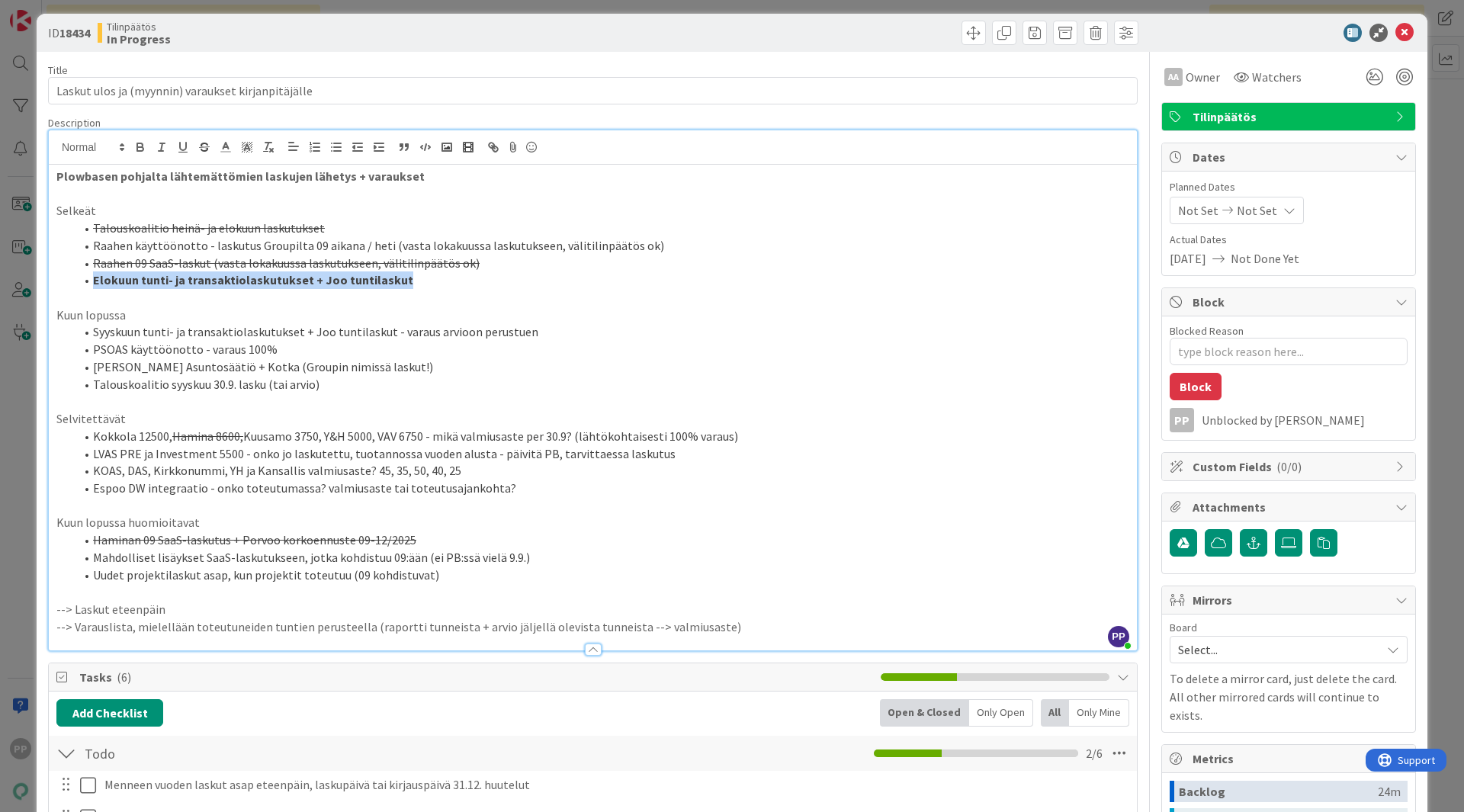
drag, startPoint x: 413, startPoint y: 281, endPoint x: 79, endPoint y: 273, distance: 334.1
click at [79, 273] on li "Elokuun tunti- ja transaktiolaskutukset + Joo tuntilaskut" at bounding box center [602, 281] width 1054 height 17
click at [204, 363] on li "[PERSON_NAME] Asuntosäätiö + Kotka (Groupin nimissä laskut!)" at bounding box center [602, 367] width 1054 height 17
click at [471, 265] on li "Raahen 09 SaaS-laskut (vasta lokakuussa laskutukseen, välitilinpäätös ok)" at bounding box center [602, 263] width 1054 height 17
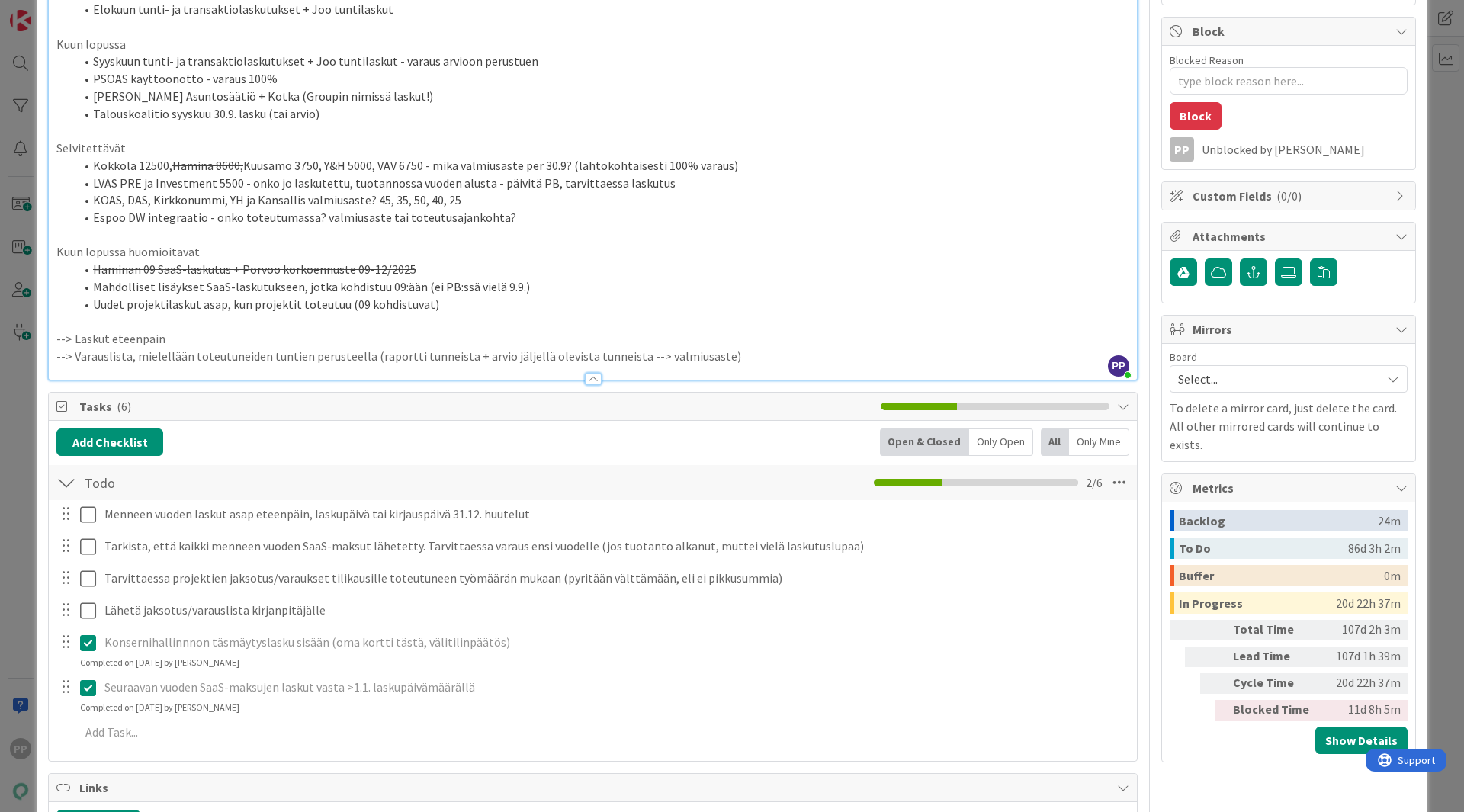
scroll to position [0, 0]
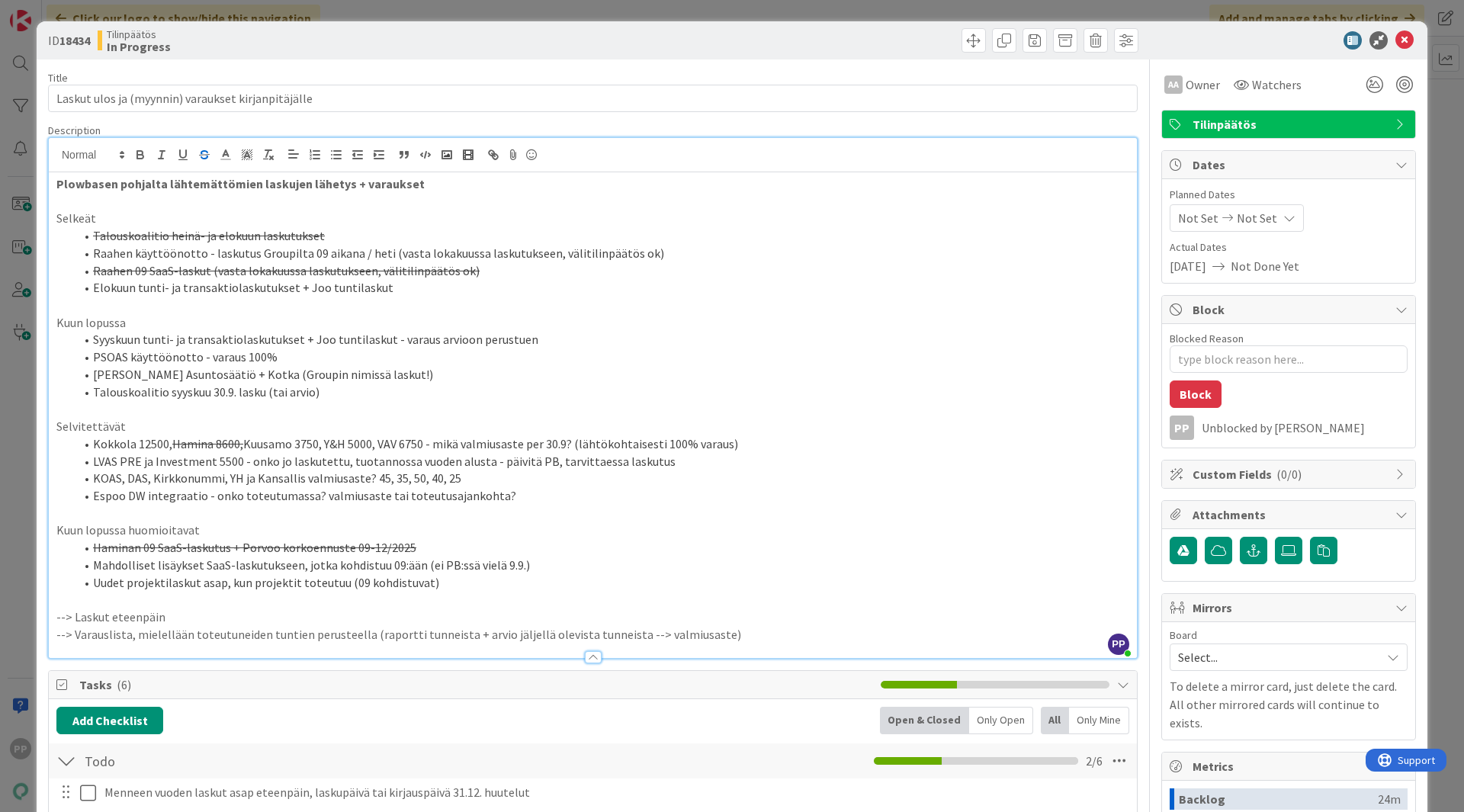
click at [24, 301] on div "ID 18434 Tilinpäätös In Progress Title 50 / 128 Laskut ulos ja (myynnin) varauk…" at bounding box center [732, 406] width 1464 height 812
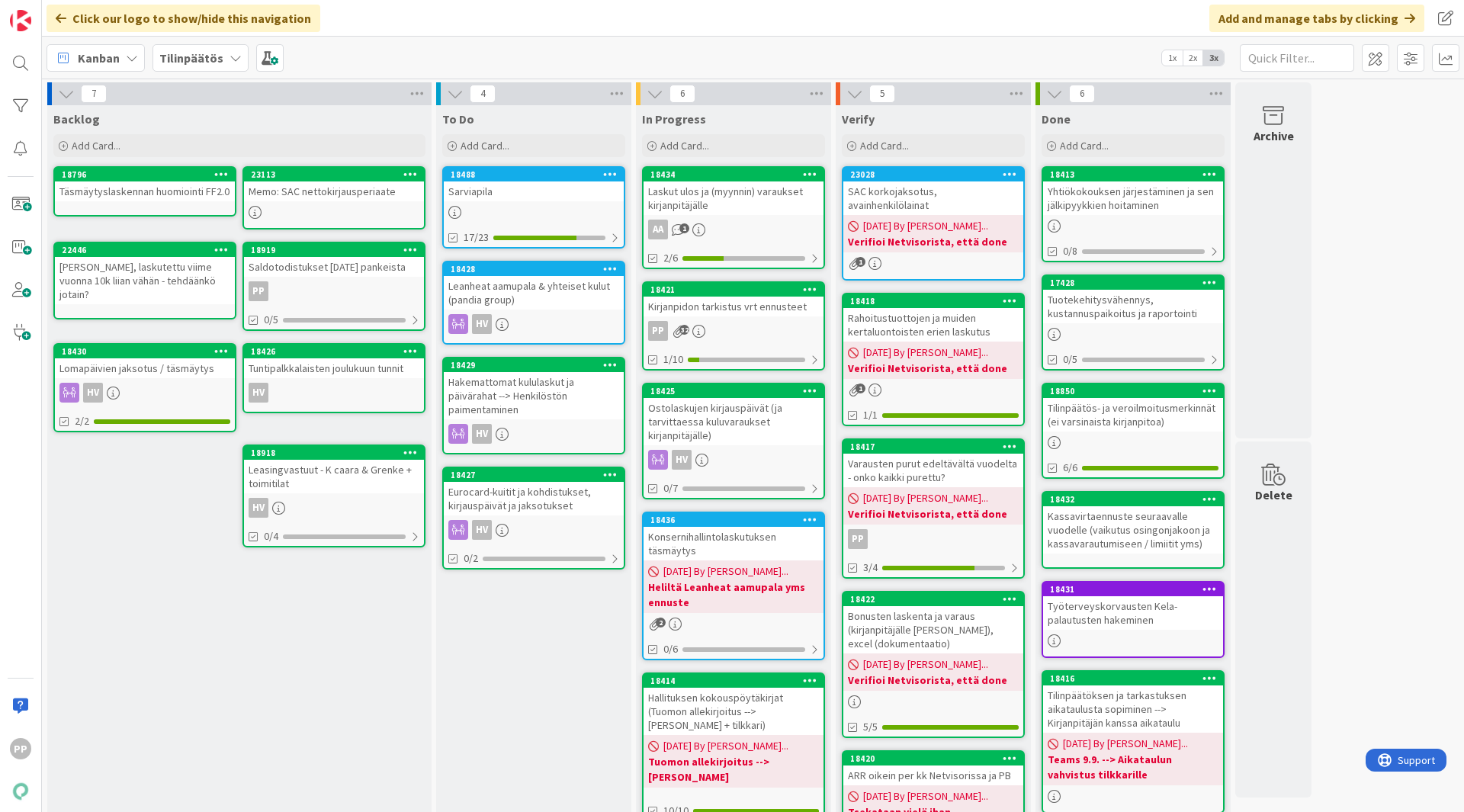
click at [786, 306] on div "Kirjanpidon tarkistus vrt ennusteet" at bounding box center [734, 306] width 180 height 20
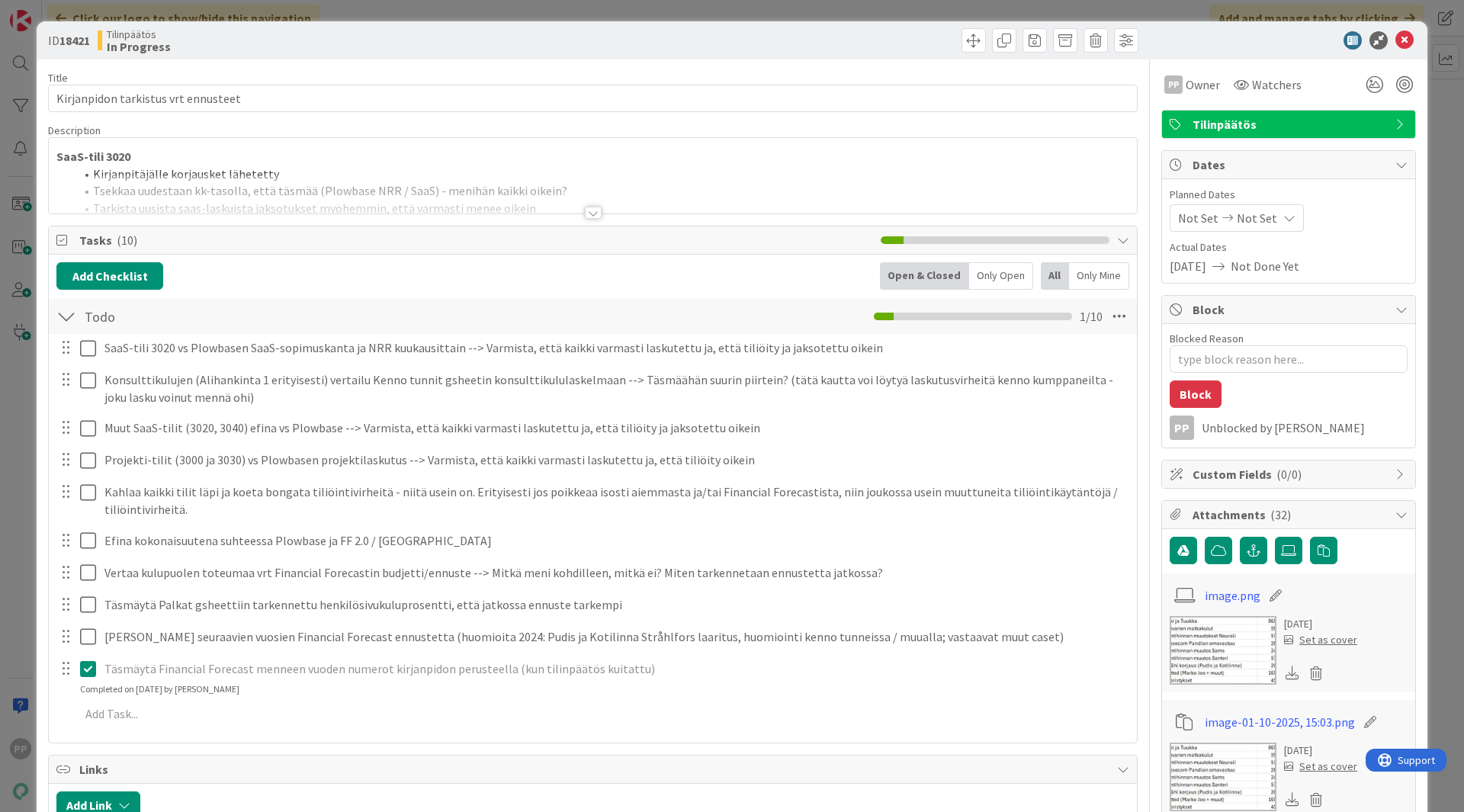
click at [464, 212] on div at bounding box center [593, 193] width 1088 height 39
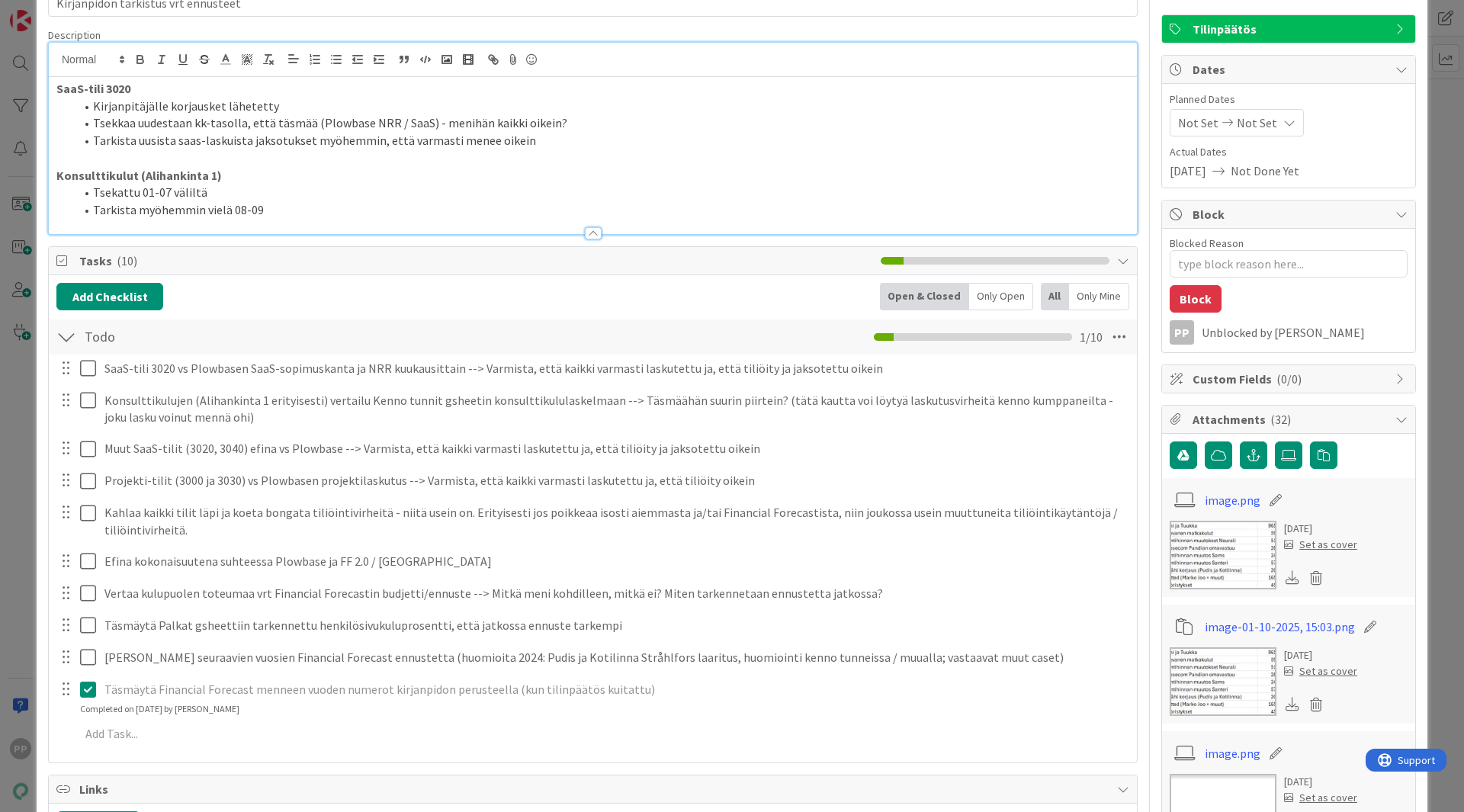
scroll to position [95, 0]
click at [1171, 649] on div "ID 18421 Tilinpäätös In Progress Title 35 / 128 Kirjanpidon tarkistus vrt ennus…" at bounding box center [732, 406] width 1464 height 812
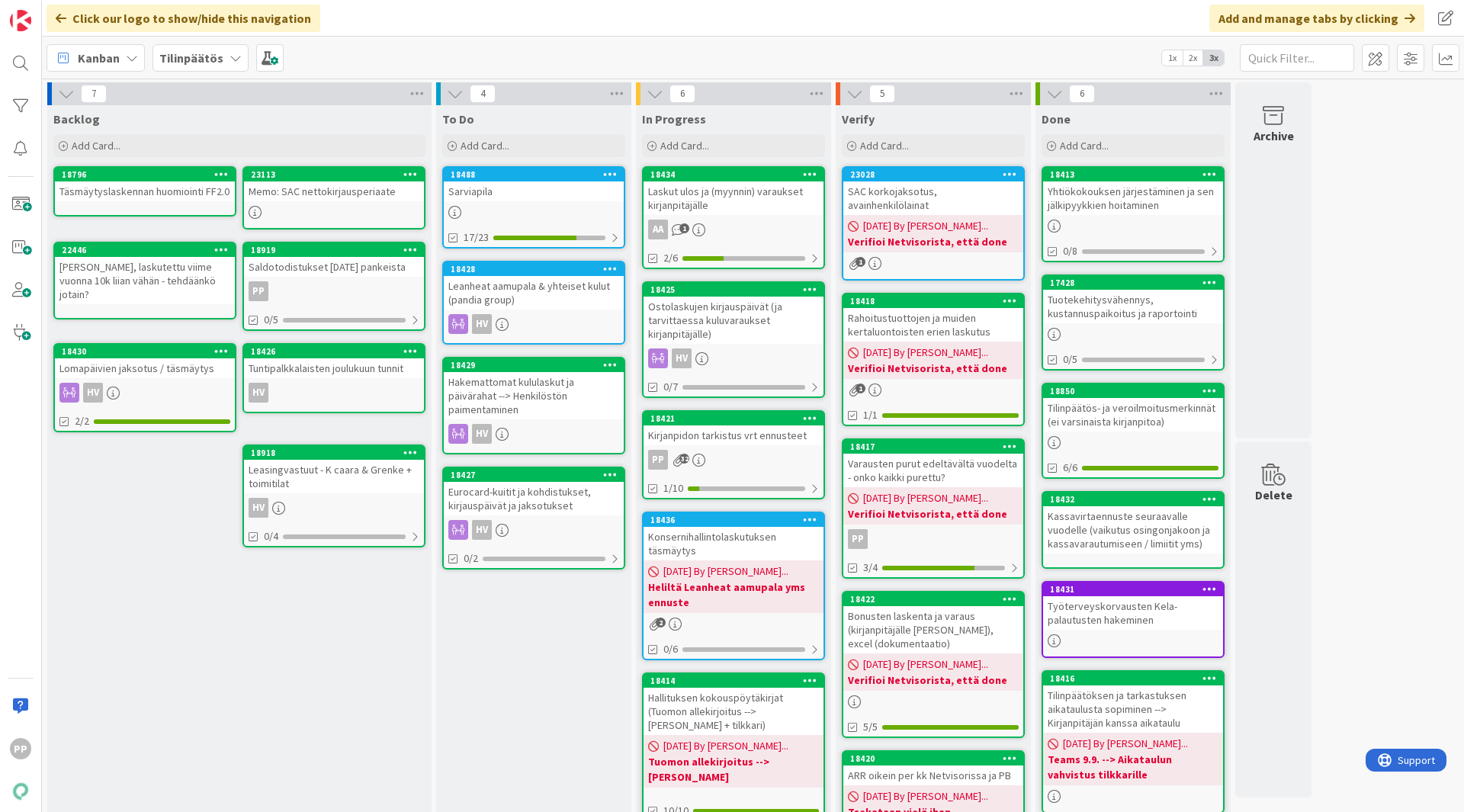
click at [517, 637] on div "To Do Add Card... 18488 [GEOGRAPHIC_DATA] 17/23 18428 Leanheat aamupala & yhtei…" at bounding box center [534, 549] width 195 height 888
click at [566, 399] on div "Hakemattomat kululaskut ja päivärahat --> Henkilöstön paimentaminen" at bounding box center [533, 396] width 180 height 47
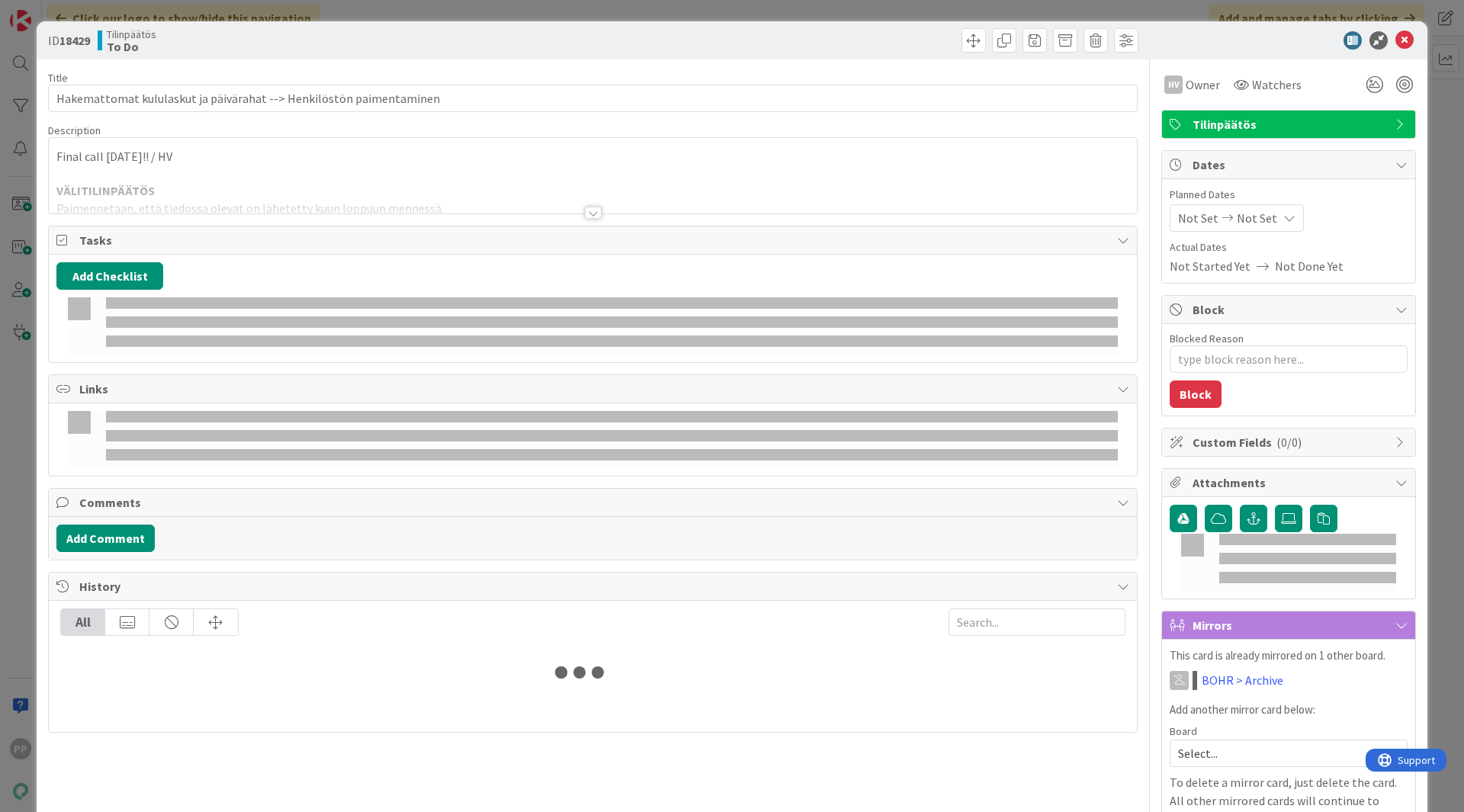
type textarea "x"
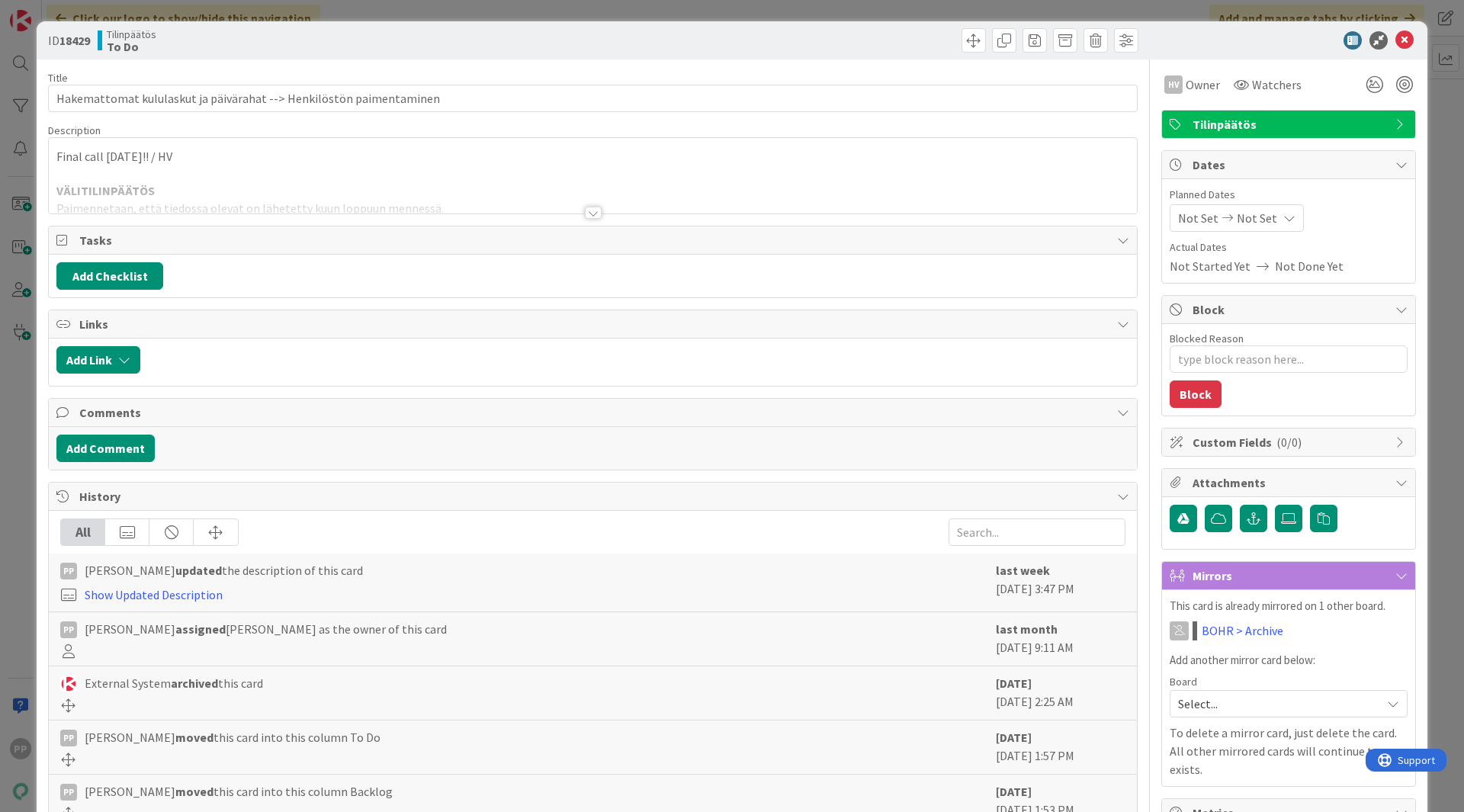
click at [452, 178] on div at bounding box center [593, 193] width 1088 height 39
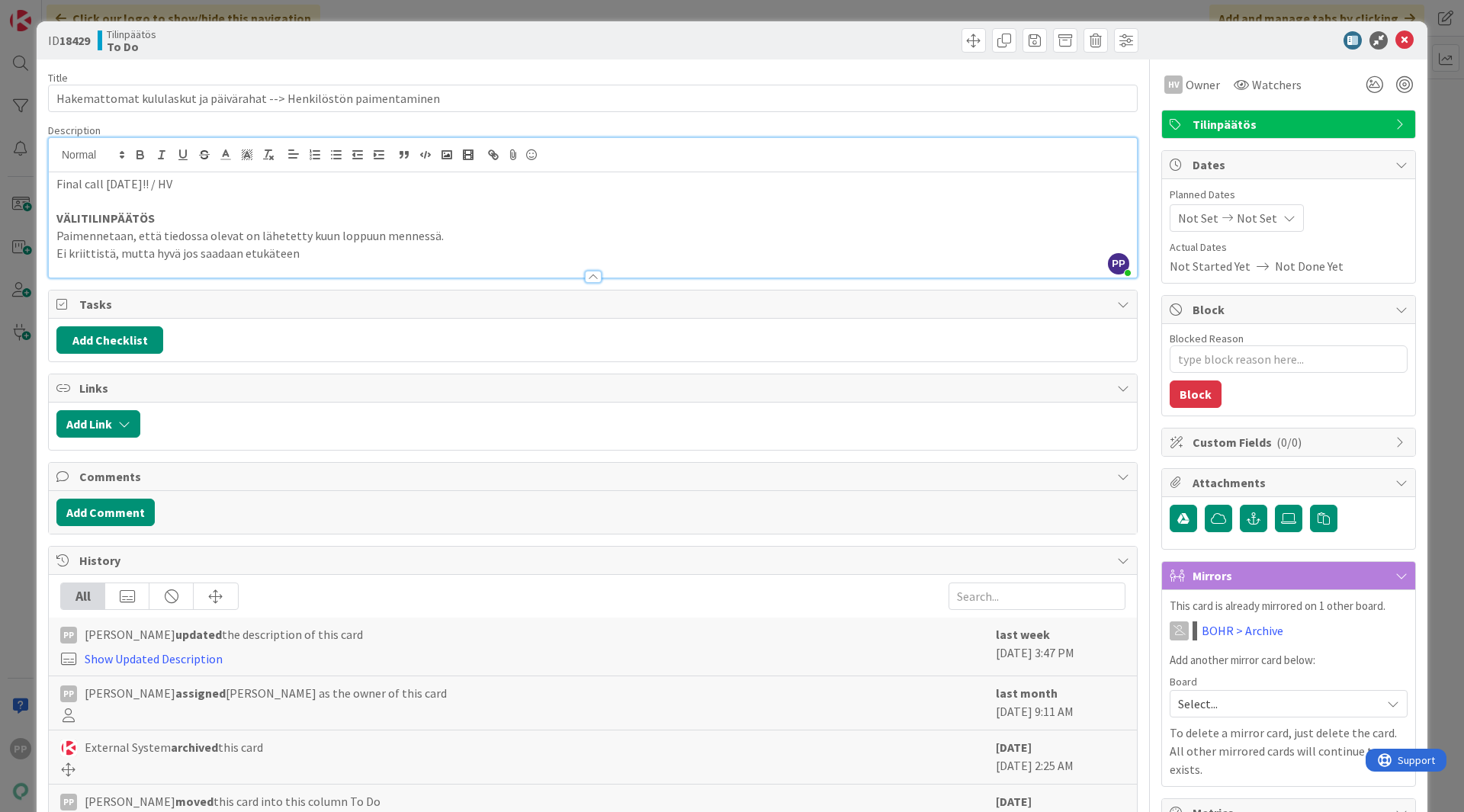
drag, startPoint x: 452, startPoint y: 178, endPoint x: 520, endPoint y: 246, distance: 96.2
click at [520, 246] on div "Final call [DATE]!! / HV VÄLITILINPÄÄTÖS Paimennetaan, että tiedossa olevat on …" at bounding box center [593, 225] width 1088 height 105
click at [520, 246] on p "Ei kriittistä, mutta hyvä jos saadaan etukäteen" at bounding box center [593, 254] width 1073 height 17
click at [614, 9] on div "ID 18429 Tilinpäätös To Do Title 67 / 128 Hakemattomat kululaskut ja päivärahat…" at bounding box center [732, 406] width 1464 height 812
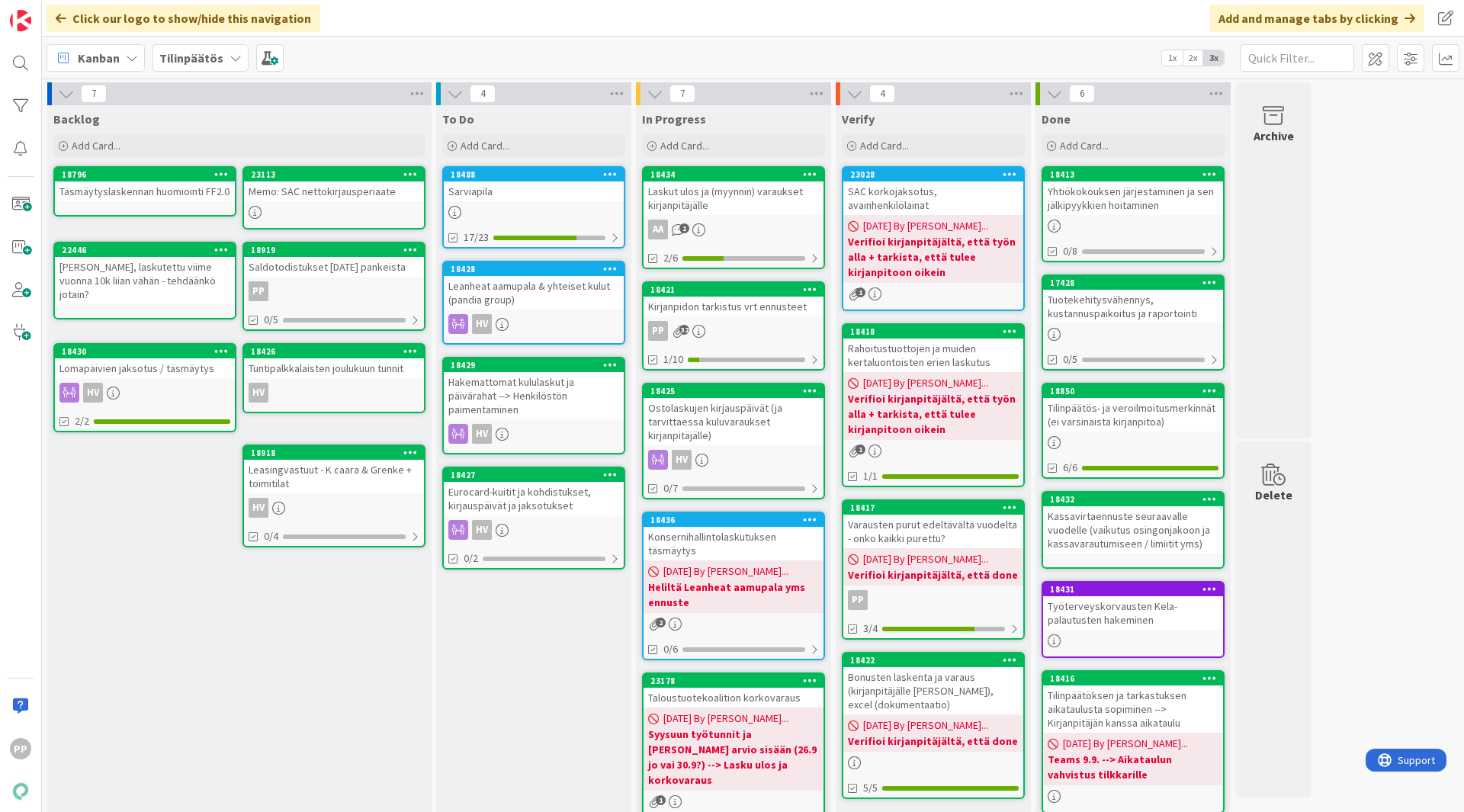
click at [223, 65] on div "Tilinpäätös" at bounding box center [200, 58] width 96 height 28
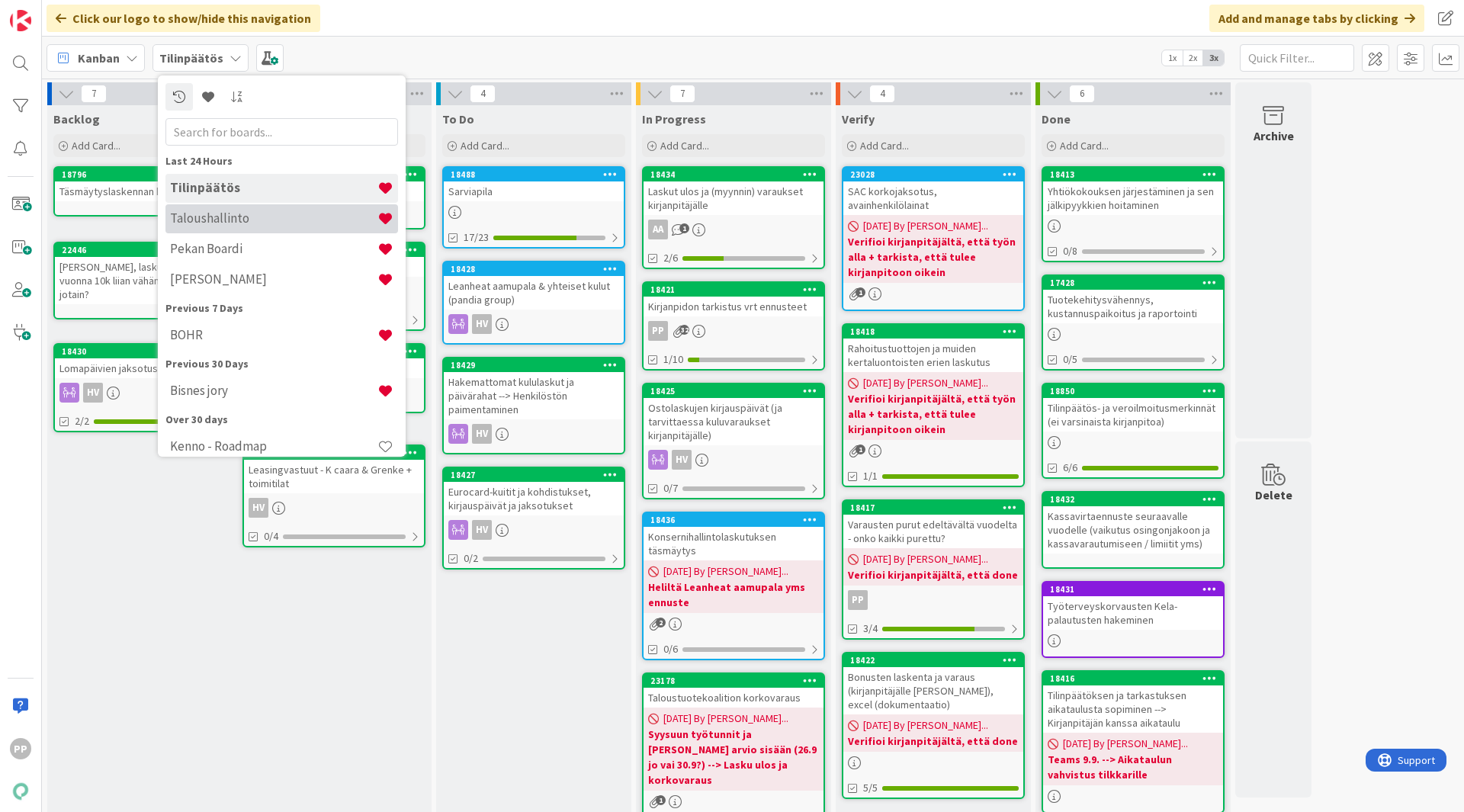
click at [235, 225] on h4 "Taloushallinto" at bounding box center [274, 219] width 207 height 16
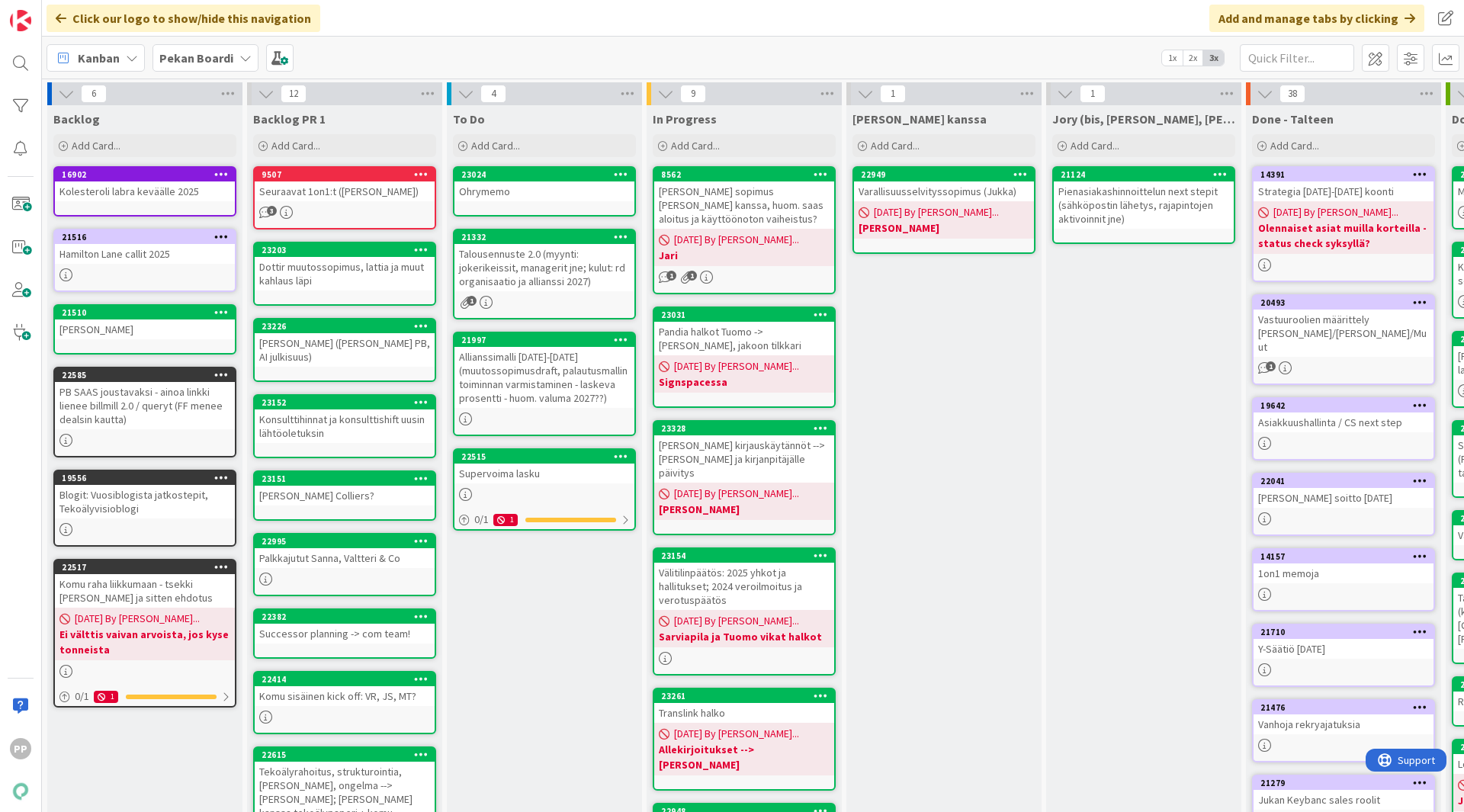
click at [240, 57] on icon at bounding box center [246, 58] width 12 height 12
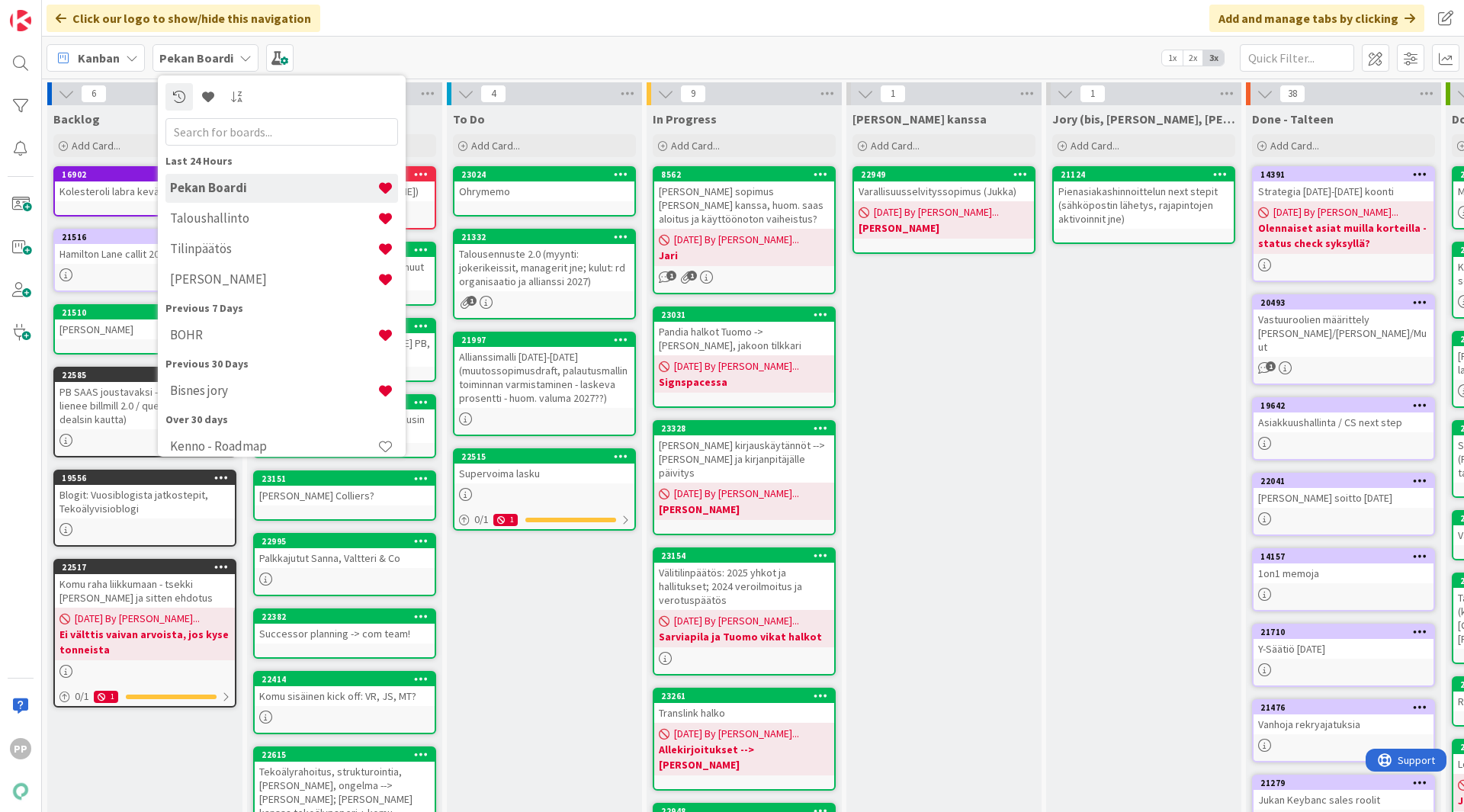
click at [240, 57] on icon at bounding box center [246, 58] width 12 height 12
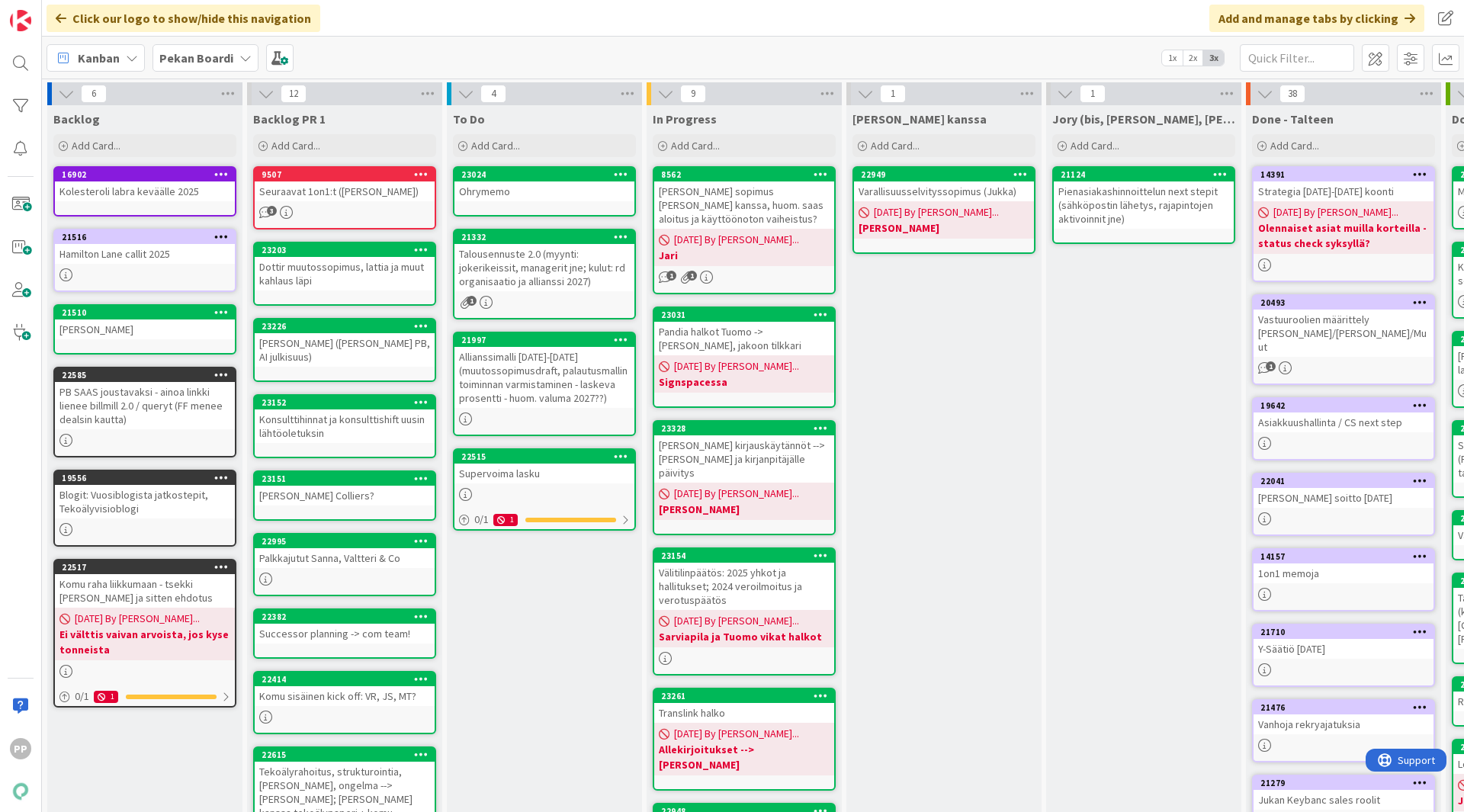
click at [340, 73] on div "Kanban Pekan Boardi 1x 2x 3x" at bounding box center [753, 58] width 1422 height 42
click at [418, 64] on div "Kanban Pekan Boardi 1x 2x 3x" at bounding box center [753, 58] width 1422 height 42
